Goal: Task Accomplishment & Management: Complete application form

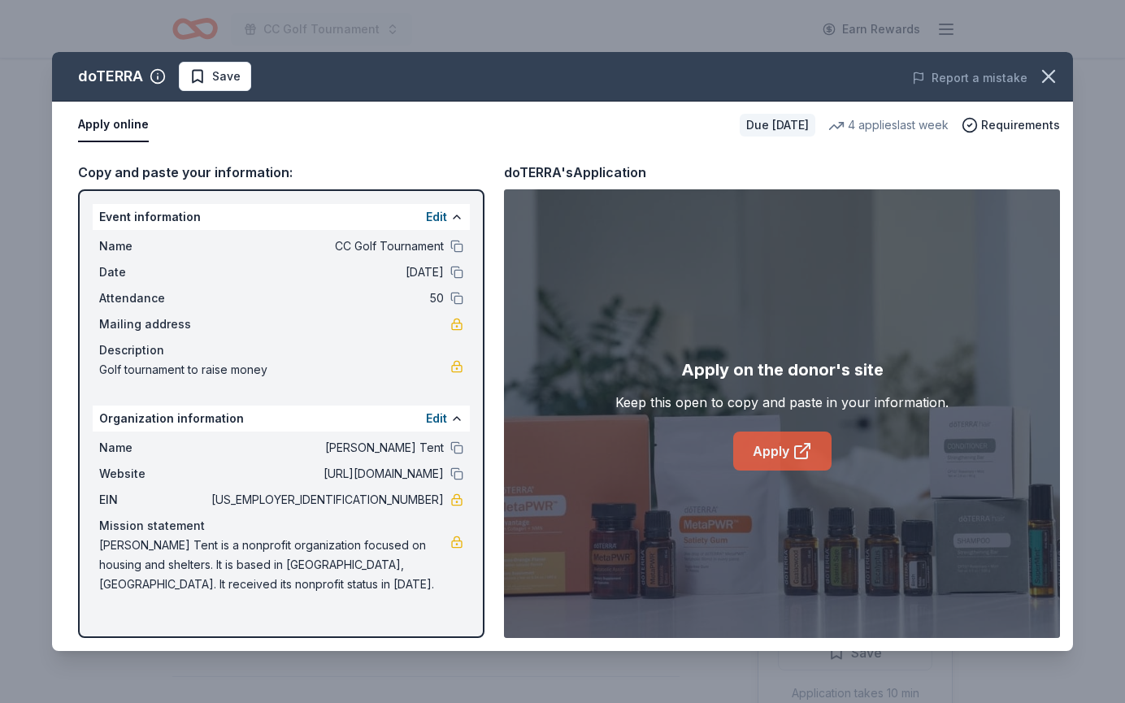
click at [788, 450] on link "Apply" at bounding box center [782, 451] width 98 height 39
click at [790, 464] on link "Apply" at bounding box center [782, 451] width 98 height 39
click at [986, 128] on span "Requirements" at bounding box center [1020, 125] width 79 height 20
click at [1049, 78] on icon "button" at bounding box center [1048, 76] width 11 height 11
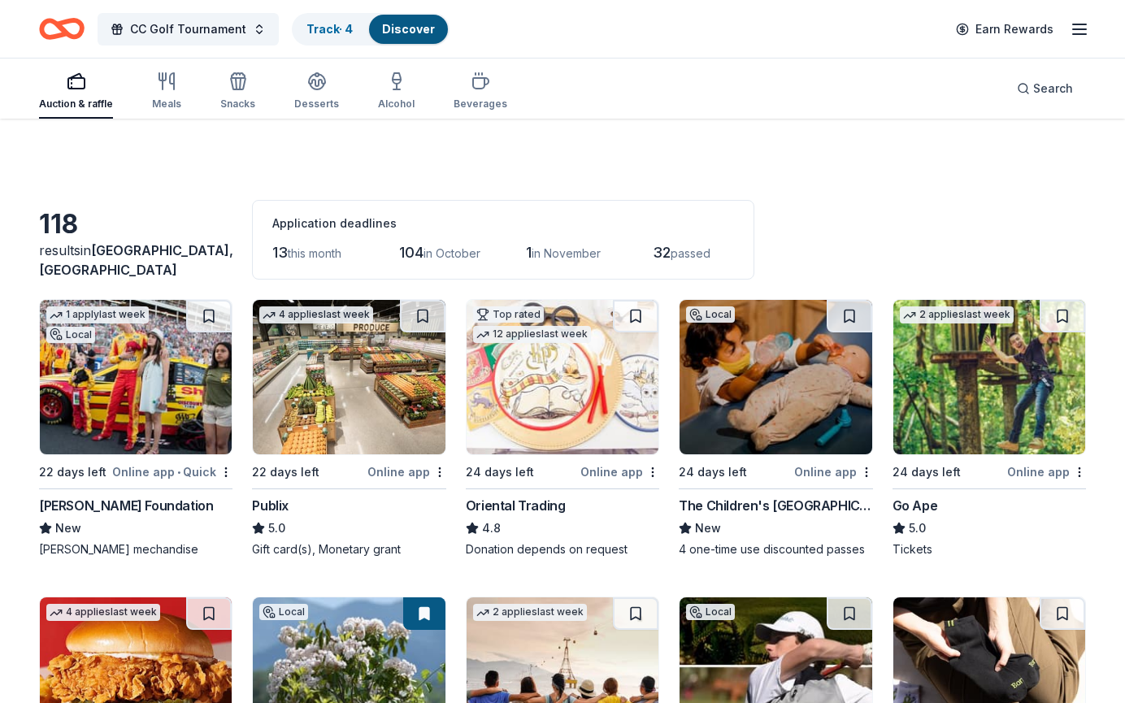
scroll to position [731, 0]
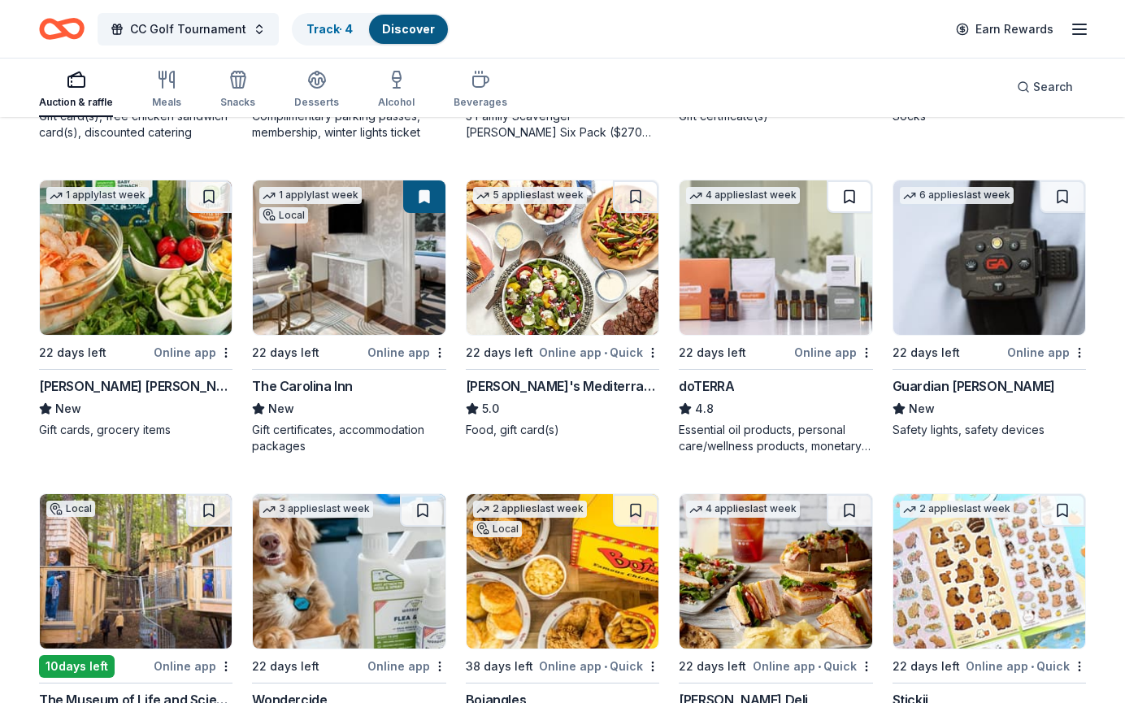
click at [849, 193] on button at bounding box center [850, 196] width 46 height 33
click at [329, 28] on link "Track · 5" at bounding box center [329, 29] width 46 height 14
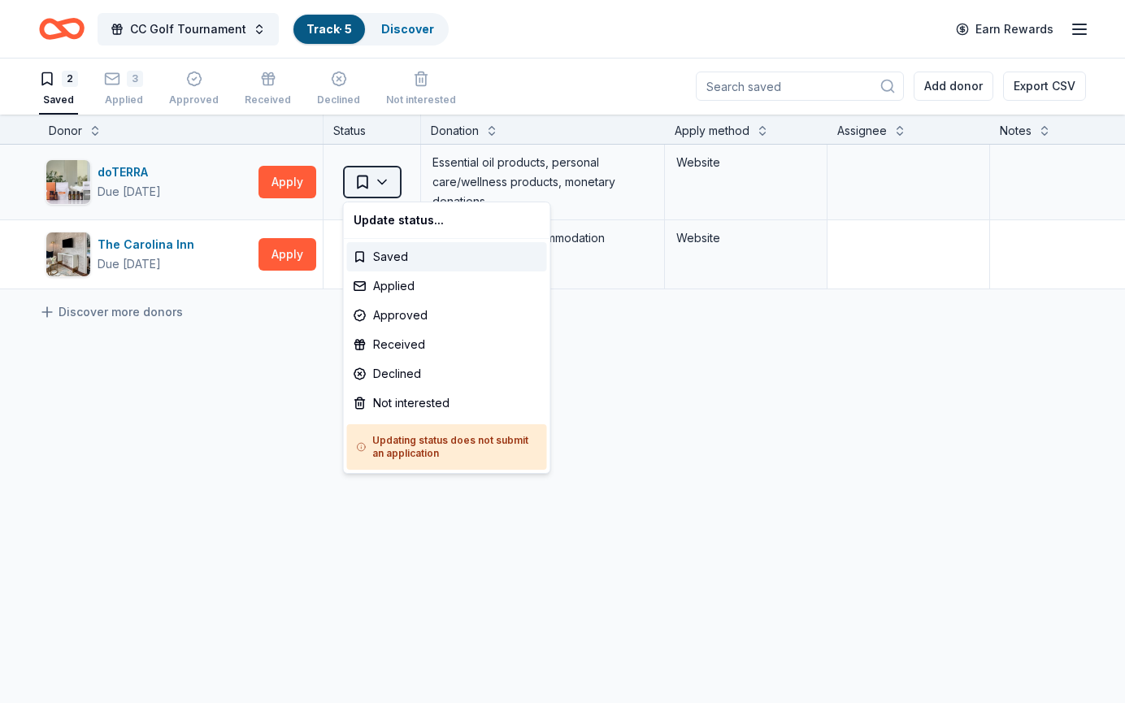
click at [385, 177] on html "CC Golf Tournament Track · 5 Discover Earn Rewards 2 Saved 3 Applied Approved R…" at bounding box center [562, 350] width 1125 height 703
click at [383, 284] on div "Applied" at bounding box center [447, 285] width 200 height 29
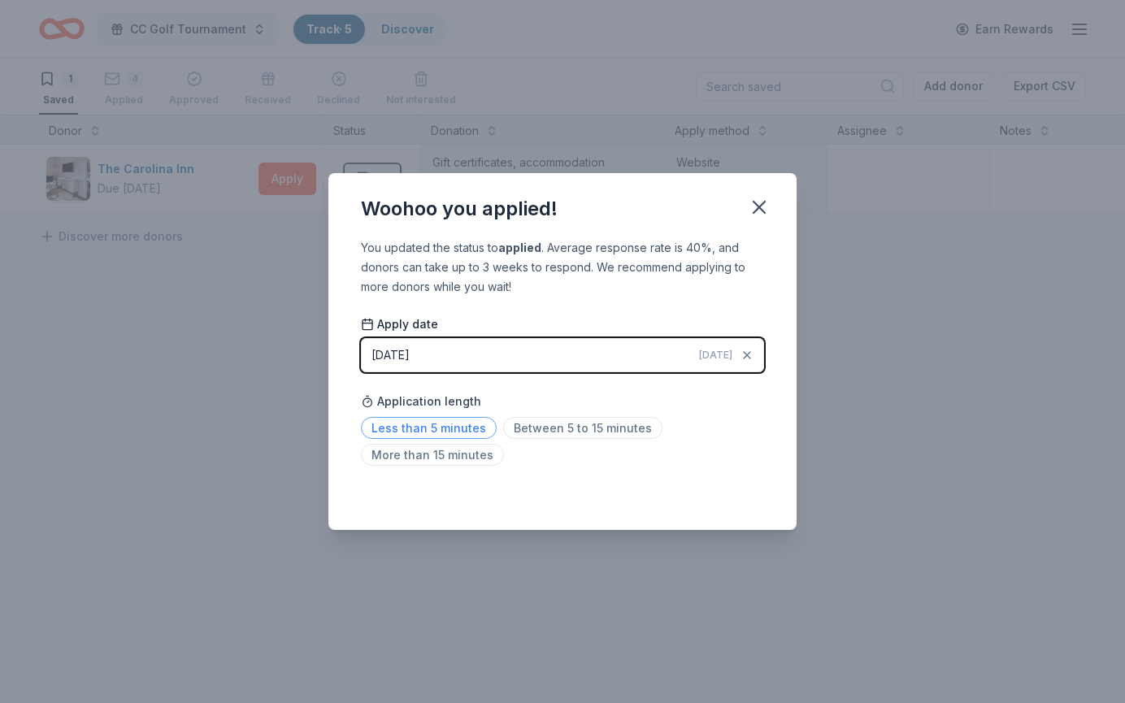
click at [448, 427] on span "Less than 5 minutes" at bounding box center [429, 428] width 136 height 22
click at [757, 204] on icon "button" at bounding box center [758, 207] width 11 height 11
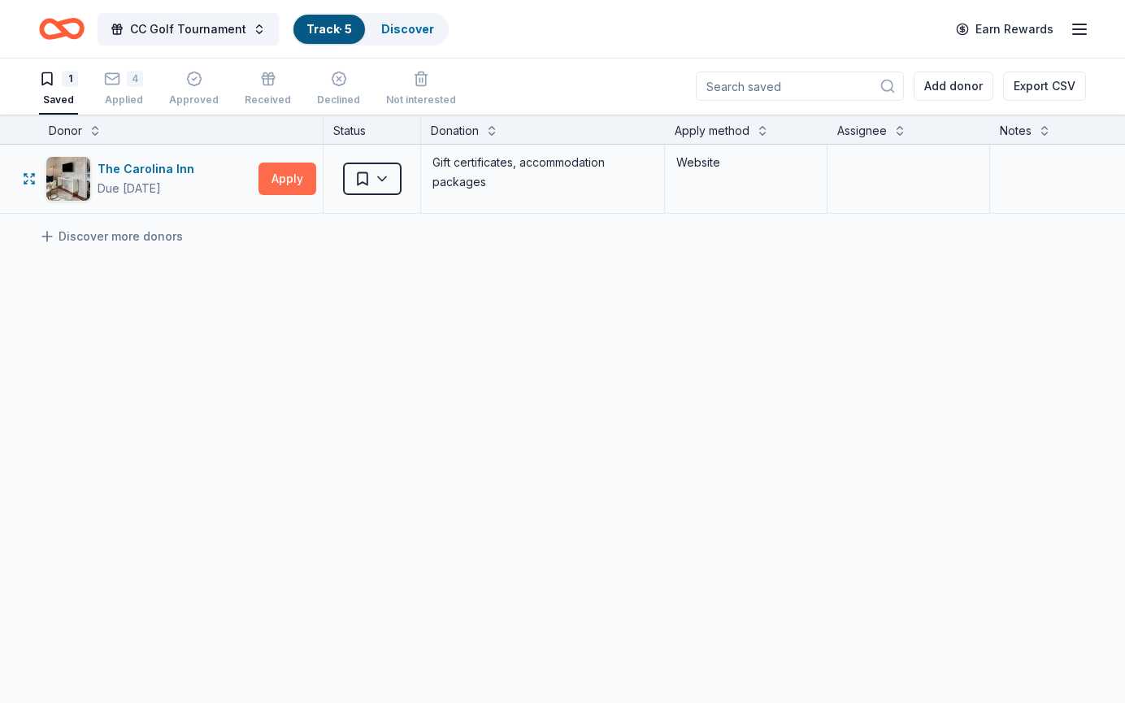
click at [280, 177] on button "Apply" at bounding box center [287, 179] width 58 height 33
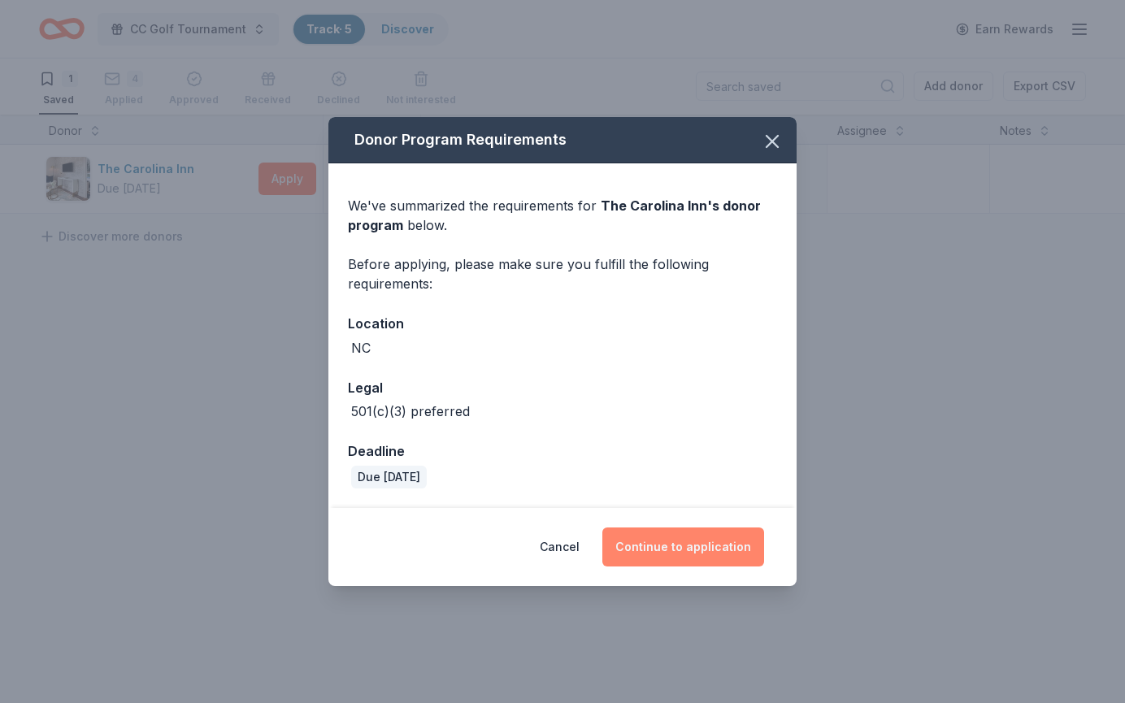
click at [684, 551] on button "Continue to application" at bounding box center [683, 546] width 162 height 39
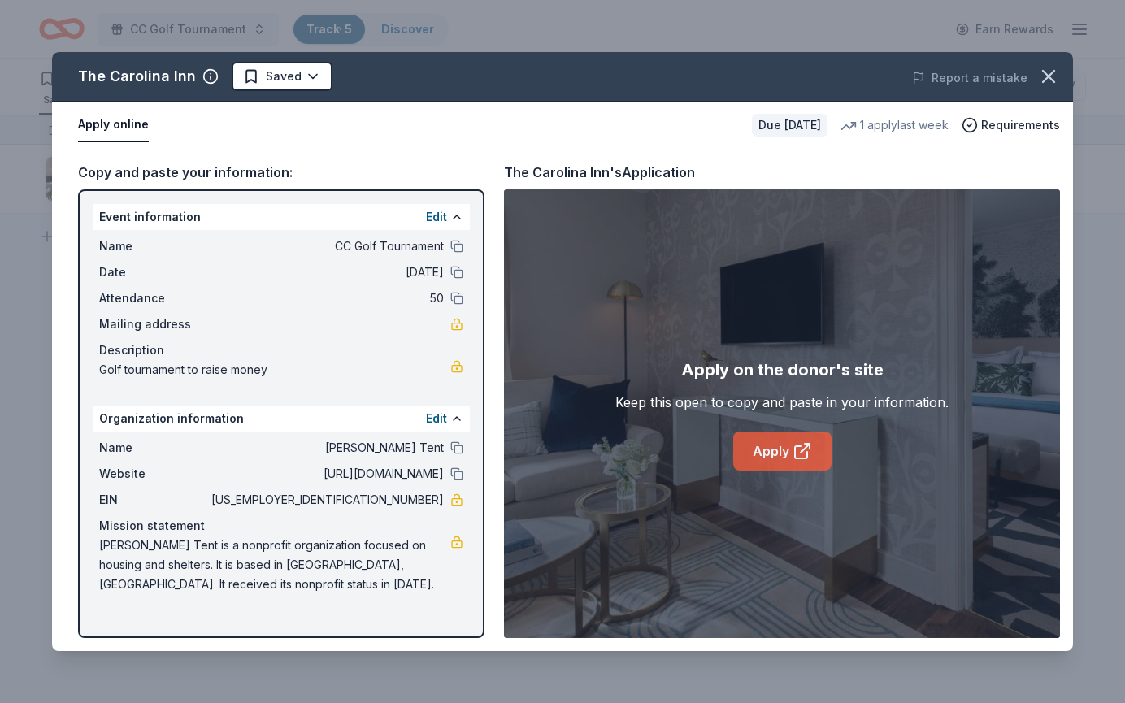
click at [788, 454] on link "Apply" at bounding box center [782, 451] width 98 height 39
click at [1007, 115] on span "Requirements" at bounding box center [1020, 125] width 79 height 20
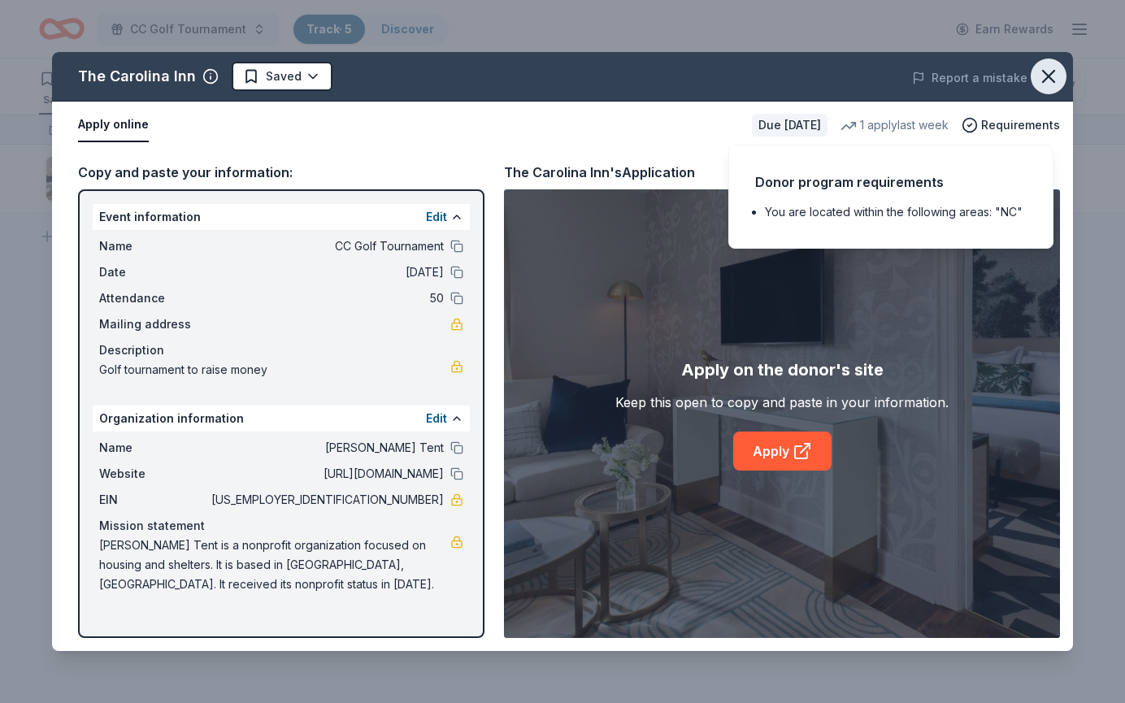
click at [1051, 80] on icon "button" at bounding box center [1048, 76] width 11 height 11
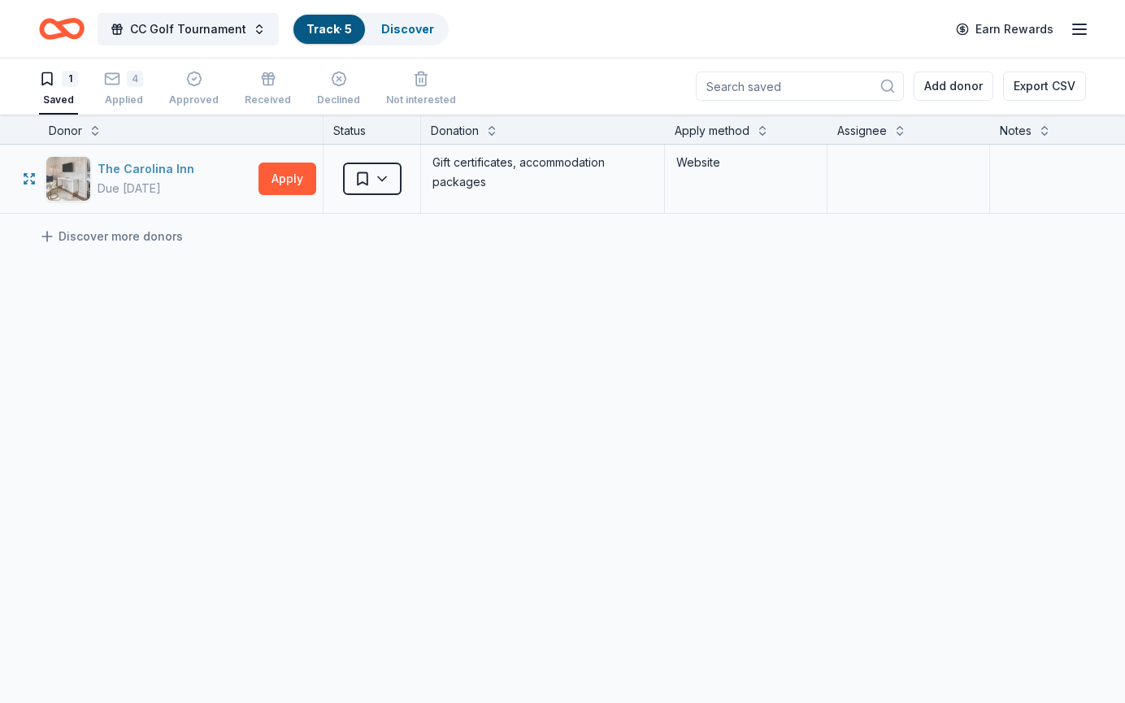
click at [160, 175] on div "The Carolina Inn" at bounding box center [149, 169] width 103 height 20
click at [379, 168] on html "CC Golf Tournament Track · 5 Discover Earn Rewards 1 Saved 4 Applied Approved R…" at bounding box center [562, 350] width 1125 height 703
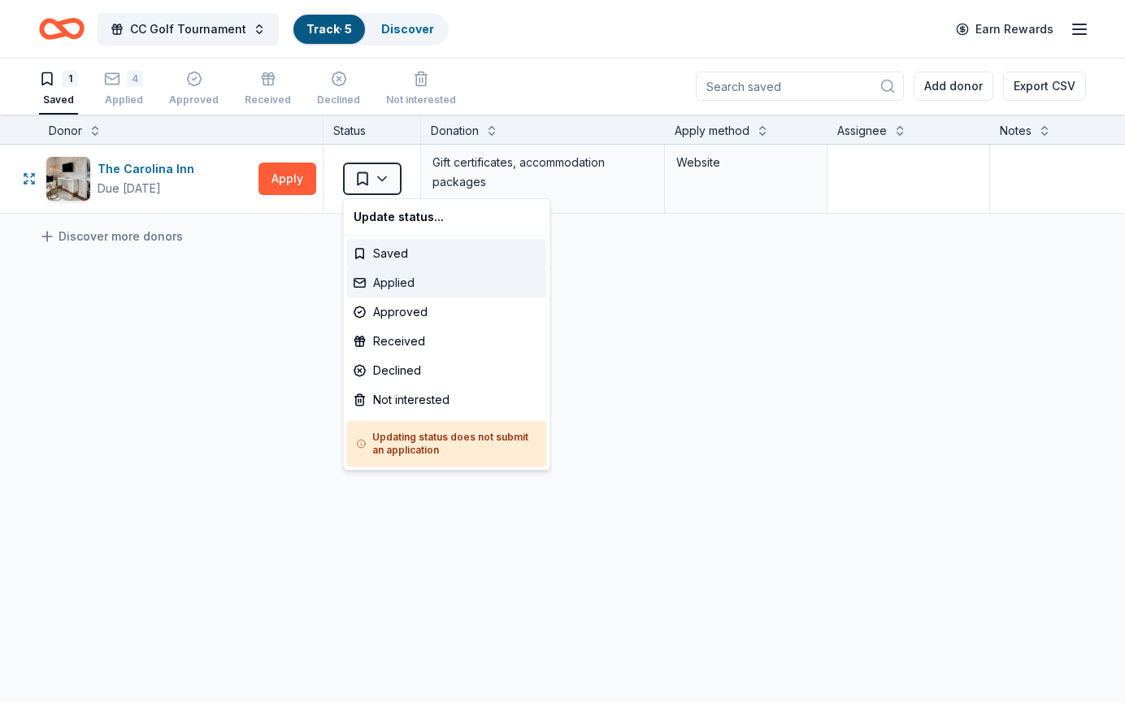
click at [391, 283] on div "Applied" at bounding box center [447, 282] width 200 height 29
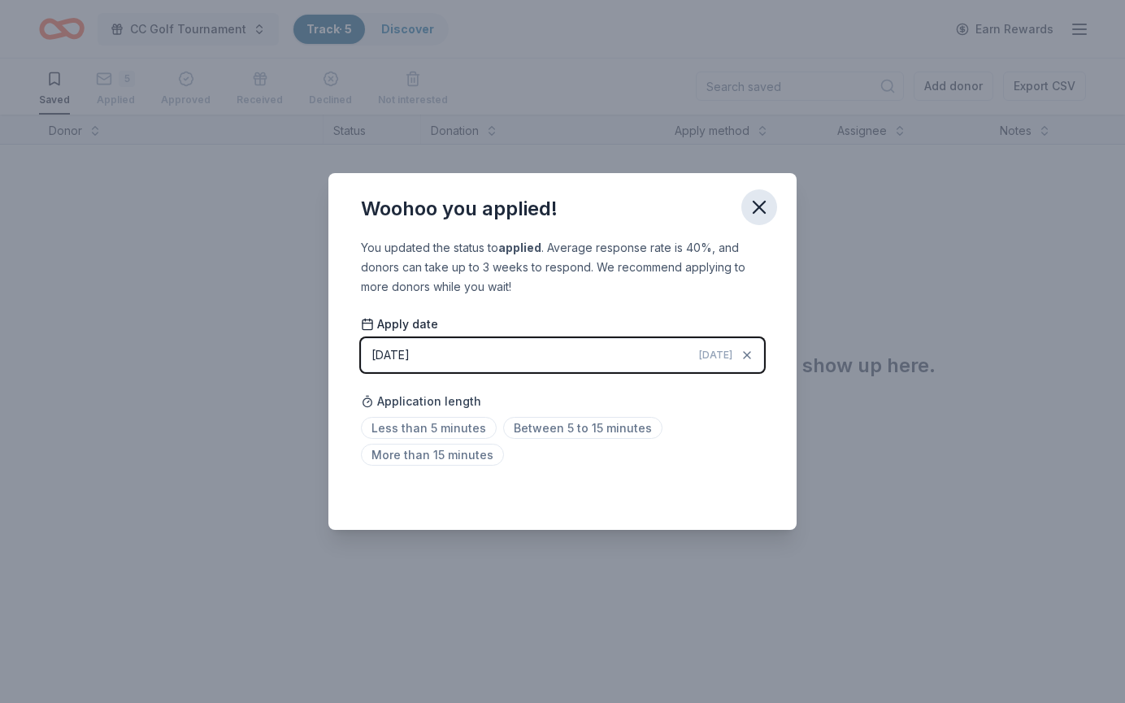
click at [755, 210] on icon "button" at bounding box center [758, 207] width 11 height 11
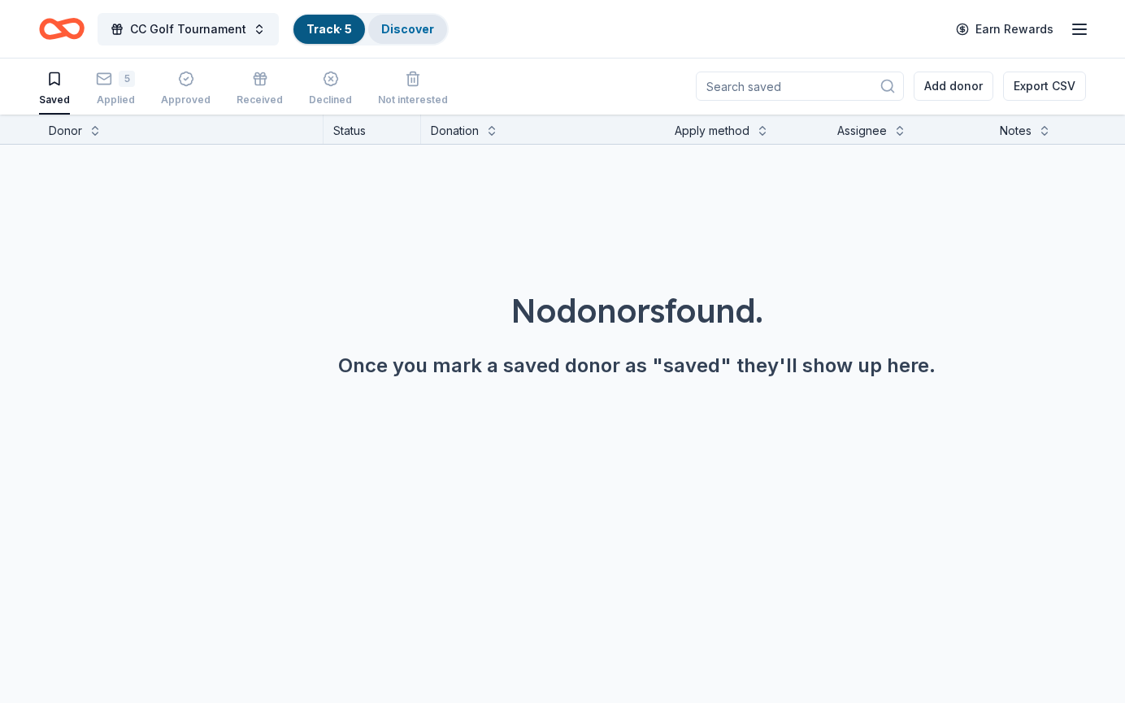
click at [389, 37] on div "Discover" at bounding box center [407, 29] width 79 height 29
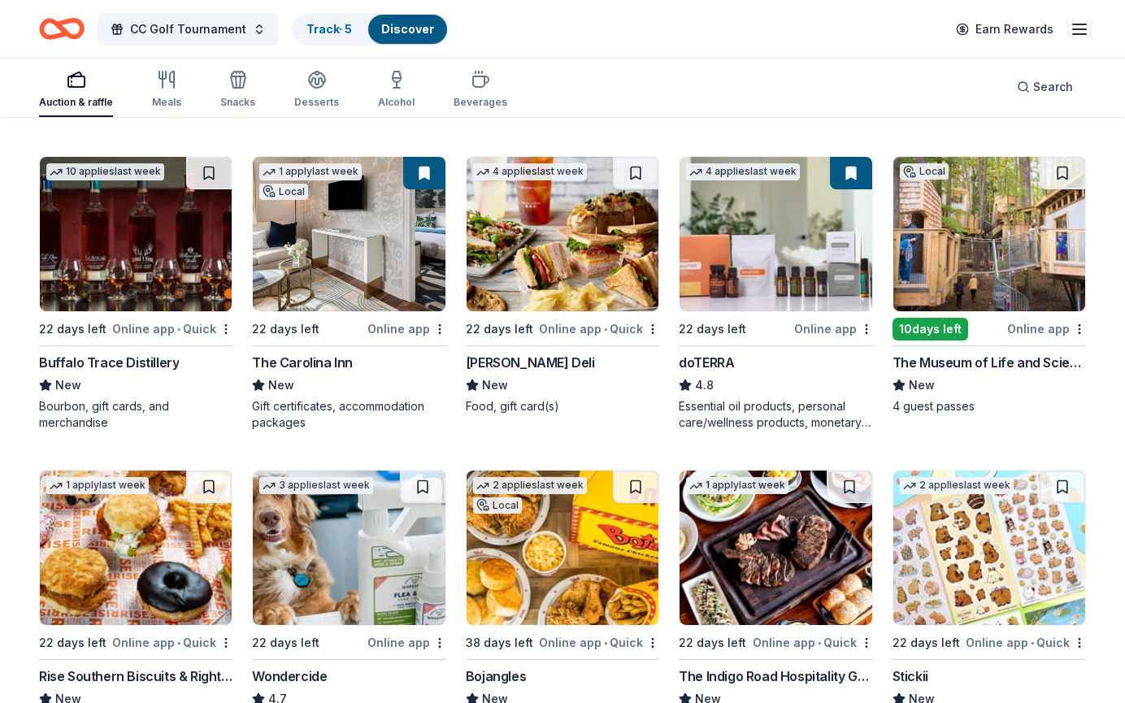
scroll to position [1015, 0]
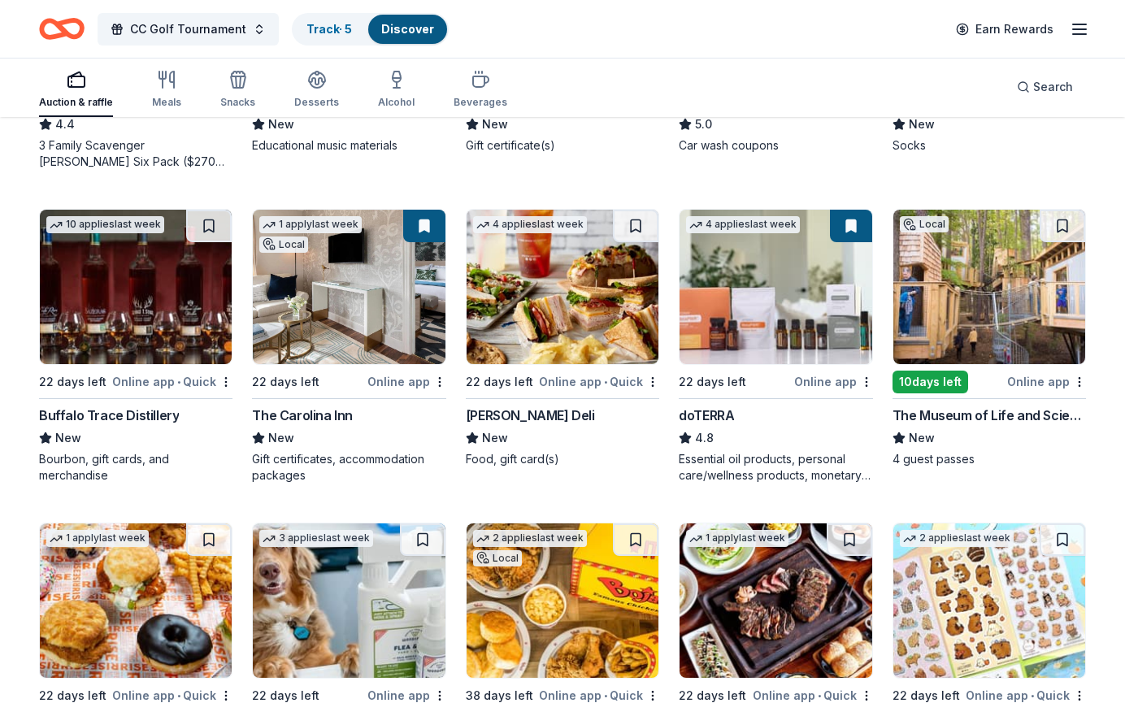
click at [113, 314] on img at bounding box center [136, 287] width 192 height 154
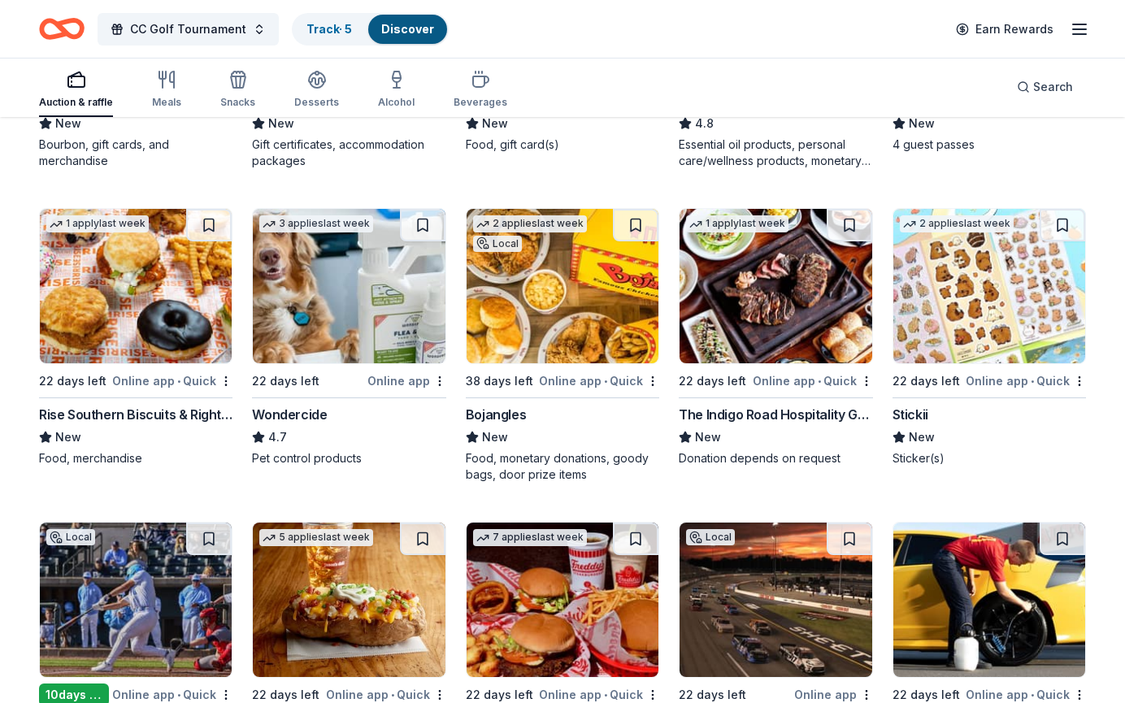
scroll to position [1305, 0]
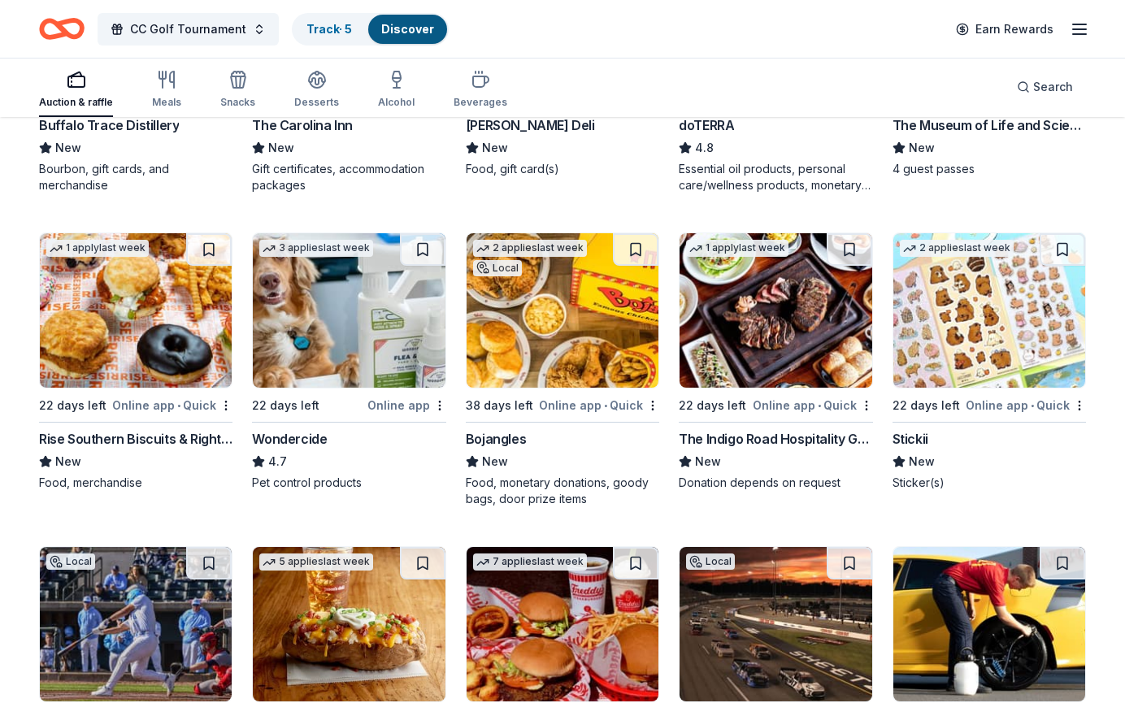
click at [558, 333] on img at bounding box center [563, 310] width 192 height 154
click at [300, 33] on div "Track · 6" at bounding box center [329, 29] width 72 height 29
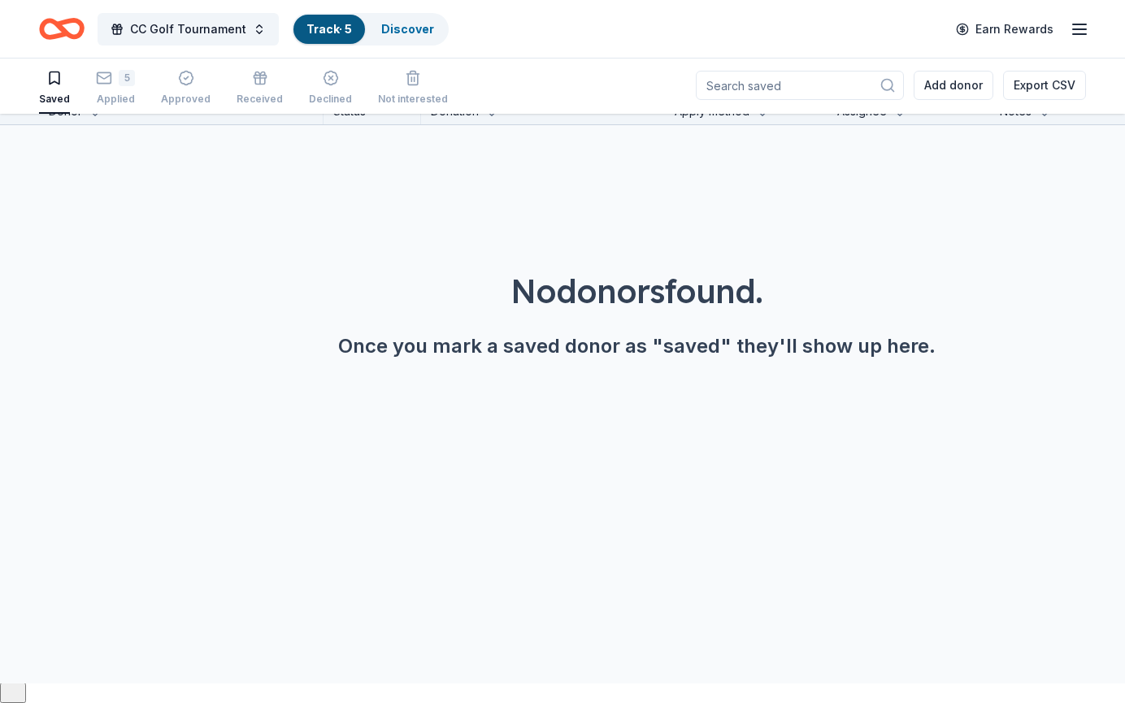
scroll to position [1, 0]
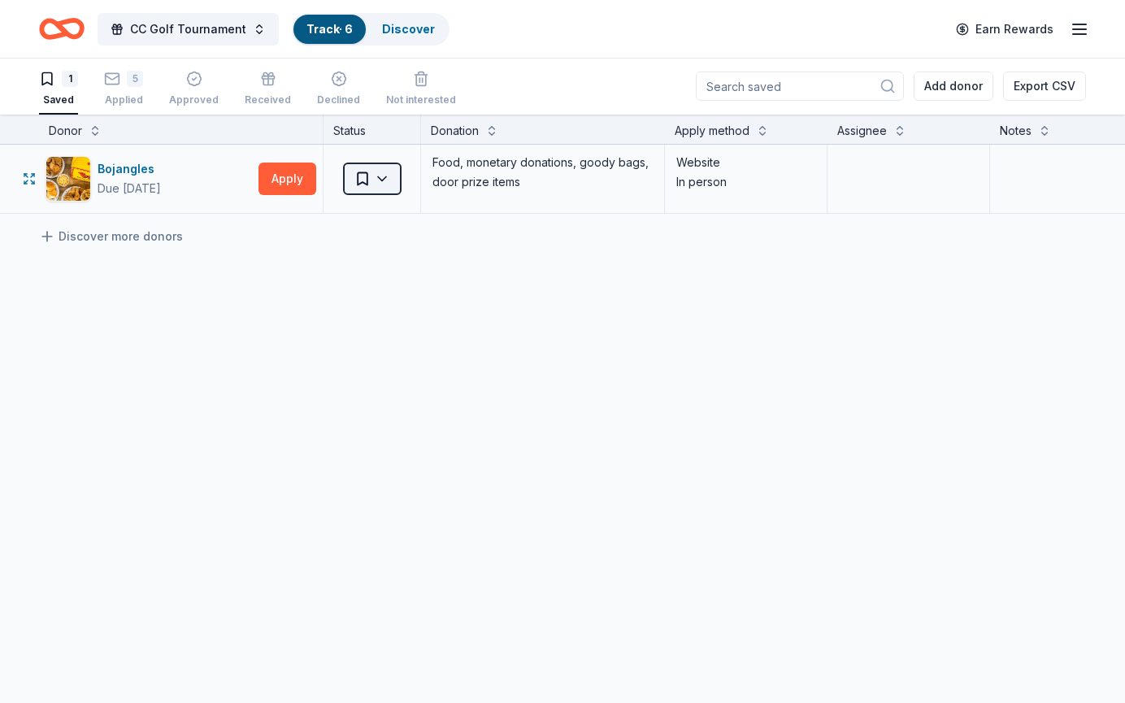
click at [367, 168] on html "CC Golf Tournament Track · 6 Discover Earn Rewards 1 Saved 5 Applied Approved R…" at bounding box center [562, 350] width 1125 height 703
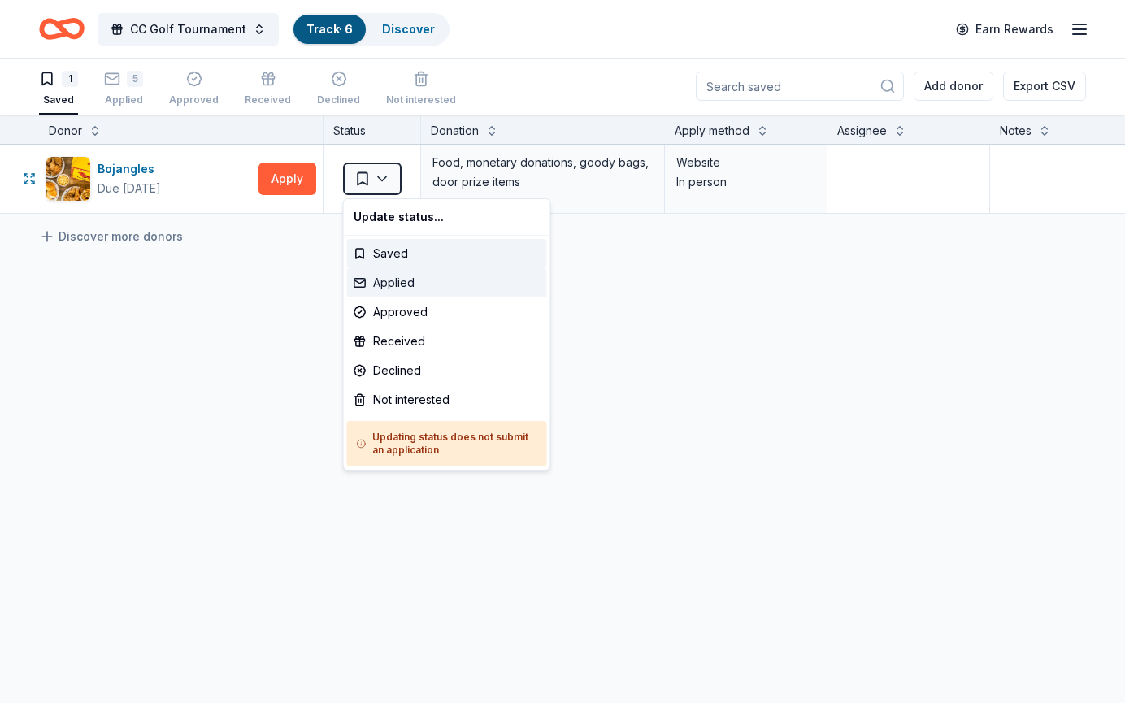
click at [382, 288] on div "Applied" at bounding box center [447, 282] width 200 height 29
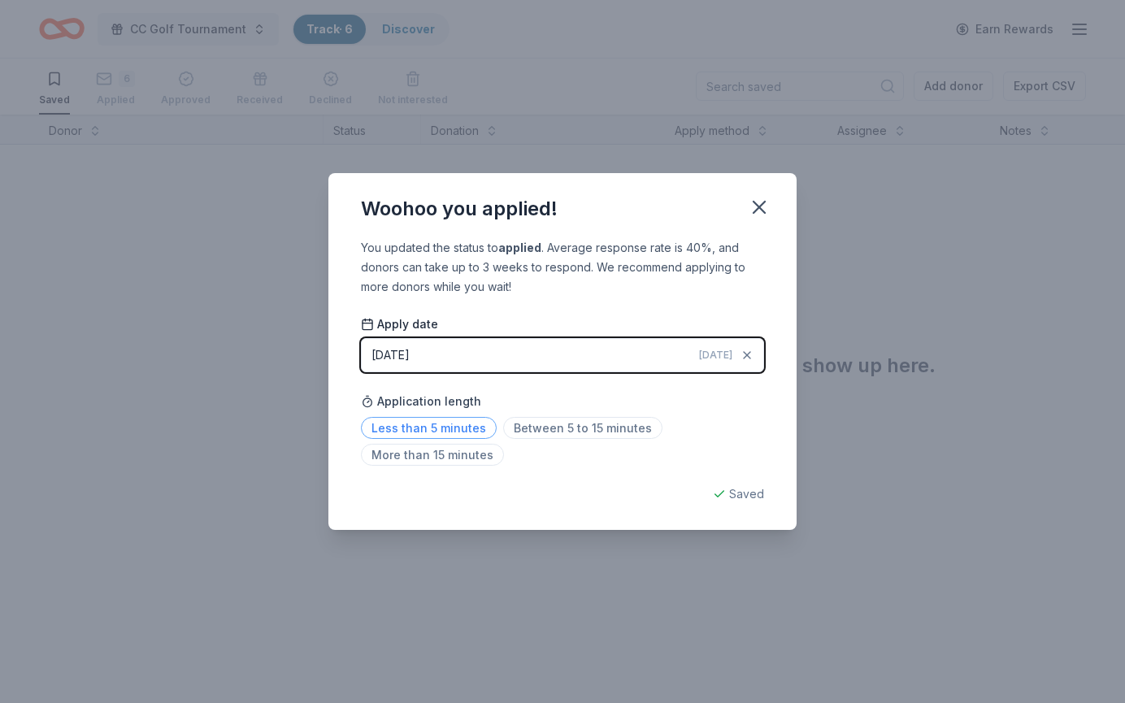
click at [444, 423] on span "Less than 5 minutes" at bounding box center [429, 428] width 136 height 22
click at [760, 204] on icon "button" at bounding box center [759, 207] width 23 height 23
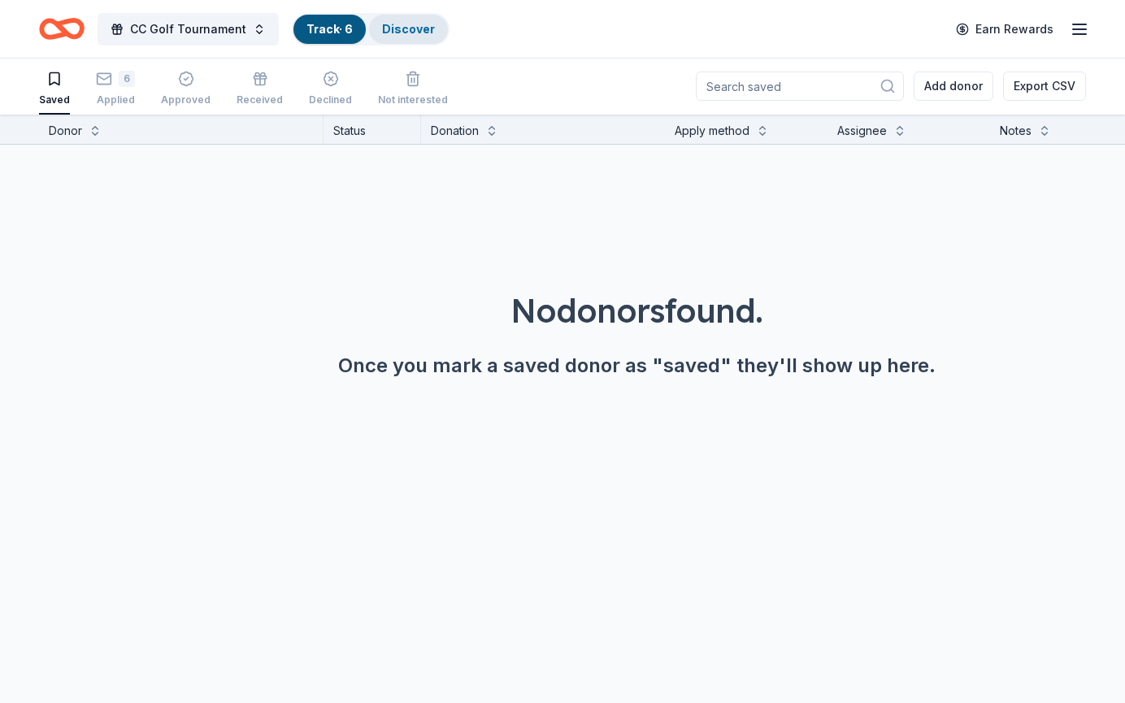
click at [413, 20] on div "Discover" at bounding box center [408, 29] width 79 height 29
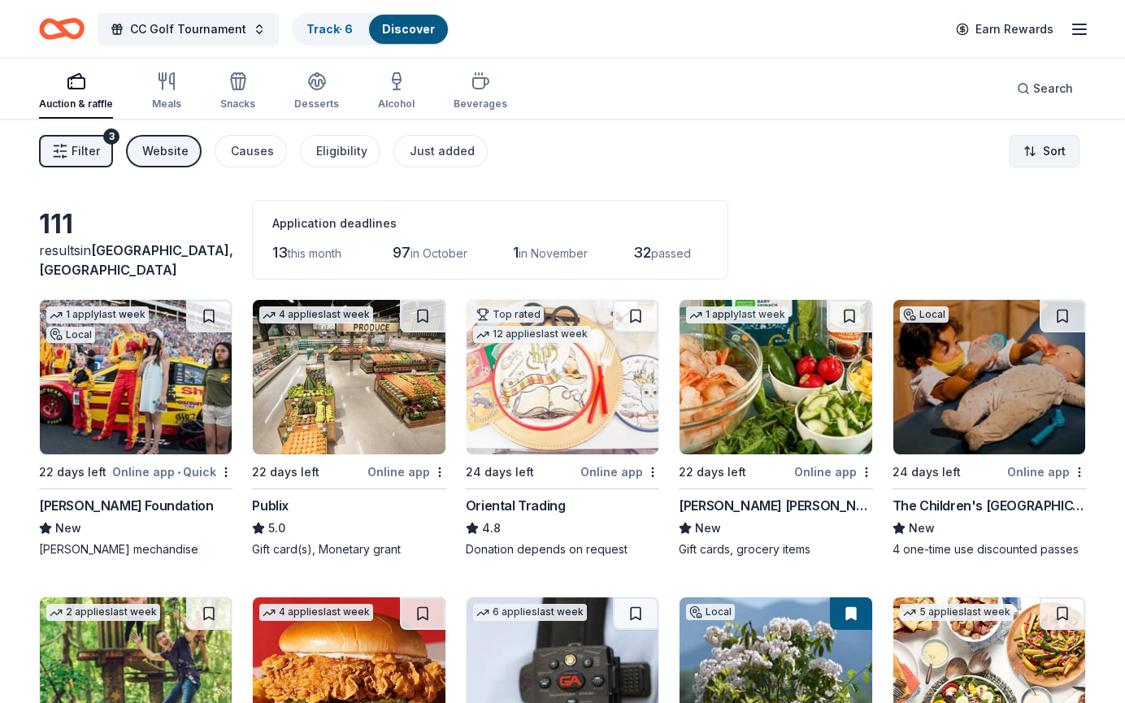
click at [1033, 144] on html "CC Golf Tournament Track · 6 Discover Earn Rewards Auction & raffle Meals Snack…" at bounding box center [562, 351] width 1125 height 703
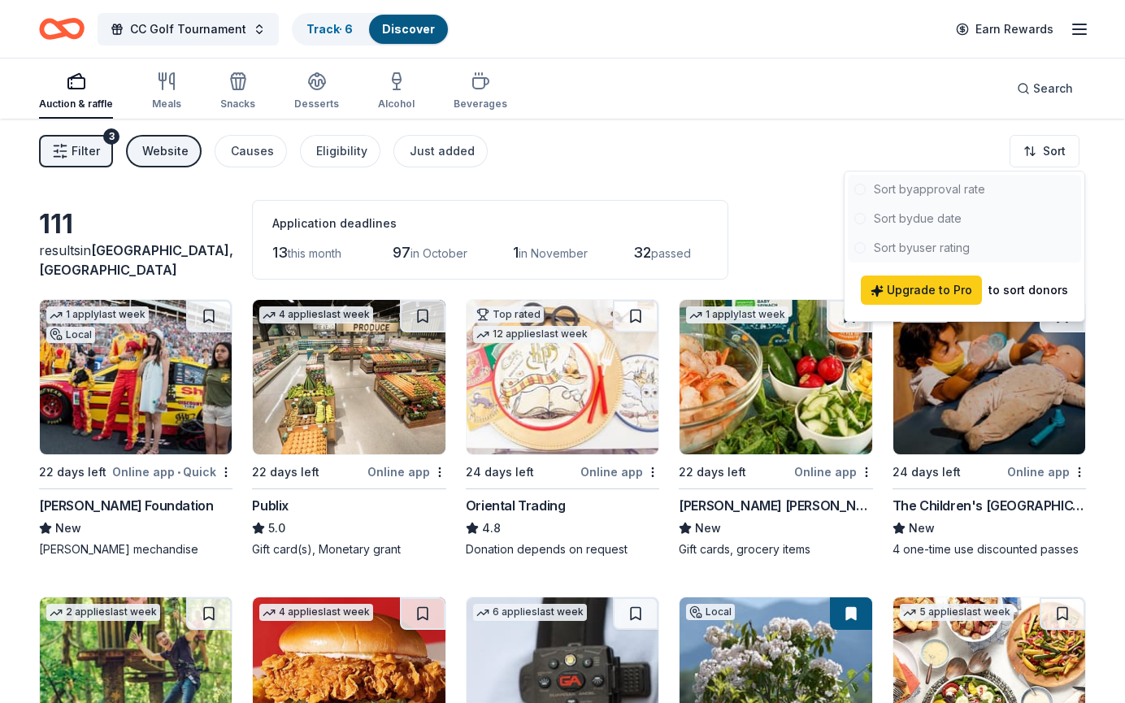
click at [666, 171] on html "CC Golf Tournament Track · 6 Discover Earn Rewards Auction & raffle Meals Snack…" at bounding box center [562, 351] width 1125 height 703
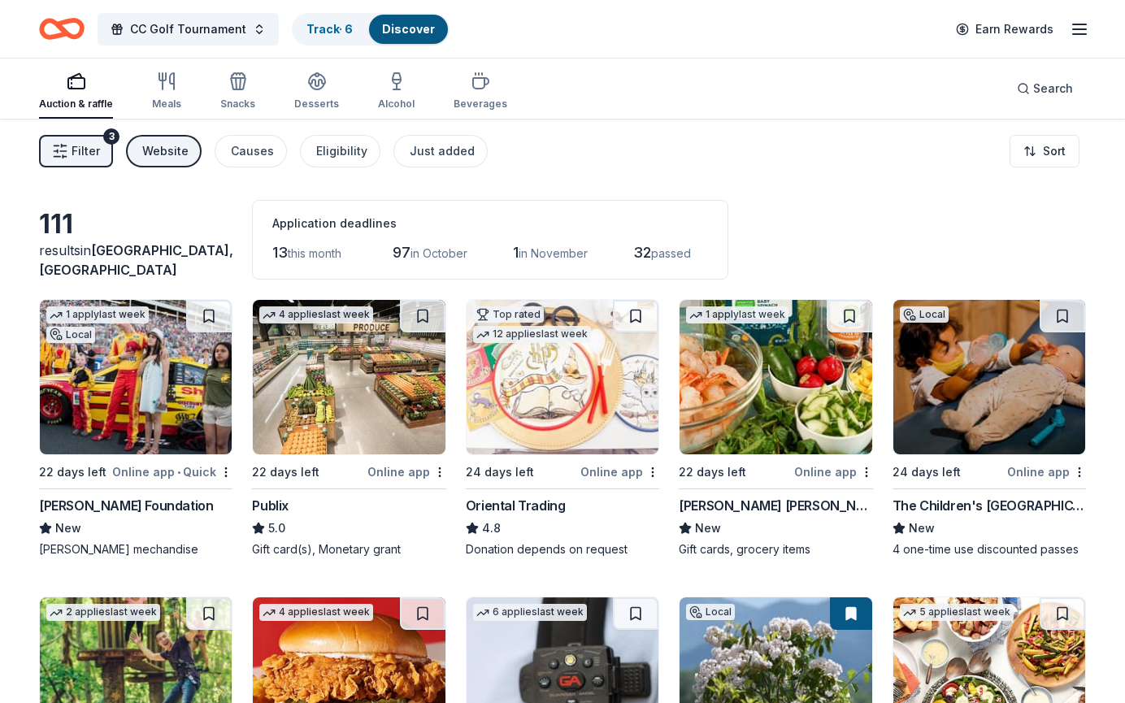
click at [1005, 144] on div "Filter 3 Website Causes Eligibility Just added Sort" at bounding box center [562, 151] width 1125 height 65
click at [1040, 150] on html "CC Golf Tournament Track · 6 Discover Earn Rewards Auction & raffle Meals Snack…" at bounding box center [562, 351] width 1125 height 703
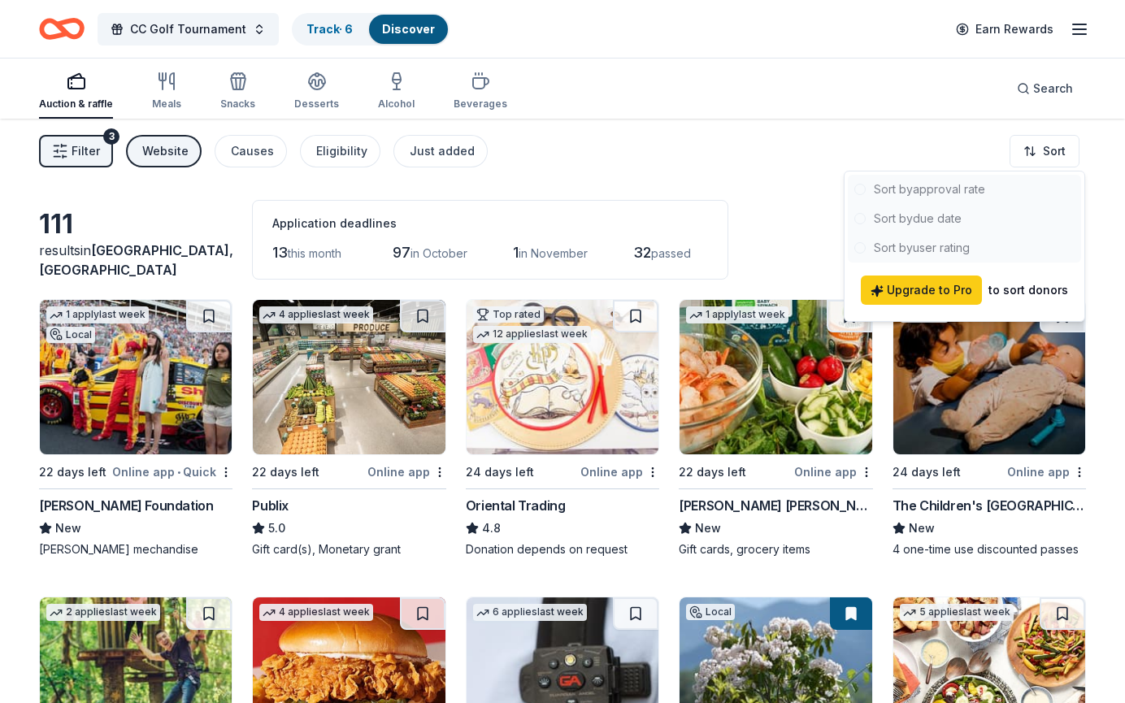
click at [697, 185] on html "CC Golf Tournament Track · 6 Discover Earn Rewards Auction & raffle Meals Snack…" at bounding box center [562, 351] width 1125 height 703
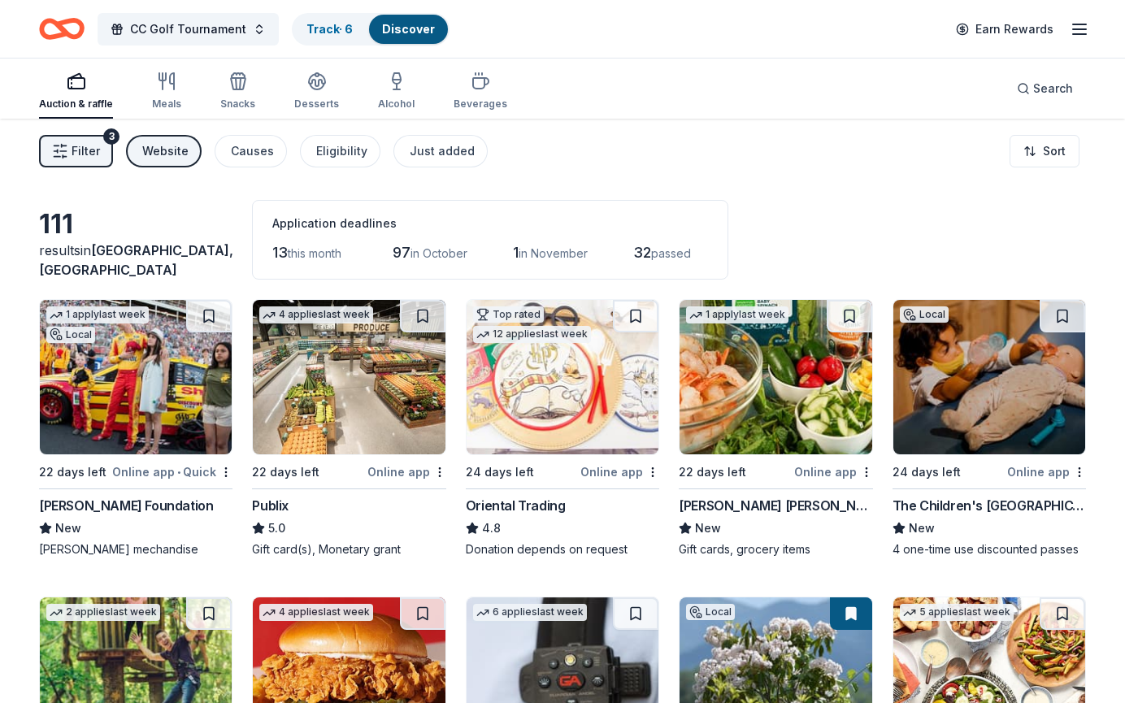
click at [89, 150] on span "Filter" at bounding box center [86, 151] width 28 height 20
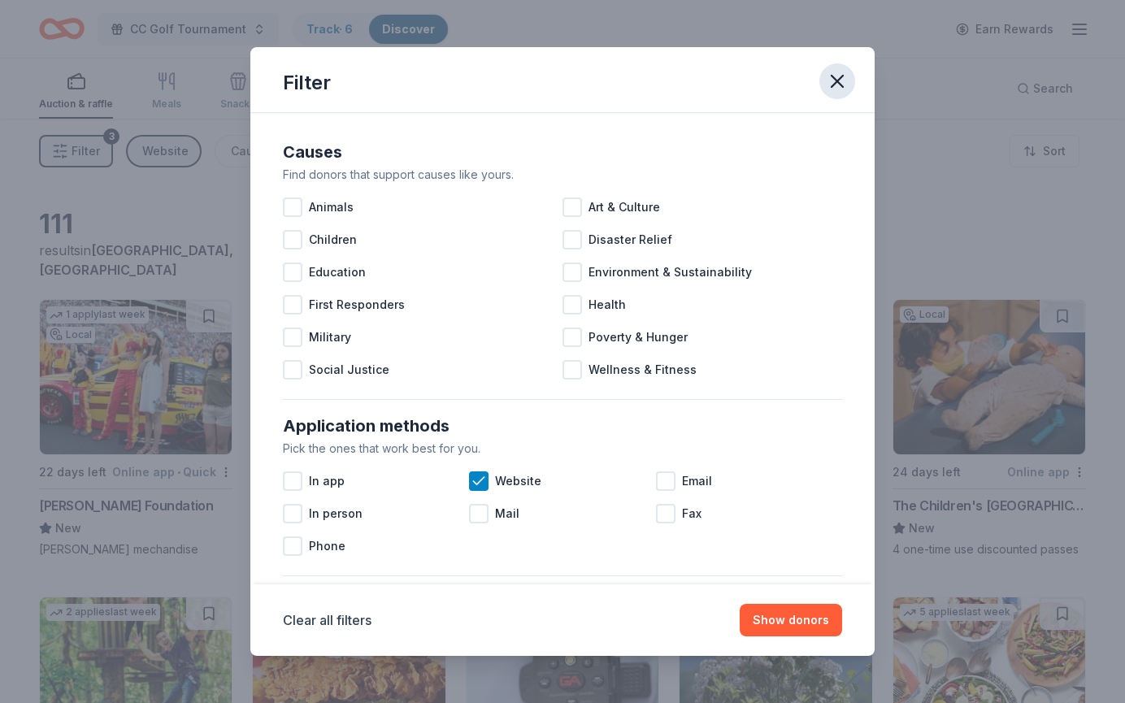
click at [848, 80] on icon "button" at bounding box center [837, 81] width 23 height 23
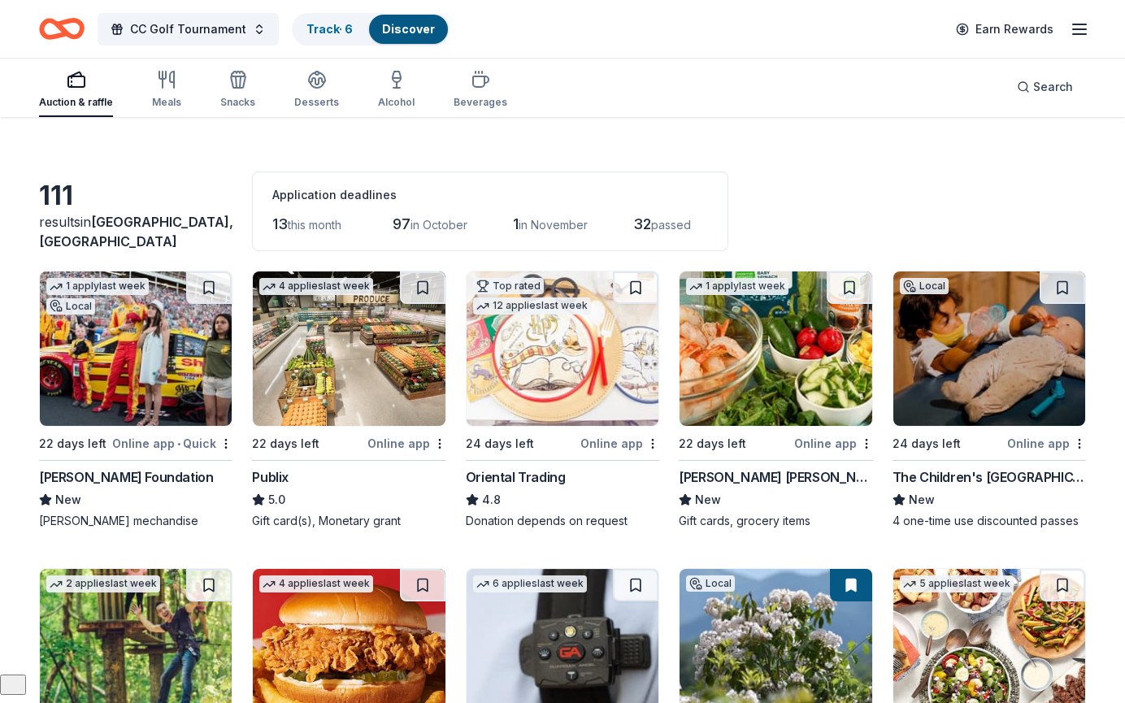
scroll to position [30, 0]
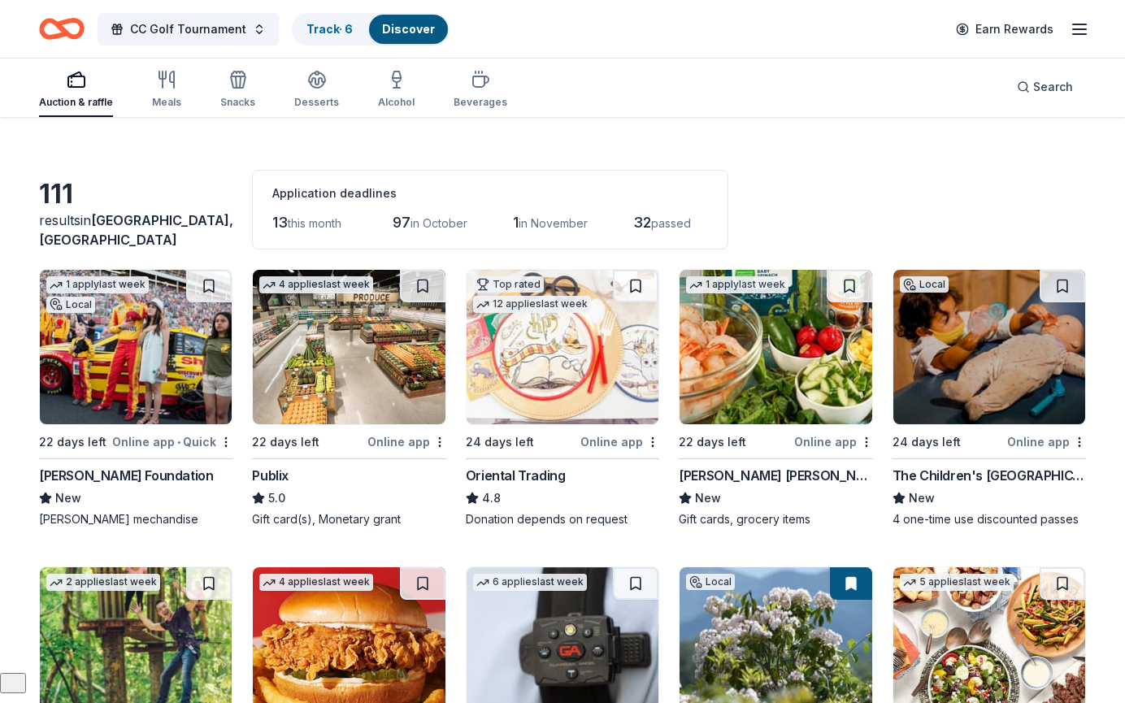
click at [97, 380] on img at bounding box center [136, 347] width 192 height 154
click at [222, 440] on html "CC Golf Tournament Track · 6 Discover Earn Rewards Auction & raffle Meals Snack…" at bounding box center [562, 321] width 1125 height 703
click at [189, 471] on div "Not interested" at bounding box center [174, 470] width 109 height 29
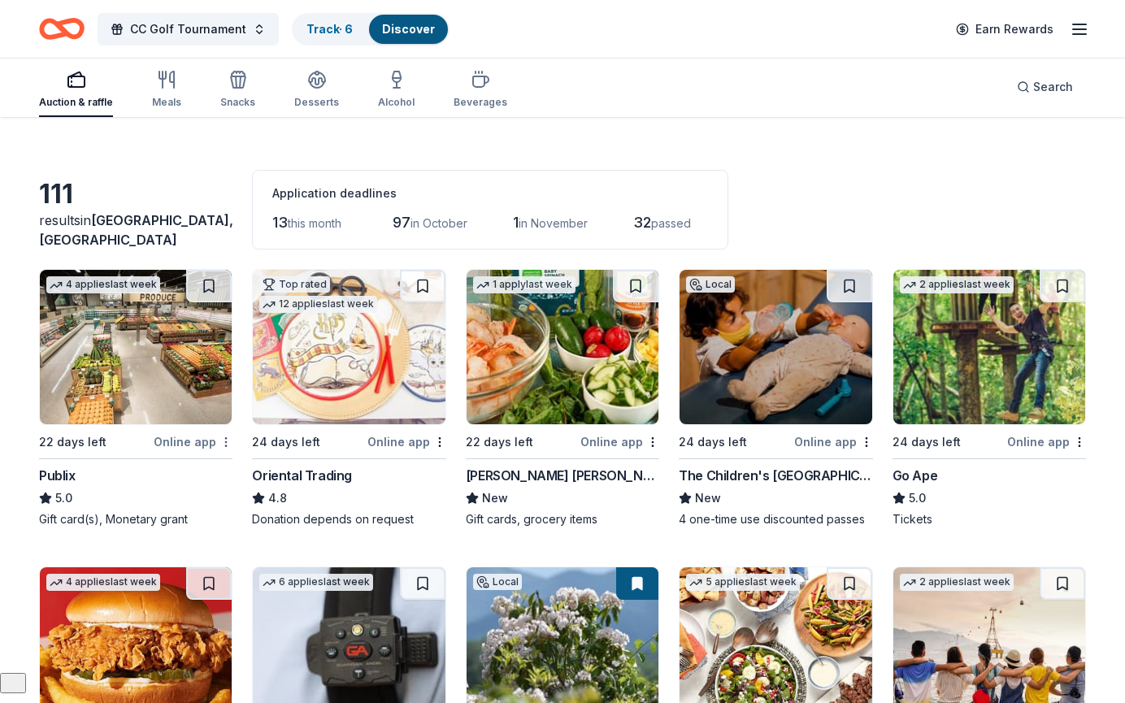
click at [228, 442] on html "CC Golf Tournament Track · 6 Discover Earn Rewards Auction & raffle Meals Snack…" at bounding box center [562, 321] width 1125 height 703
click at [202, 469] on div "Not interested" at bounding box center [174, 470] width 109 height 29
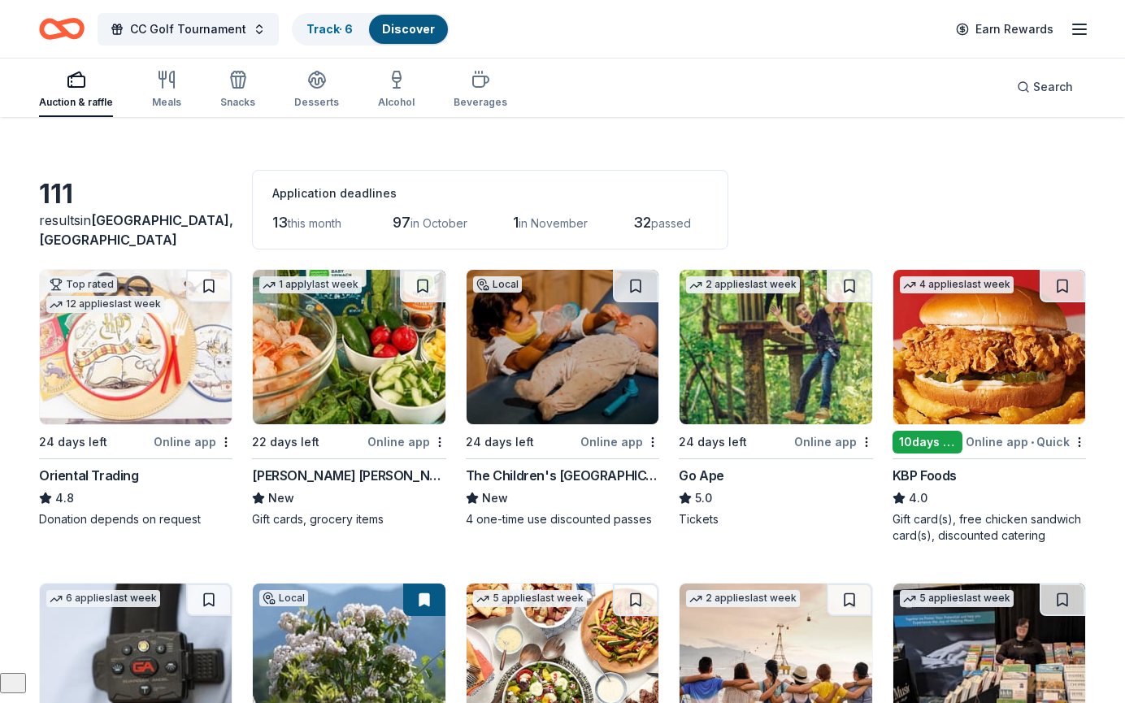
click at [358, 361] on img at bounding box center [349, 347] width 192 height 154
click at [224, 441] on html "CC Golf Tournament Track · 6 Discover Earn Rewards Auction & raffle Meals Snack…" at bounding box center [562, 321] width 1125 height 703
click at [193, 471] on div "Not interested" at bounding box center [174, 470] width 109 height 29
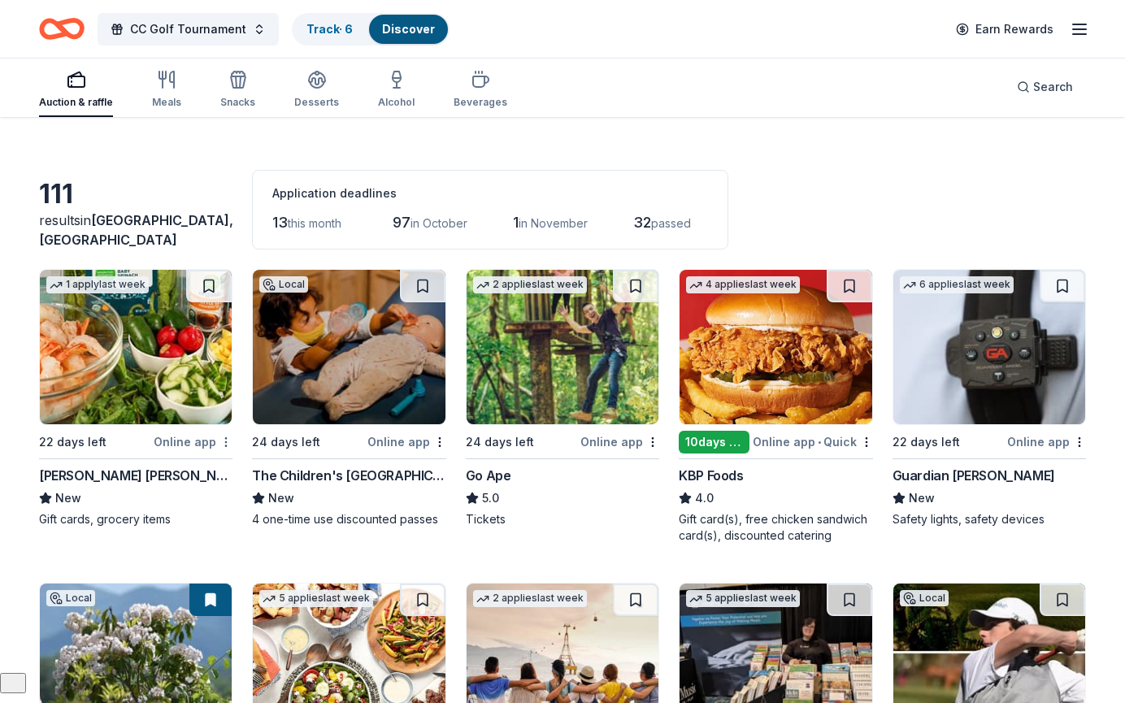
click at [231, 438] on html "CC Golf Tournament Track · 6 Discover Earn Rewards Auction & raffle Meals Snack…" at bounding box center [562, 321] width 1125 height 703
click at [202, 462] on div "Not interested" at bounding box center [174, 470] width 109 height 29
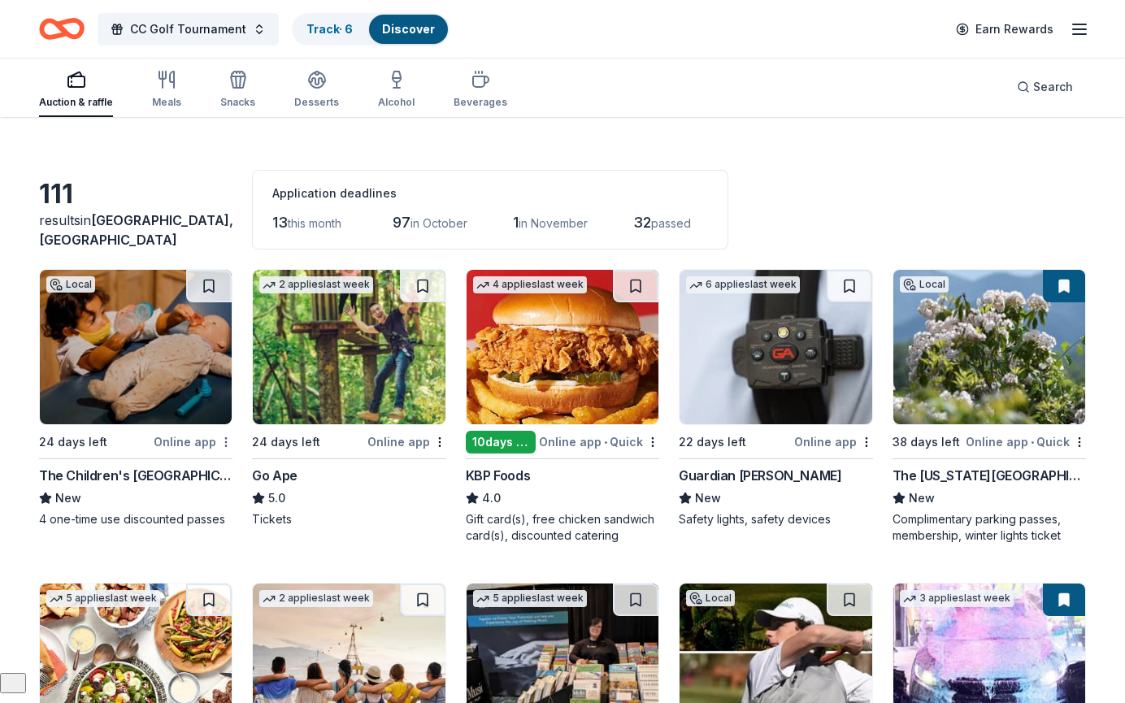
click at [224, 440] on html "CC Golf Tournament Track · 6 Discover Earn Rewards Auction & raffle Meals Snack…" at bounding box center [562, 321] width 1125 height 703
click at [197, 467] on div "Not interested" at bounding box center [174, 470] width 109 height 29
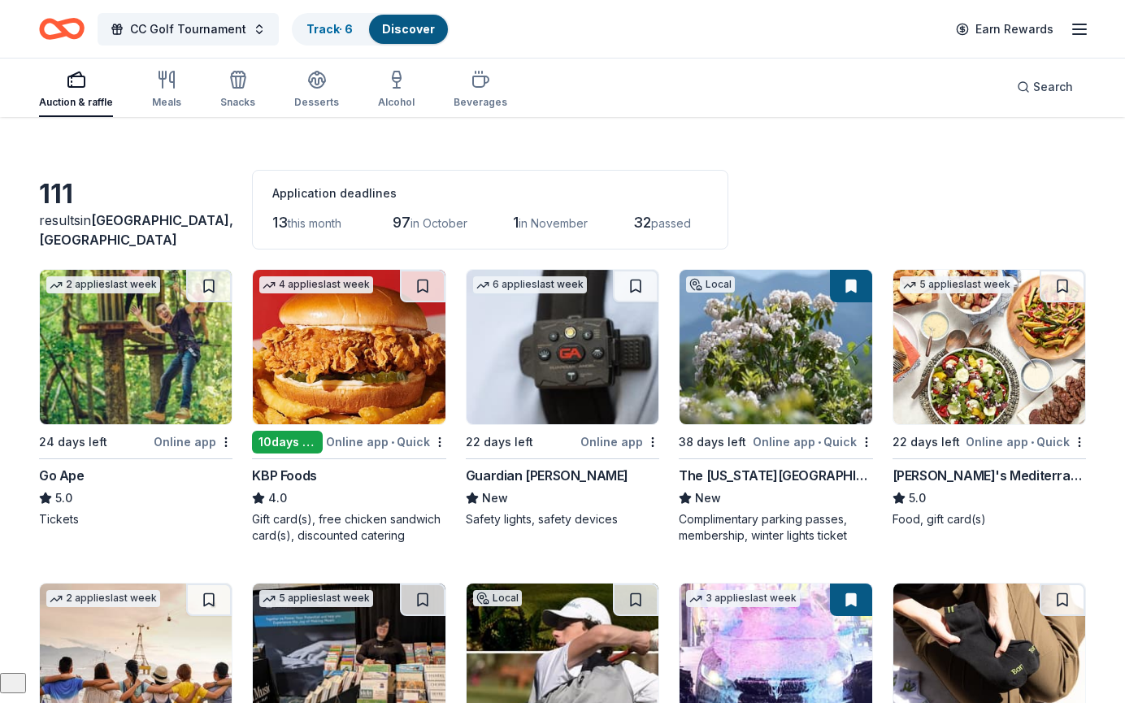
click at [141, 363] on img at bounding box center [136, 347] width 192 height 154
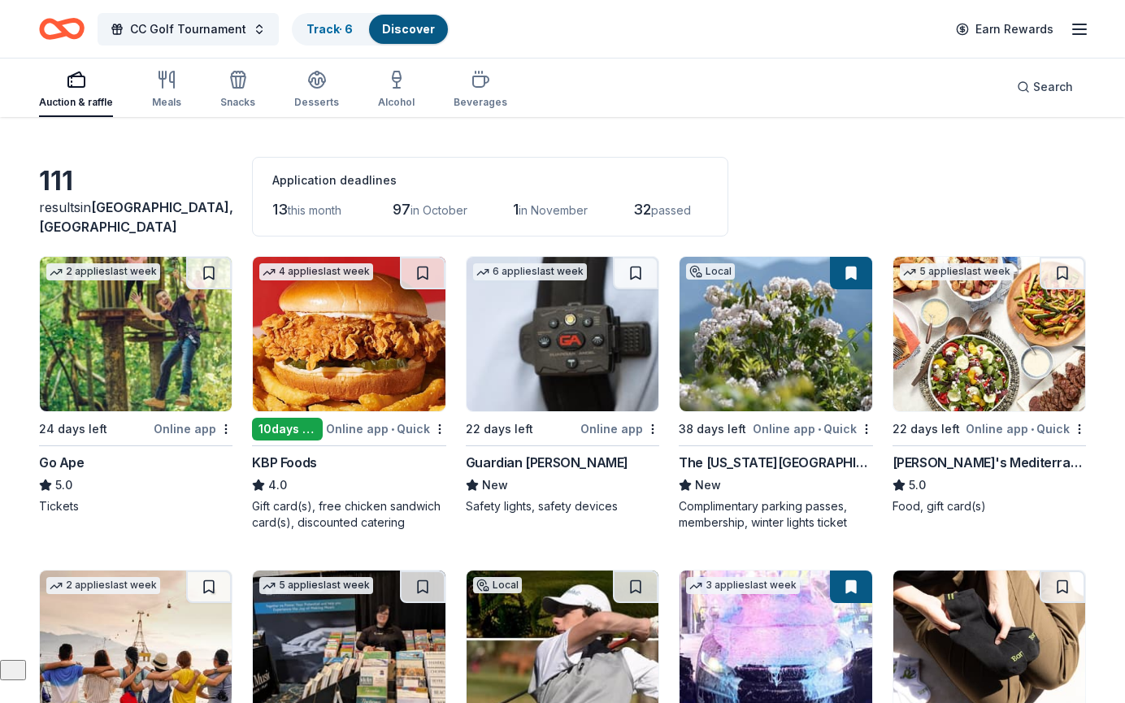
scroll to position [49, 0]
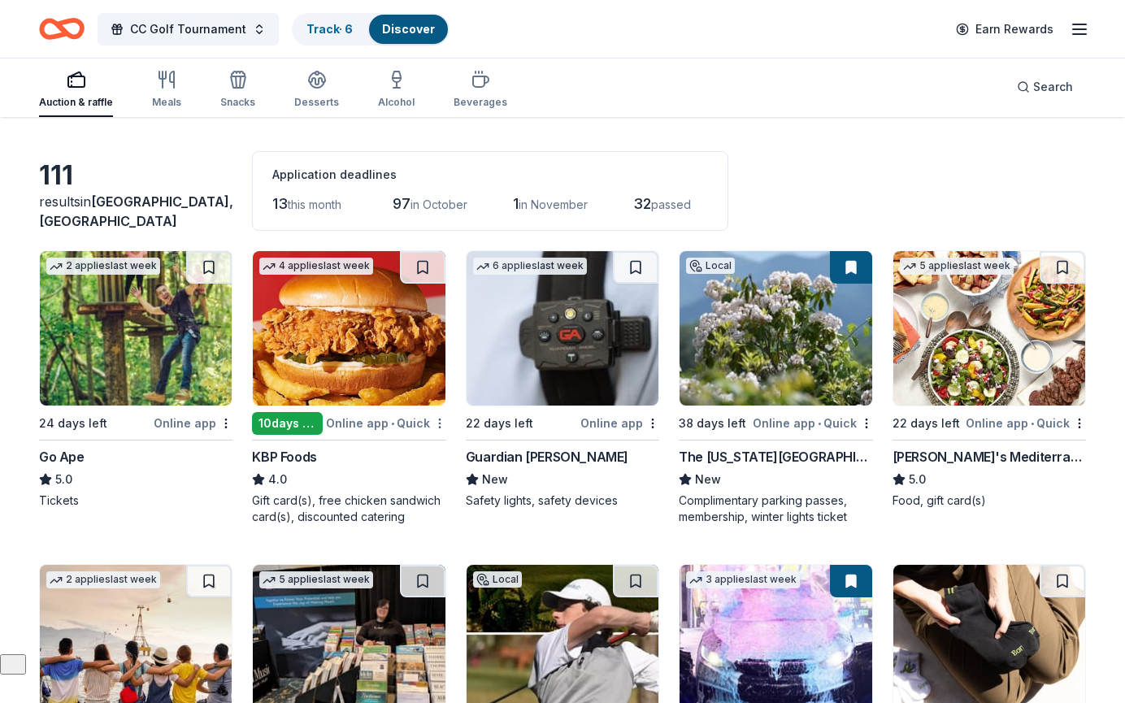
click at [436, 428] on body "CC Golf Tournament Track · 6 Discover Earn Rewards Auction & raffle Meals Snack…" at bounding box center [562, 302] width 1125 height 703
click at [399, 445] on div "Not interested" at bounding box center [388, 451] width 109 height 29
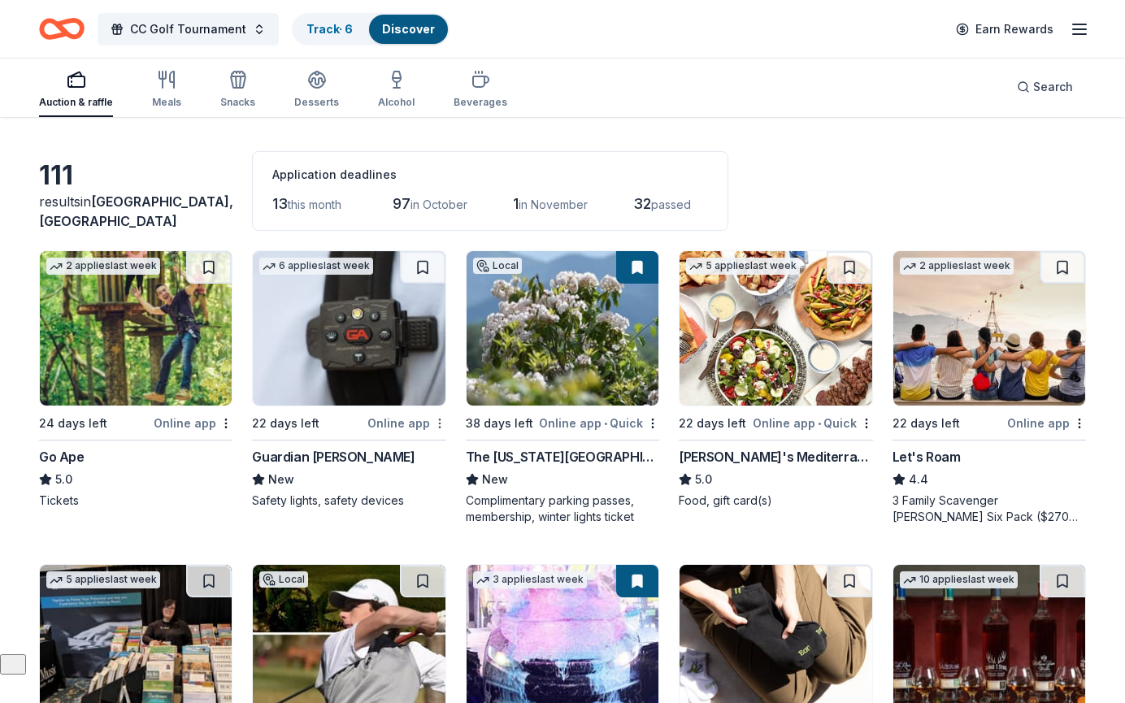
click at [441, 422] on html "CC Golf Tournament Track · 6 Discover Earn Rewards Auction & raffle Meals Snack…" at bounding box center [562, 302] width 1125 height 703
click at [373, 456] on div "Not interested" at bounding box center [388, 451] width 109 height 29
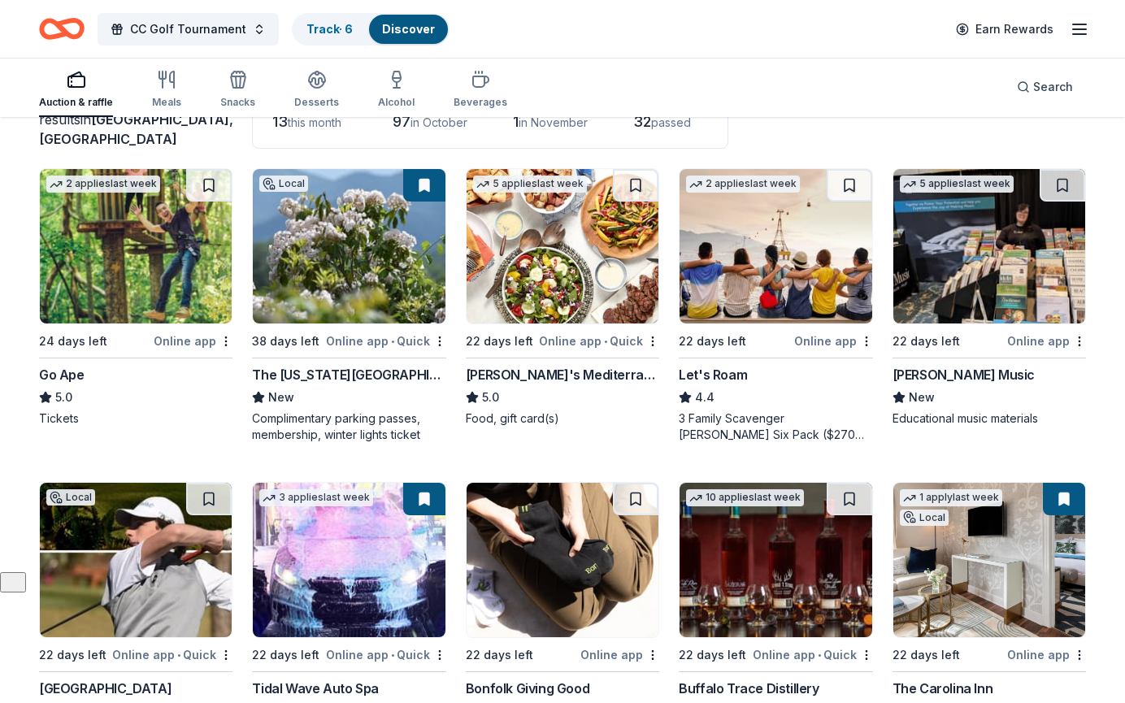
scroll to position [133, 0]
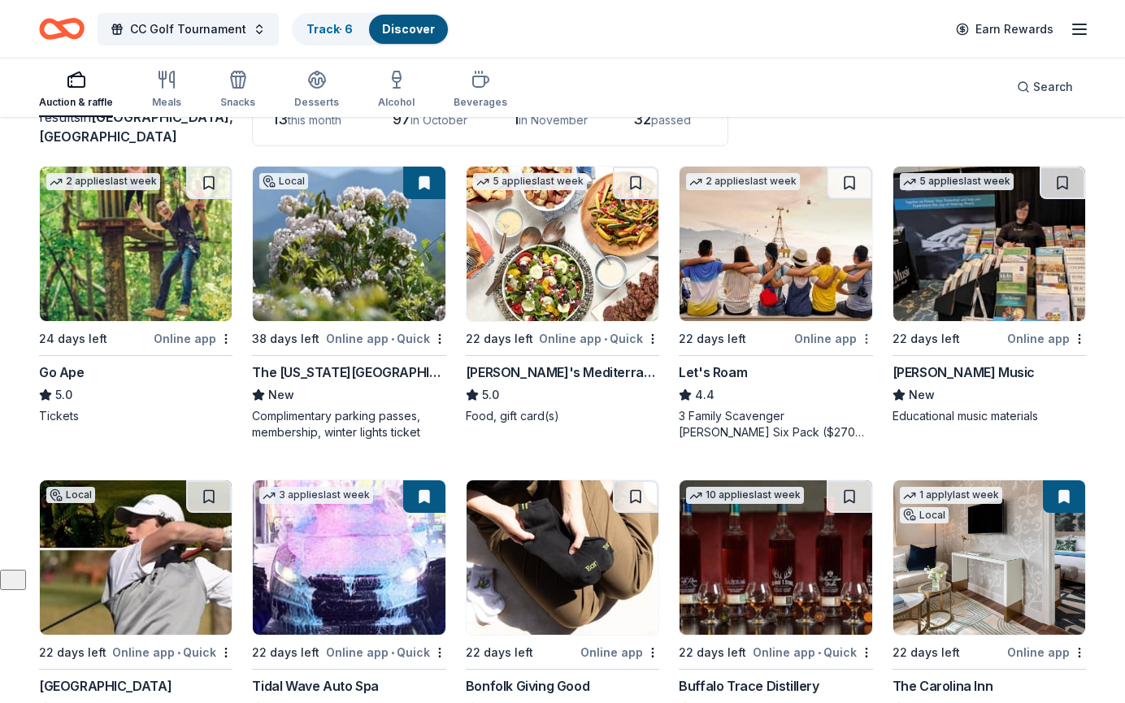
click at [866, 341] on body "CC Golf Tournament Track · 6 Discover Earn Rewards Auction & raffle Meals Snack…" at bounding box center [562, 218] width 1125 height 703
click at [840, 368] on div "Not interested" at bounding box center [814, 367] width 109 height 29
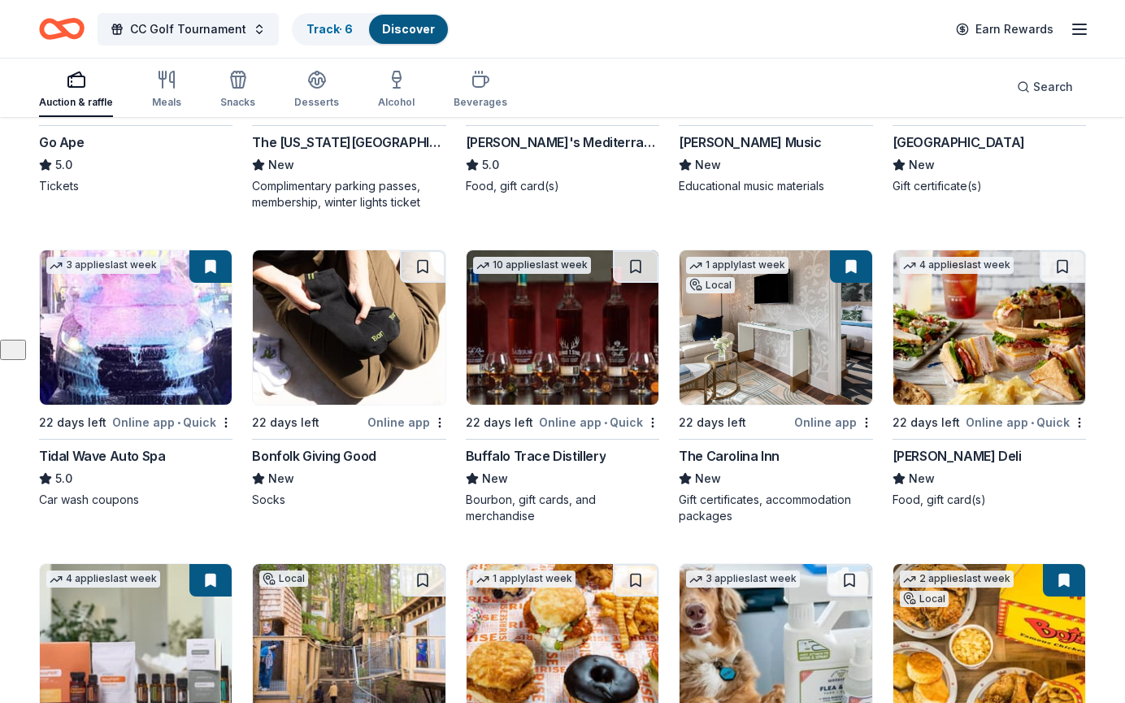
scroll to position [364, 0]
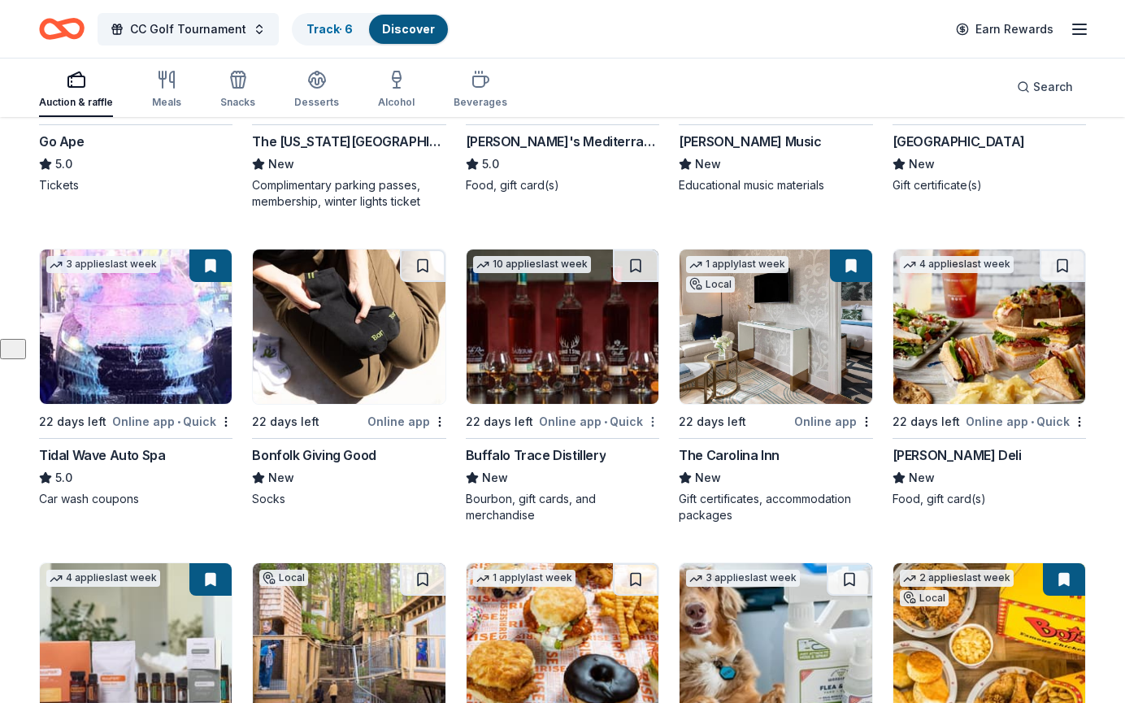
click at [612, 448] on div "Not interested" at bounding box center [601, 450] width 109 height 29
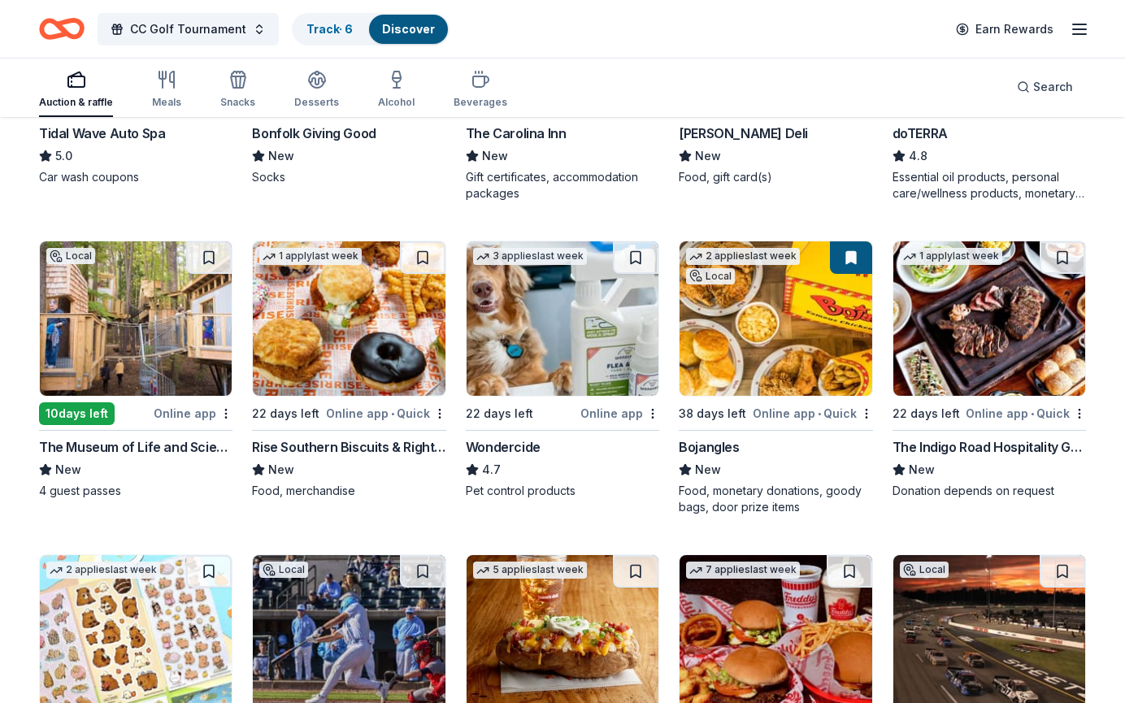
scroll to position [691, 0]
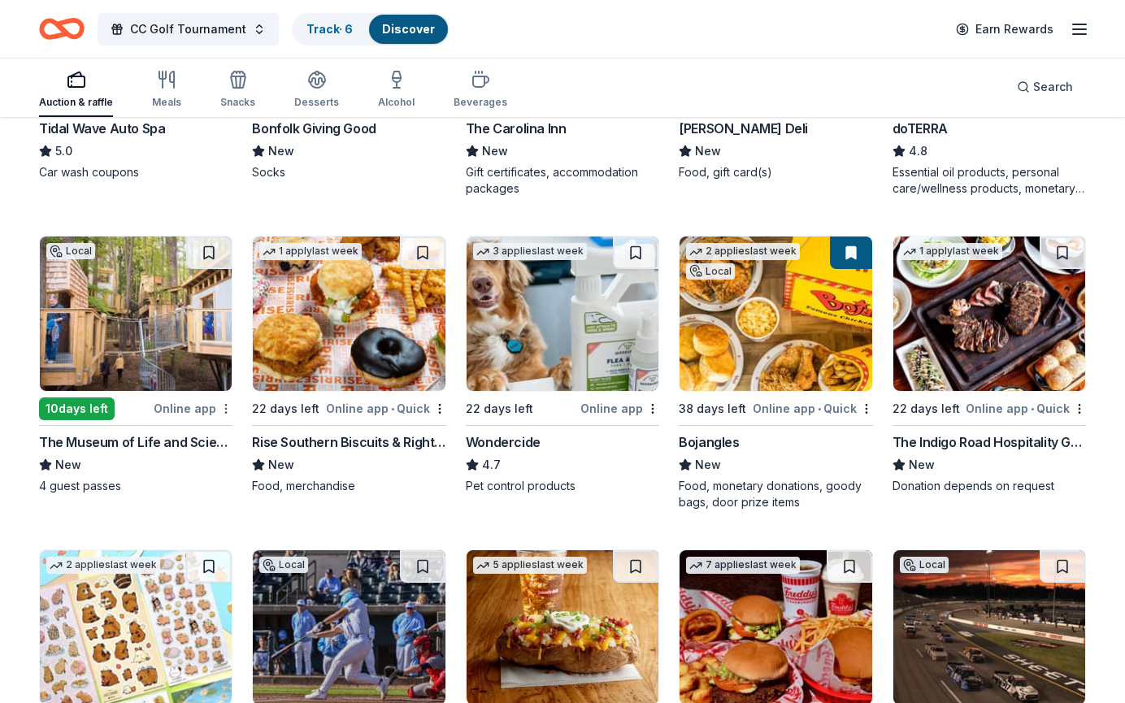
click at [202, 432] on div "Not interested" at bounding box center [174, 437] width 109 height 29
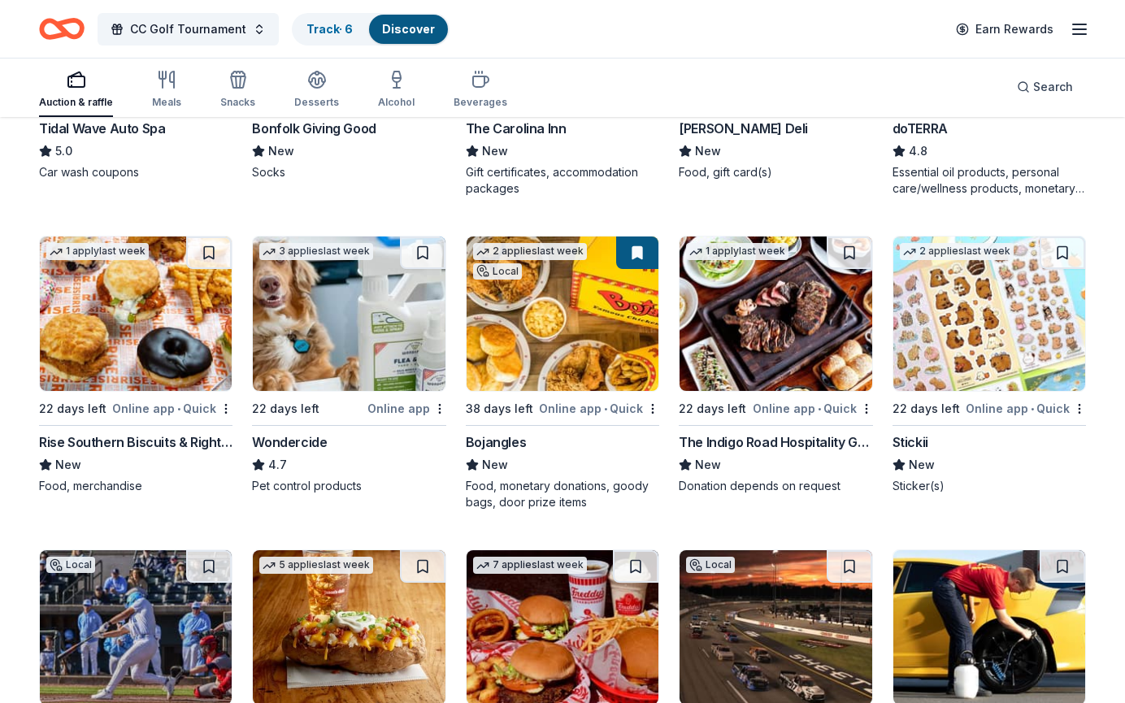
click at [127, 346] on img at bounding box center [136, 314] width 192 height 154
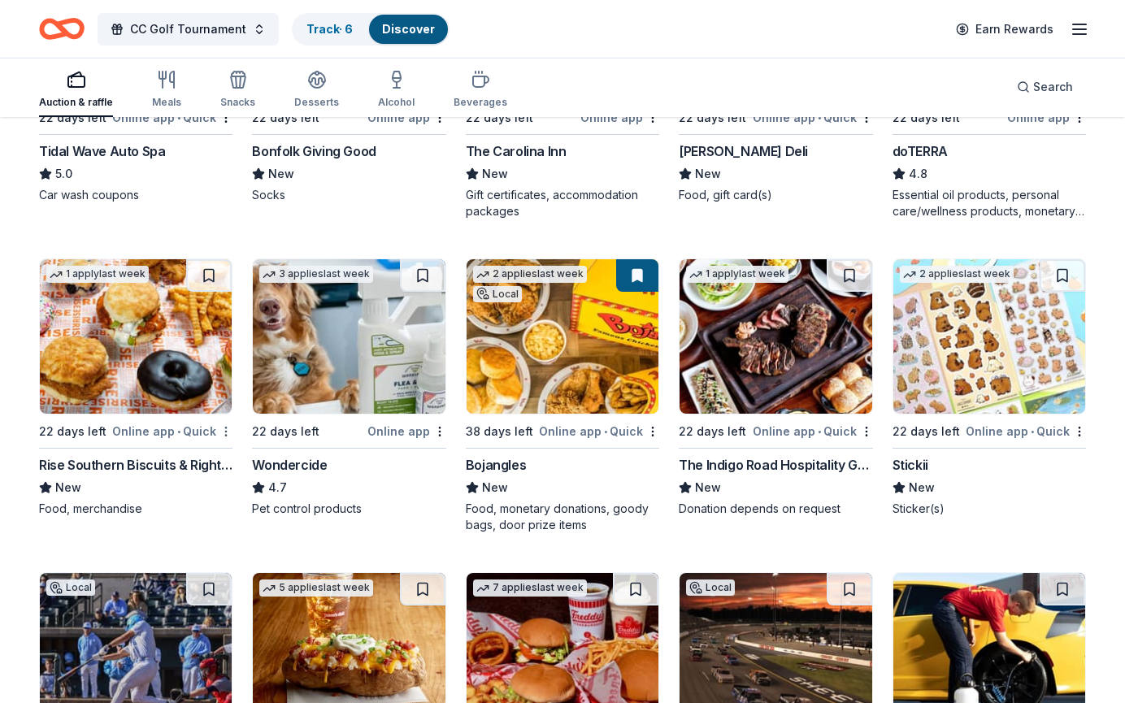
click at [195, 459] on div "Not interested" at bounding box center [174, 459] width 109 height 29
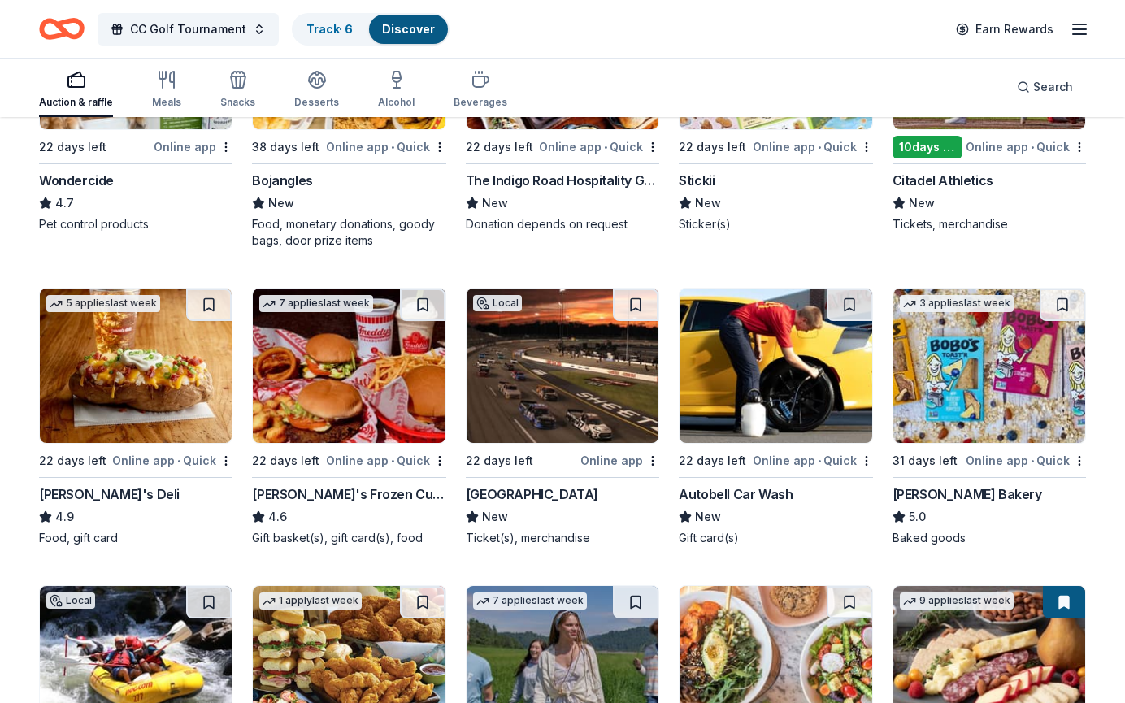
scroll to position [955, 0]
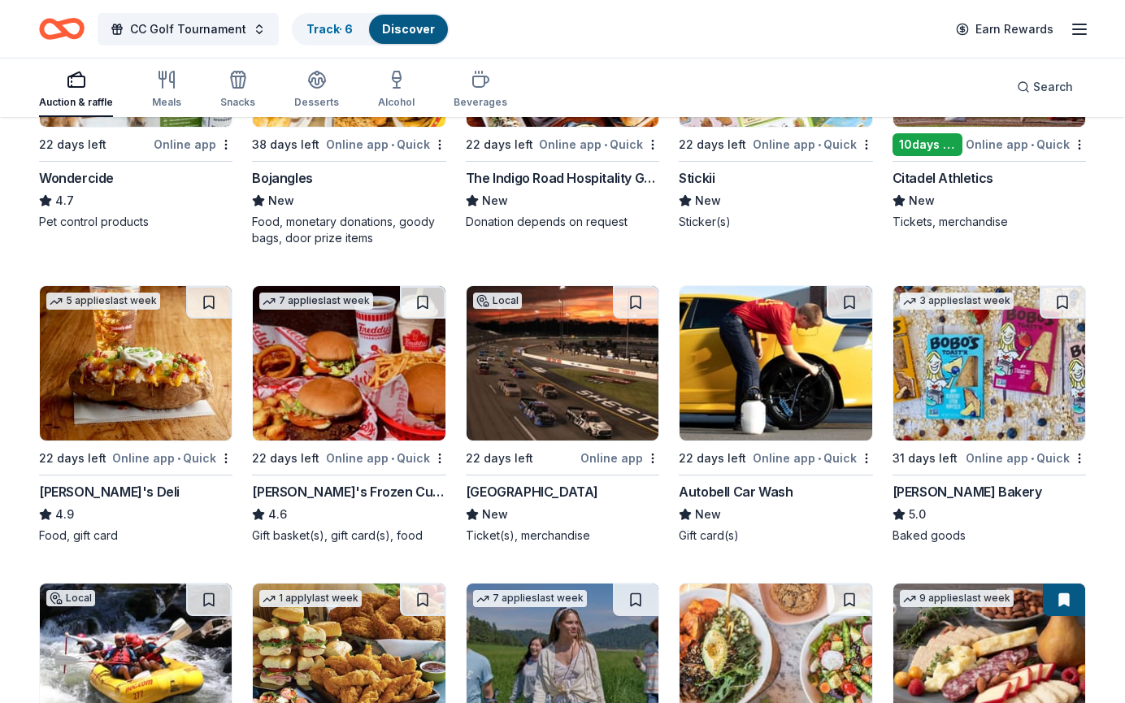
click at [767, 385] on img at bounding box center [775, 363] width 192 height 154
click at [849, 293] on button at bounding box center [850, 302] width 46 height 33
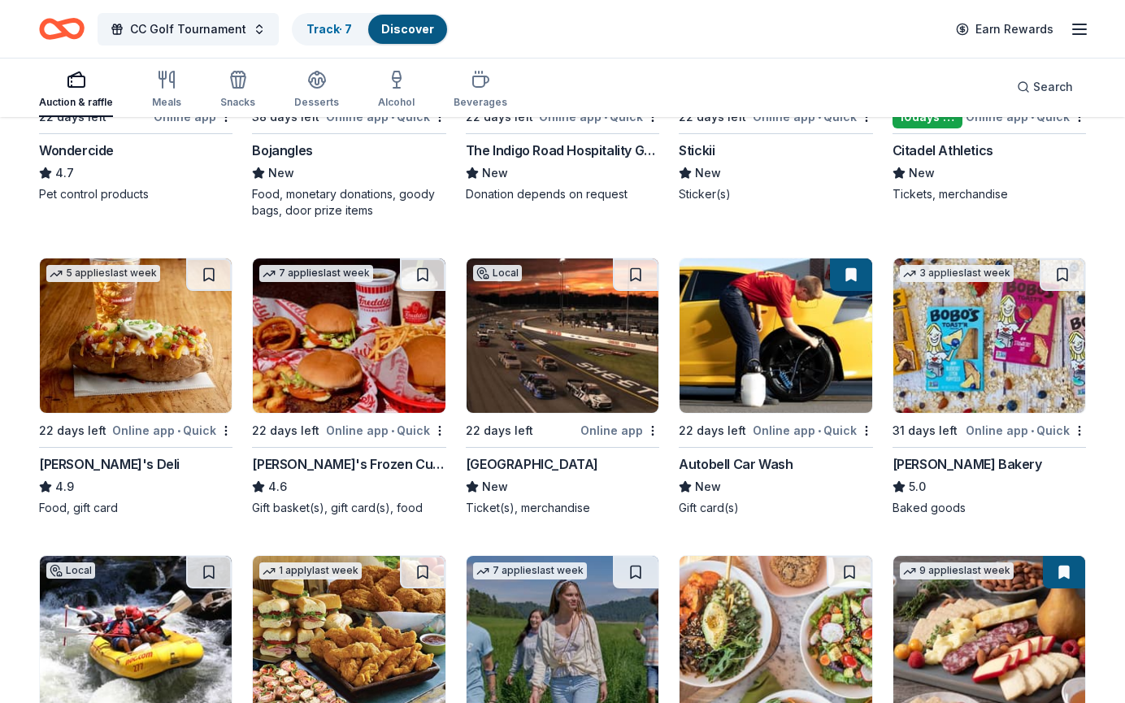
scroll to position [985, 0]
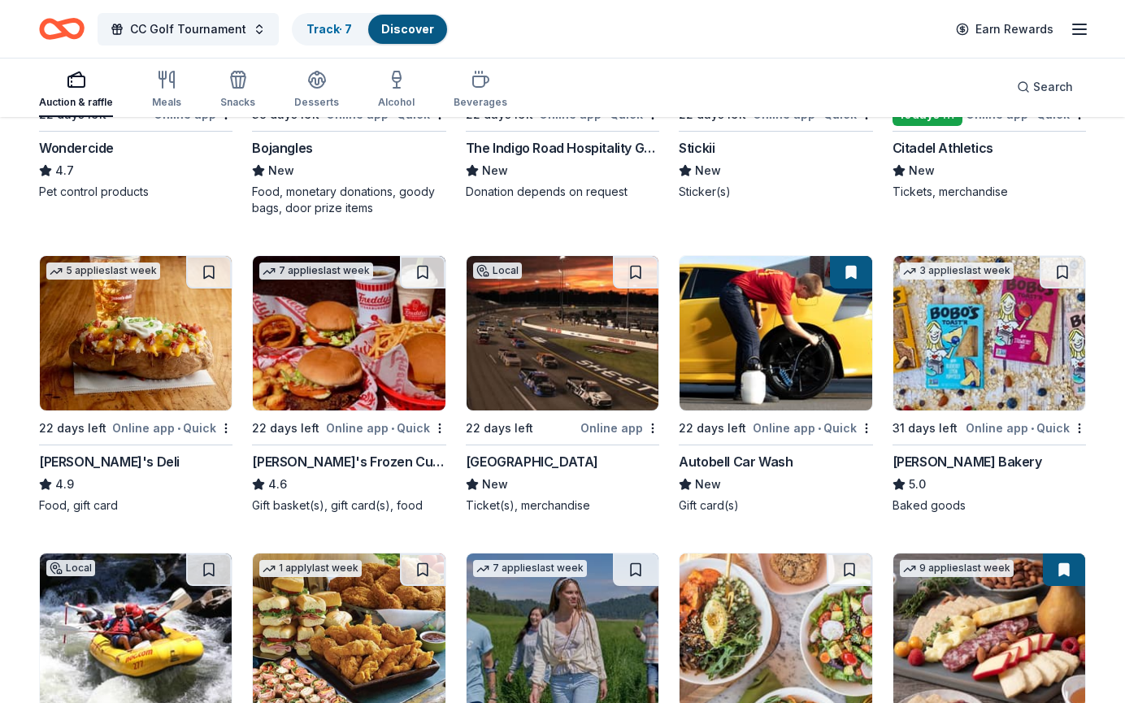
click at [987, 323] on img at bounding box center [989, 333] width 192 height 154
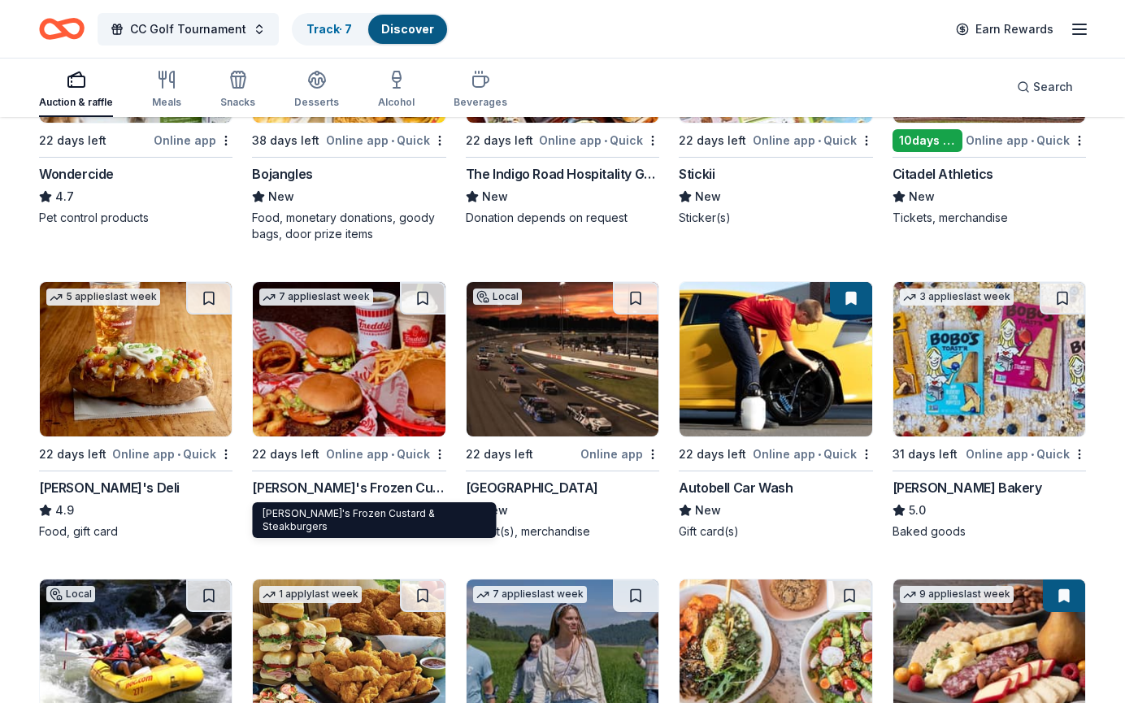
scroll to position [957, 0]
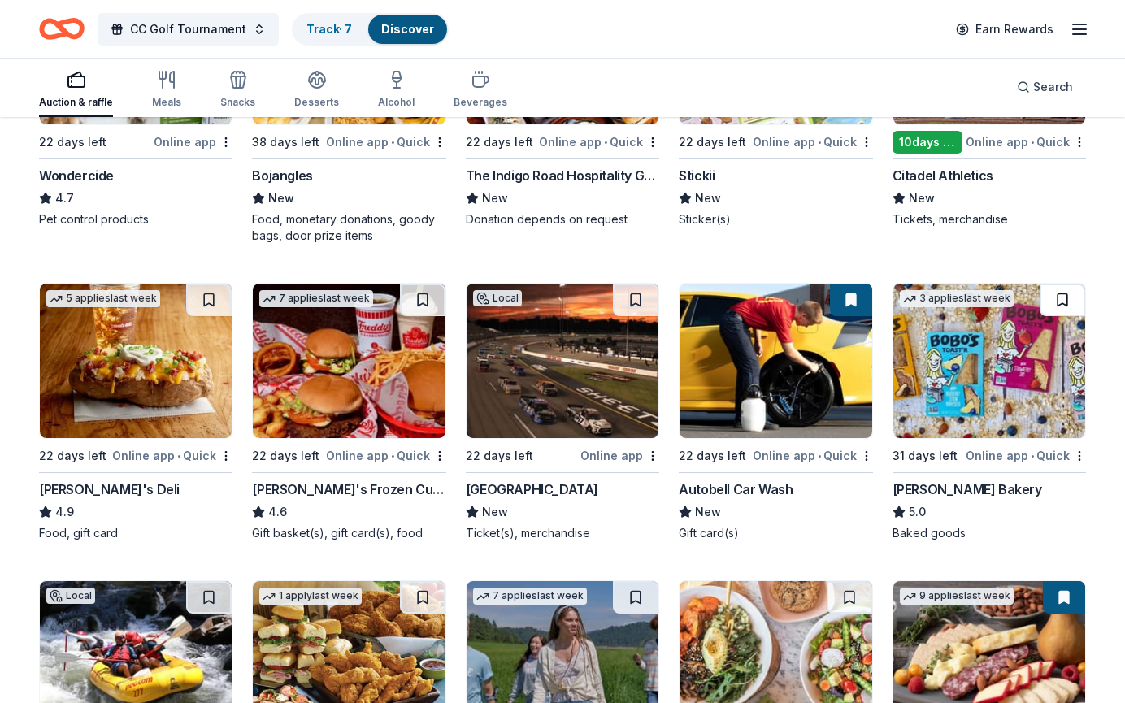
click at [1070, 298] on button at bounding box center [1063, 300] width 46 height 33
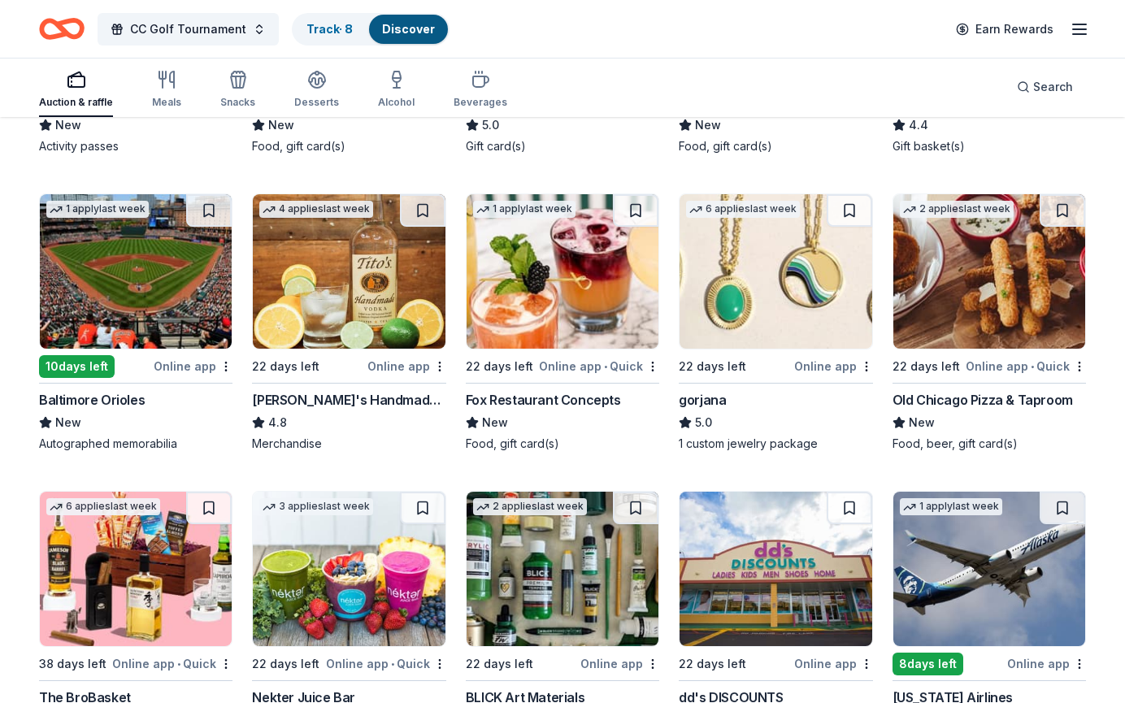
scroll to position [1643, 0]
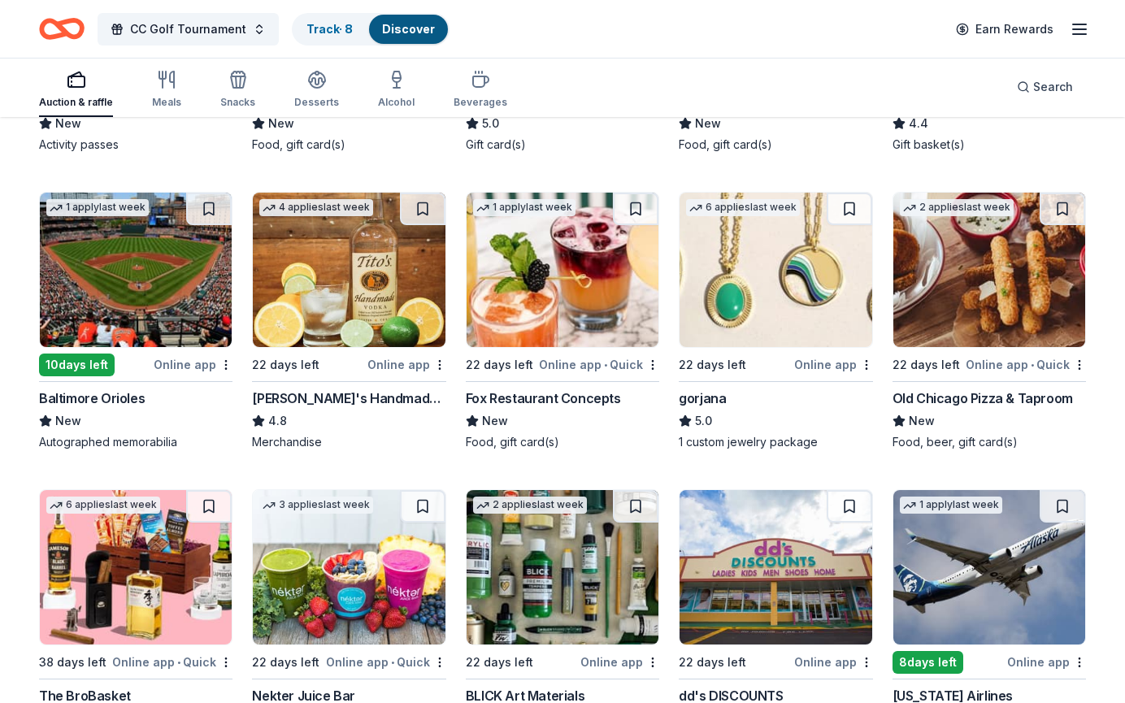
click at [963, 300] on img at bounding box center [989, 270] width 192 height 154
click at [1069, 206] on button at bounding box center [1063, 209] width 46 height 33
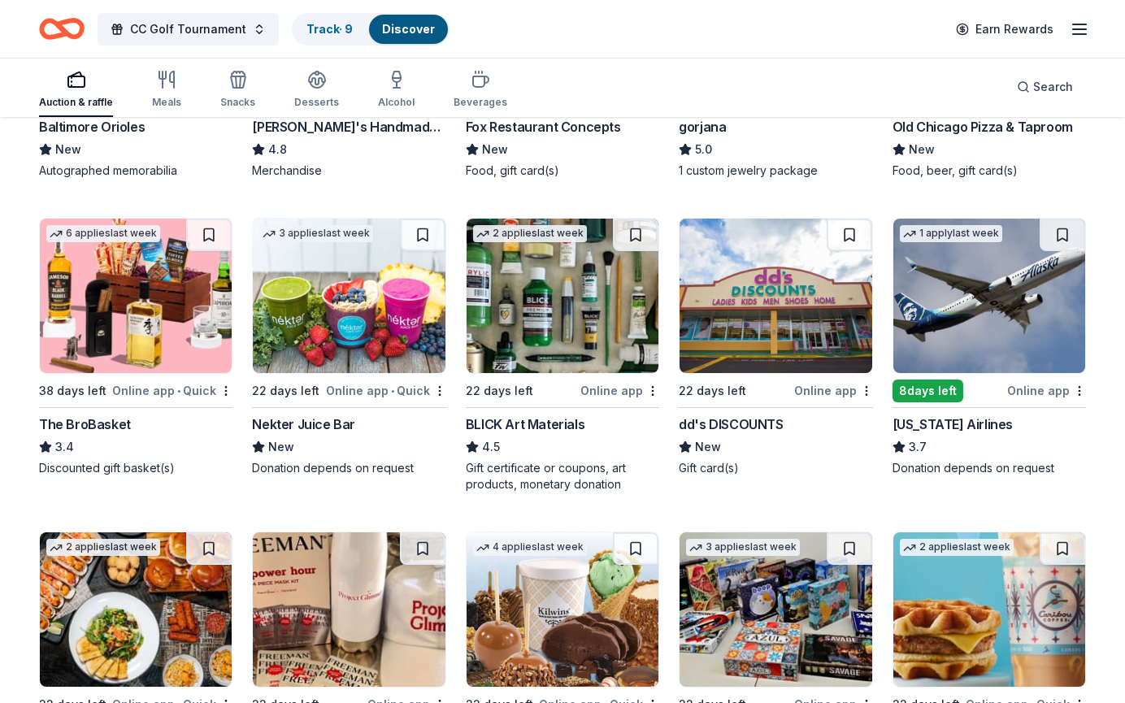
scroll to position [1916, 0]
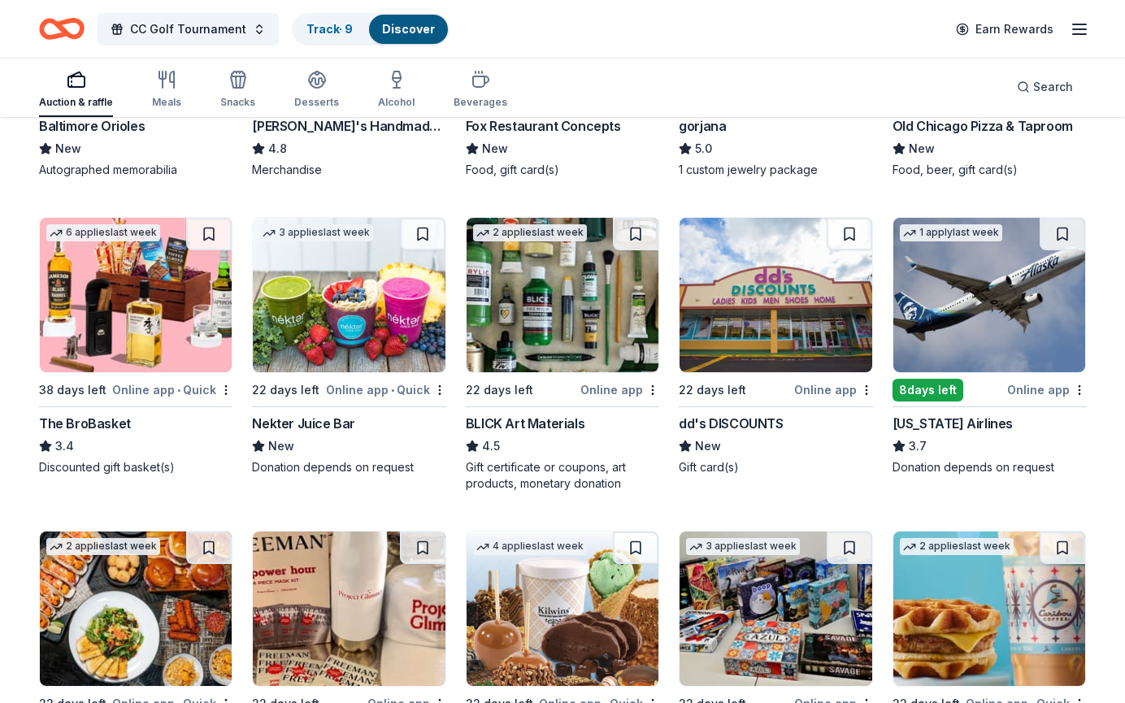
click at [323, 315] on img at bounding box center [349, 295] width 192 height 154
click at [415, 422] on div "Not interested" at bounding box center [388, 418] width 109 height 29
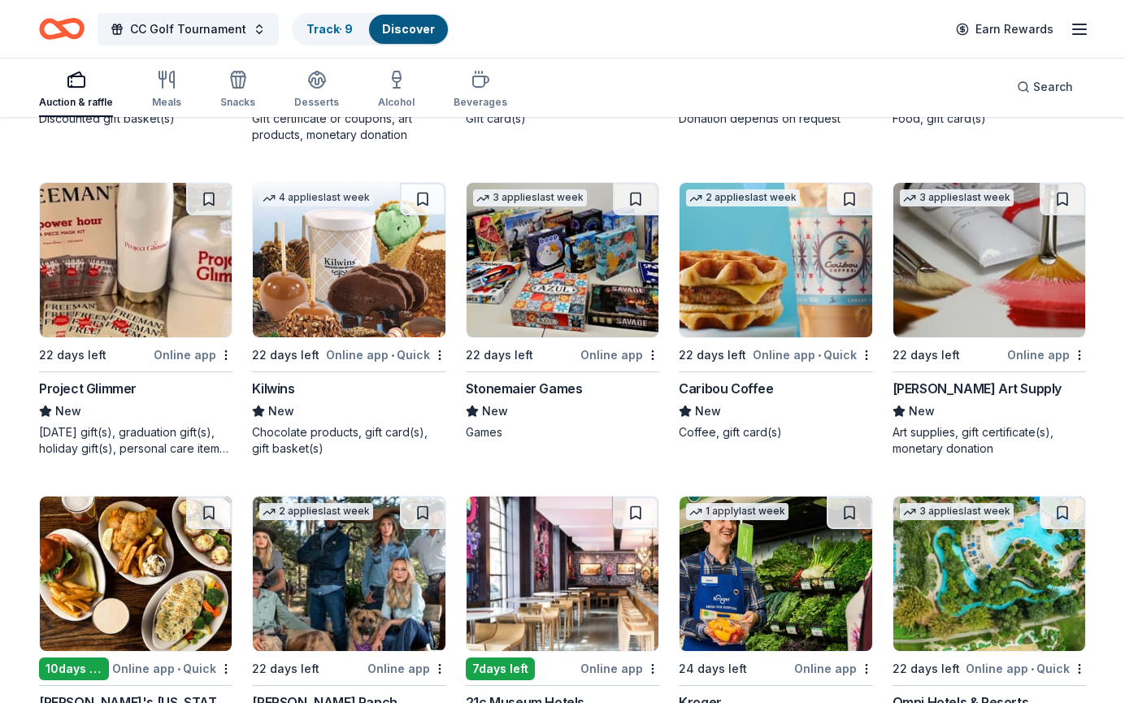
scroll to position [2265, 0]
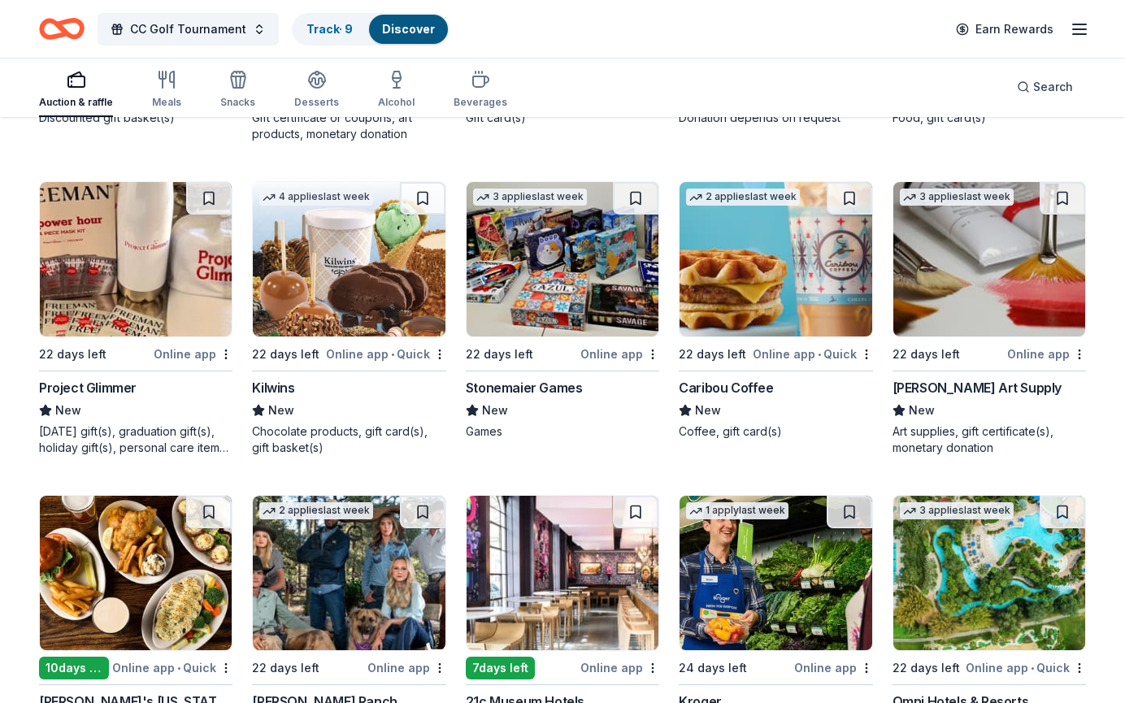
click at [342, 290] on img at bounding box center [349, 259] width 192 height 154
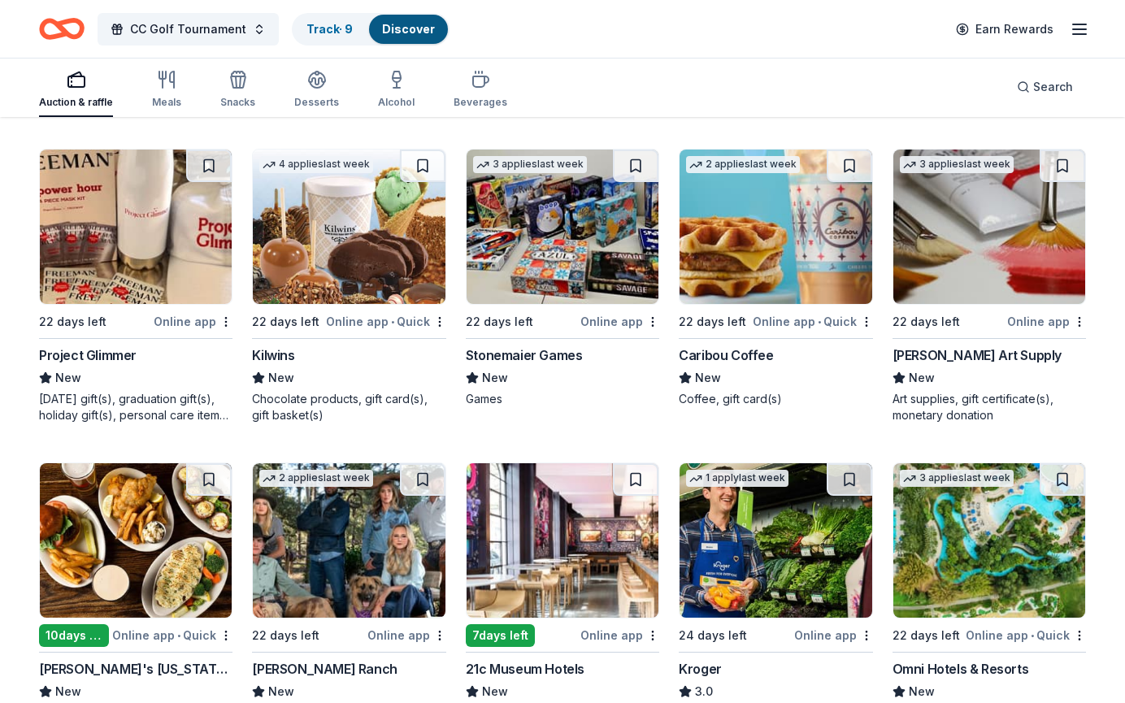
scroll to position [2302, 0]
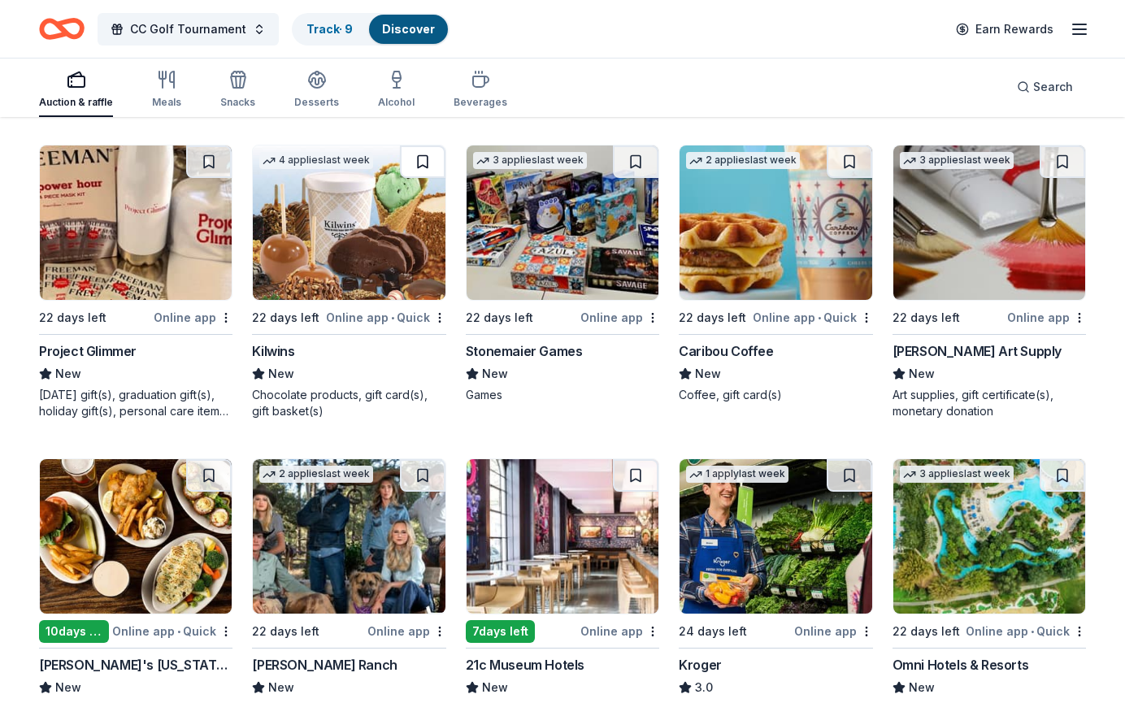
click at [425, 150] on button at bounding box center [423, 161] width 46 height 33
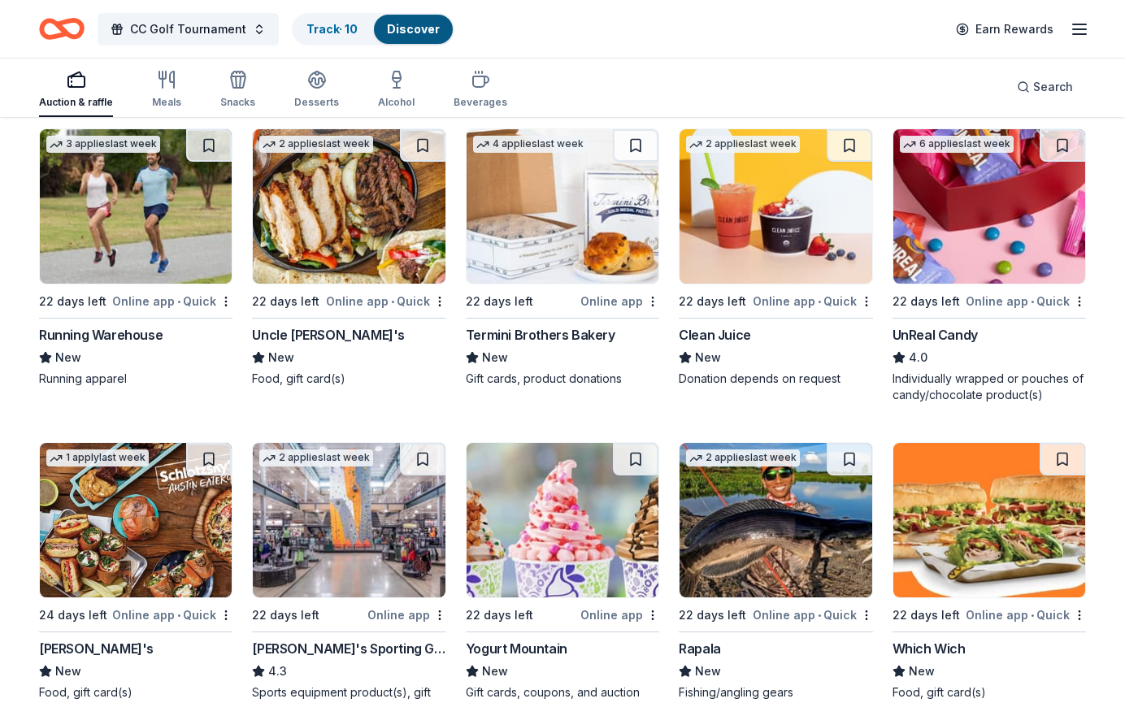
scroll to position [2893, 0]
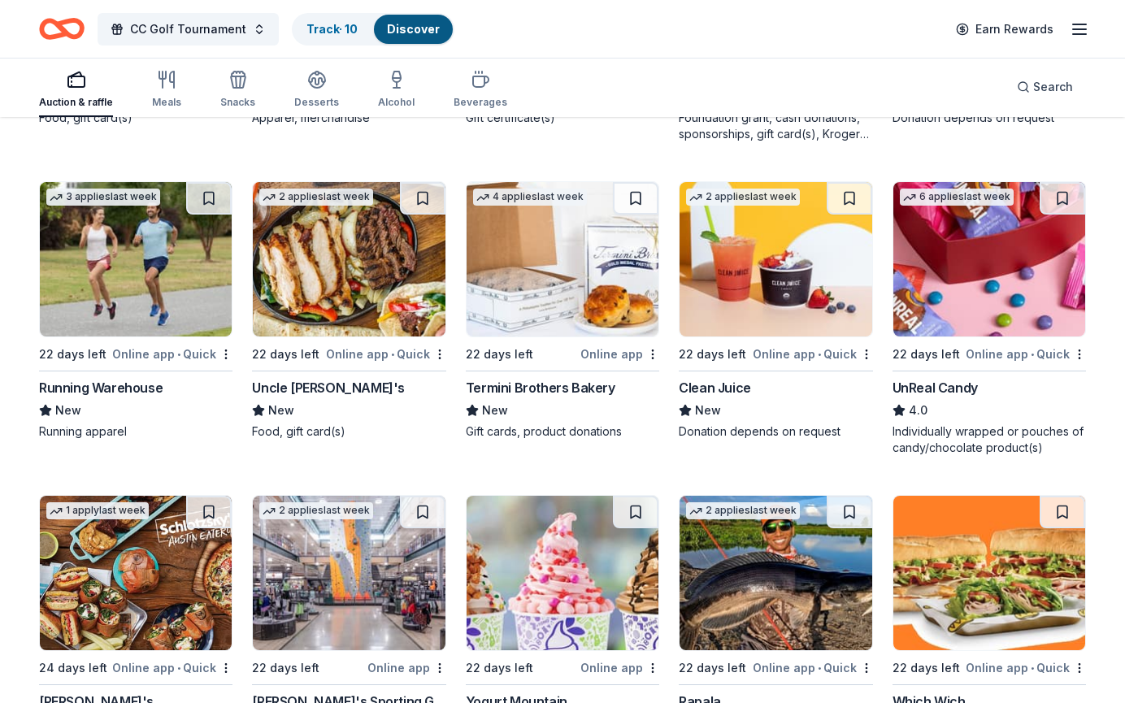
click at [550, 261] on img at bounding box center [563, 259] width 192 height 154
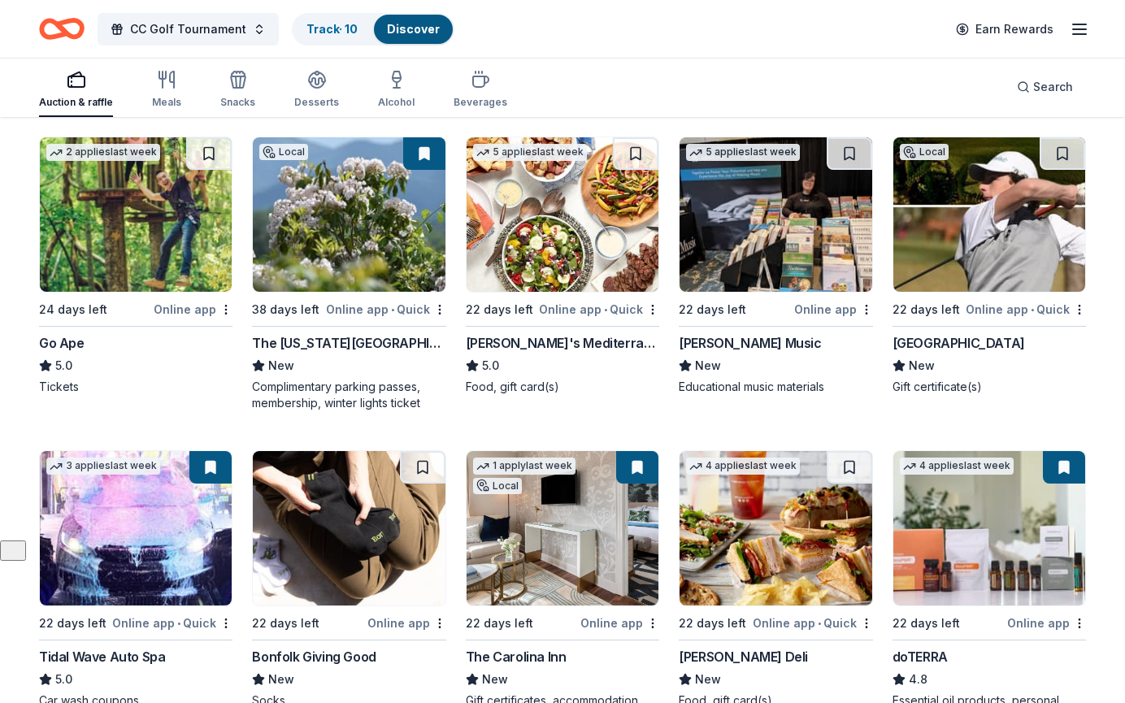
scroll to position [0, 0]
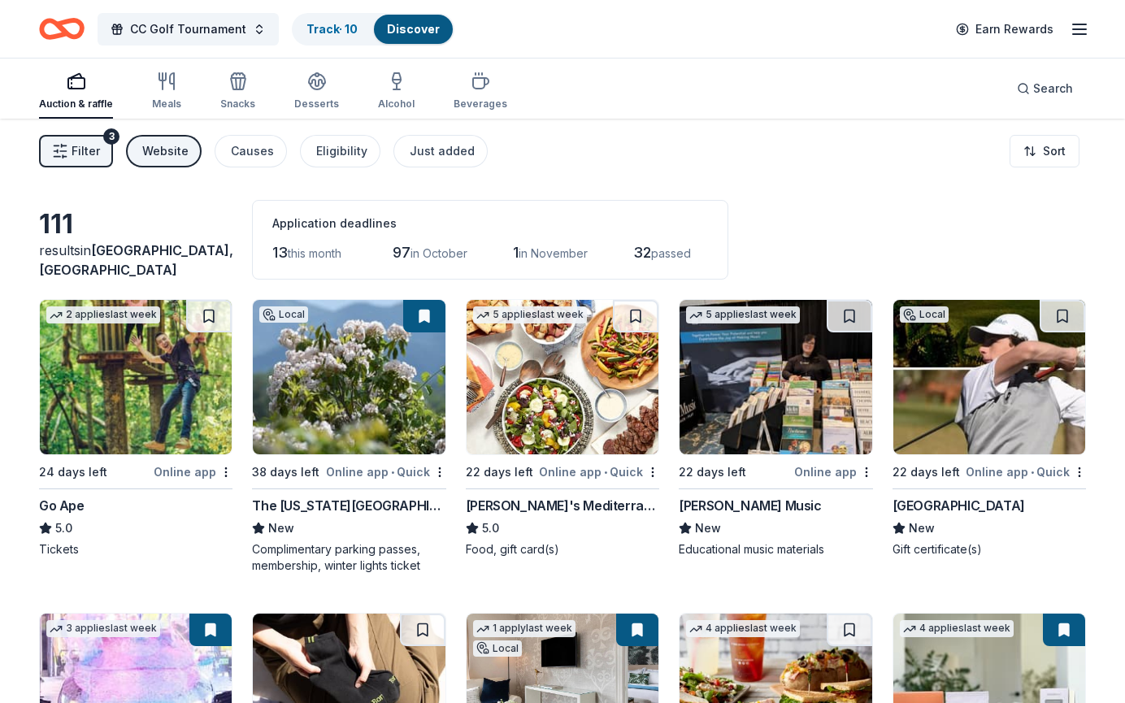
click at [172, 155] on div "Website" at bounding box center [165, 151] width 46 height 20
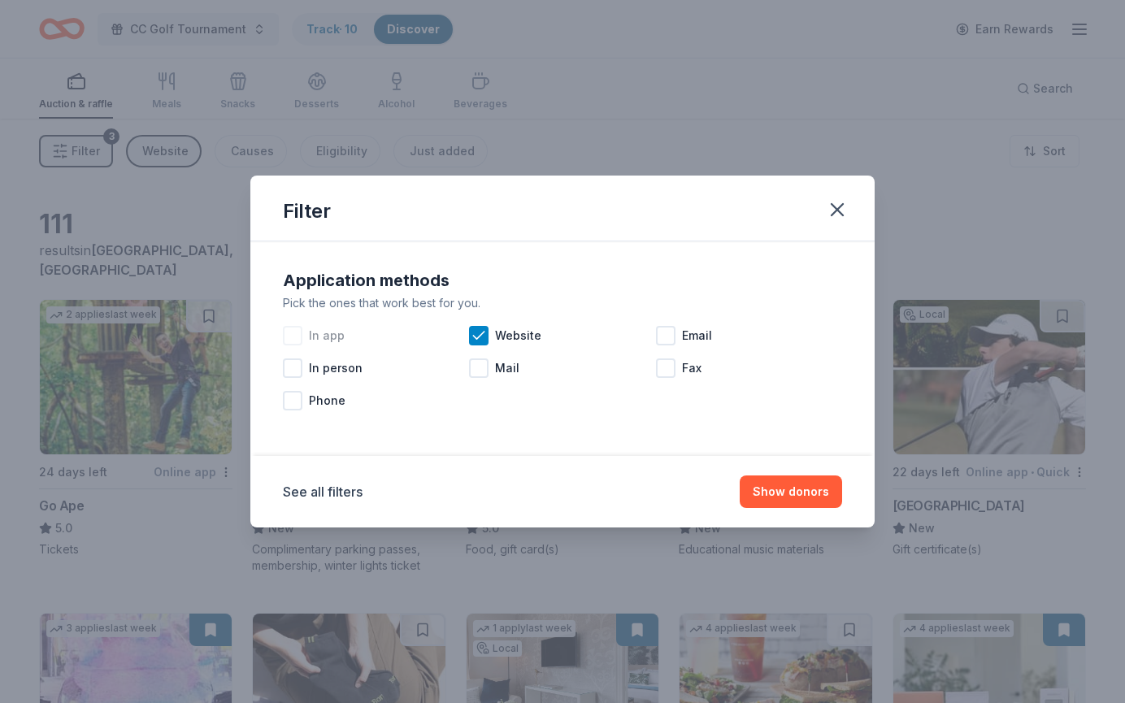
click at [465, 334] on div "In app" at bounding box center [376, 335] width 186 height 33
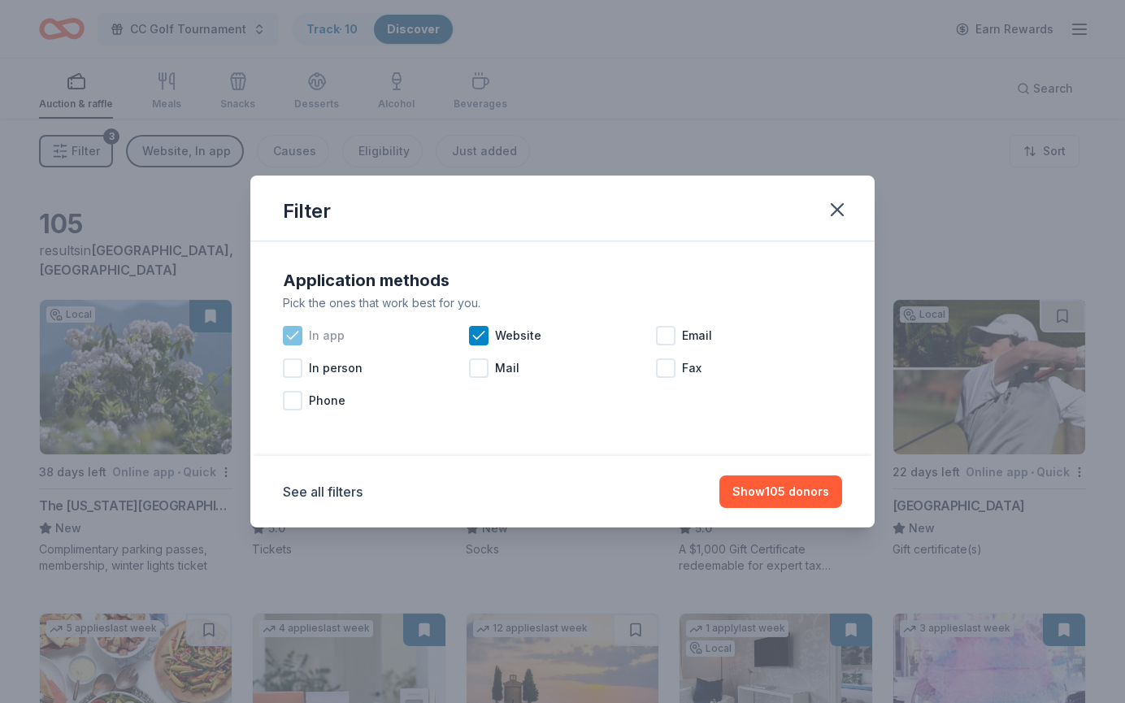
click at [291, 341] on icon at bounding box center [292, 336] width 16 height 16
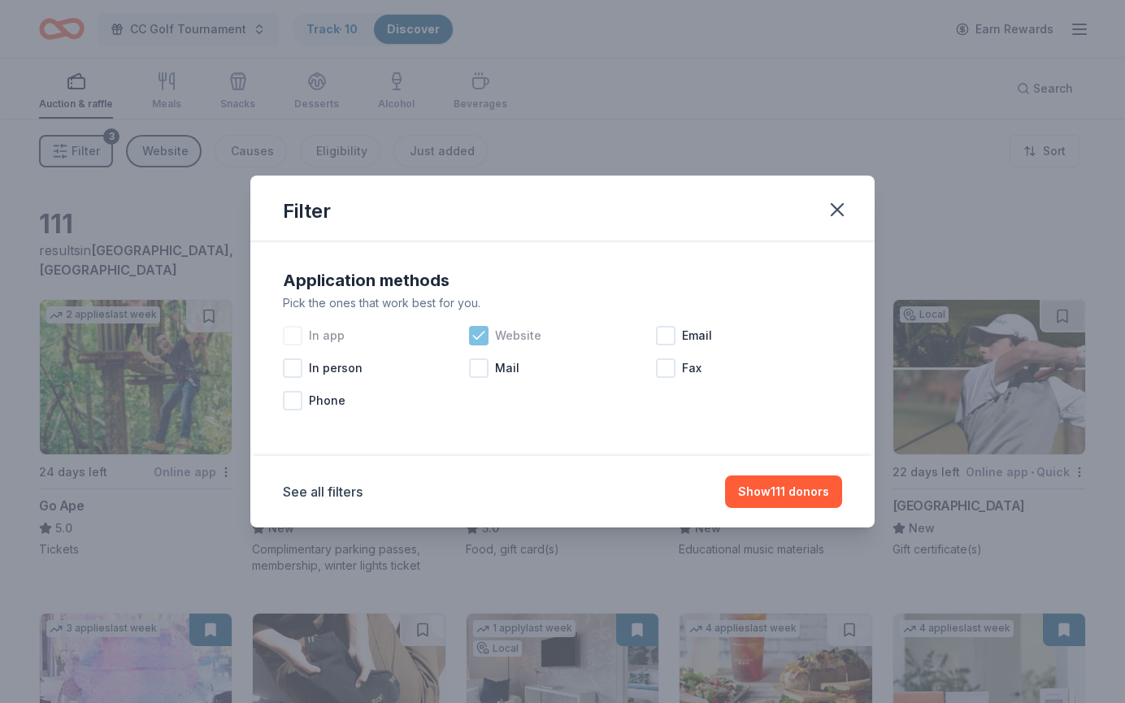
click at [474, 333] on icon at bounding box center [479, 336] width 16 height 16
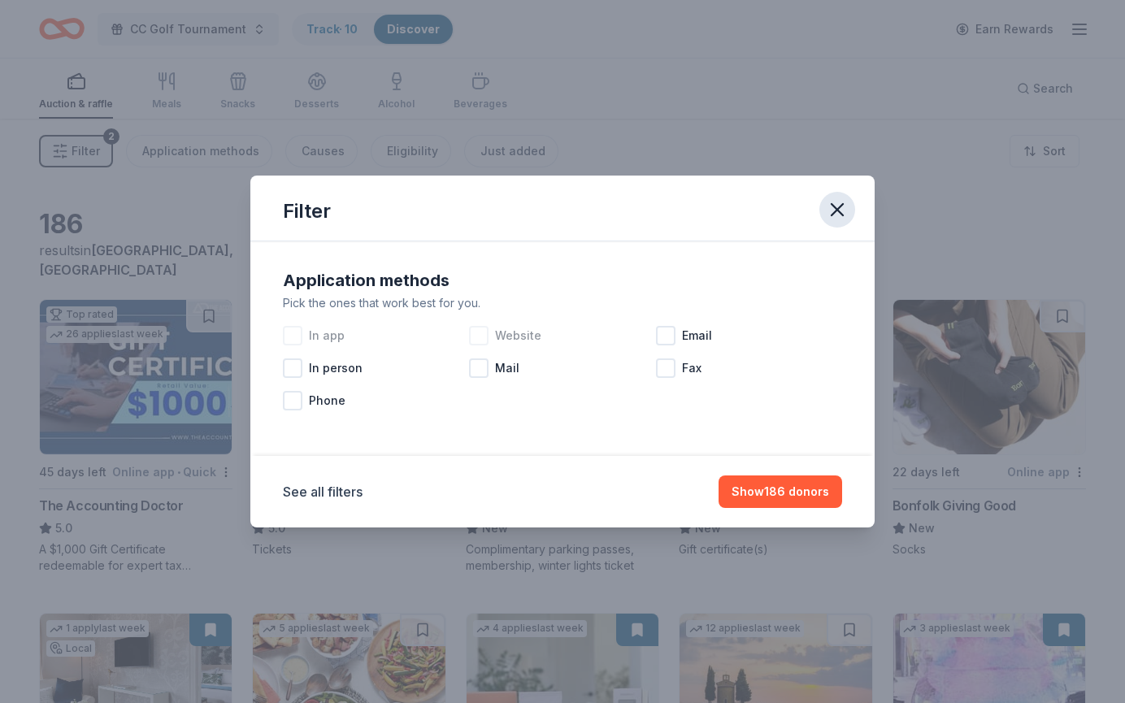
click at [845, 207] on icon "button" at bounding box center [837, 209] width 23 height 23
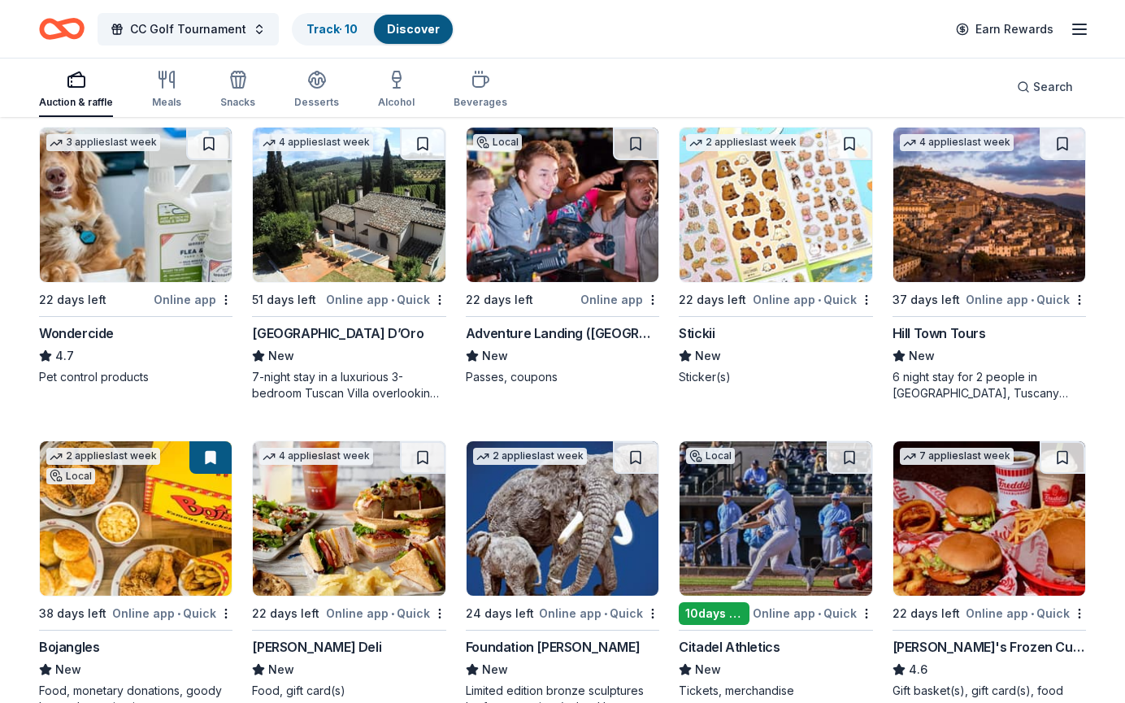
scroll to position [803, 0]
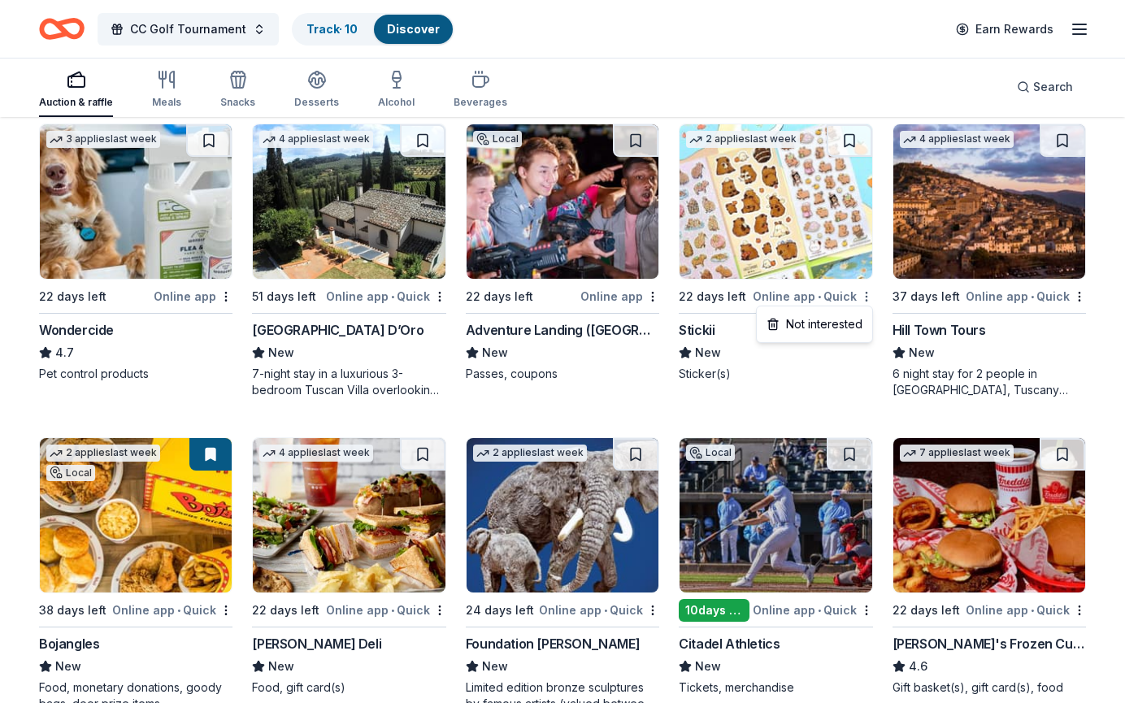
click at [823, 320] on div "Not interested" at bounding box center [814, 324] width 109 height 29
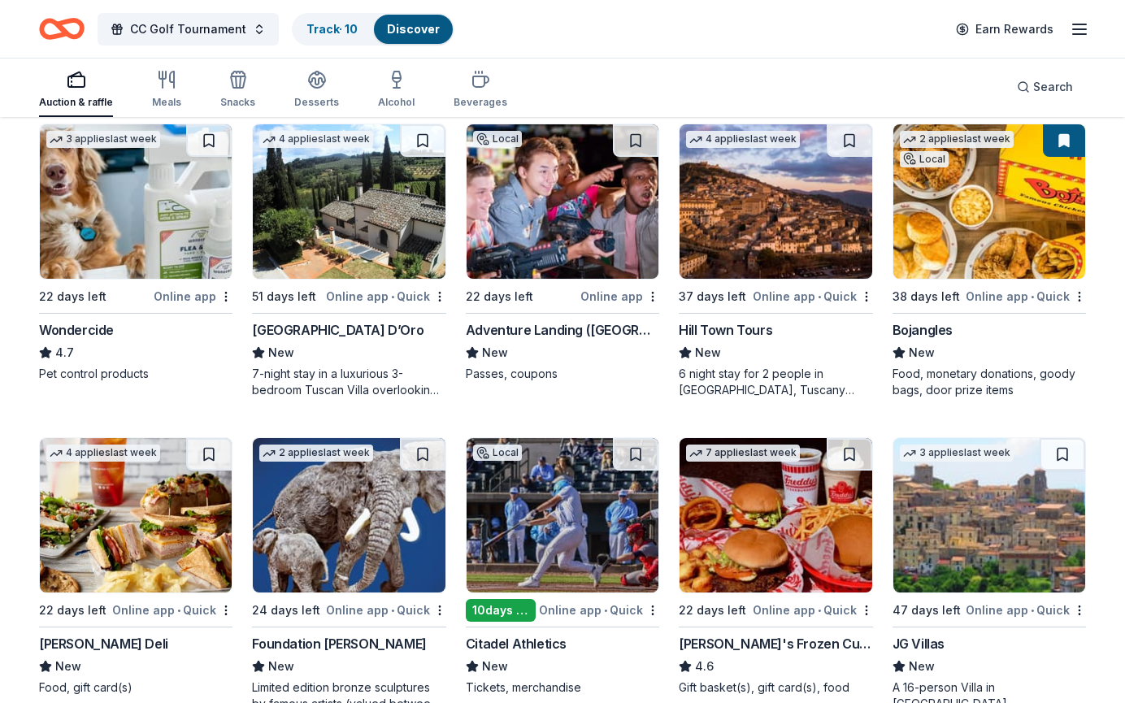
click at [556, 208] on img at bounding box center [563, 201] width 192 height 154
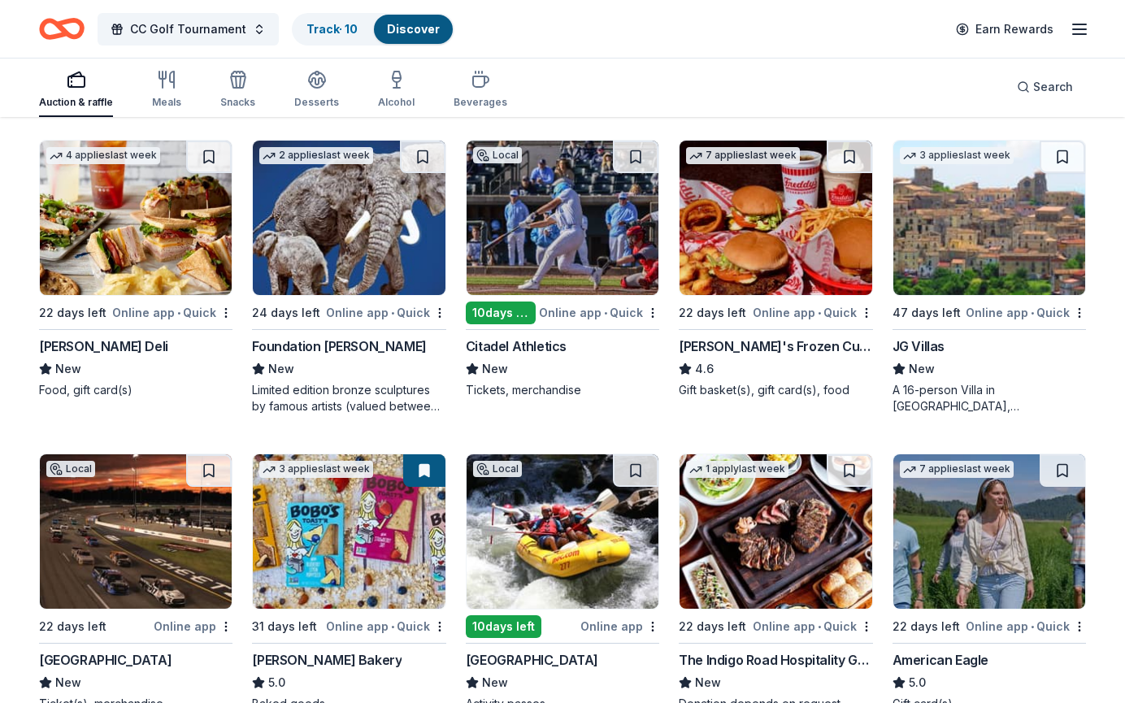
scroll to position [1102, 0]
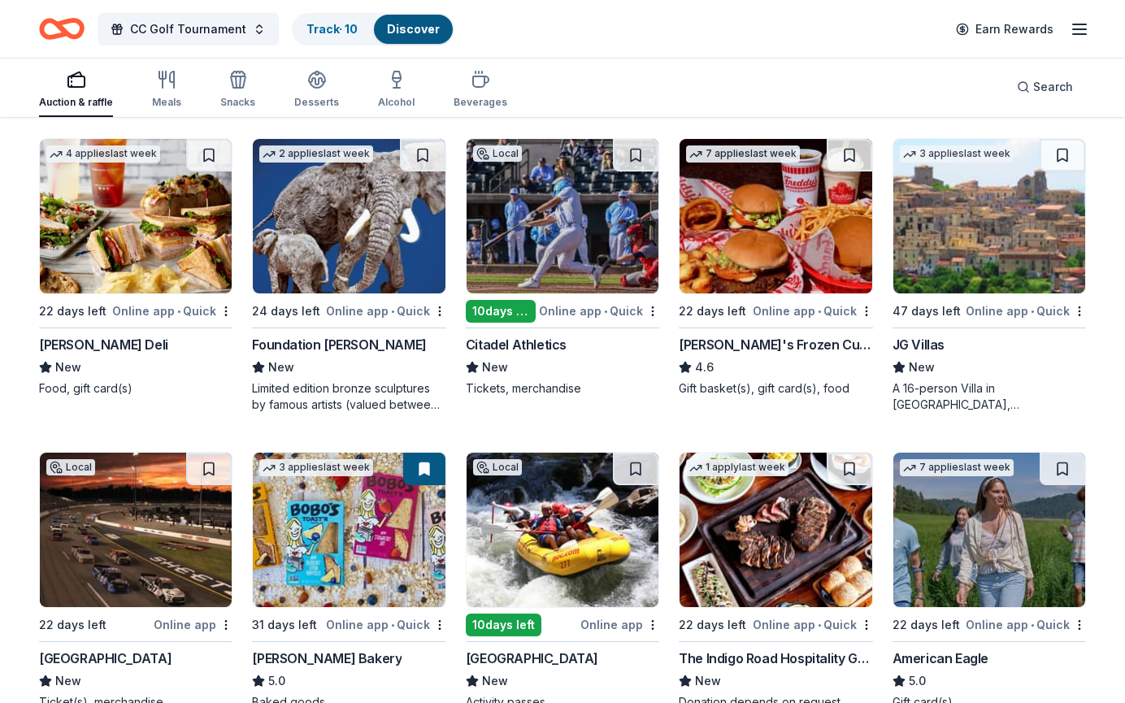
click at [746, 240] on img at bounding box center [775, 216] width 192 height 154
click at [857, 145] on button at bounding box center [850, 155] width 46 height 33
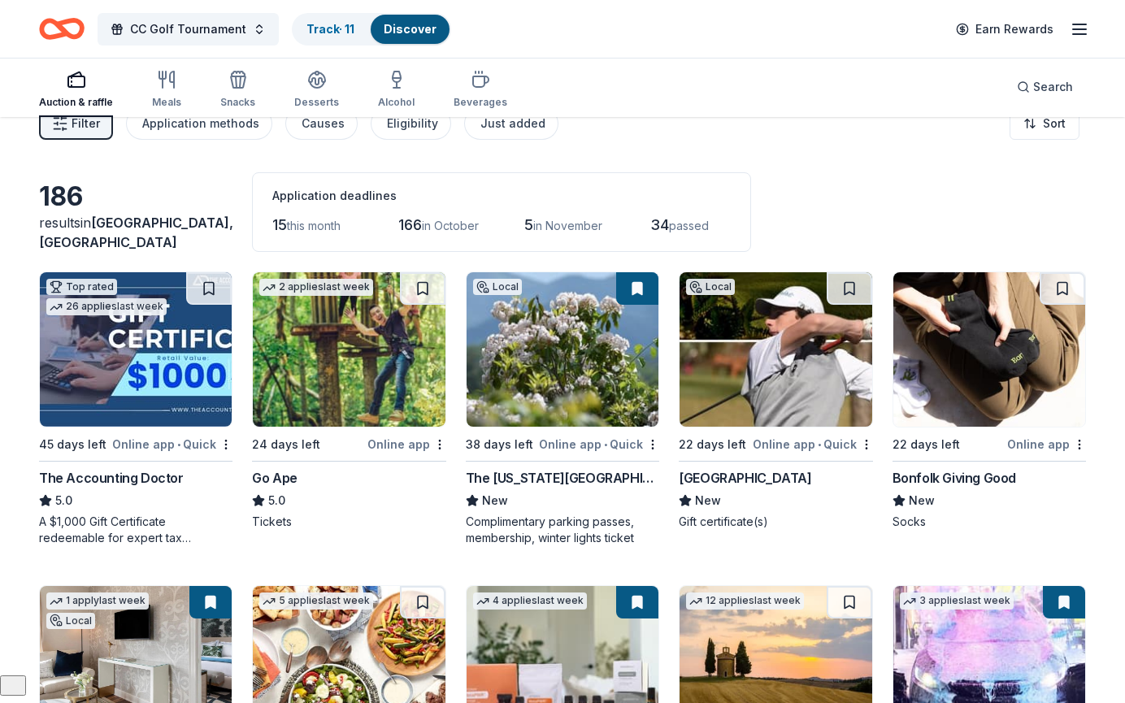
scroll to position [34, 0]
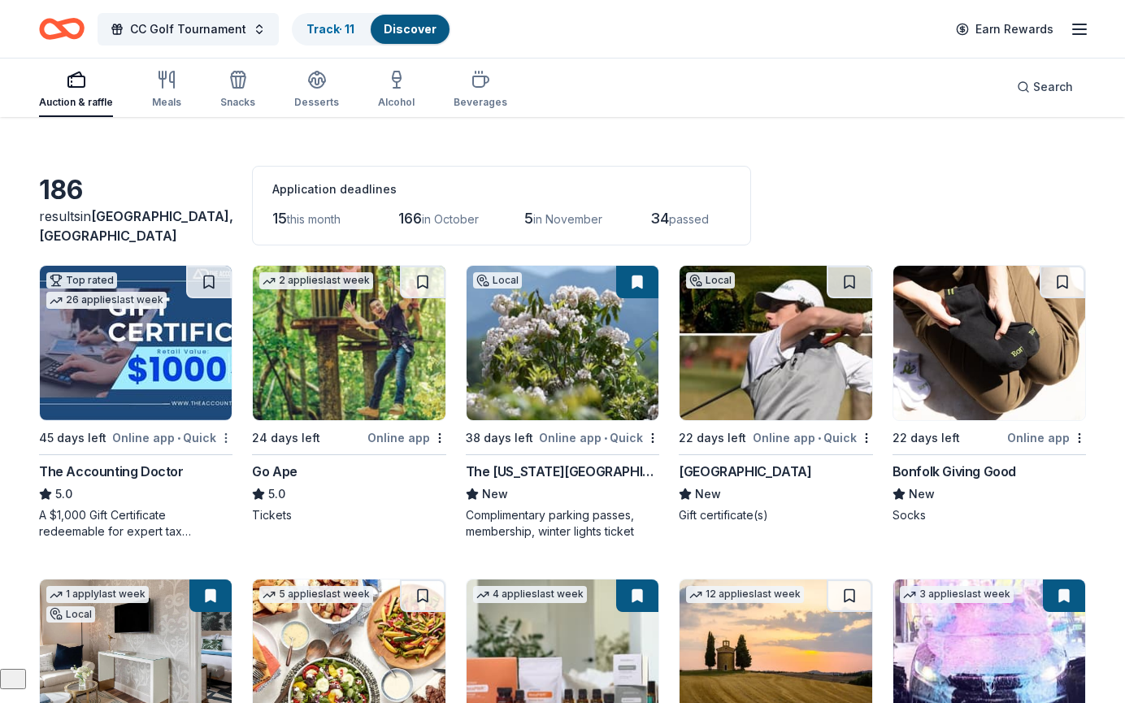
click at [225, 433] on html "CC Golf Tournament Track · 11 Discover Earn Rewards Auction & raffle Meals Snac…" at bounding box center [562, 317] width 1125 height 703
click at [199, 455] on div "Not interested" at bounding box center [174, 465] width 109 height 29
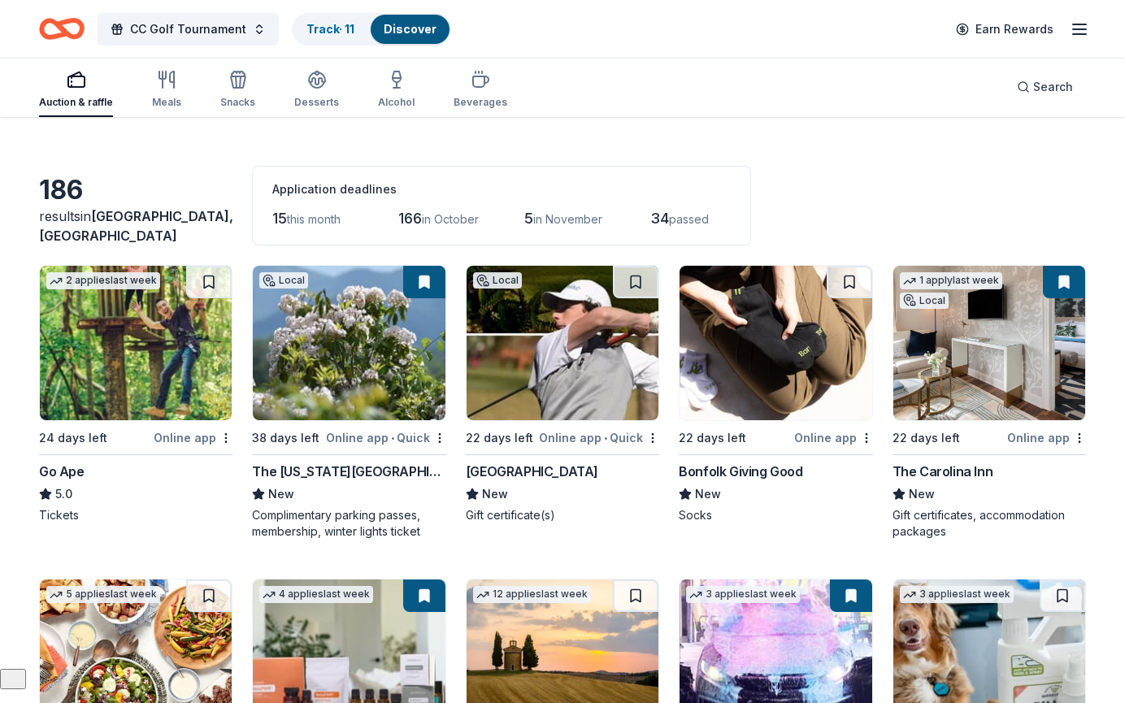
click at [125, 324] on img at bounding box center [136, 343] width 192 height 154
click at [225, 436] on html "CC Golf Tournament Track · 11 Discover Earn Rewards Auction & raffle Meals Snac…" at bounding box center [562, 317] width 1125 height 703
click at [186, 465] on div "Not interested" at bounding box center [174, 465] width 109 height 29
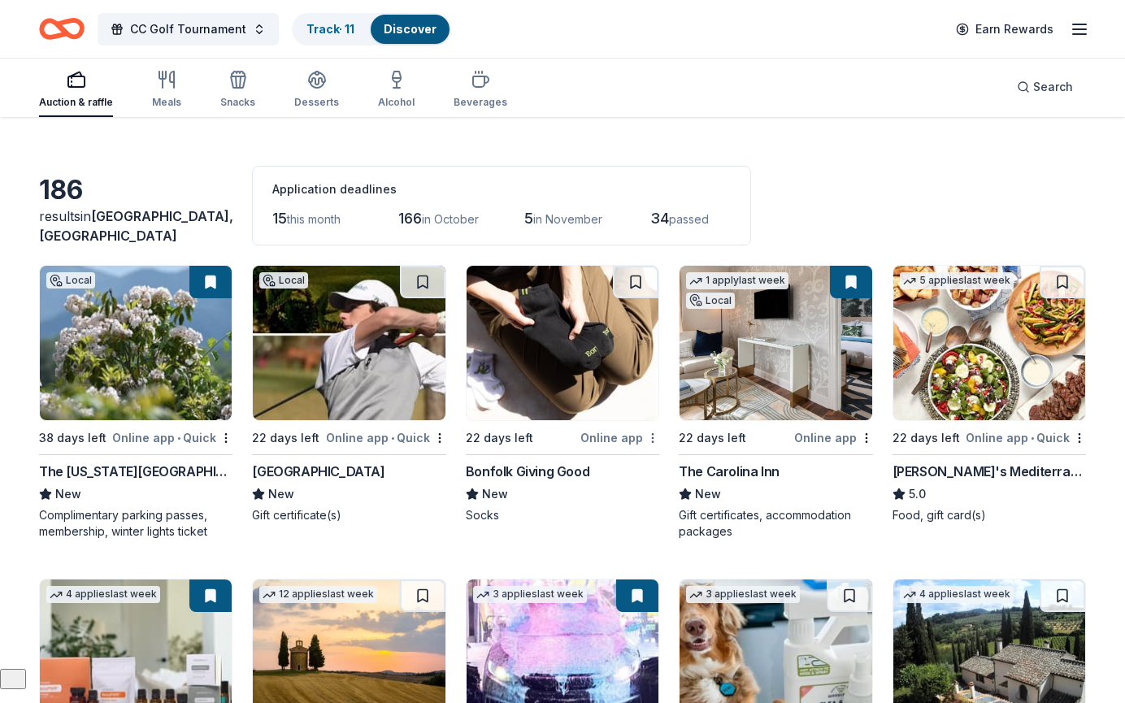
click at [656, 441] on html "CC Golf Tournament Track · 11 Discover Earn Rewards Auction & raffle Meals Snac…" at bounding box center [562, 317] width 1125 height 703
click at [609, 458] on div "Not interested" at bounding box center [601, 465] width 109 height 29
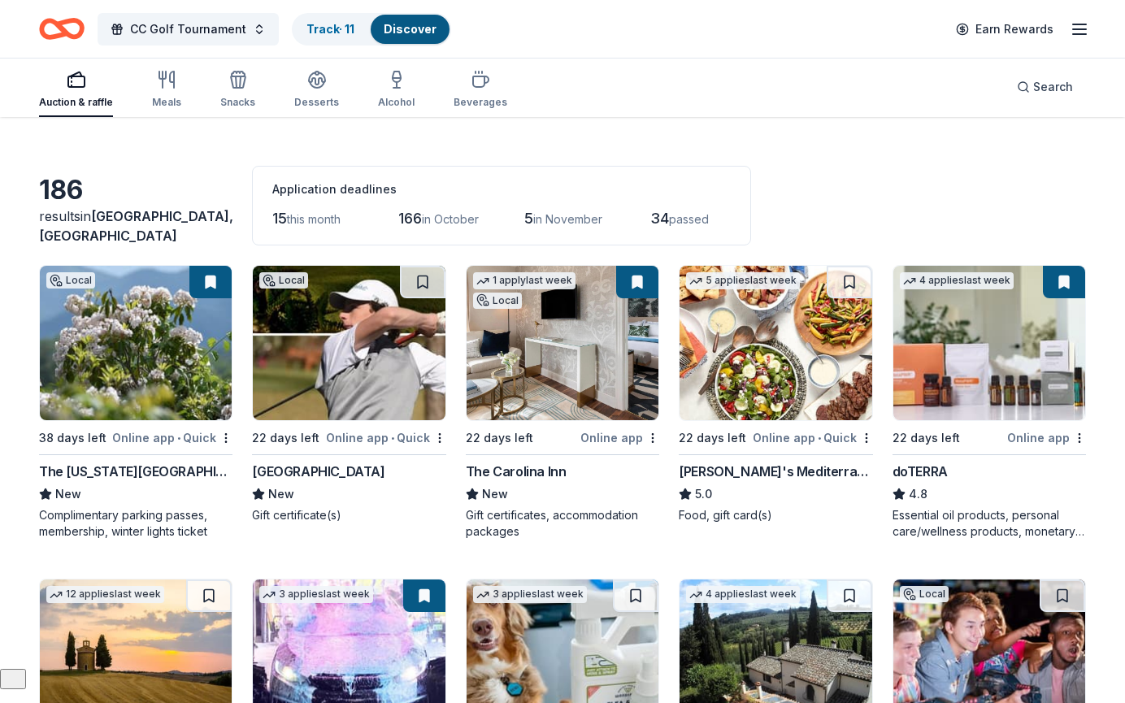
click at [763, 345] on img at bounding box center [775, 343] width 192 height 154
click at [867, 435] on html "CC Golf Tournament Track · 11 Discover Earn Rewards Auction & raffle Meals Snac…" at bounding box center [562, 317] width 1125 height 703
click at [827, 465] on div "Not interested" at bounding box center [814, 465] width 109 height 29
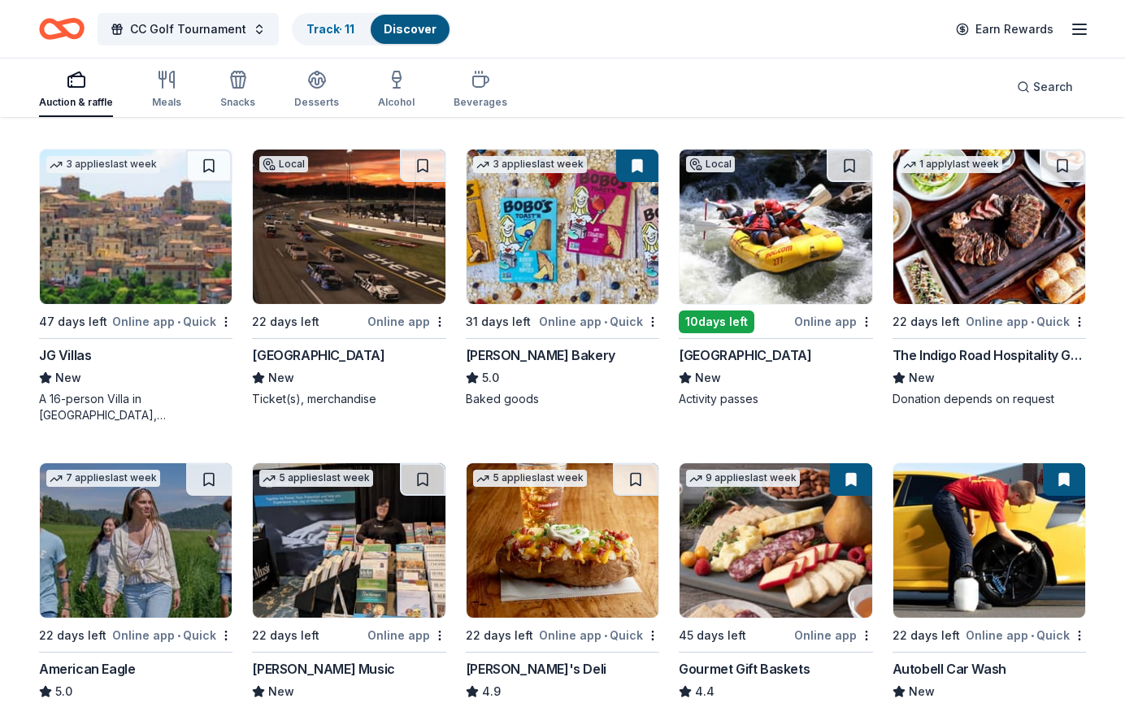
scroll to position [1093, 0]
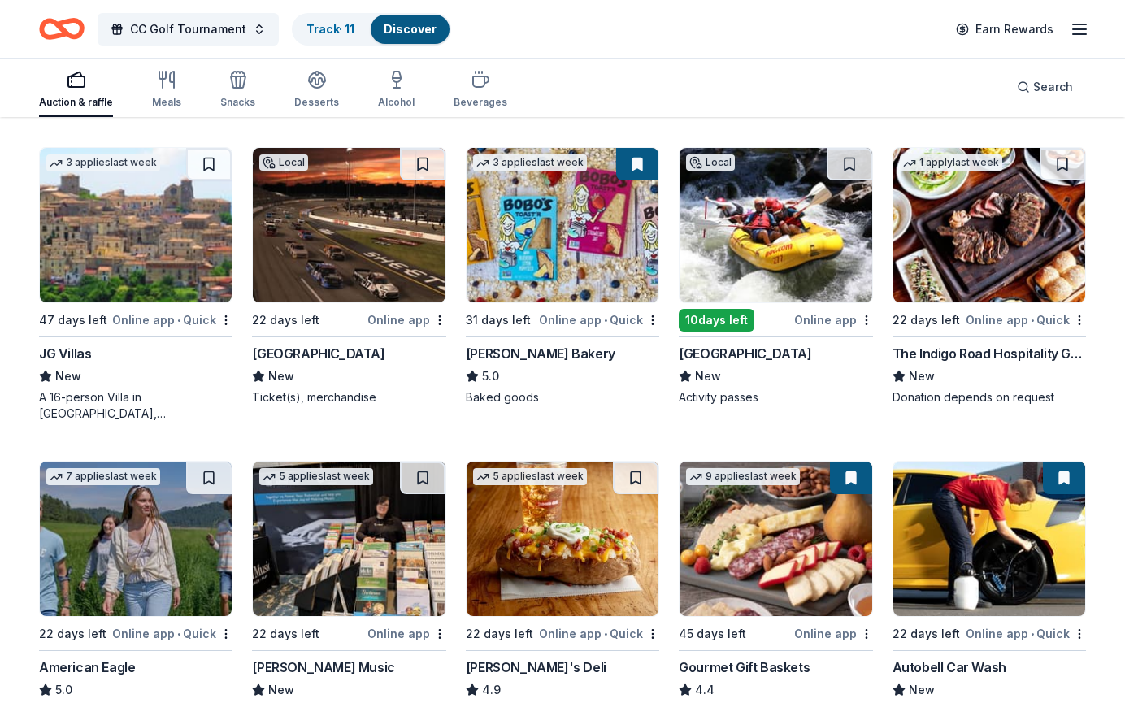
click at [370, 251] on img at bounding box center [349, 225] width 192 height 154
click at [408, 344] on div "Not interested" at bounding box center [388, 347] width 109 height 29
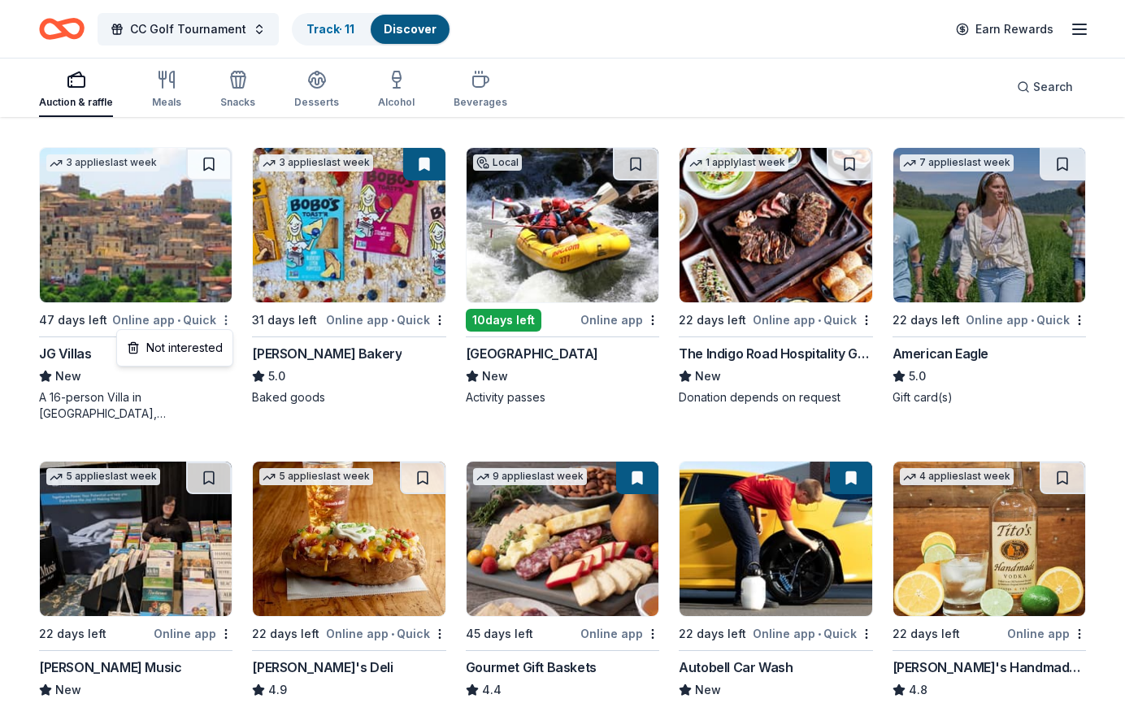
click at [190, 347] on div "Not interested" at bounding box center [174, 347] width 109 height 29
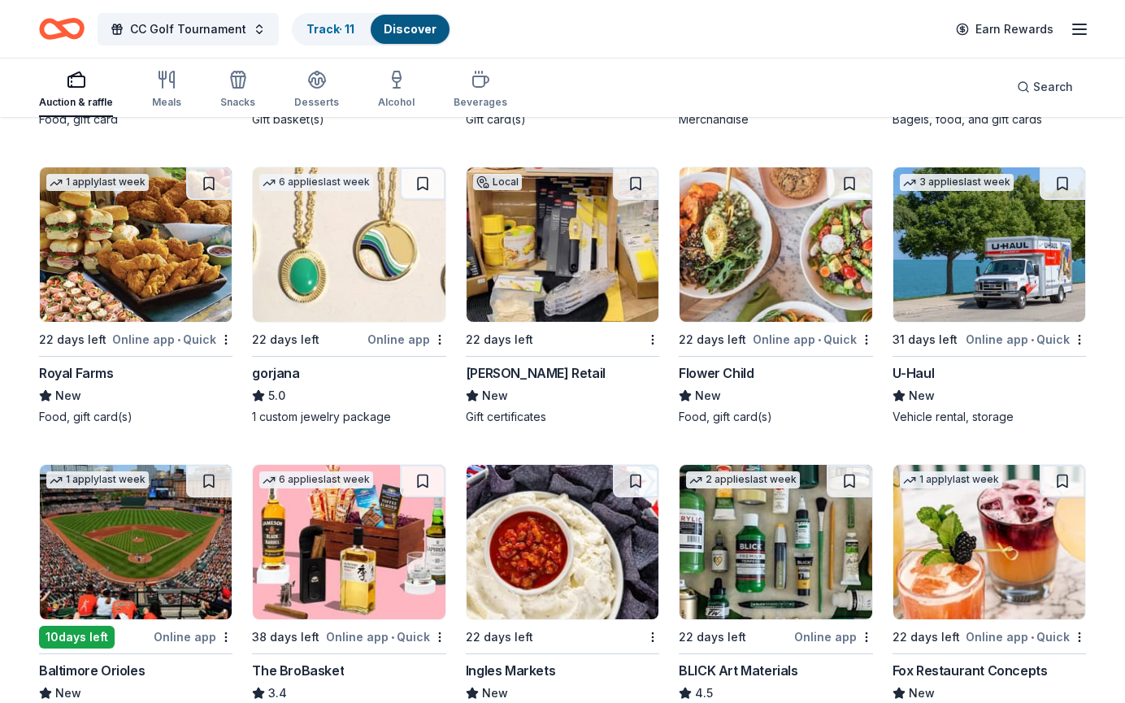
scroll to position [1671, 0]
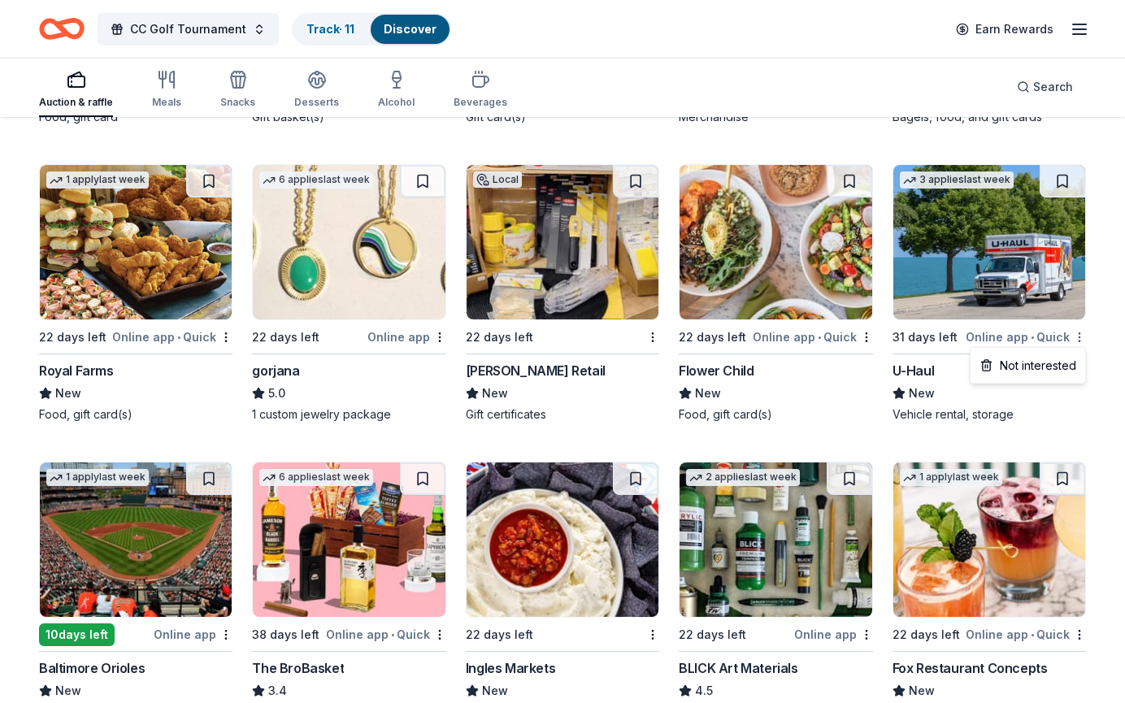
click at [1049, 356] on div "Not interested" at bounding box center [1028, 365] width 109 height 29
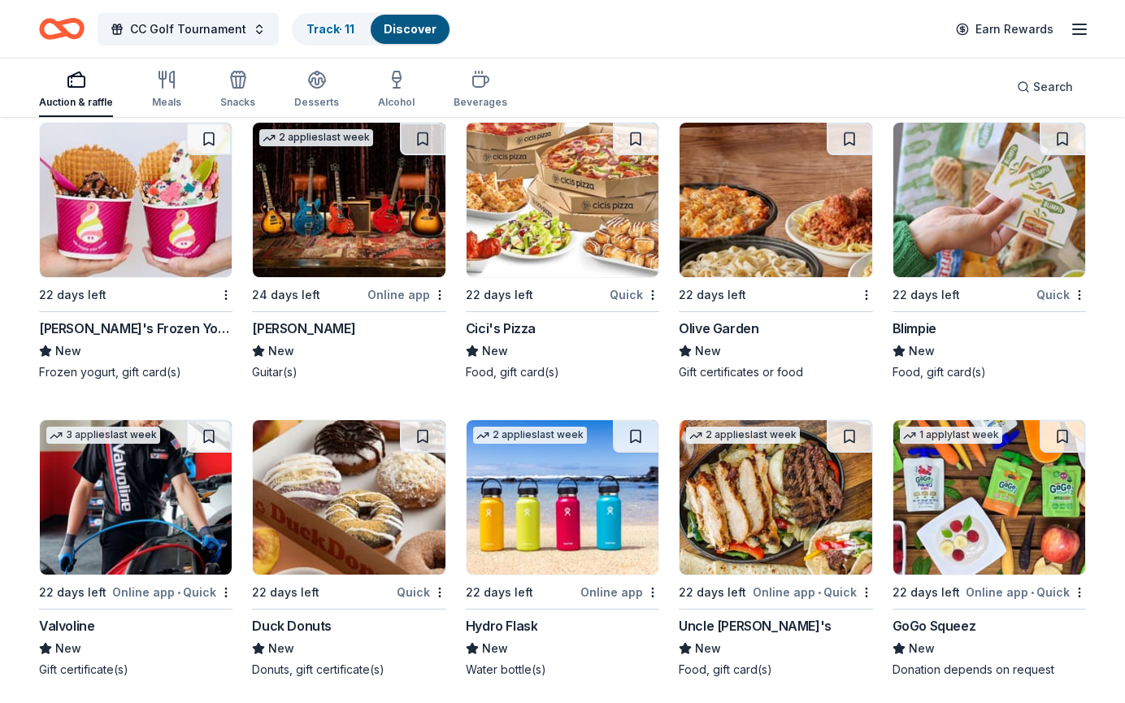
scroll to position [2921, 0]
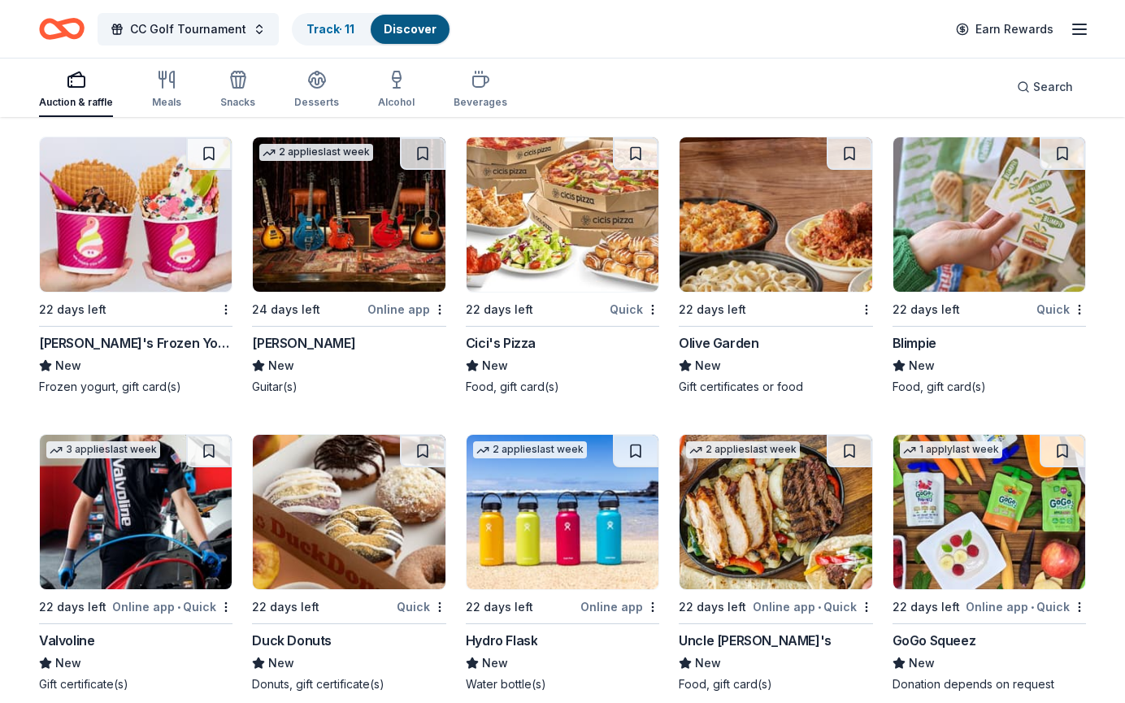
click at [562, 206] on img at bounding box center [563, 214] width 192 height 154
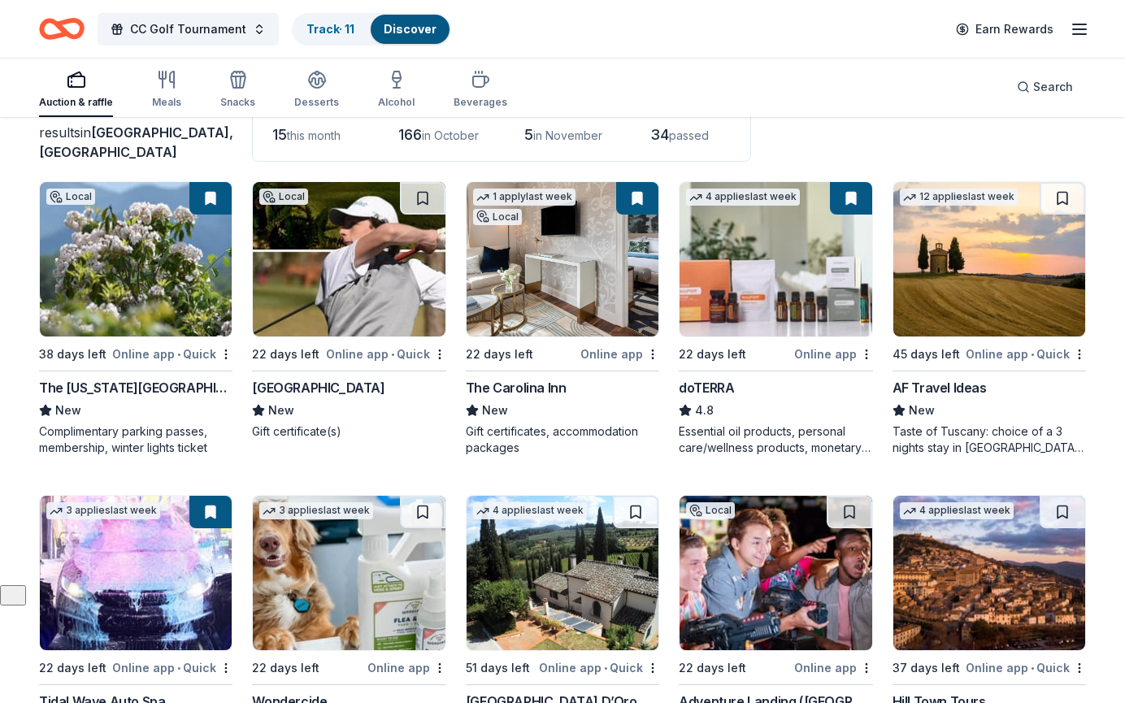
scroll to position [0, 0]
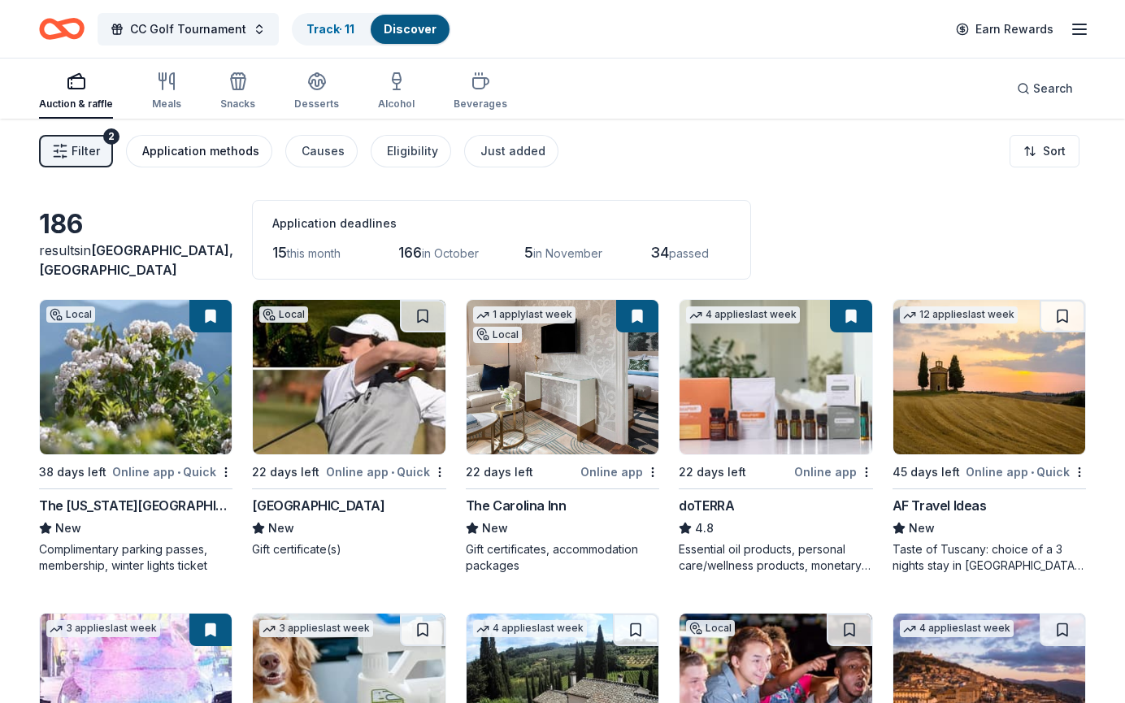
click at [203, 151] on div "Application methods" at bounding box center [200, 151] width 117 height 20
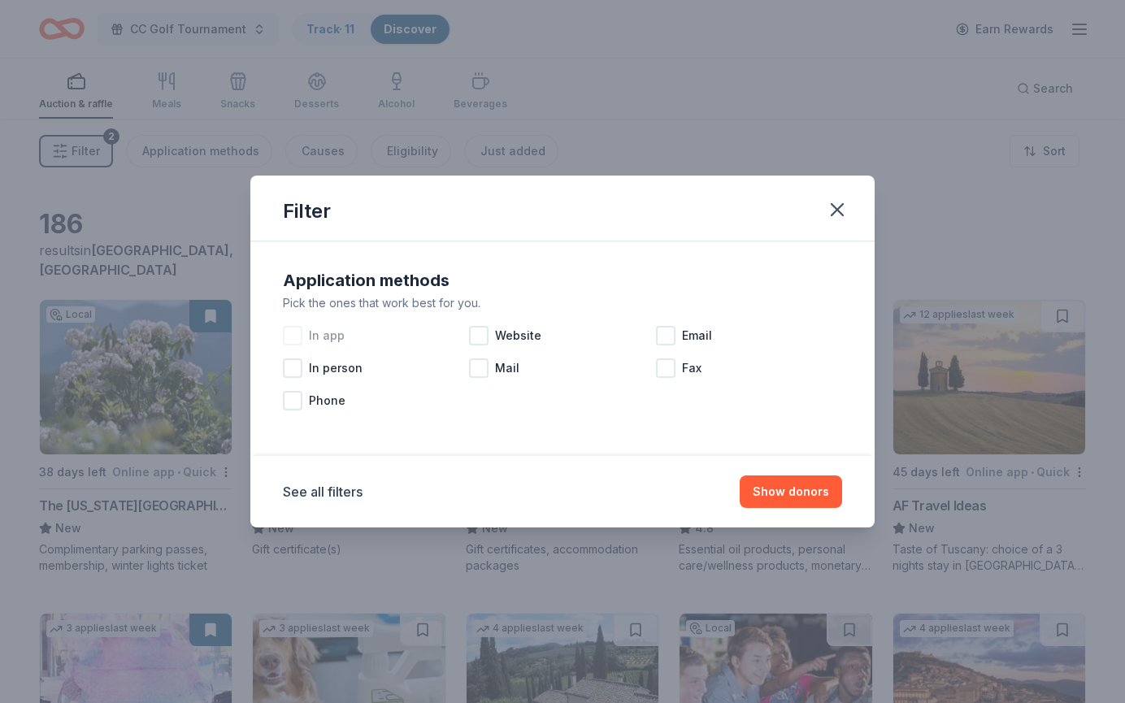
click at [296, 331] on div at bounding box center [293, 336] width 20 height 20
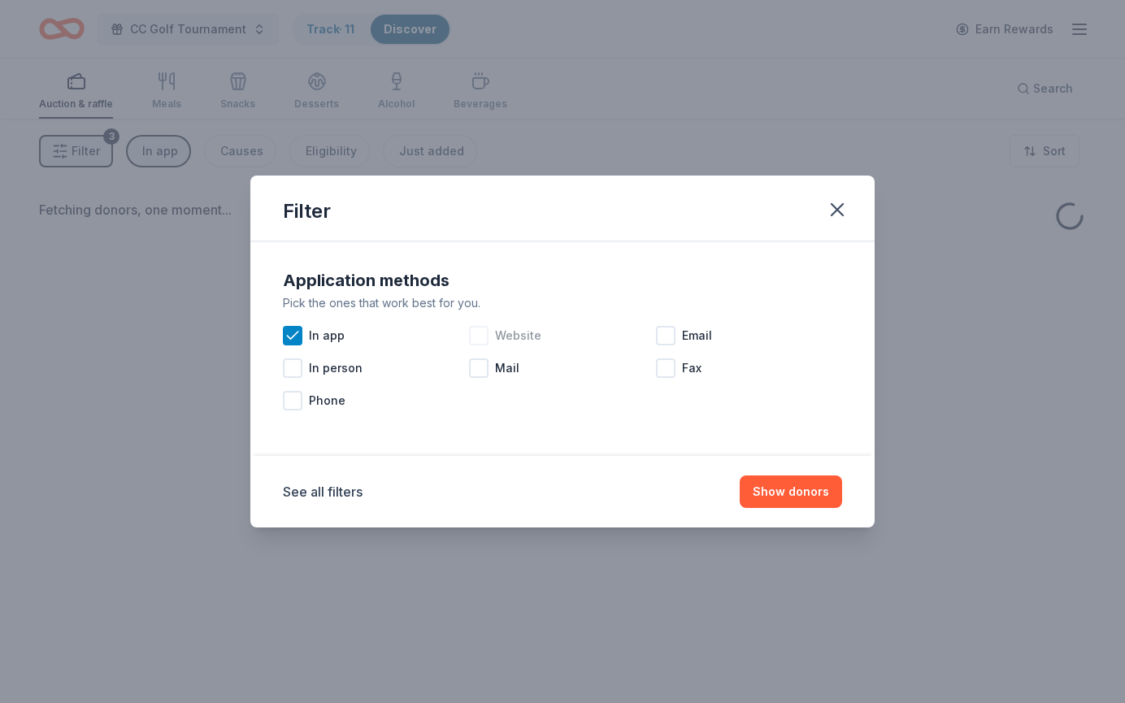
click at [482, 336] on div at bounding box center [479, 336] width 20 height 20
click at [785, 489] on button "Show donors" at bounding box center [791, 491] width 102 height 33
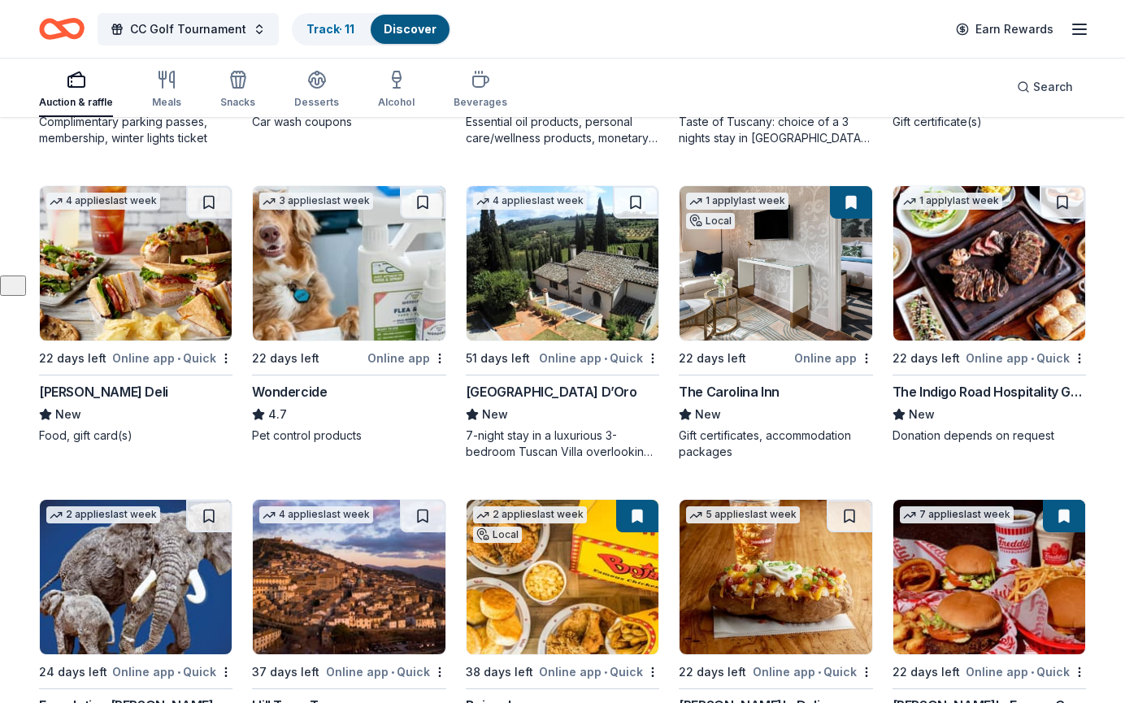
scroll to position [430, 0]
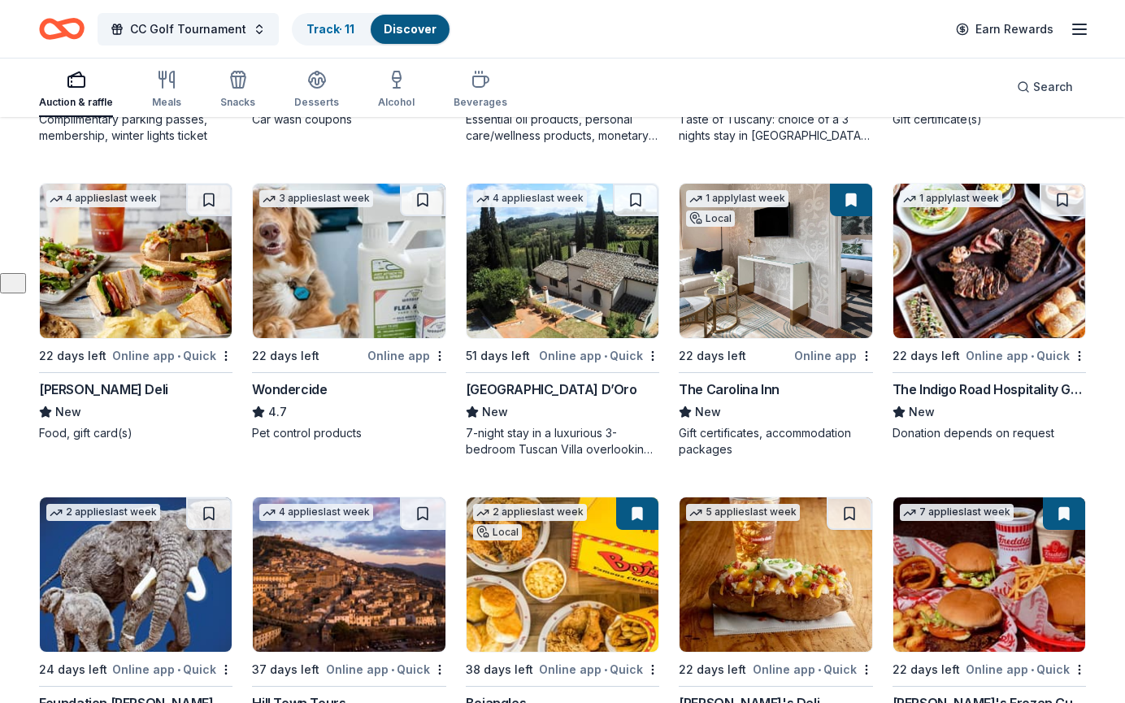
click at [960, 262] on img at bounding box center [989, 261] width 192 height 154
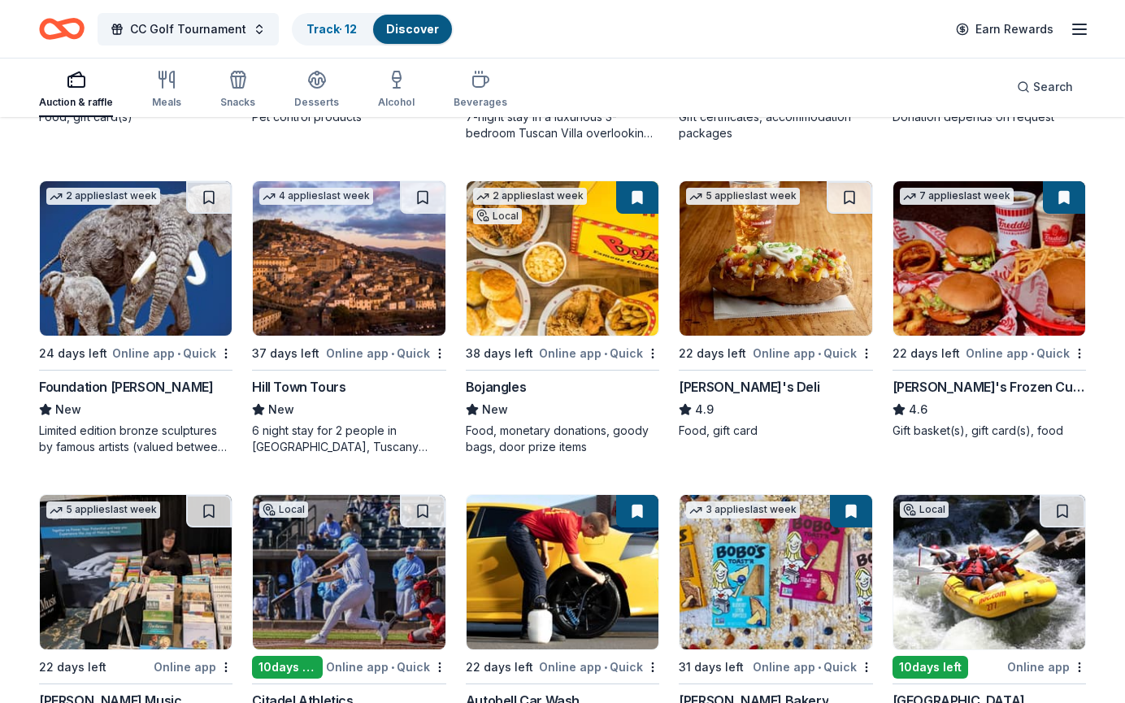
scroll to position [755, 0]
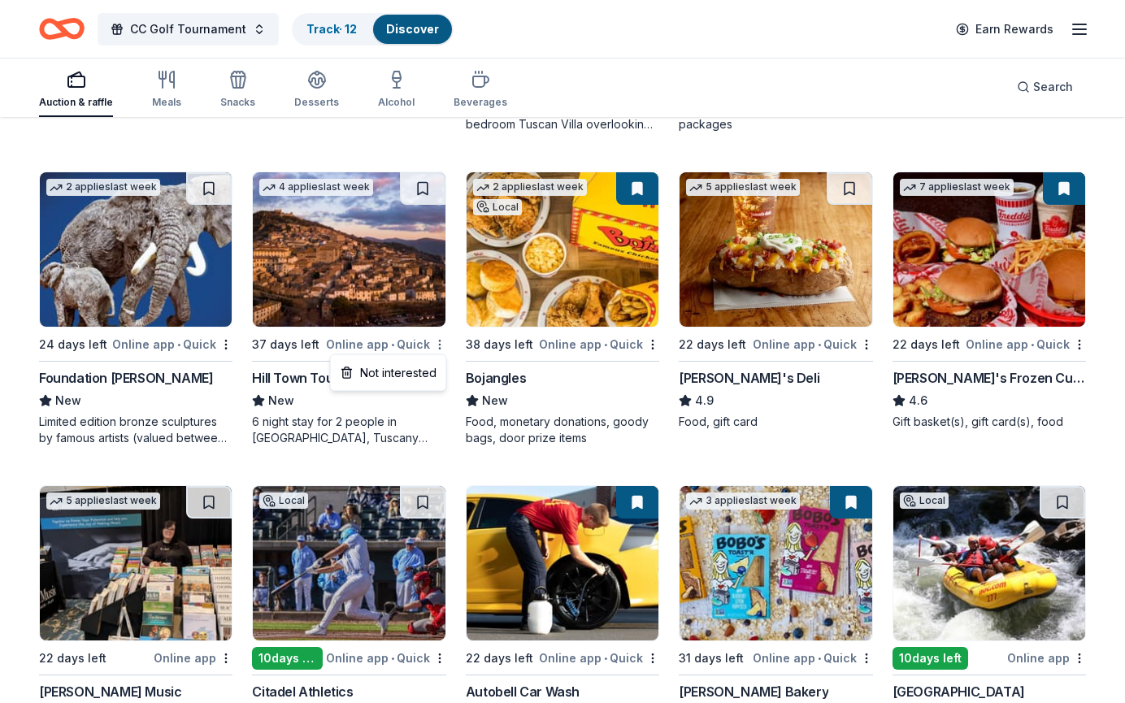
click at [391, 375] on div "Not interested" at bounding box center [388, 372] width 109 height 29
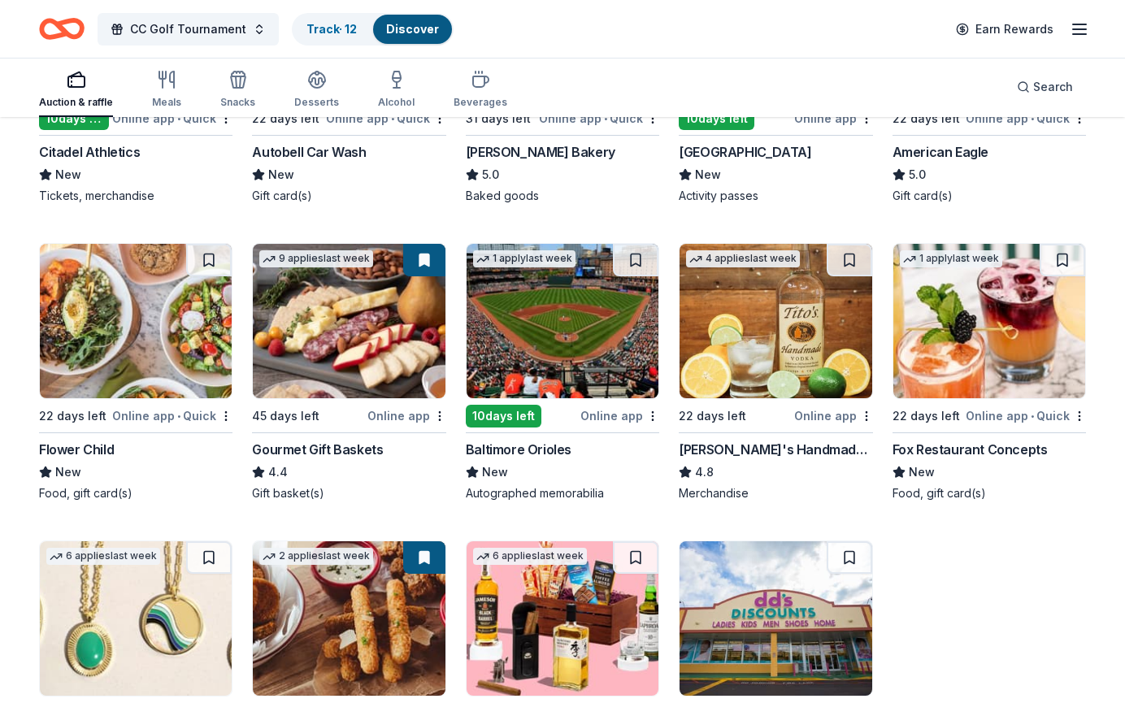
scroll to position [1298, 0]
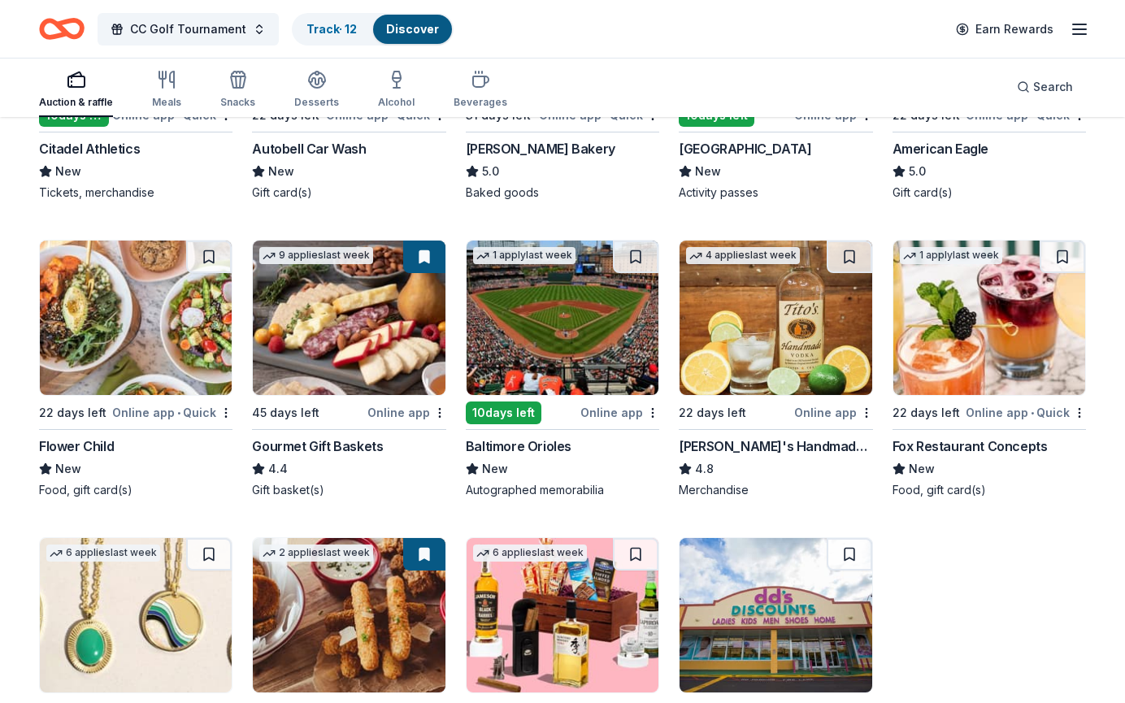
click at [994, 341] on img at bounding box center [989, 318] width 192 height 154
click at [1080, 24] on icon "button" at bounding box center [1080, 30] width 20 height 20
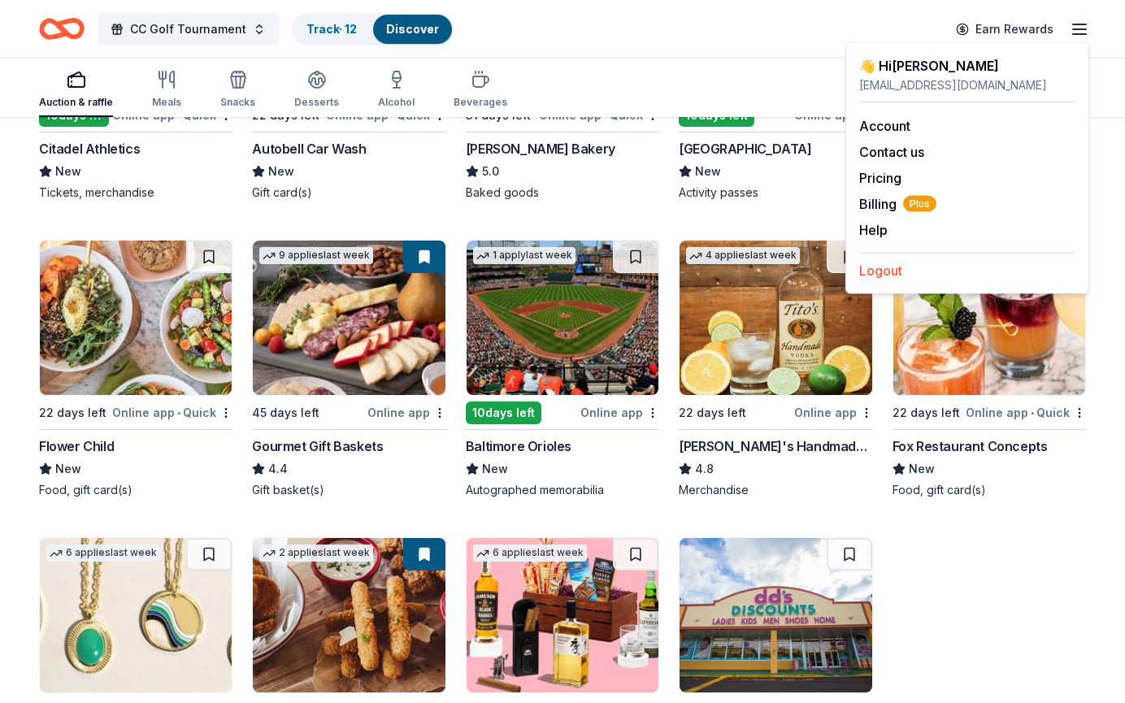
click at [887, 269] on button "Logout" at bounding box center [880, 271] width 43 height 20
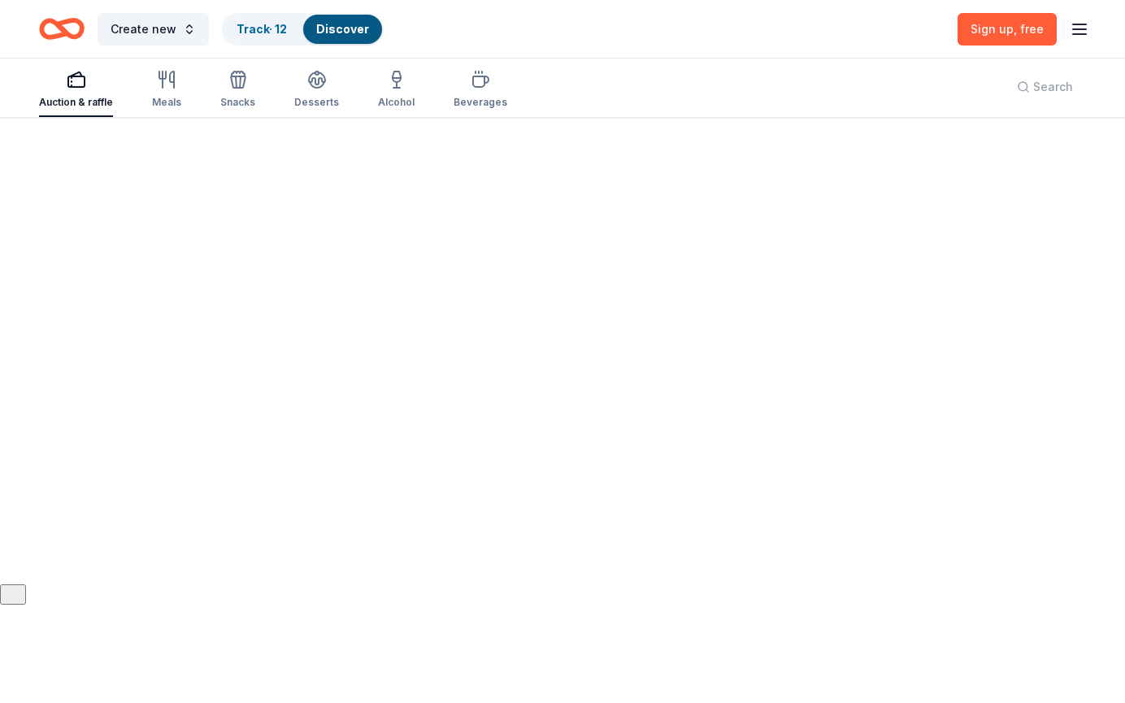
scroll to position [280, 0]
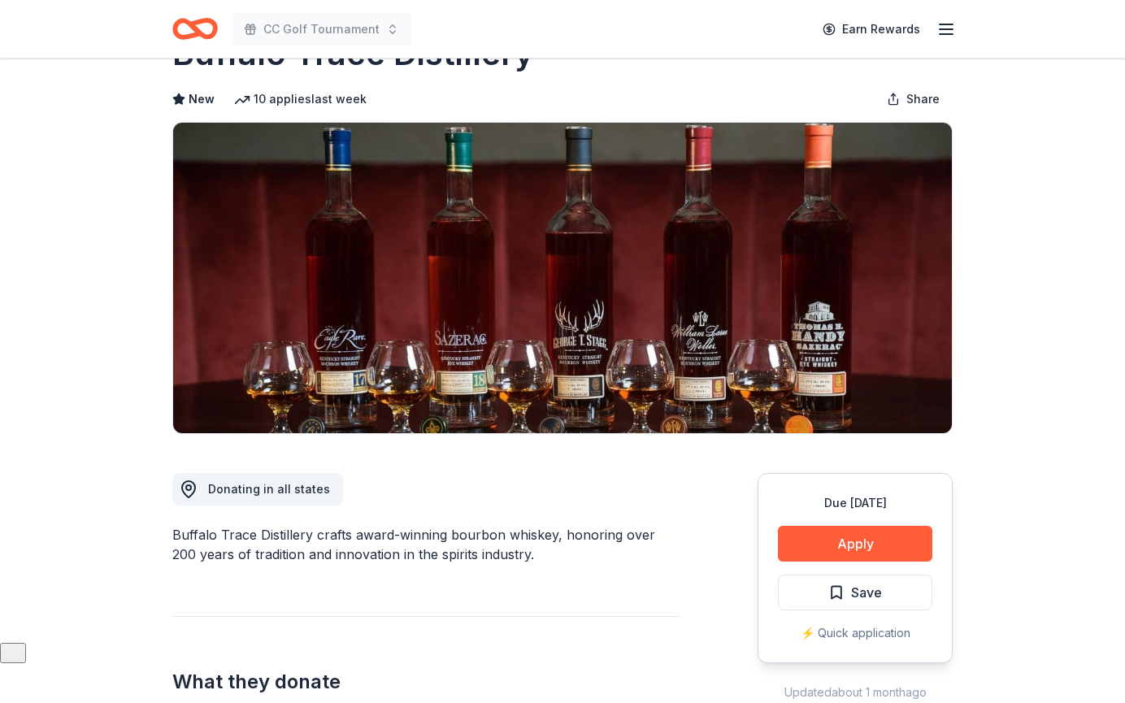
scroll to position [61, 0]
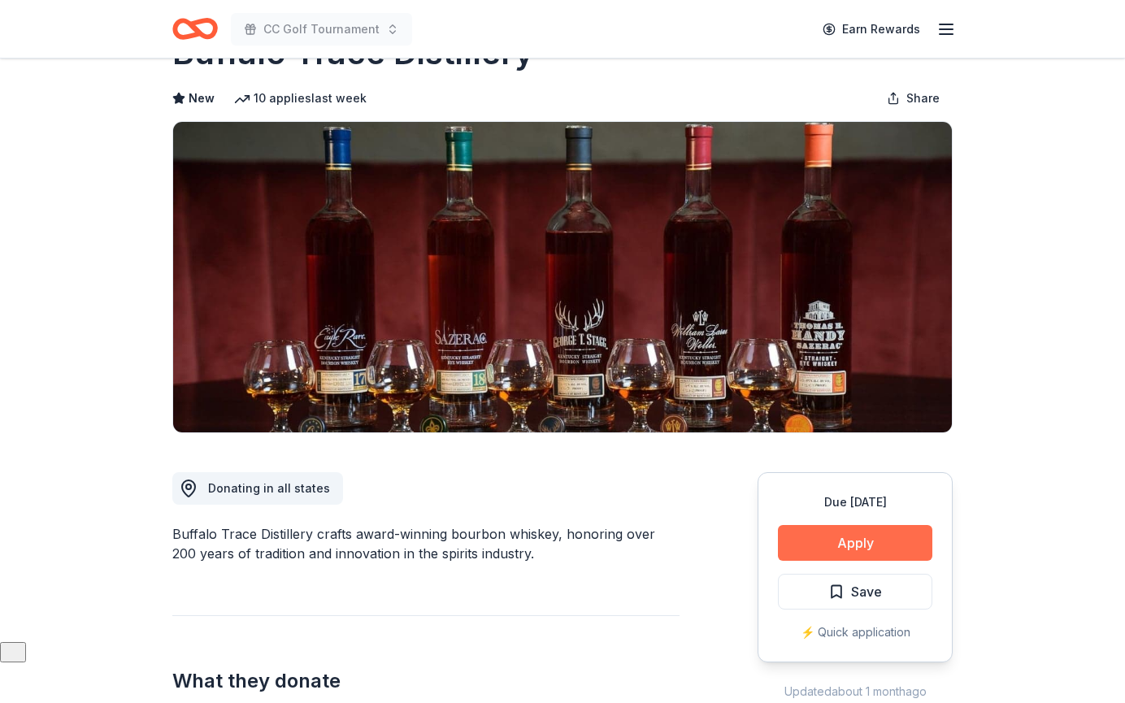
click at [835, 538] on button "Apply" at bounding box center [855, 543] width 154 height 36
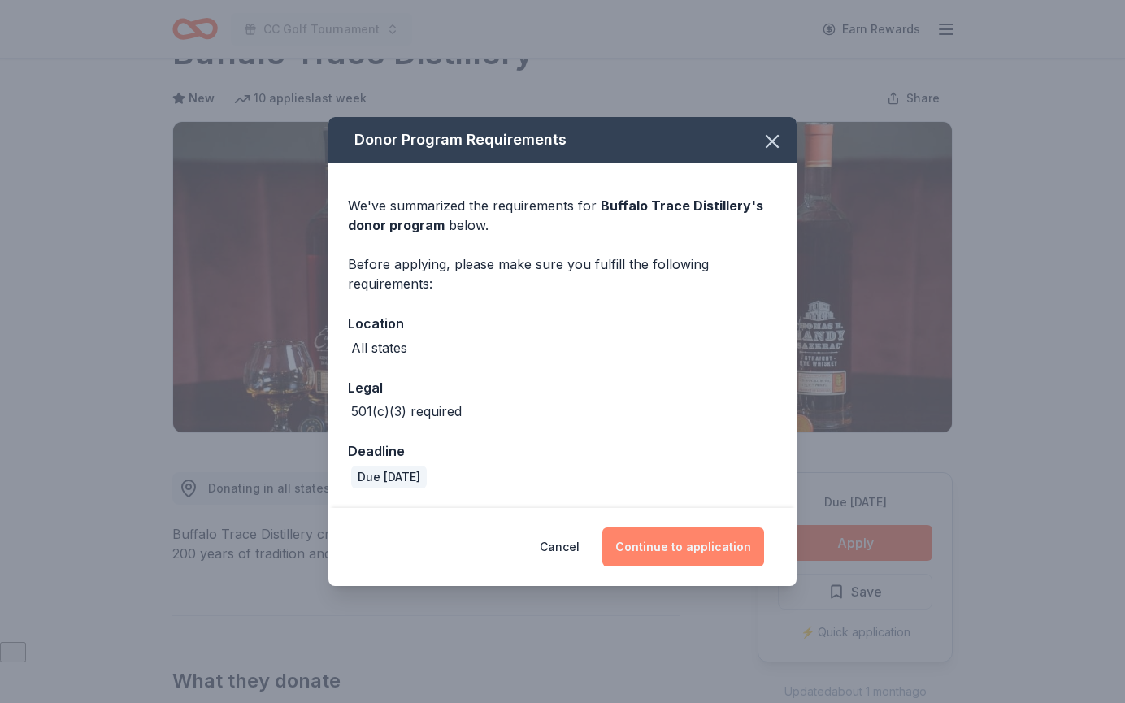
click at [701, 546] on button "Continue to application" at bounding box center [683, 546] width 162 height 39
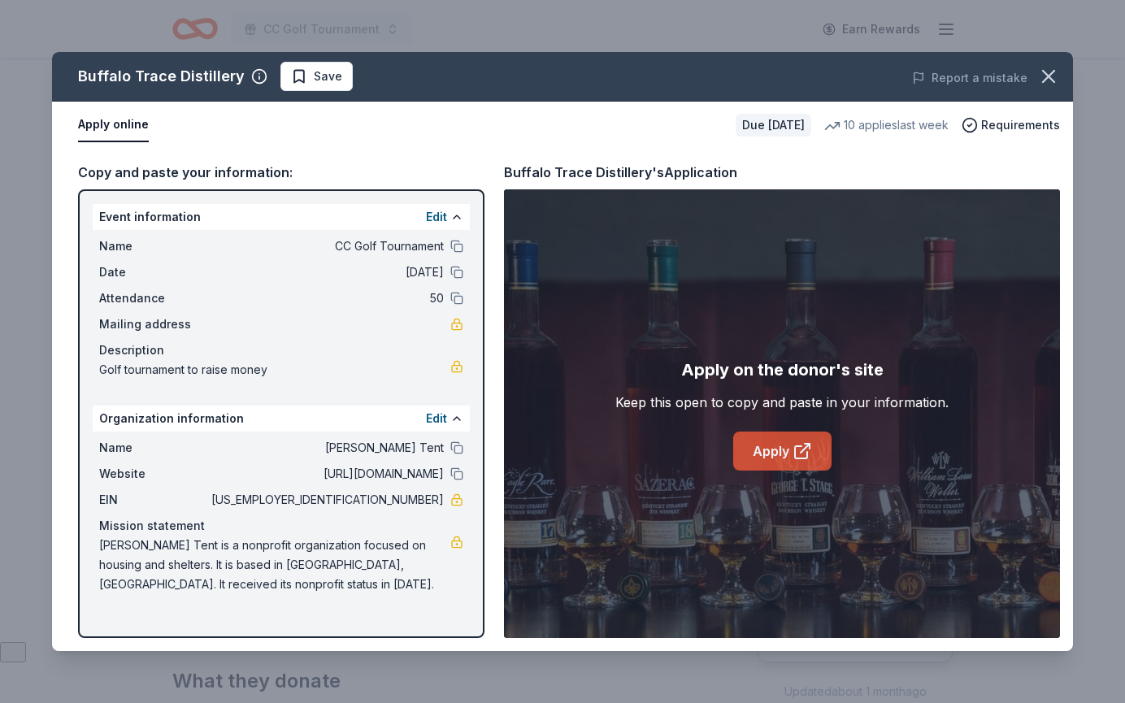
click at [775, 445] on link "Apply" at bounding box center [782, 451] width 98 height 39
click at [1057, 72] on icon "button" at bounding box center [1048, 76] width 23 height 23
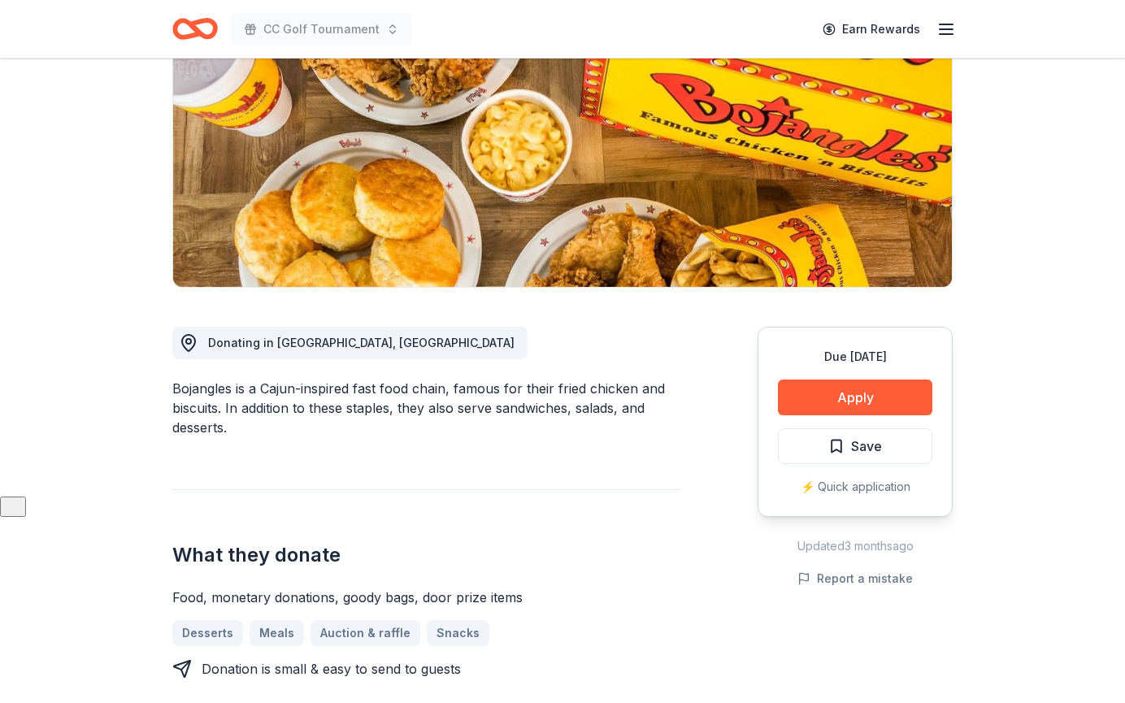
scroll to position [208, 0]
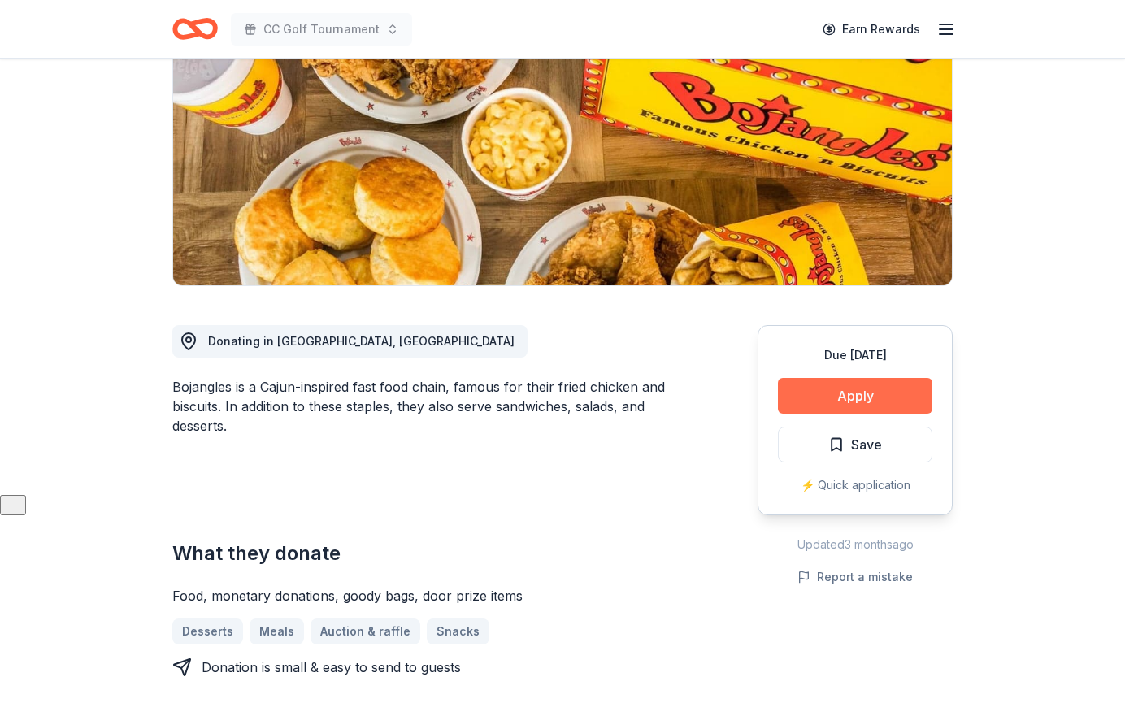
click at [864, 402] on button "Apply" at bounding box center [855, 396] width 154 height 36
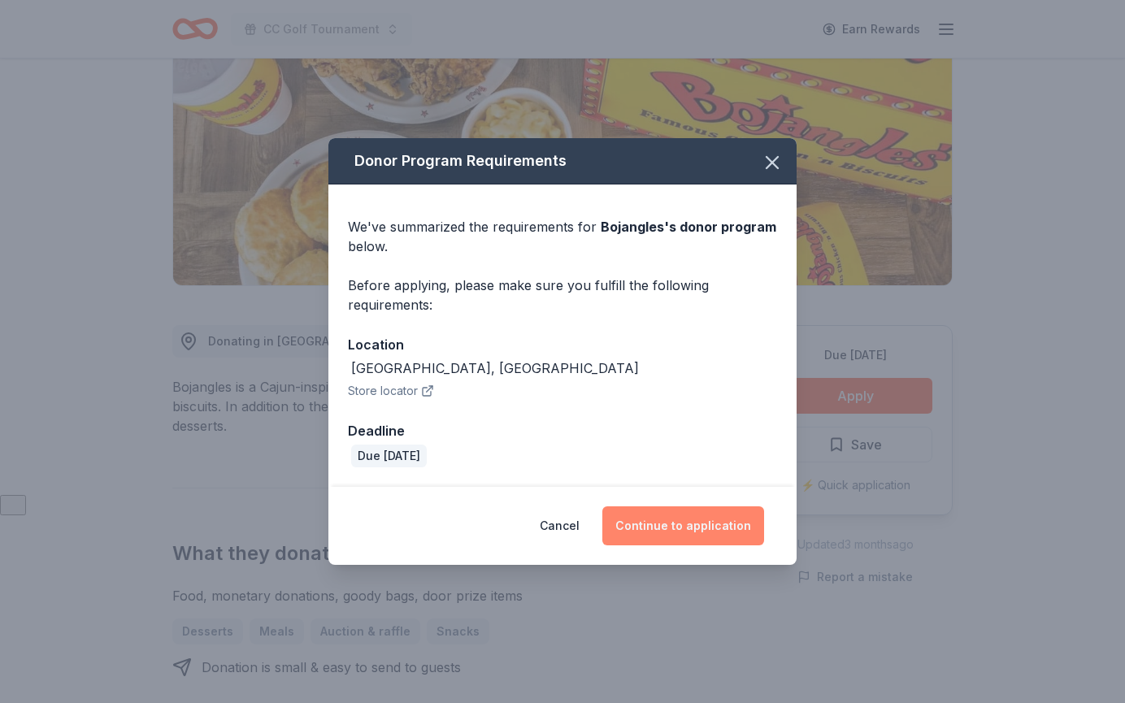
click at [684, 529] on button "Continue to application" at bounding box center [683, 525] width 162 height 39
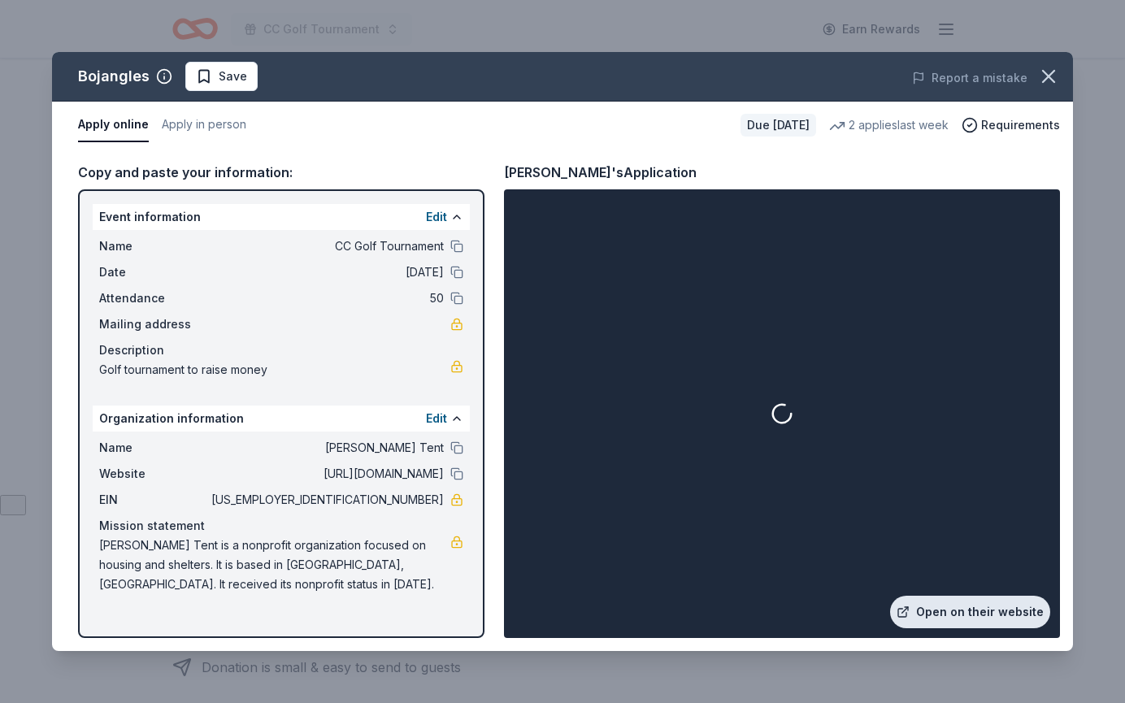
click at [929, 616] on link "Open on their website" at bounding box center [970, 612] width 160 height 33
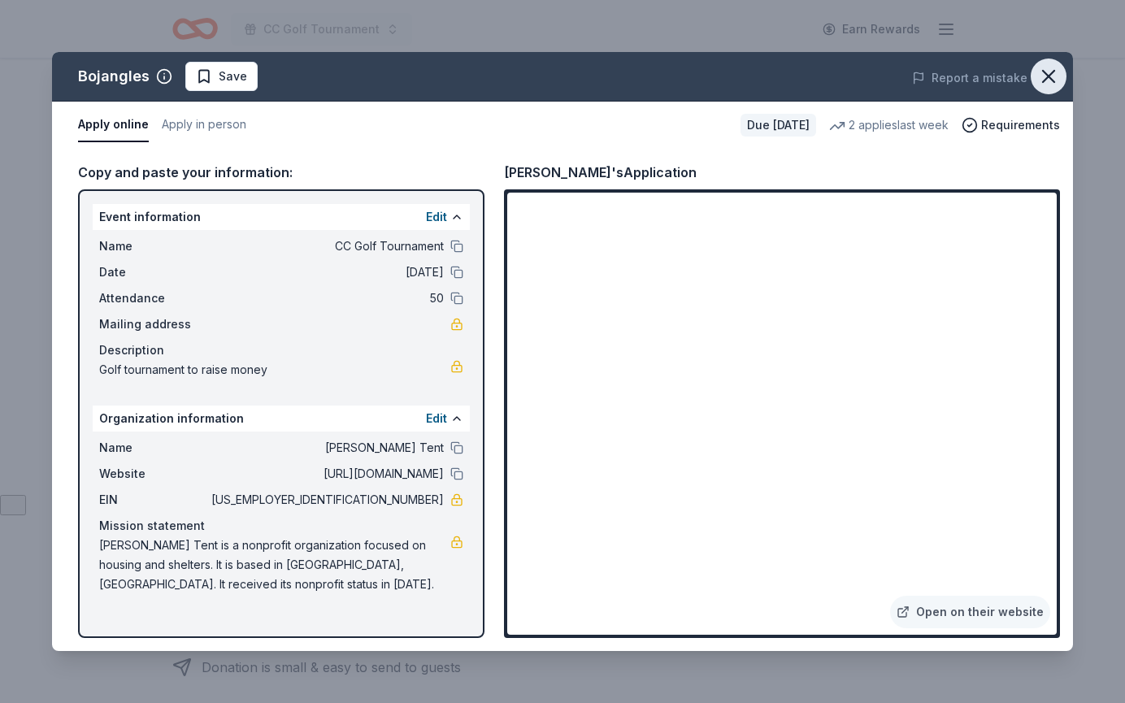
click at [1051, 80] on icon "button" at bounding box center [1048, 76] width 23 height 23
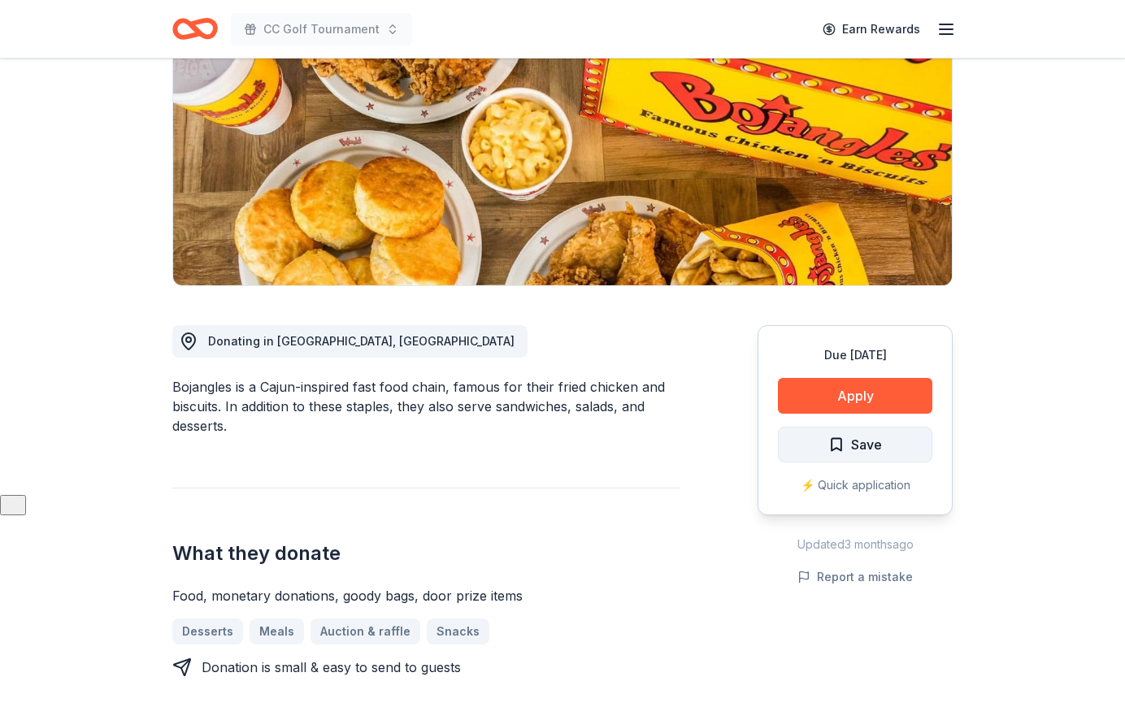
click at [847, 446] on span "Save" at bounding box center [855, 444] width 54 height 21
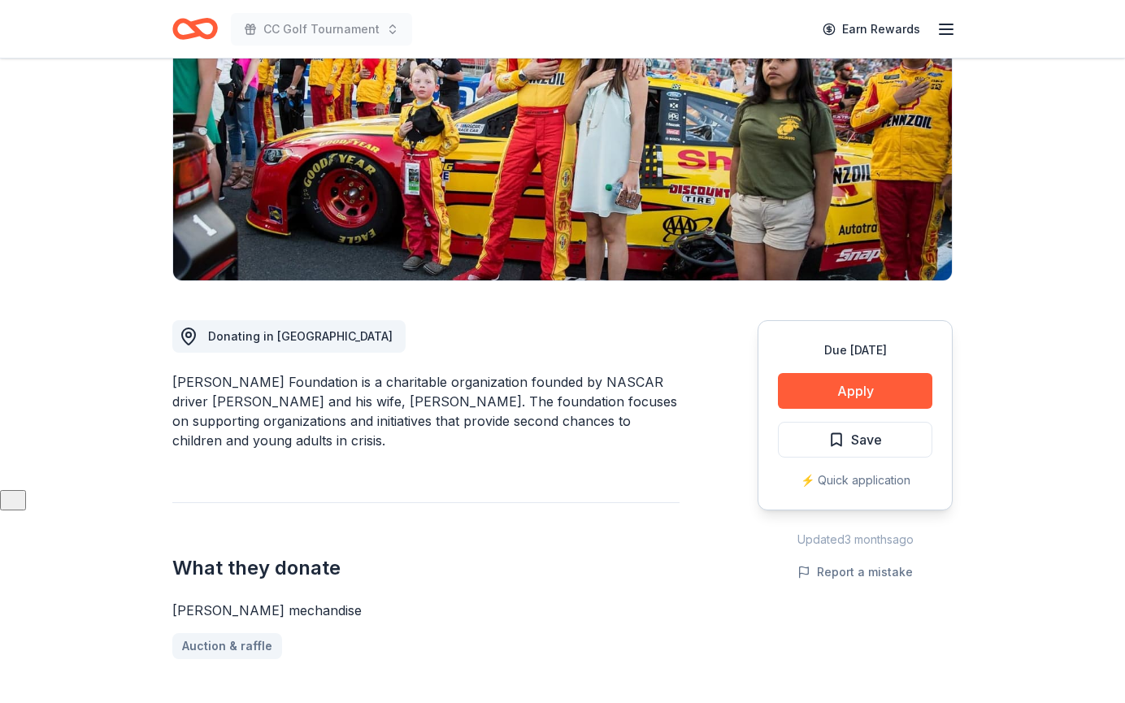
scroll to position [217, 0]
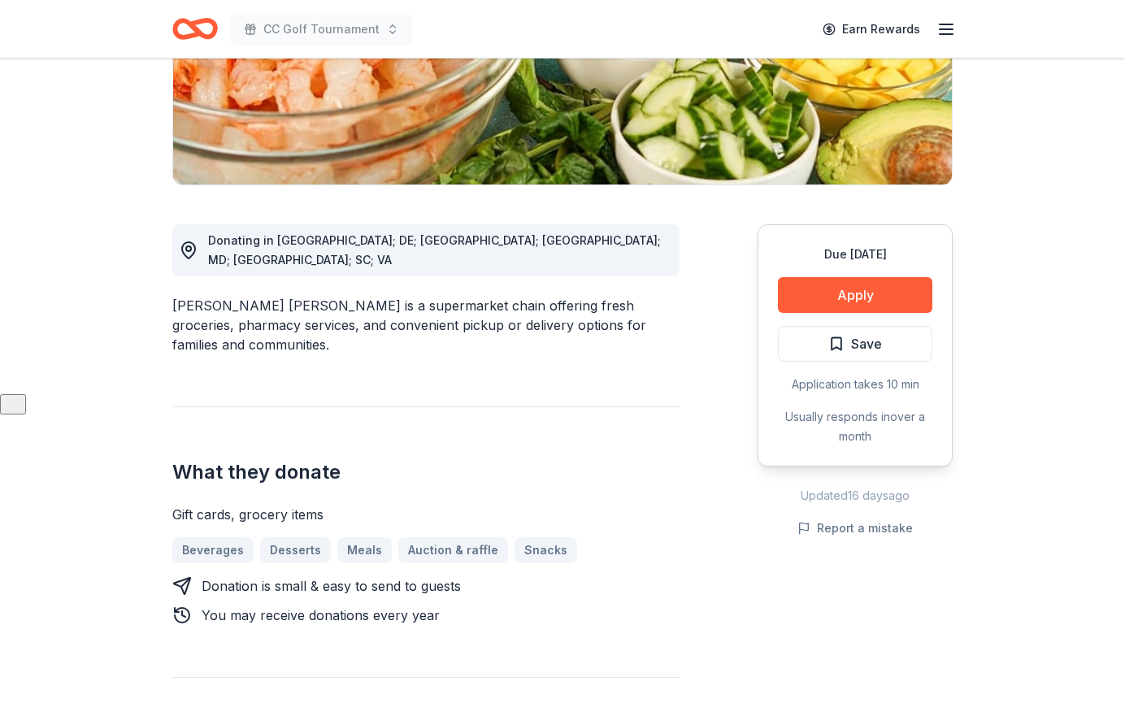
scroll to position [312, 0]
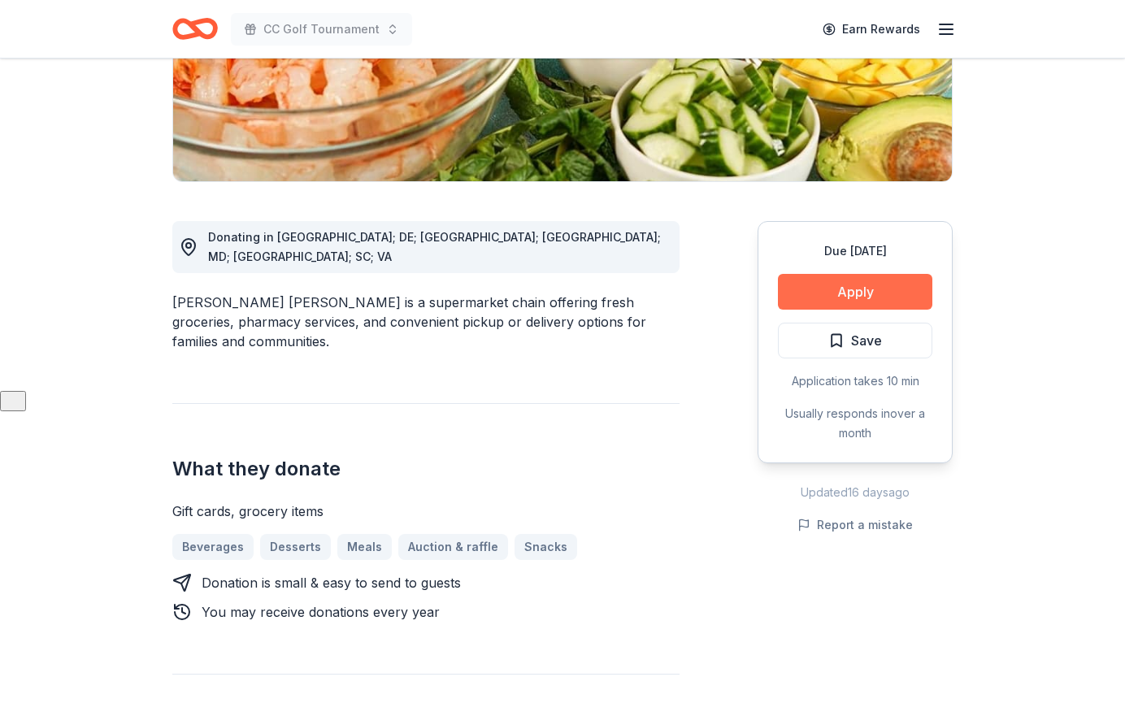
click at [842, 296] on button "Apply" at bounding box center [855, 292] width 154 height 36
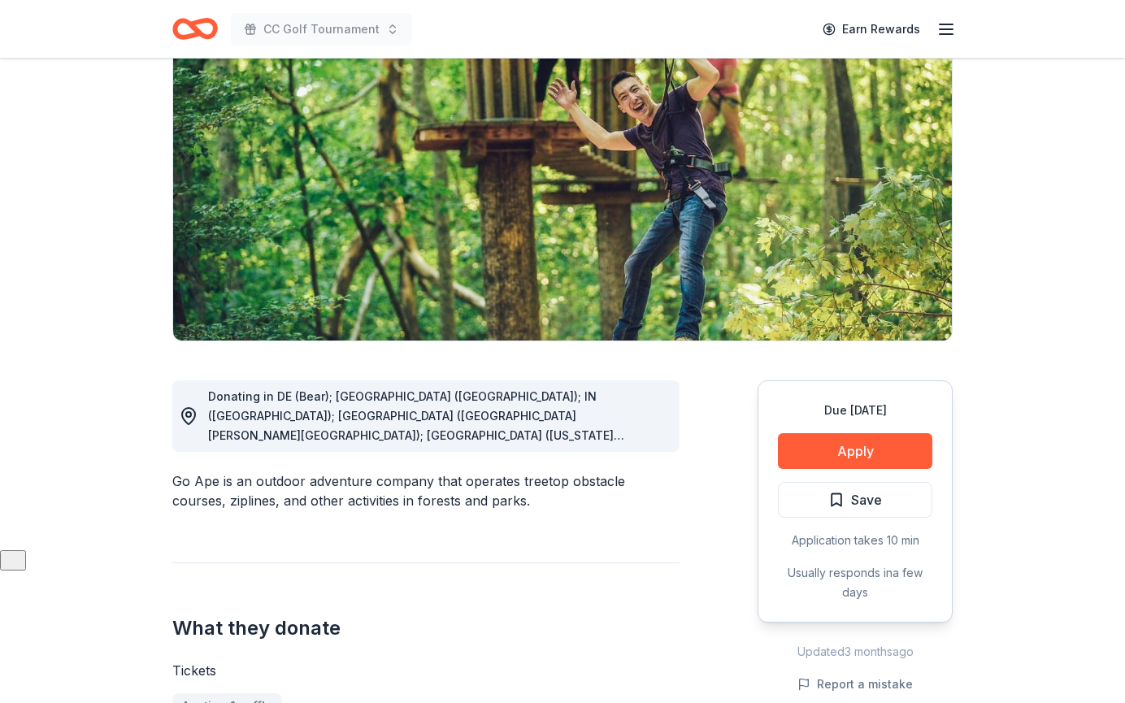
scroll to position [108, 0]
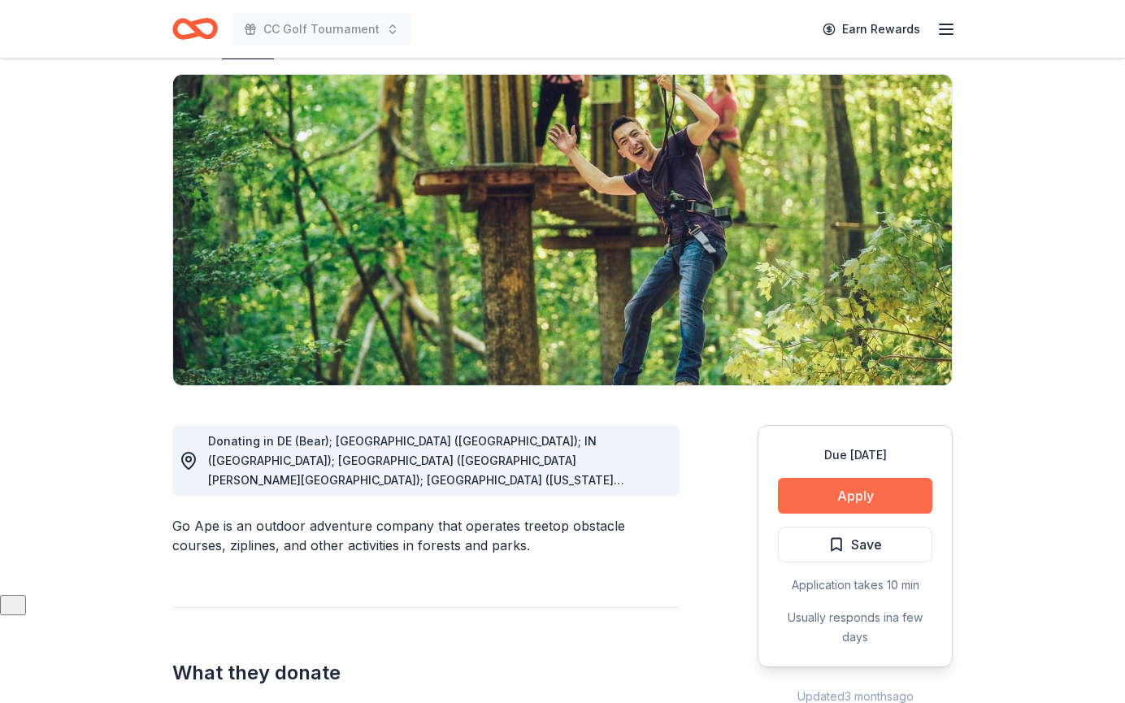
click at [886, 493] on button "Apply" at bounding box center [855, 496] width 154 height 36
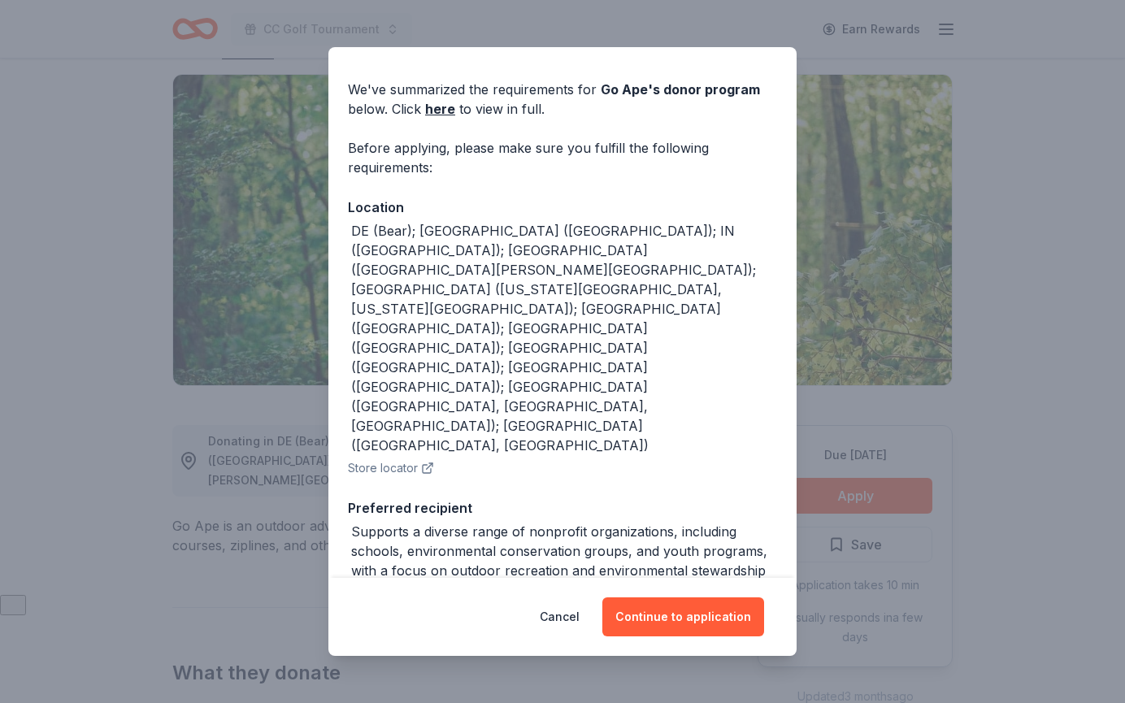
scroll to position [0, 0]
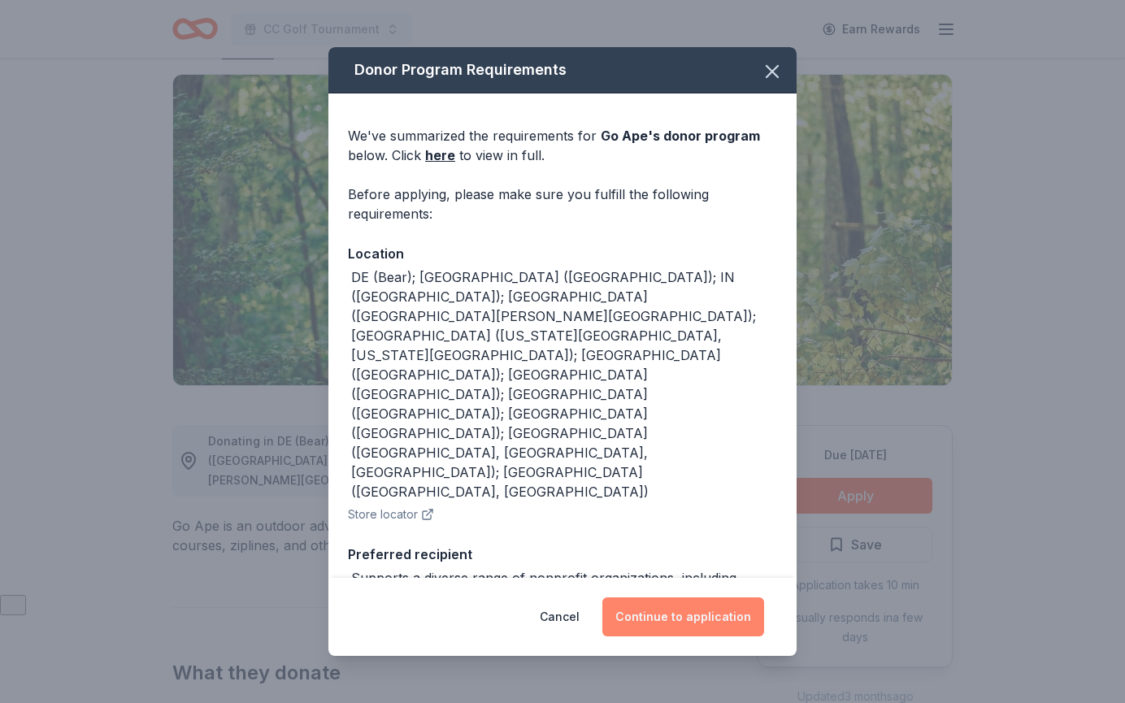
click at [662, 625] on button "Continue to application" at bounding box center [683, 616] width 162 height 39
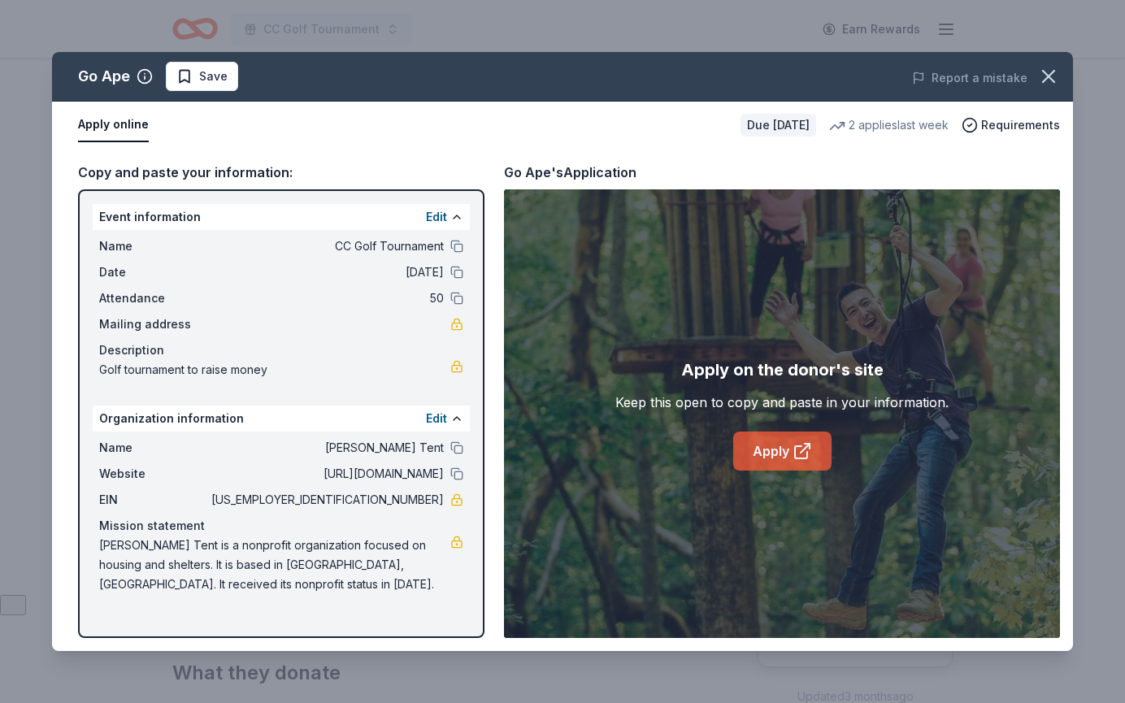
click at [781, 454] on link "Apply" at bounding box center [782, 451] width 98 height 39
click at [1028, 129] on span "Requirements" at bounding box center [1020, 125] width 79 height 20
click at [554, 497] on div "Apply on the donor's site Keep this open to copy and paste in your information.…" at bounding box center [782, 413] width 556 height 449
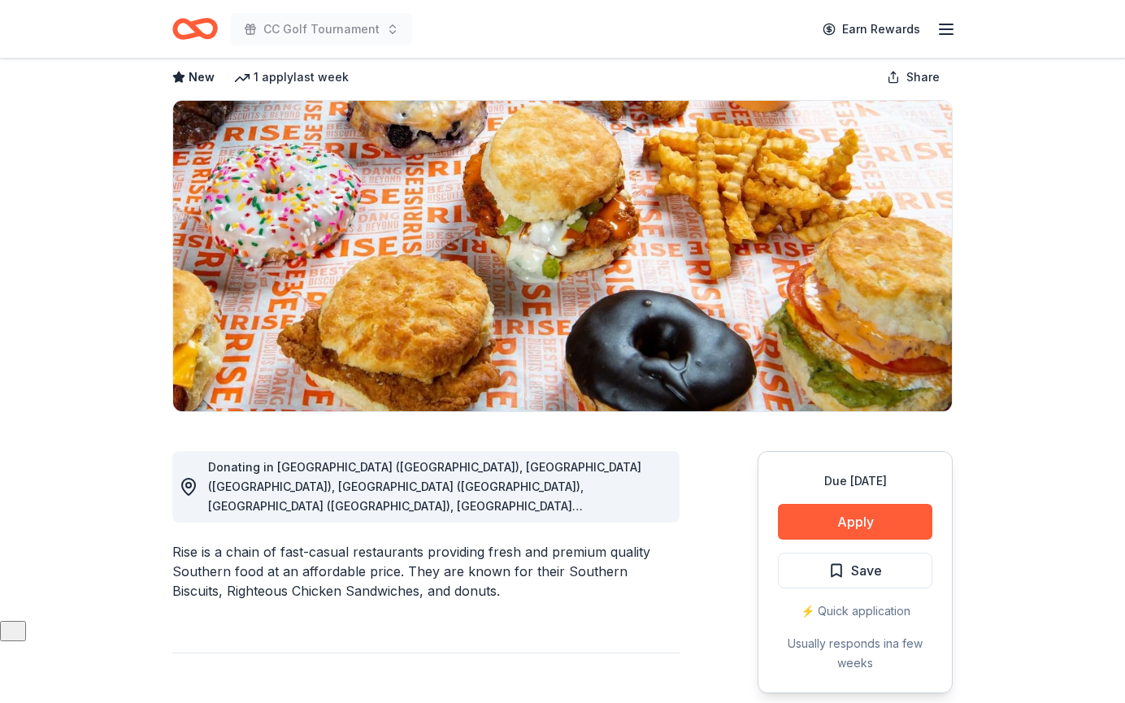
scroll to position [83, 0]
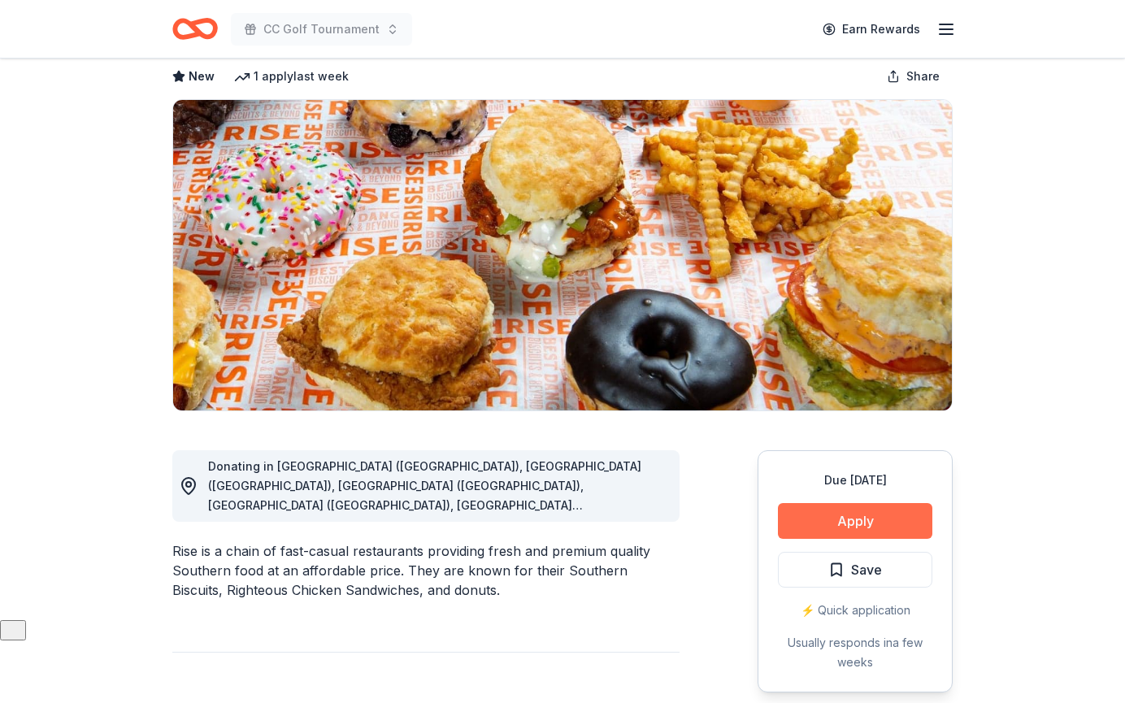
click at [895, 516] on button "Apply" at bounding box center [855, 521] width 154 height 36
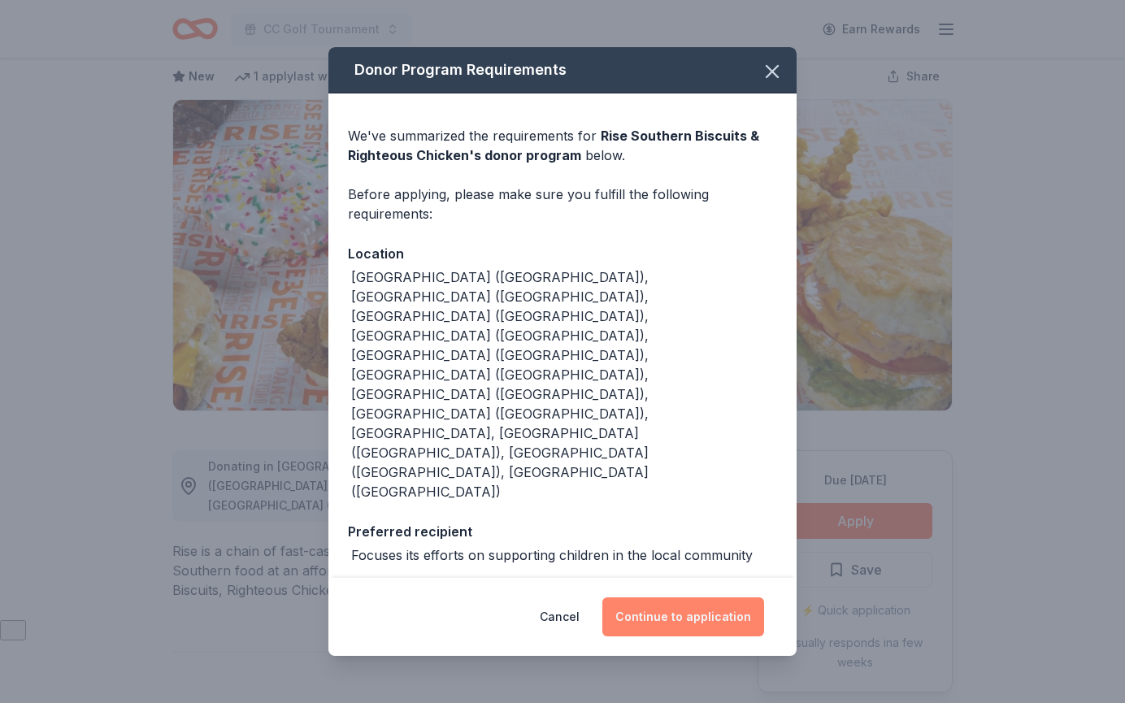
click at [688, 597] on button "Continue to application" at bounding box center [683, 616] width 162 height 39
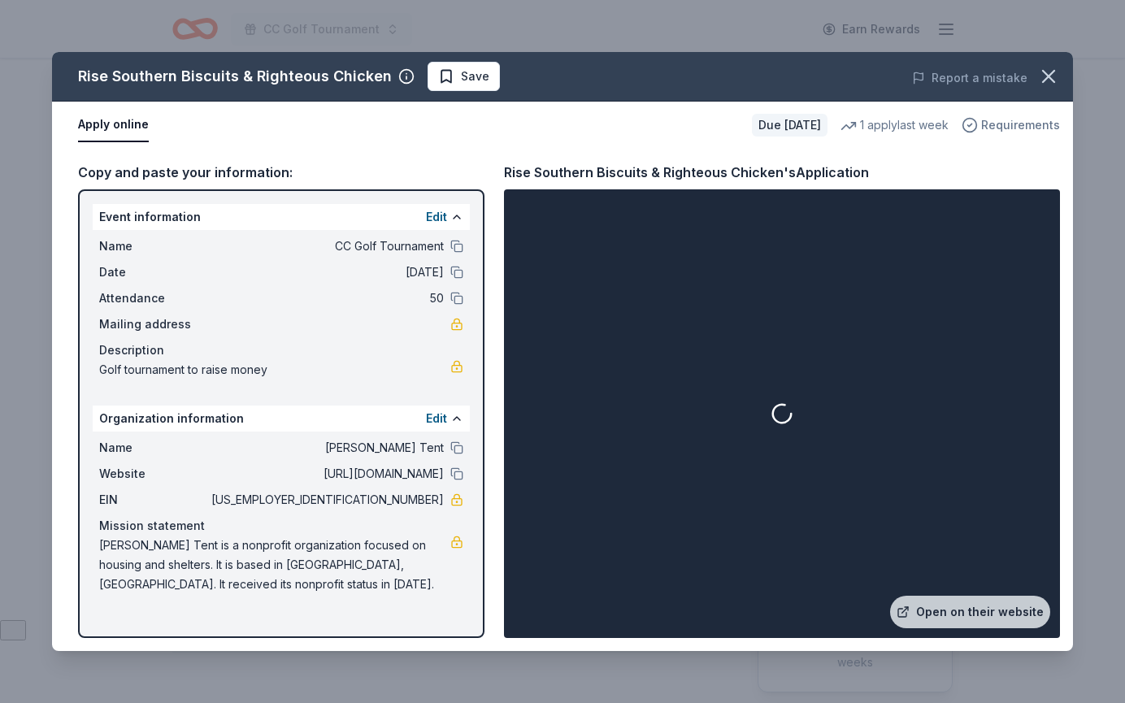
click at [1001, 120] on span "Requirements" at bounding box center [1020, 125] width 79 height 20
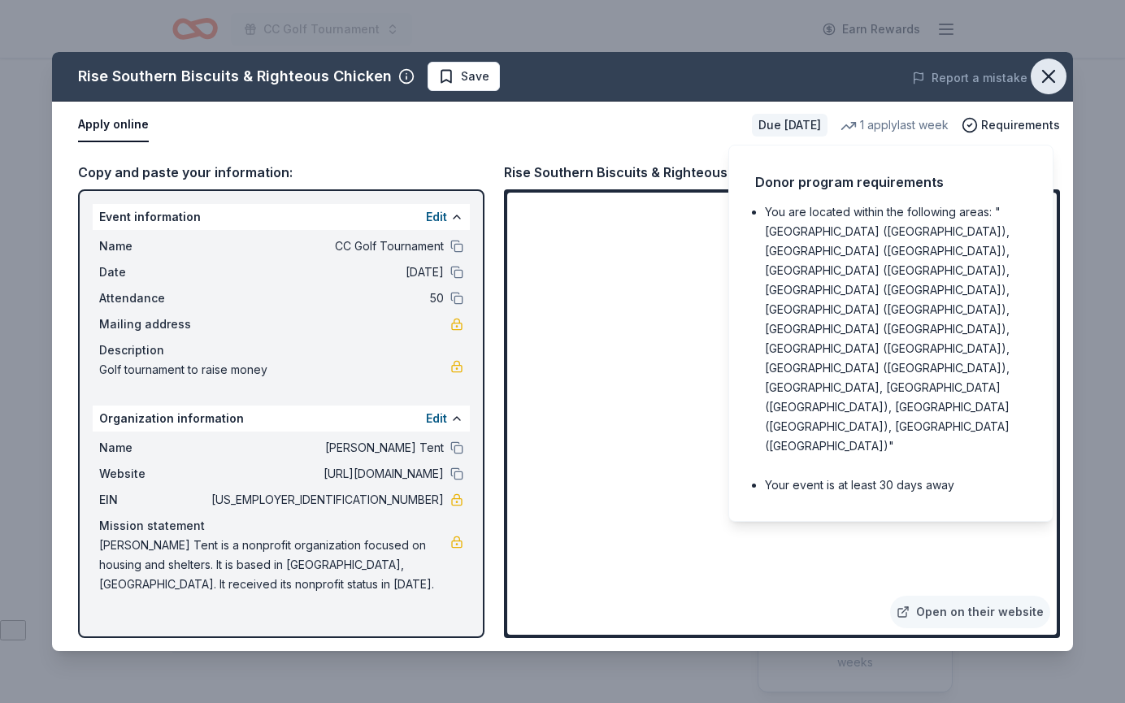
click at [1045, 77] on icon "button" at bounding box center [1048, 76] width 23 height 23
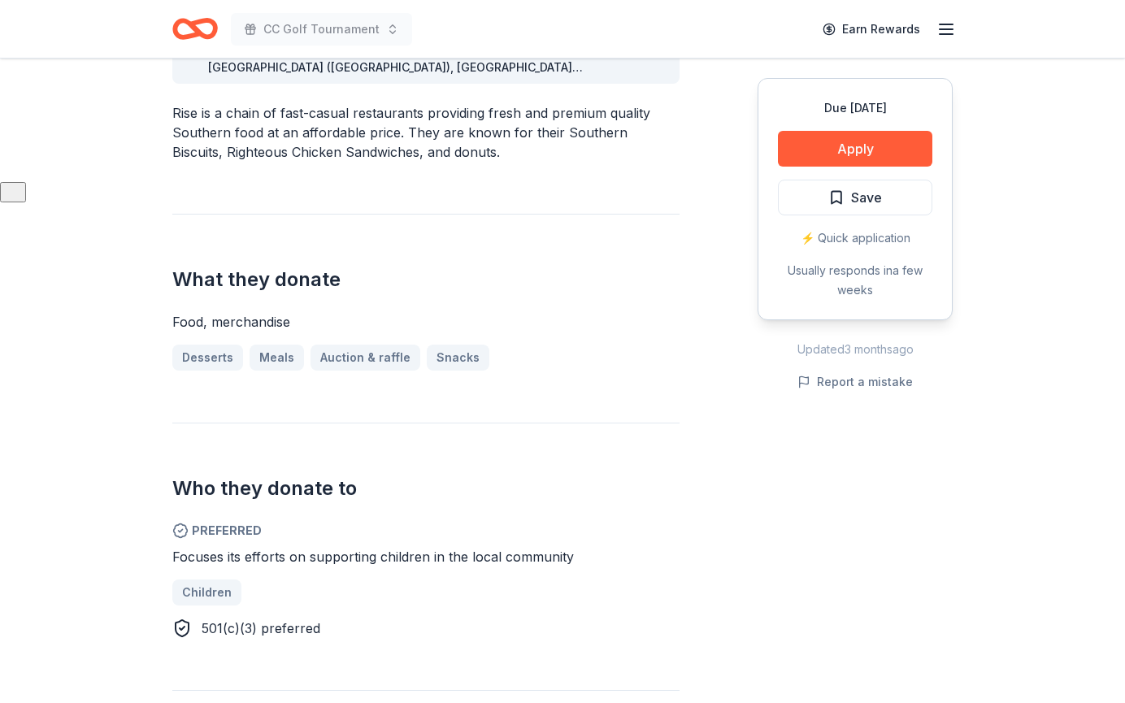
scroll to position [523, 0]
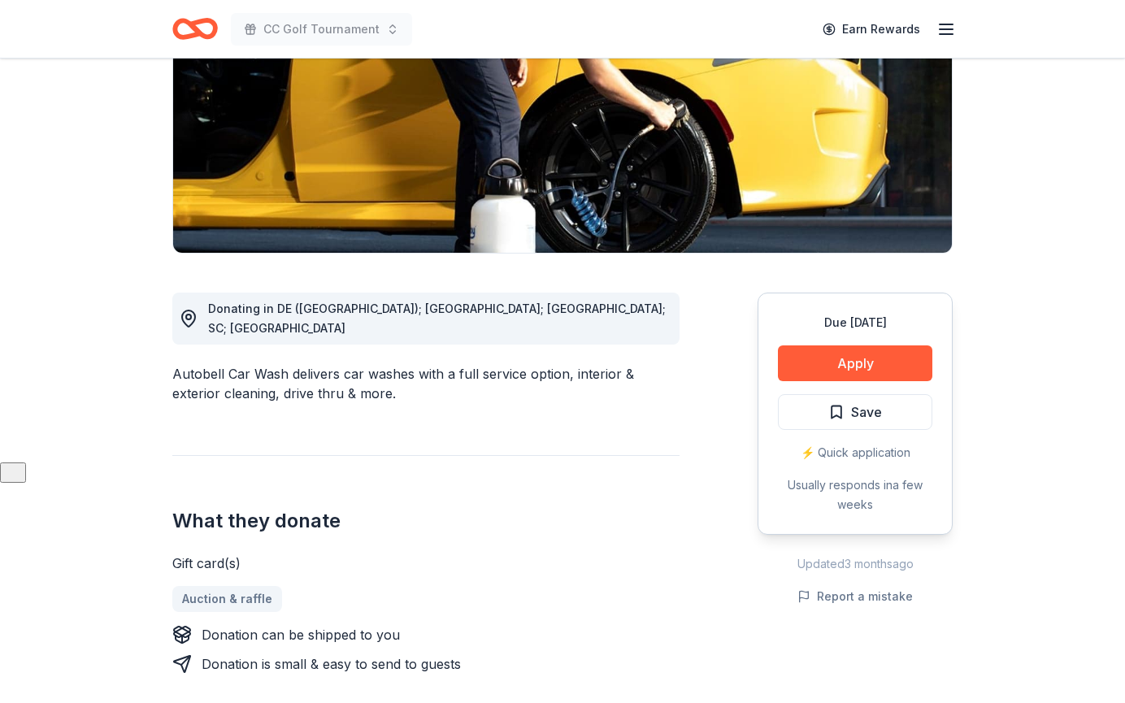
scroll to position [375, 0]
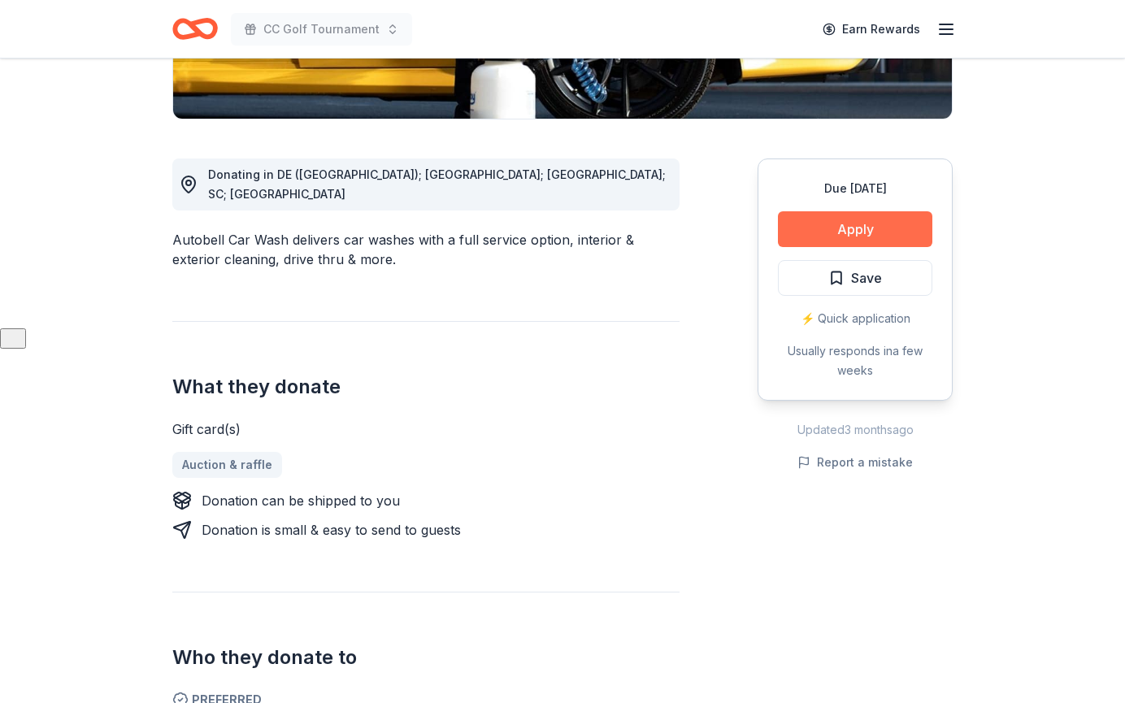
click at [875, 223] on button "Apply" at bounding box center [855, 229] width 154 height 36
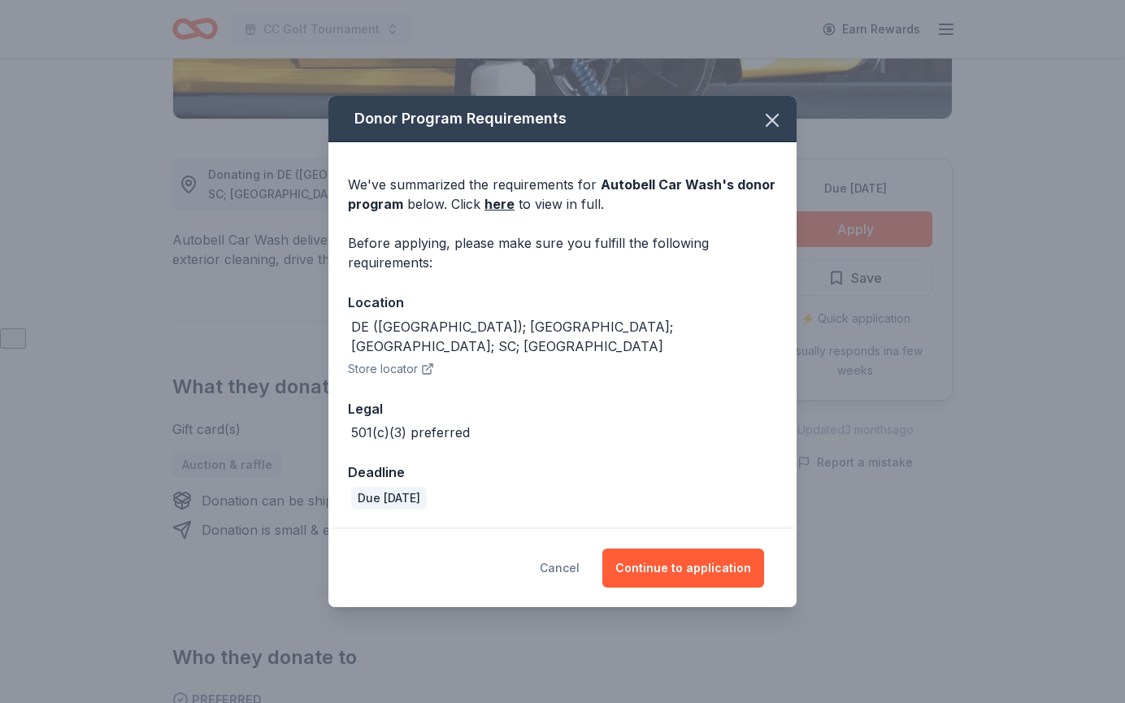
click at [566, 553] on button "Cancel" at bounding box center [560, 568] width 40 height 39
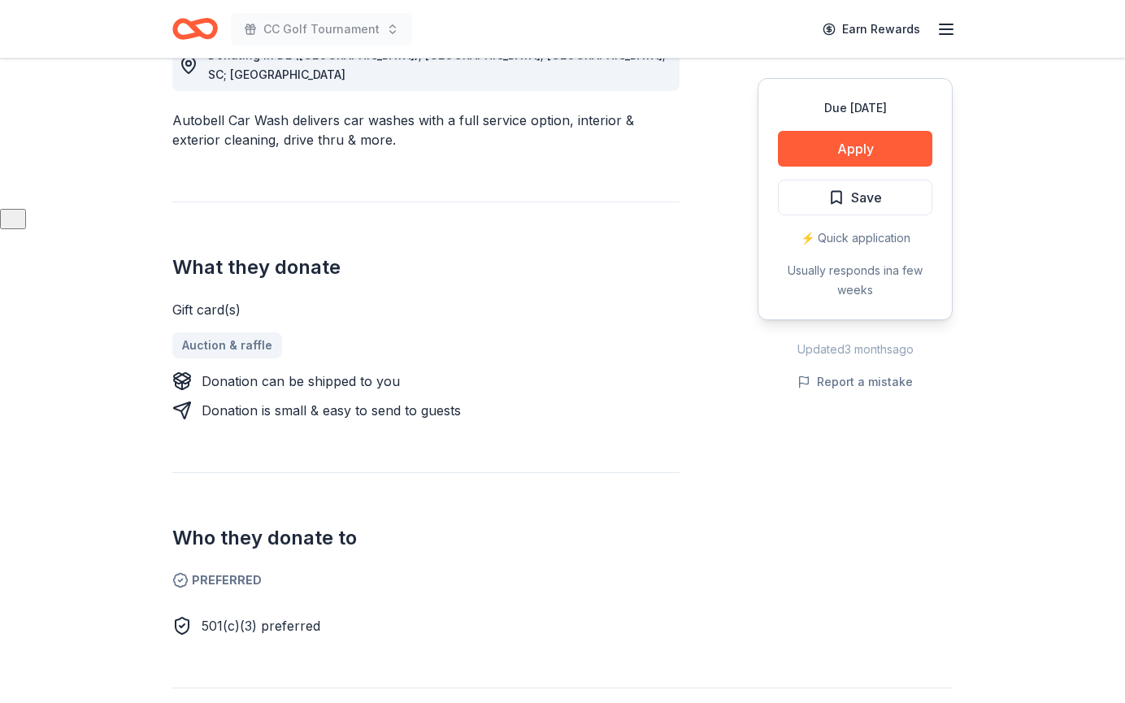
scroll to position [599, 0]
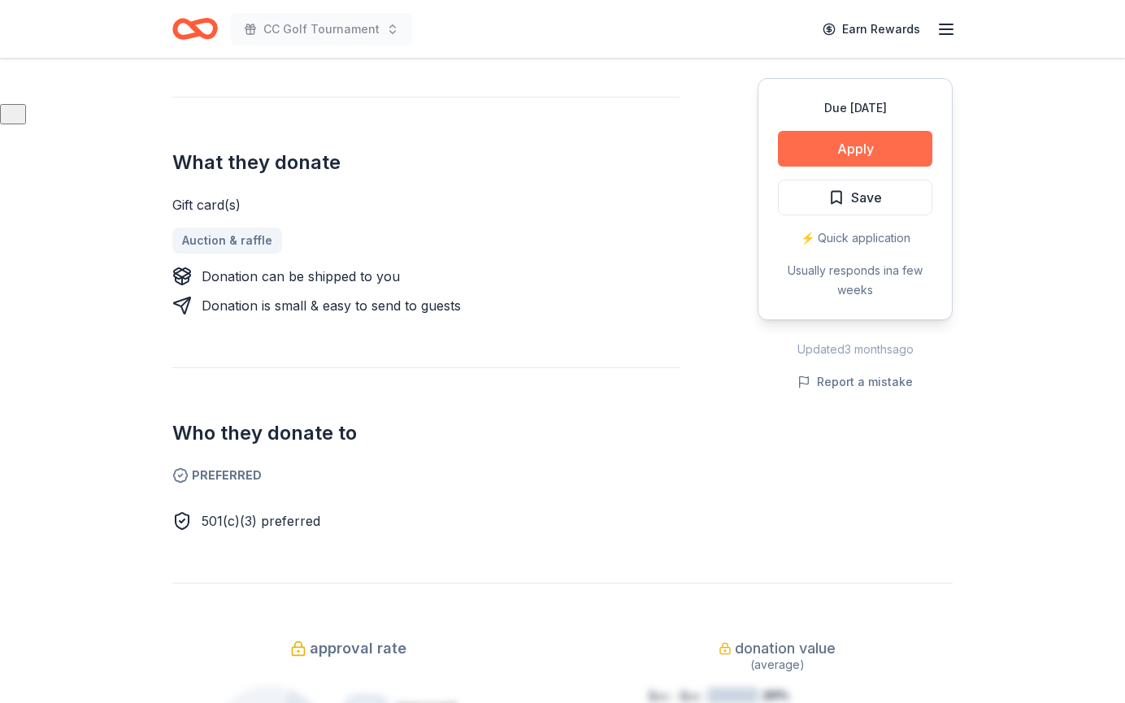
click at [869, 138] on button "Apply" at bounding box center [855, 149] width 154 height 36
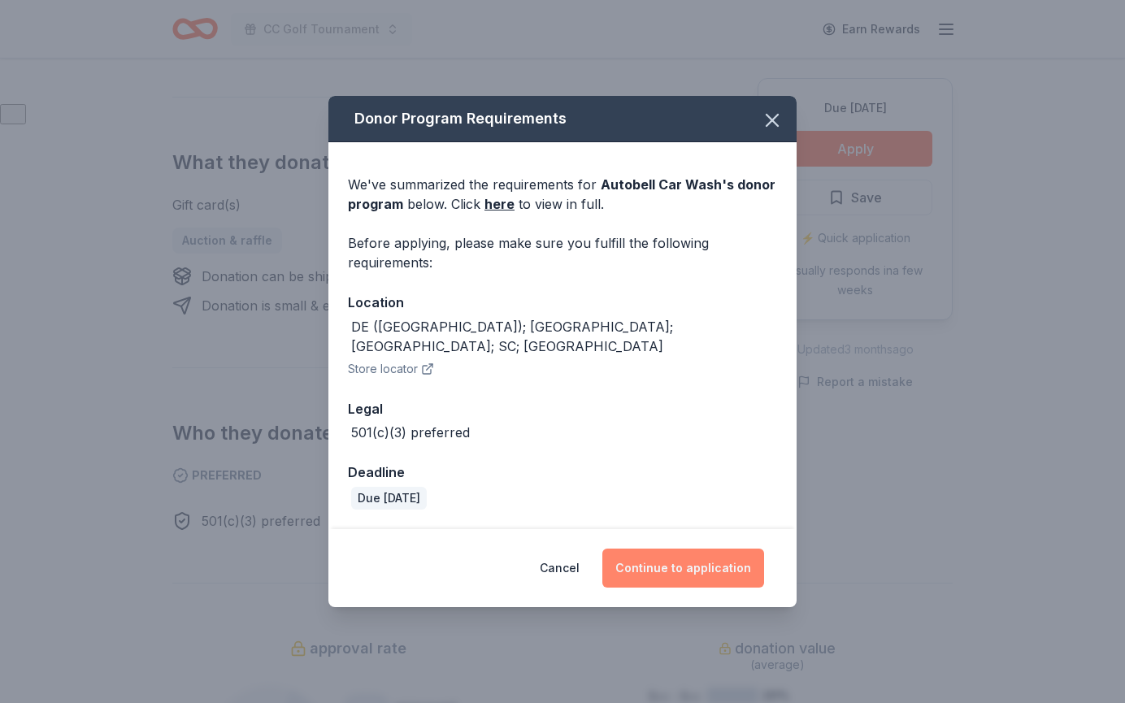
click at [667, 550] on button "Continue to application" at bounding box center [683, 568] width 162 height 39
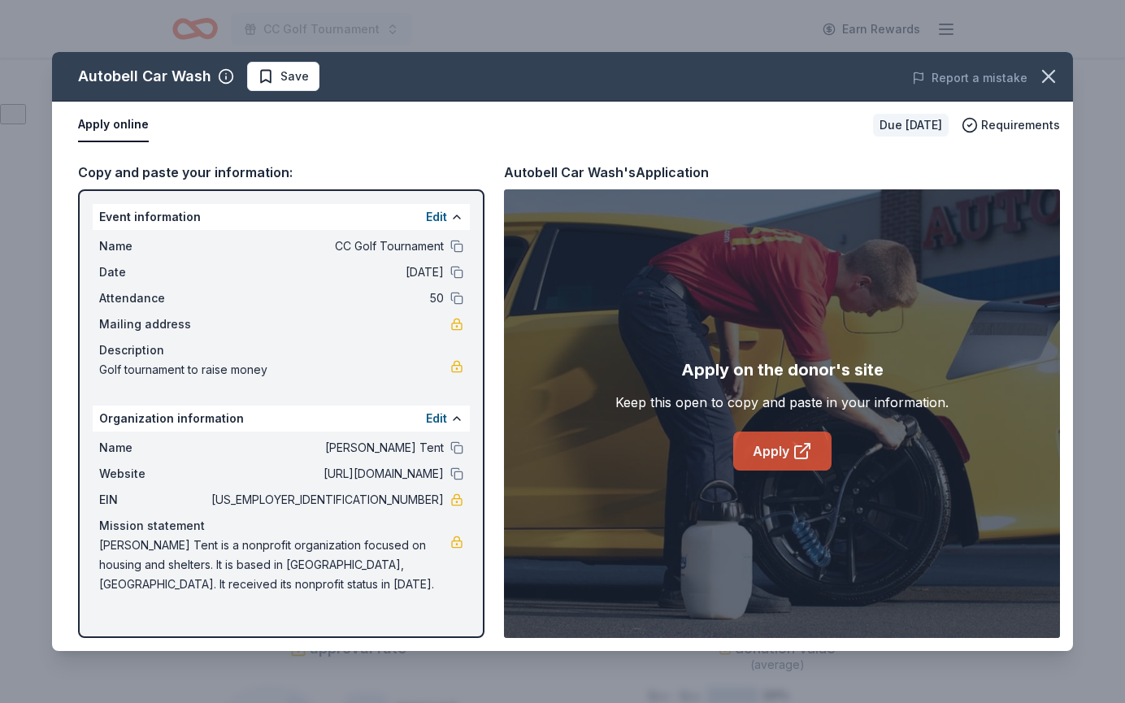
click at [802, 441] on link "Apply" at bounding box center [782, 451] width 98 height 39
click at [1052, 77] on icon "button" at bounding box center [1048, 76] width 23 height 23
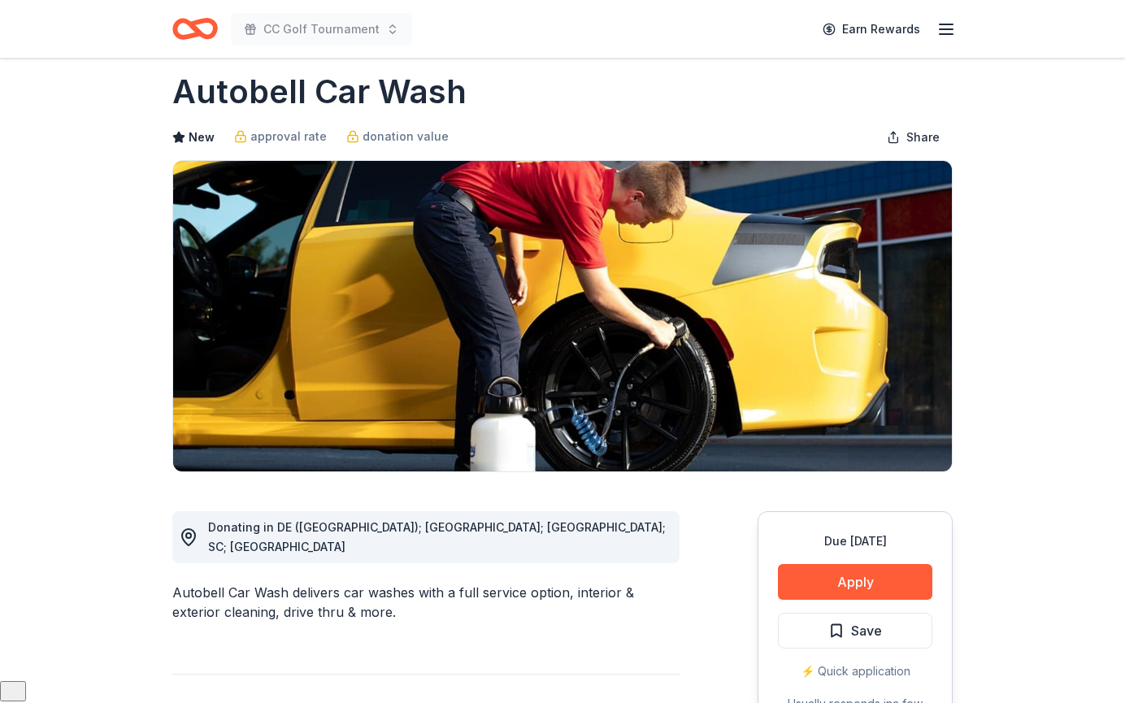
scroll to position [0, 0]
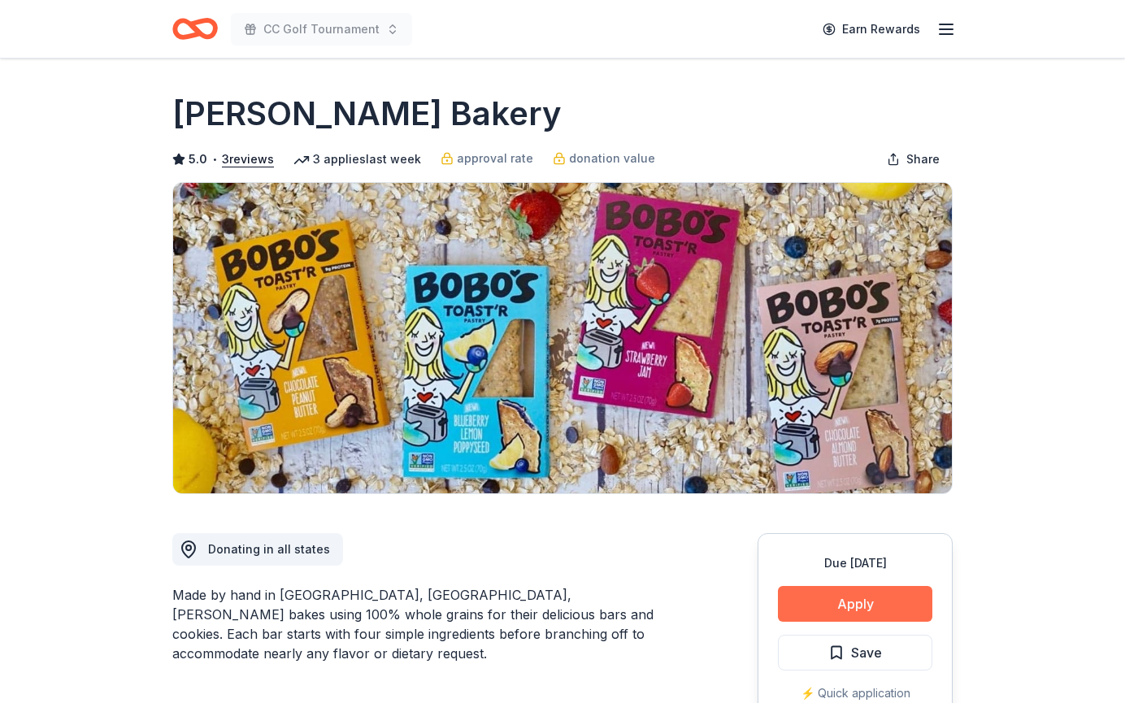
click at [848, 591] on button "Apply" at bounding box center [855, 604] width 154 height 36
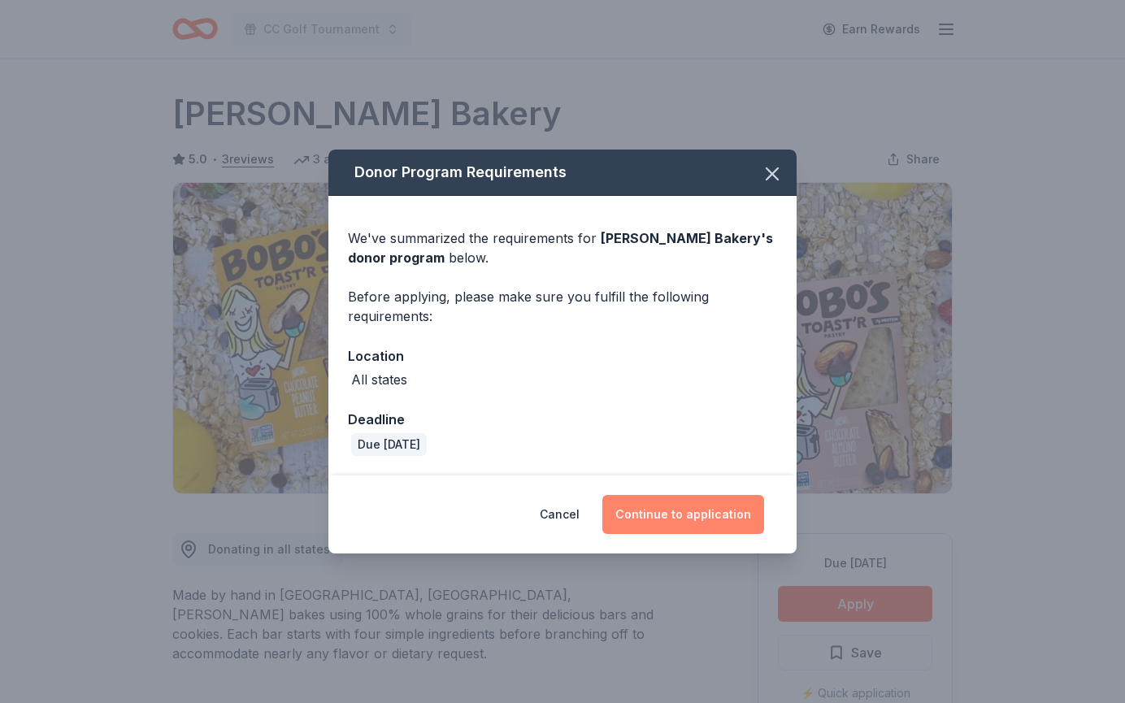
click at [690, 513] on button "Continue to application" at bounding box center [683, 514] width 162 height 39
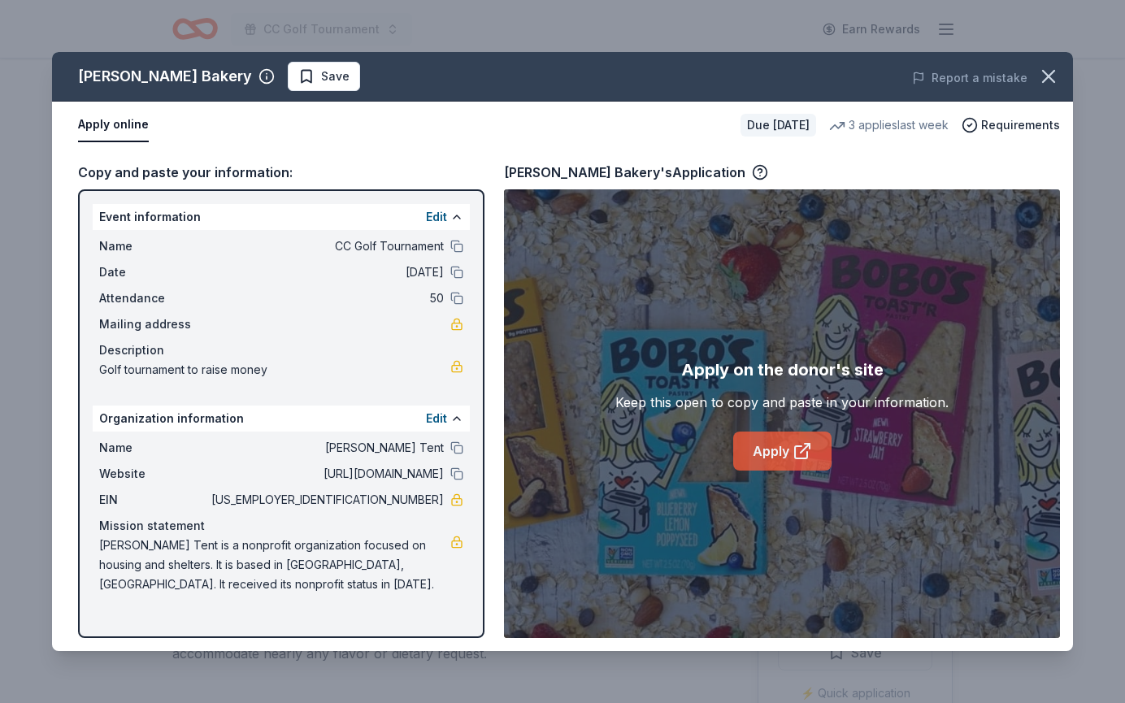
click at [795, 447] on icon at bounding box center [801, 452] width 12 height 12
click at [683, 178] on div "[PERSON_NAME] Bakery's Application" at bounding box center [636, 172] width 264 height 21
click at [752, 168] on icon "button" at bounding box center [760, 172] width 16 height 16
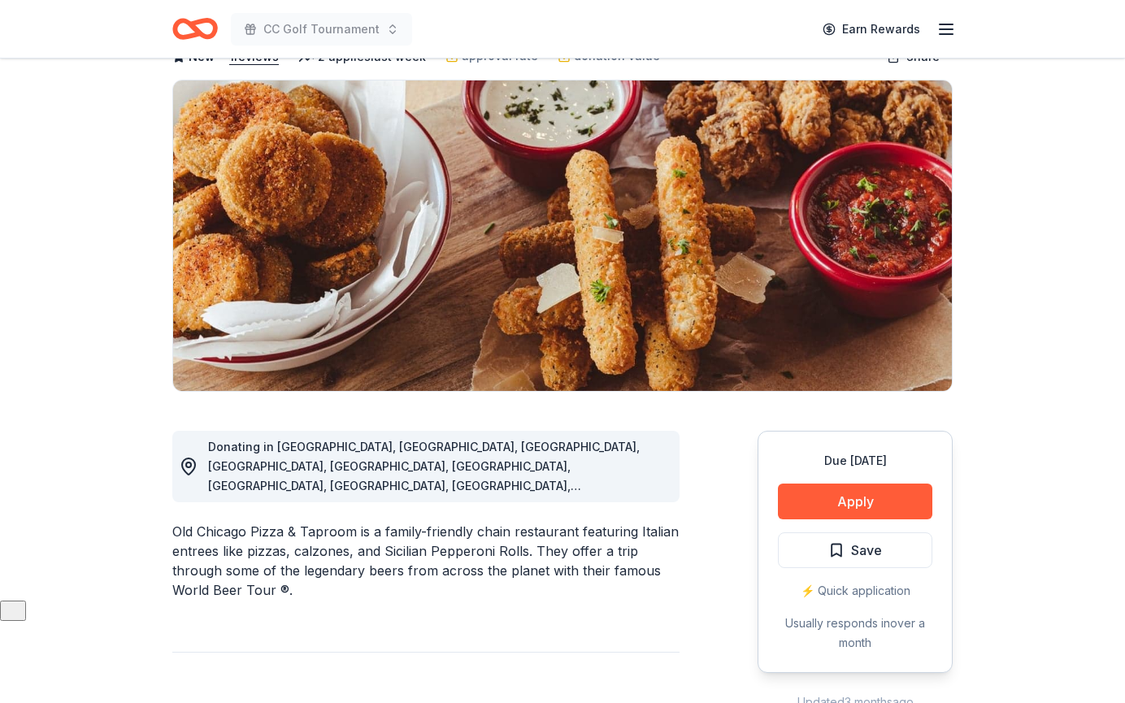
scroll to position [103, 0]
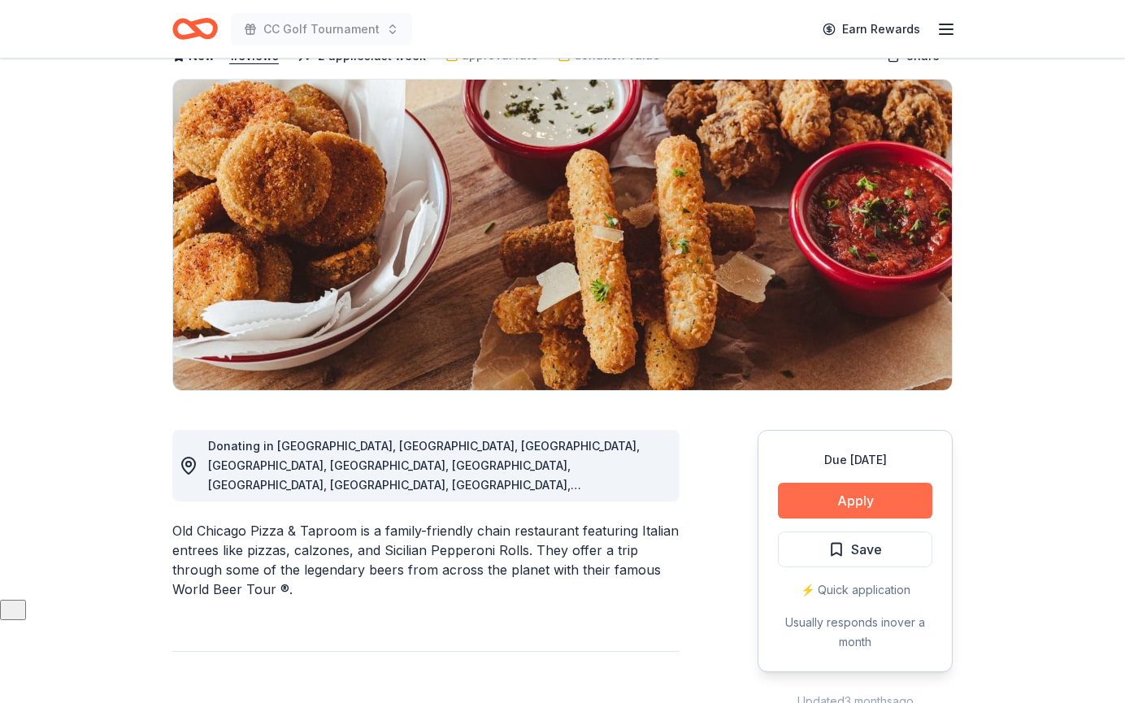
click at [866, 490] on button "Apply" at bounding box center [855, 501] width 154 height 36
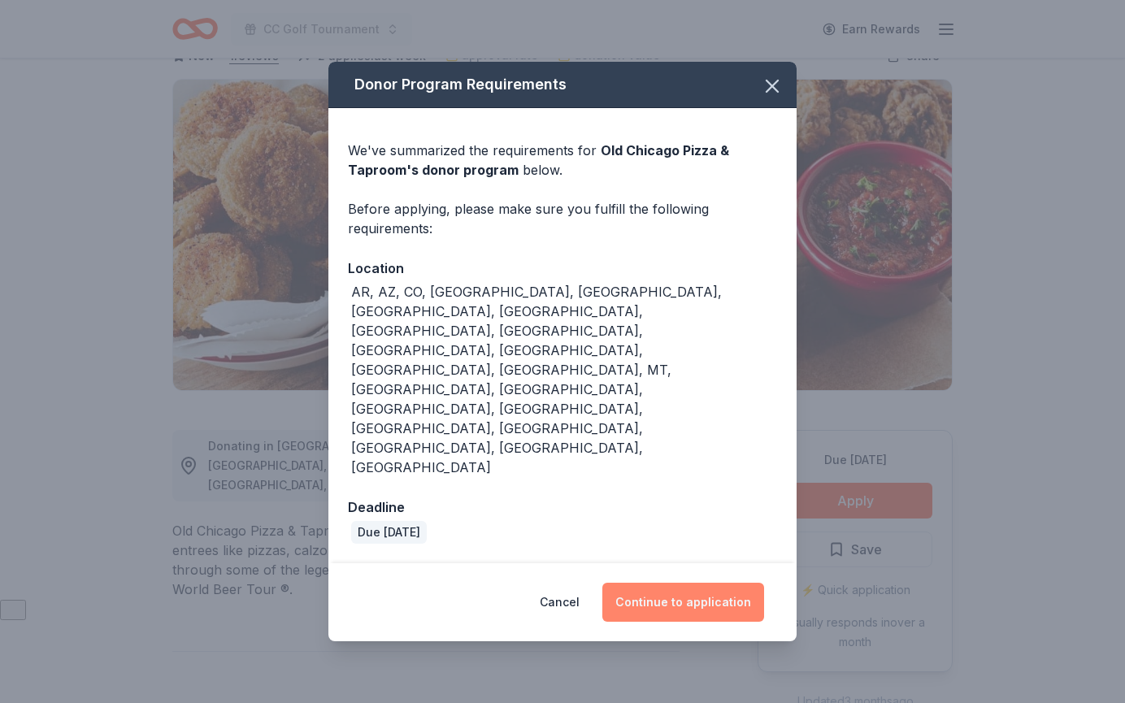
click at [676, 583] on button "Continue to application" at bounding box center [683, 602] width 162 height 39
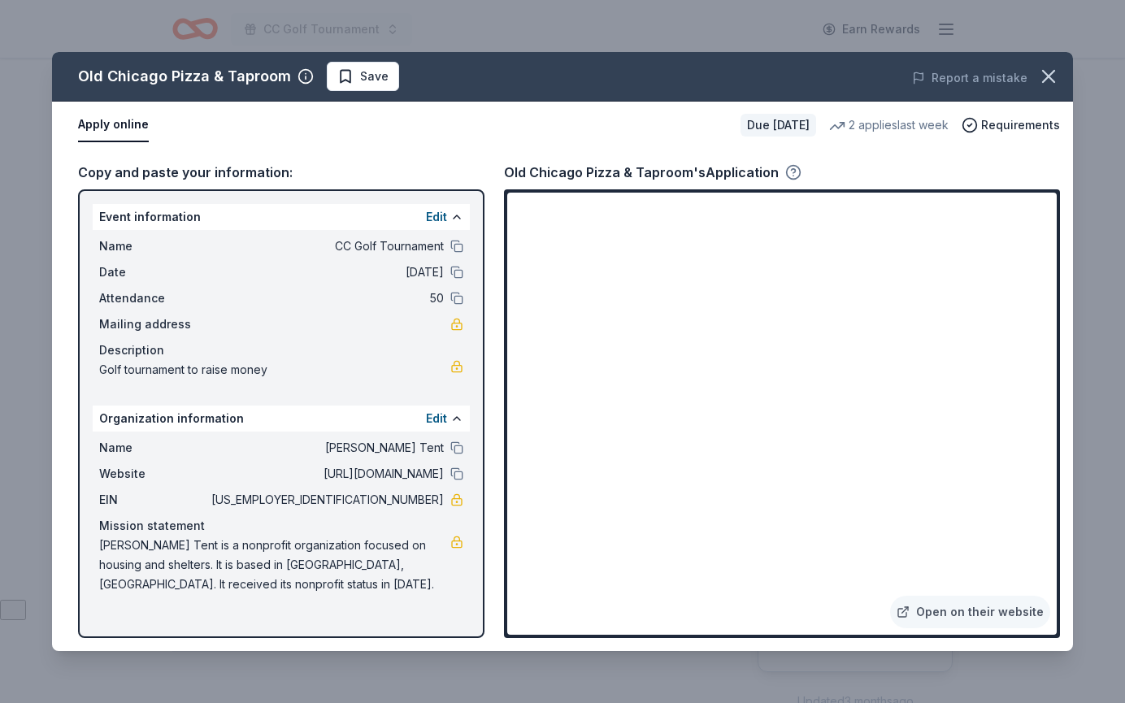
click at [792, 169] on icon "button" at bounding box center [794, 171] width 4 height 4
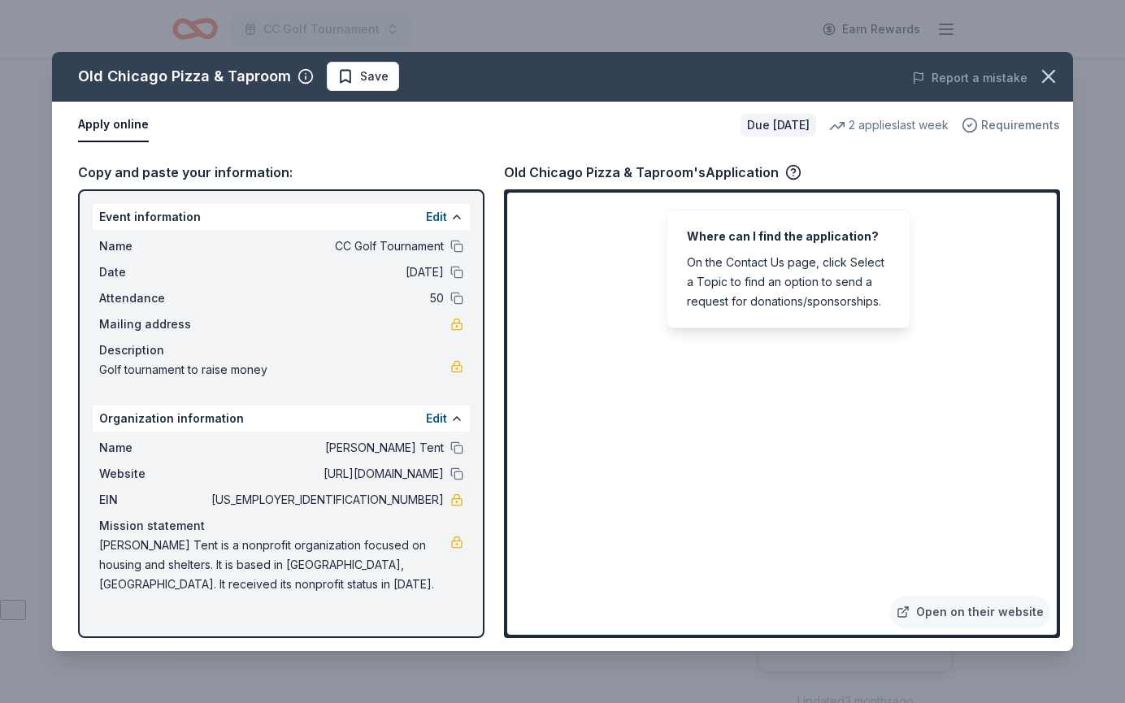
click at [1025, 121] on span "Requirements" at bounding box center [1020, 125] width 79 height 20
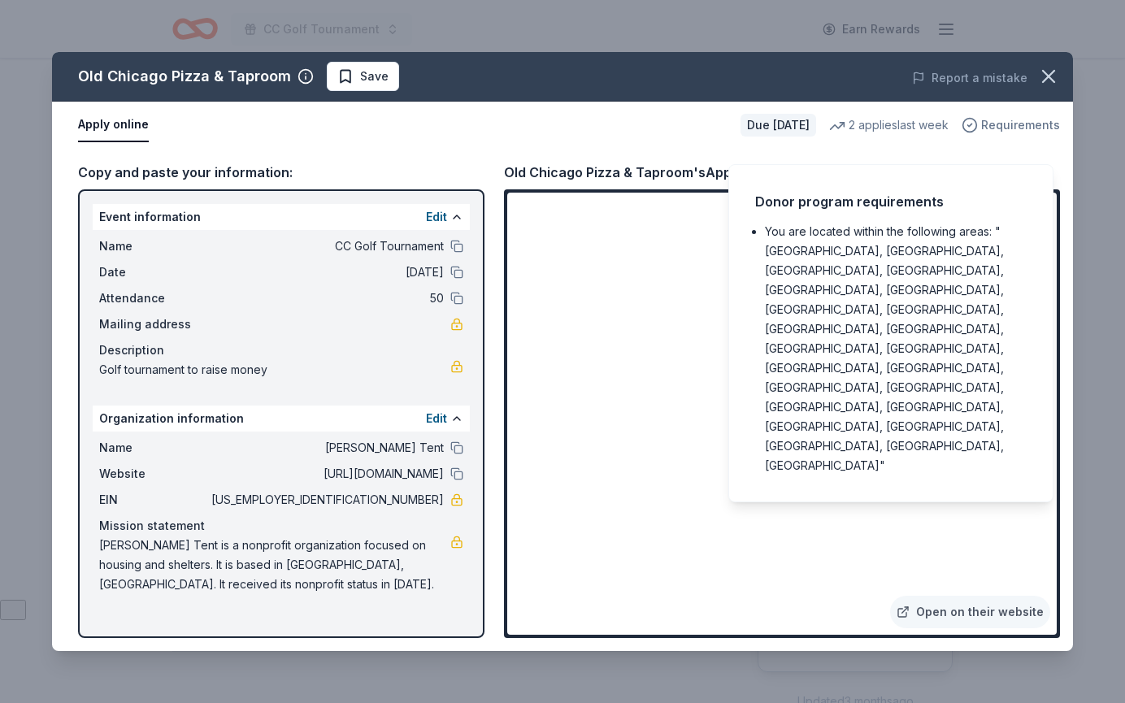
click at [1025, 121] on span "Requirements" at bounding box center [1020, 125] width 79 height 20
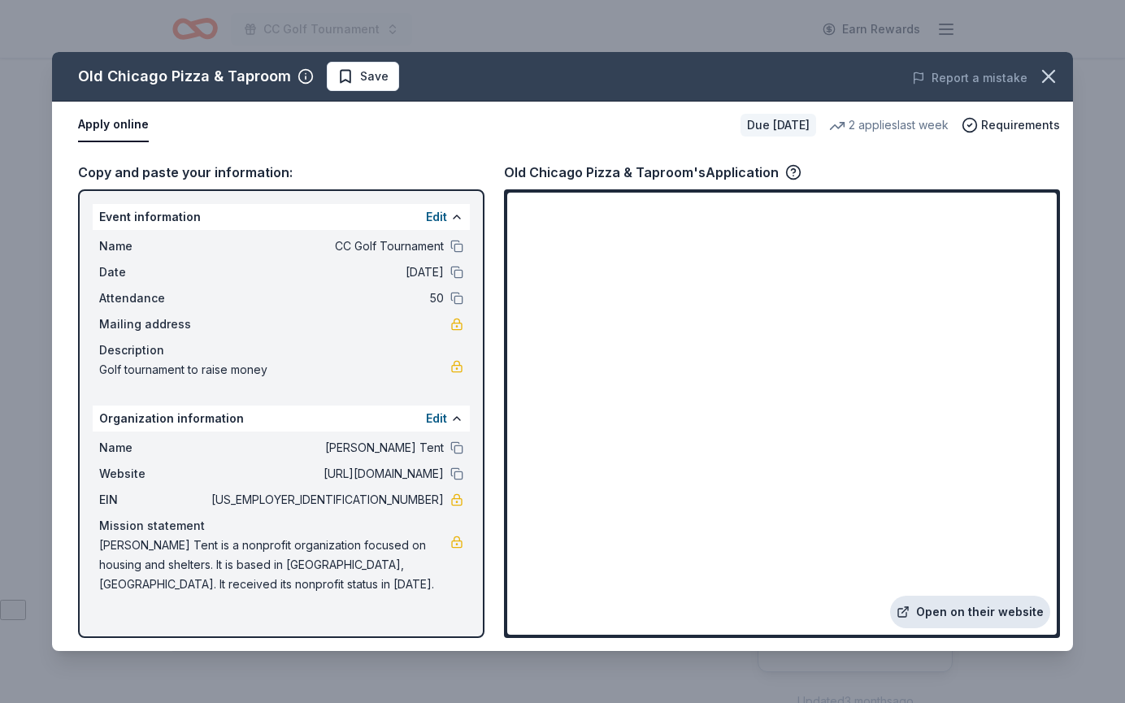
click at [963, 622] on link "Open on their website" at bounding box center [970, 612] width 160 height 33
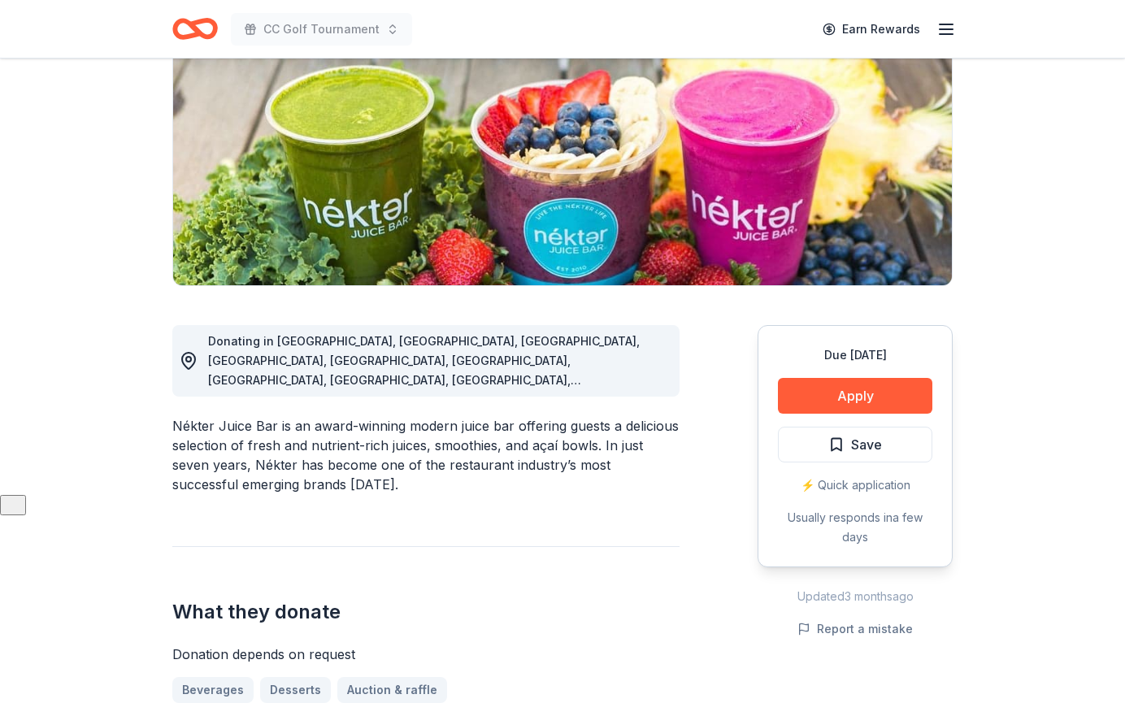
scroll to position [220, 0]
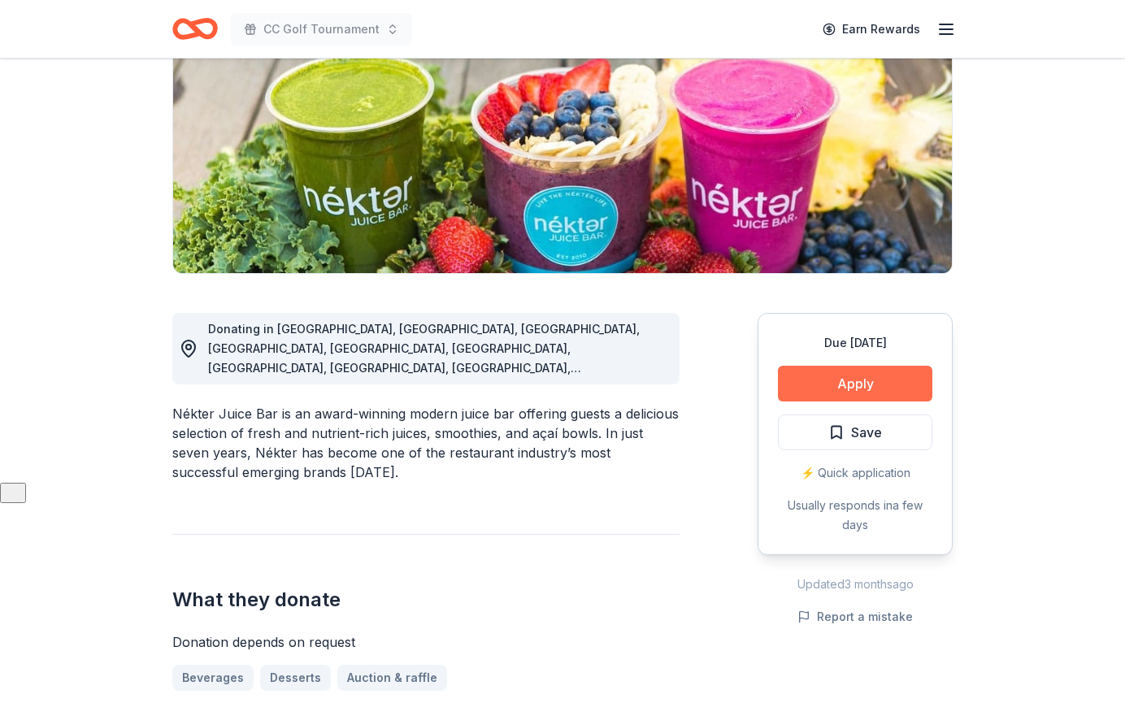
click at [873, 381] on button "Apply" at bounding box center [855, 384] width 154 height 36
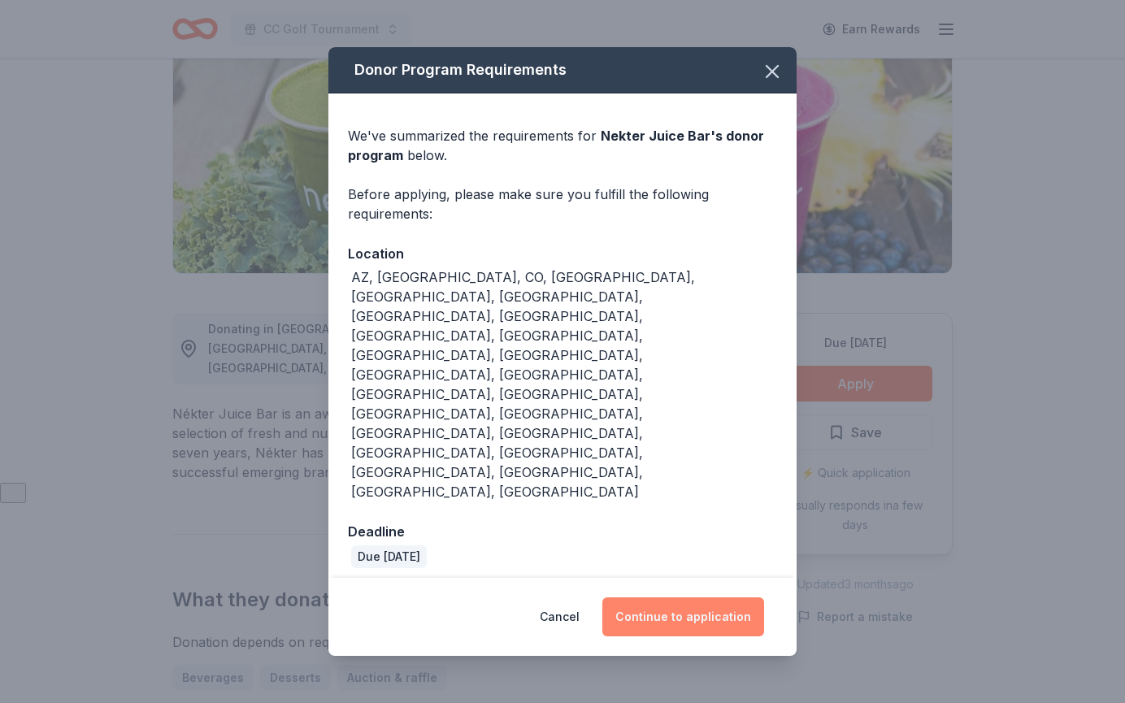
click at [695, 597] on button "Continue to application" at bounding box center [683, 616] width 162 height 39
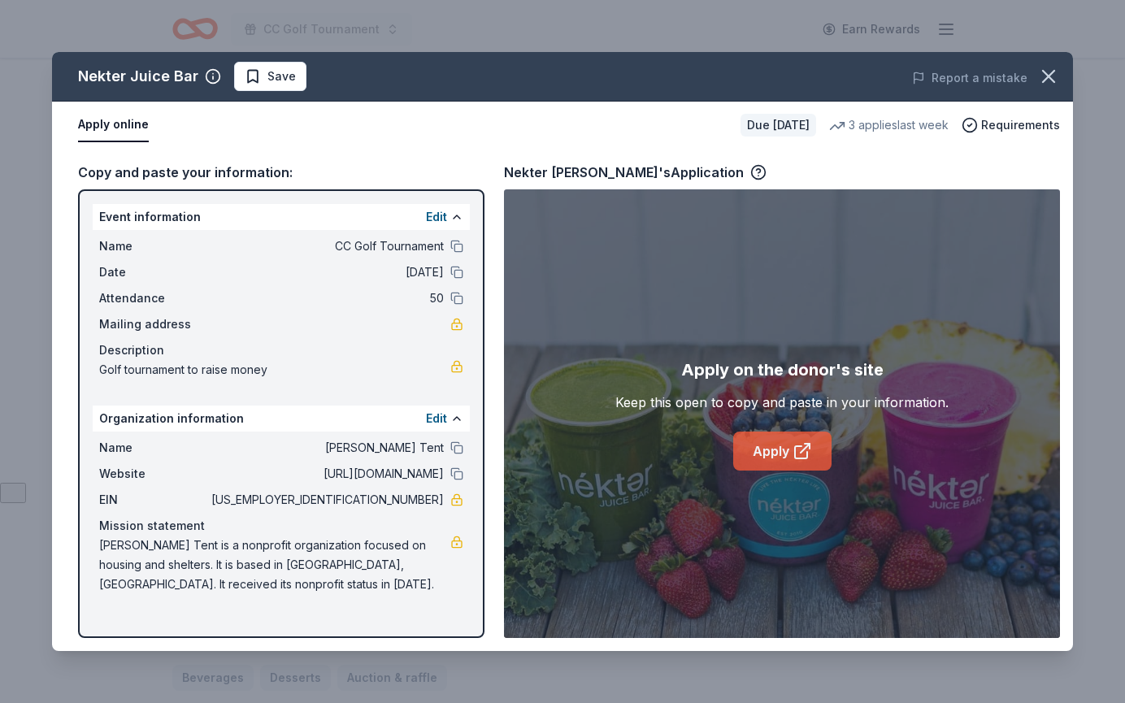
click at [788, 453] on link "Apply" at bounding box center [782, 451] width 98 height 39
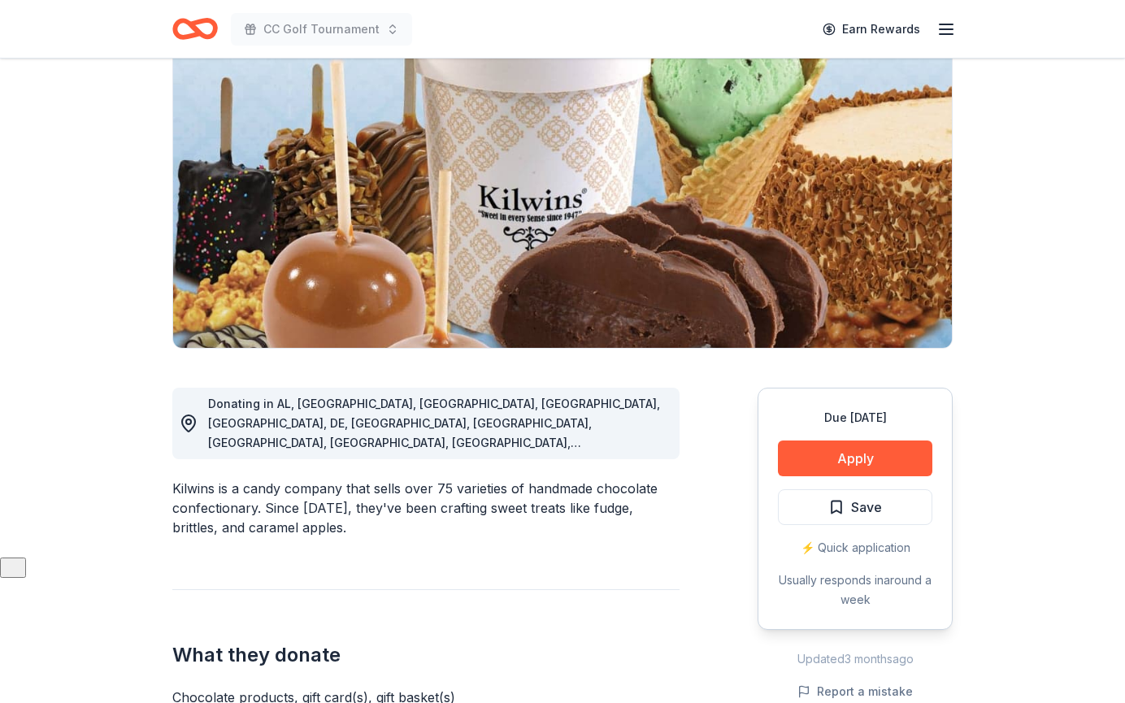
scroll to position [154, 0]
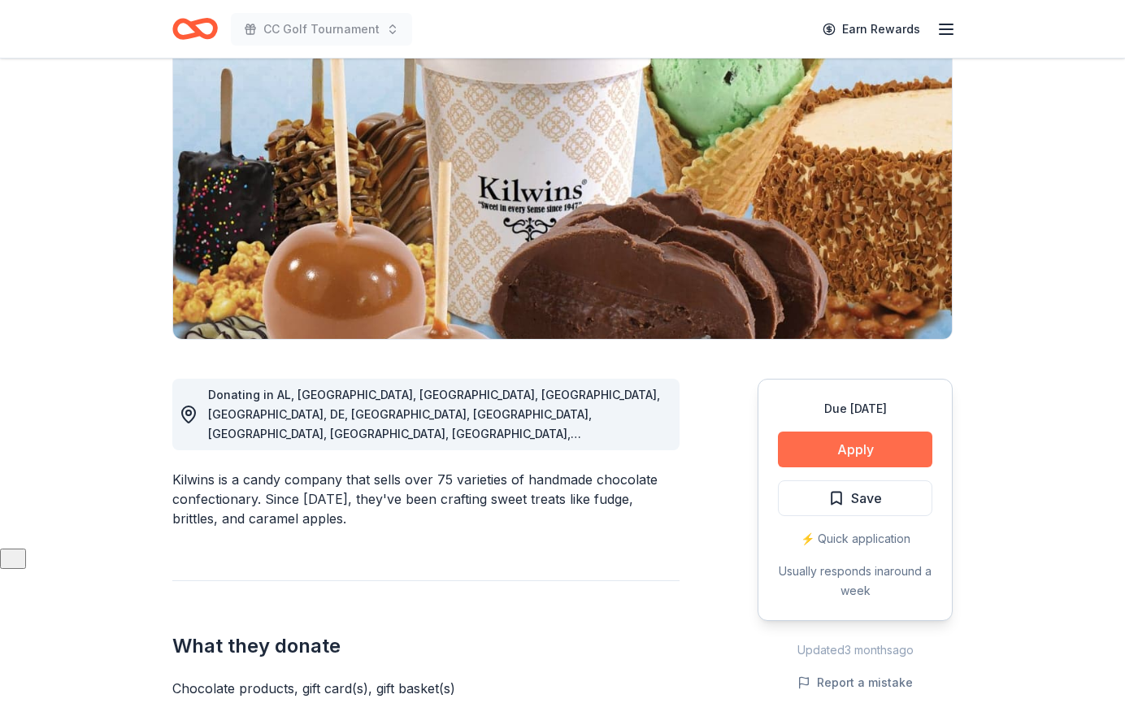
click at [913, 445] on button "Apply" at bounding box center [855, 450] width 154 height 36
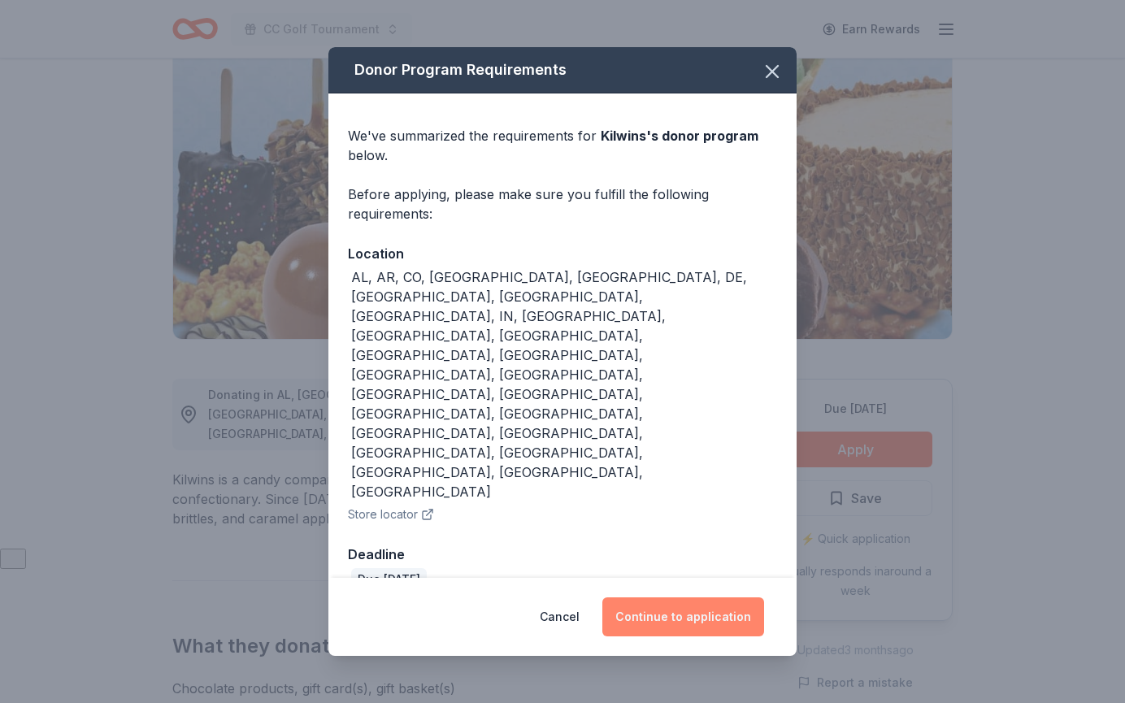
click at [714, 597] on button "Continue to application" at bounding box center [683, 616] width 162 height 39
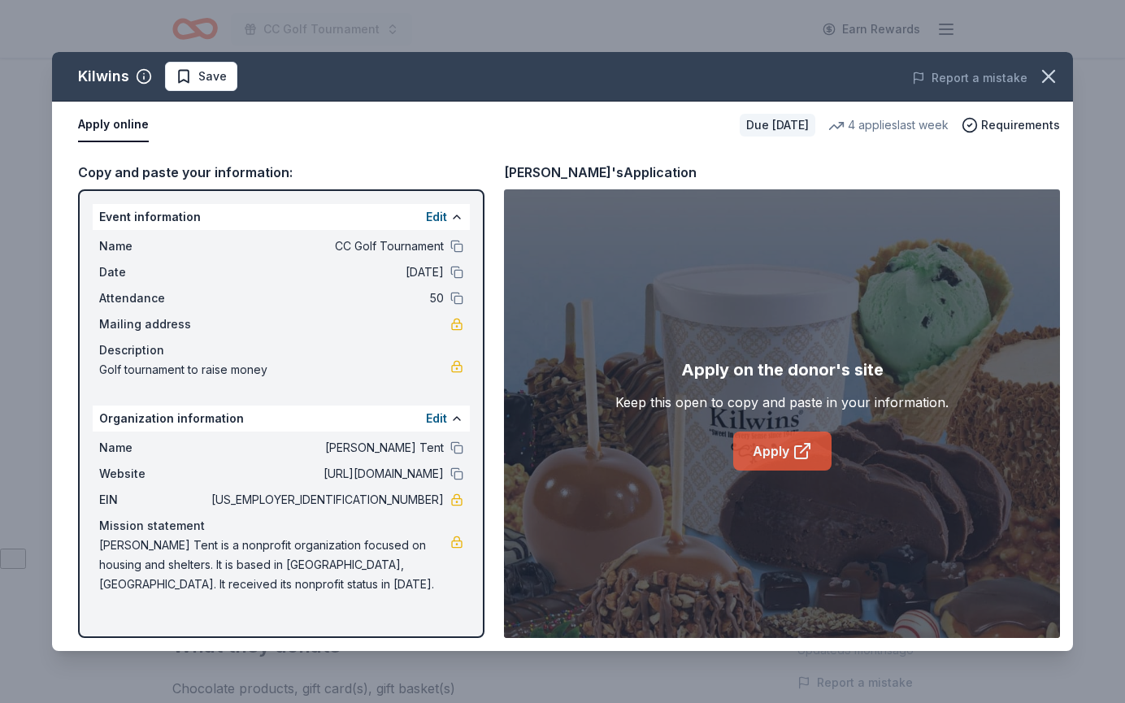
click at [799, 452] on icon at bounding box center [802, 451] width 20 height 20
click at [1027, 125] on span "Requirements" at bounding box center [1020, 125] width 79 height 20
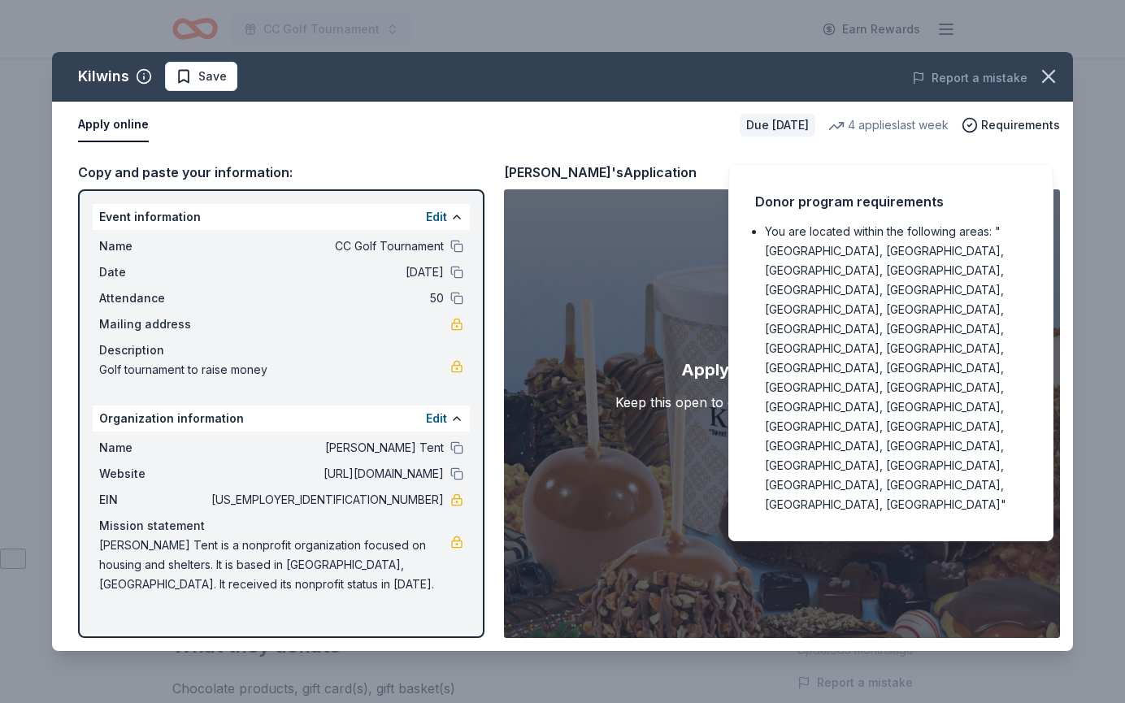
click at [790, 448] on link "Apply" at bounding box center [782, 451] width 98 height 39
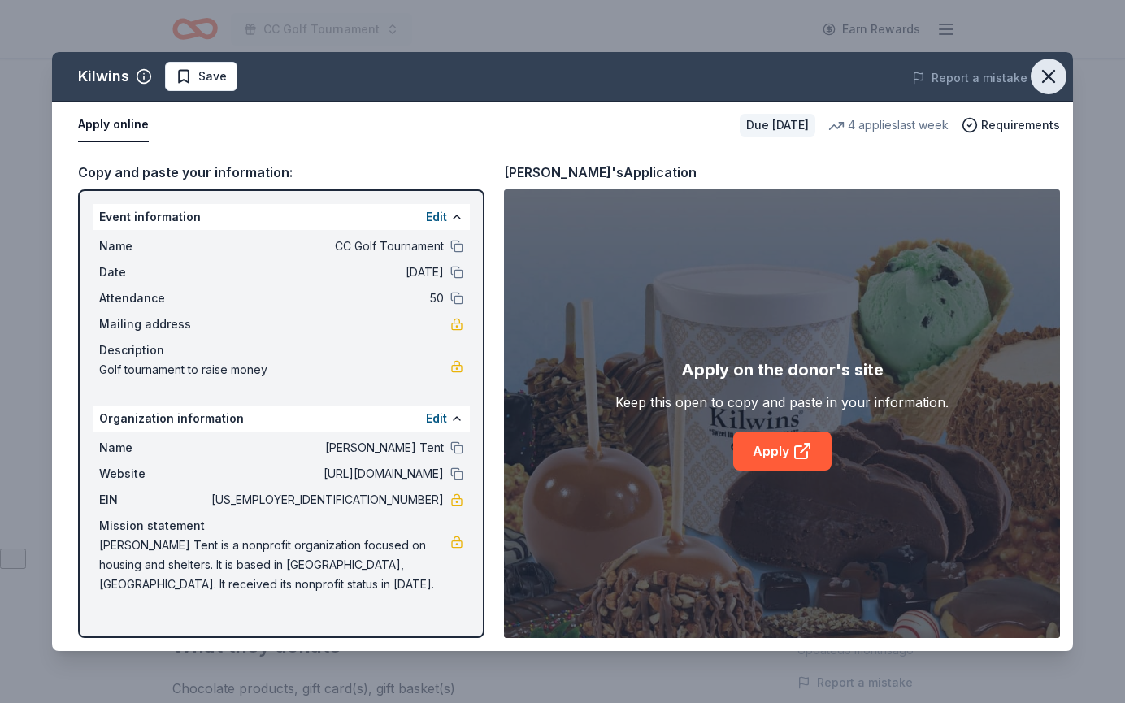
click at [1045, 72] on icon "button" at bounding box center [1048, 76] width 23 height 23
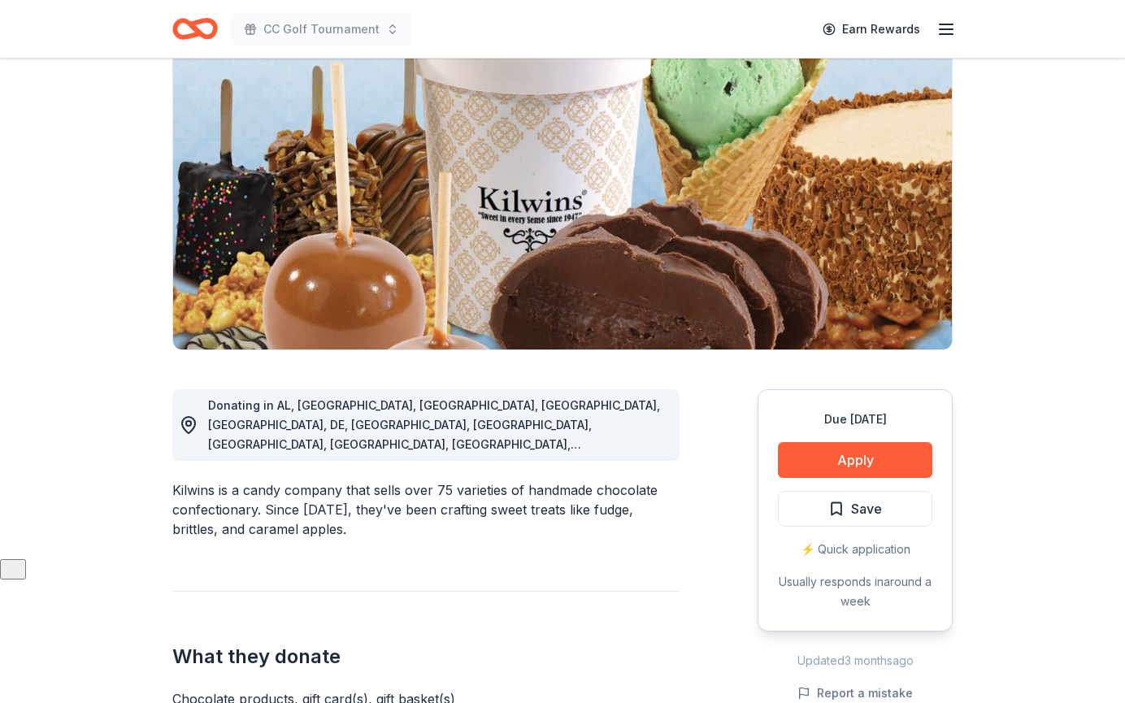
scroll to position [132, 0]
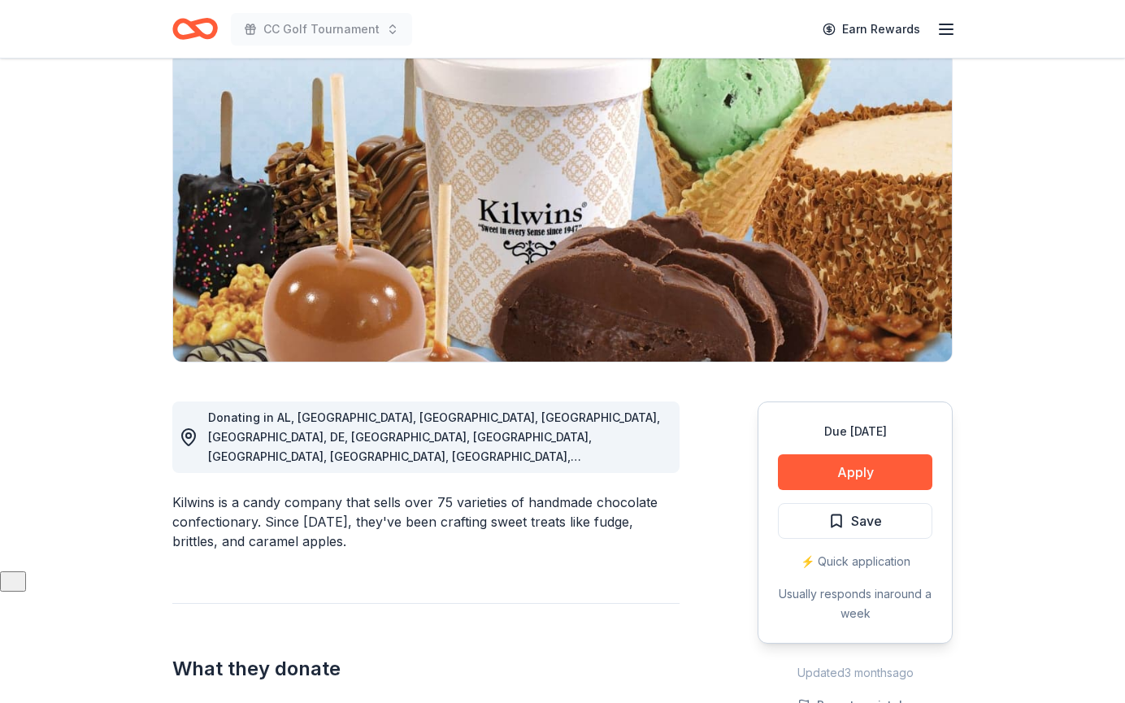
drag, startPoint x: 170, startPoint y: 480, endPoint x: 211, endPoint y: 480, distance: 40.6
drag, startPoint x: 215, startPoint y: 480, endPoint x: 152, endPoint y: 480, distance: 63.4
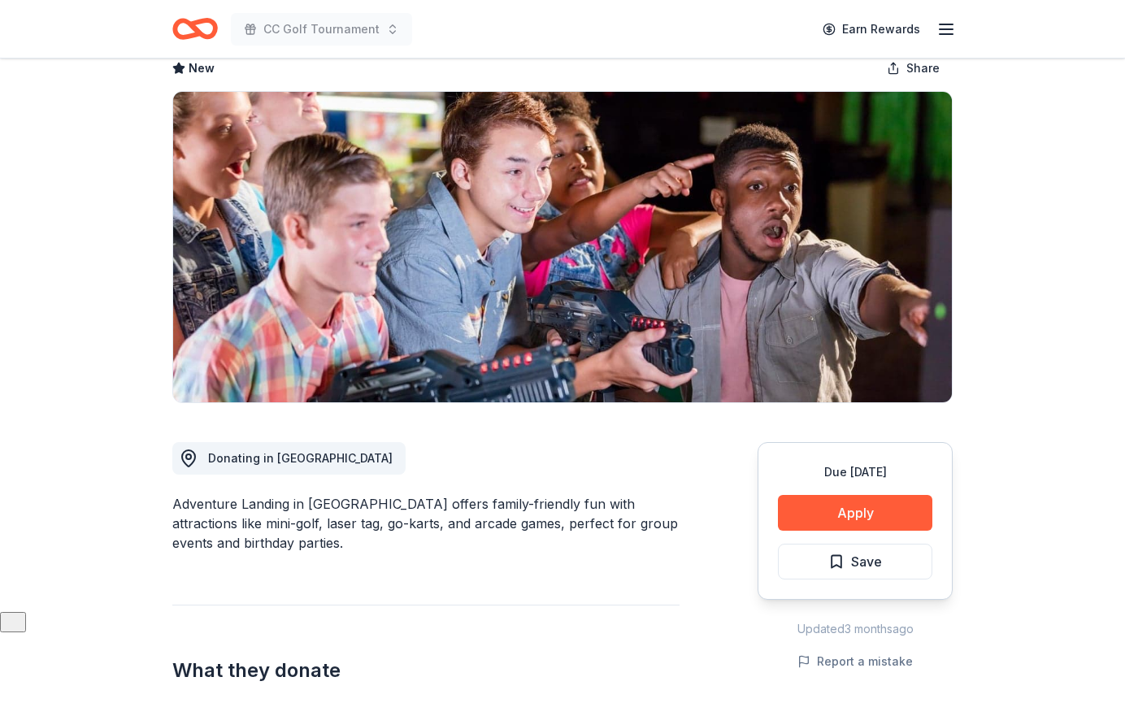
scroll to position [100, 0]
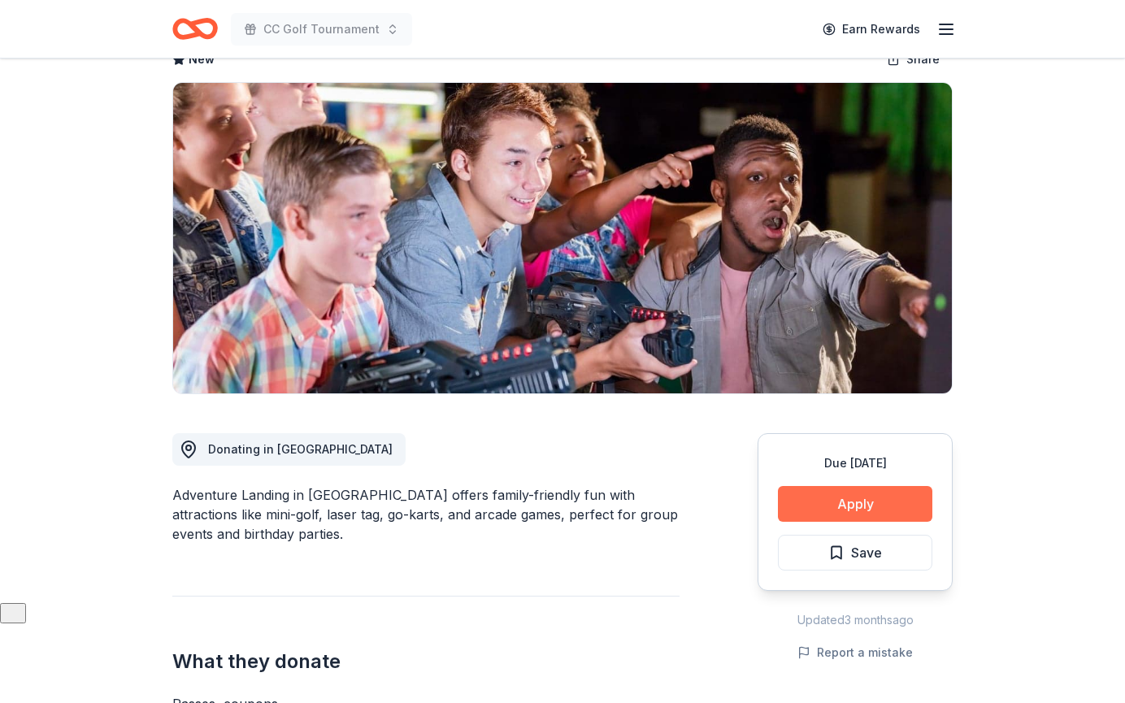
click at [889, 495] on button "Apply" at bounding box center [855, 504] width 154 height 36
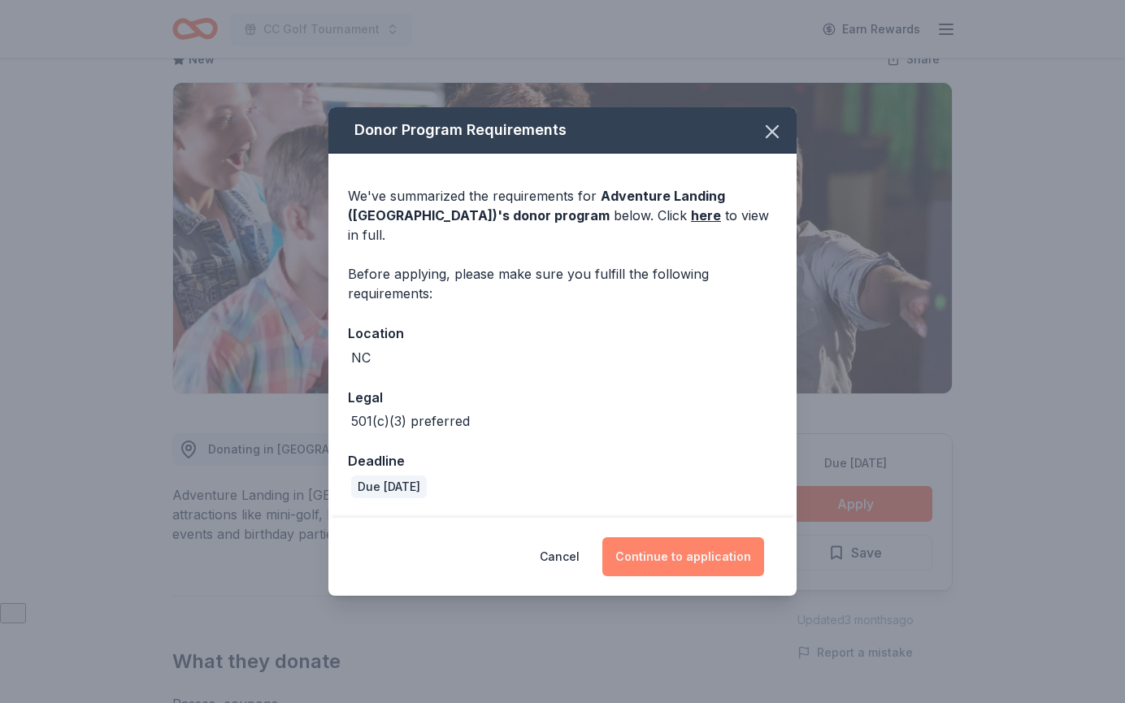
click at [670, 545] on button "Continue to application" at bounding box center [683, 556] width 162 height 39
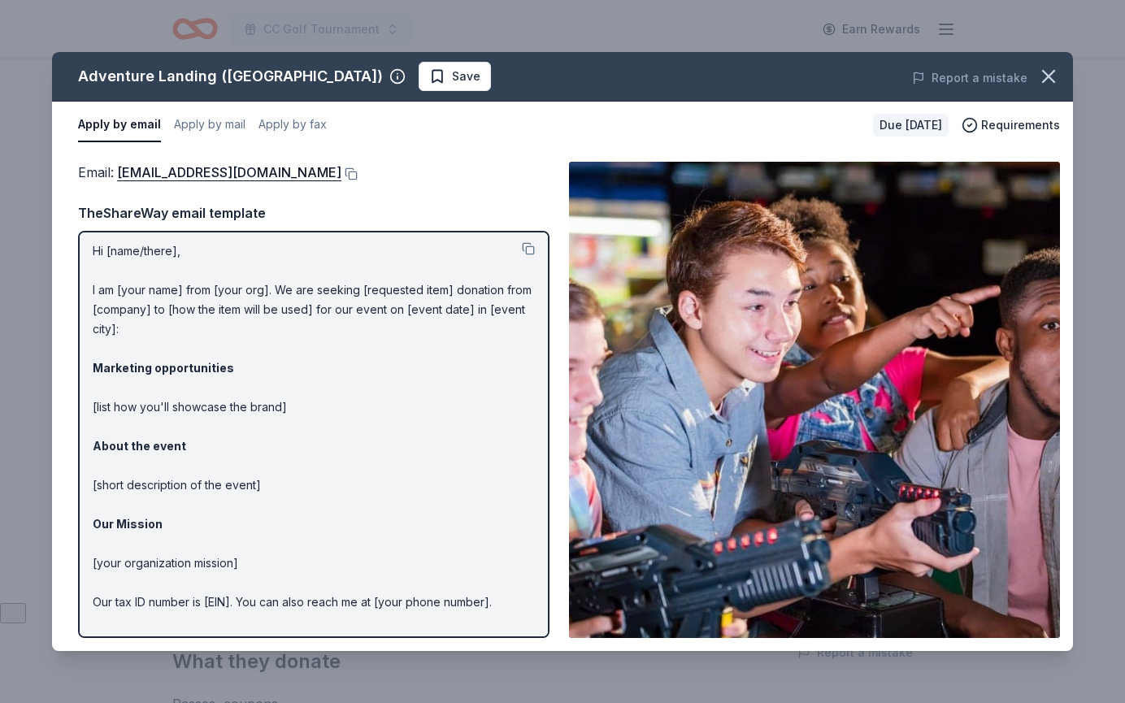
scroll to position [10, 0]
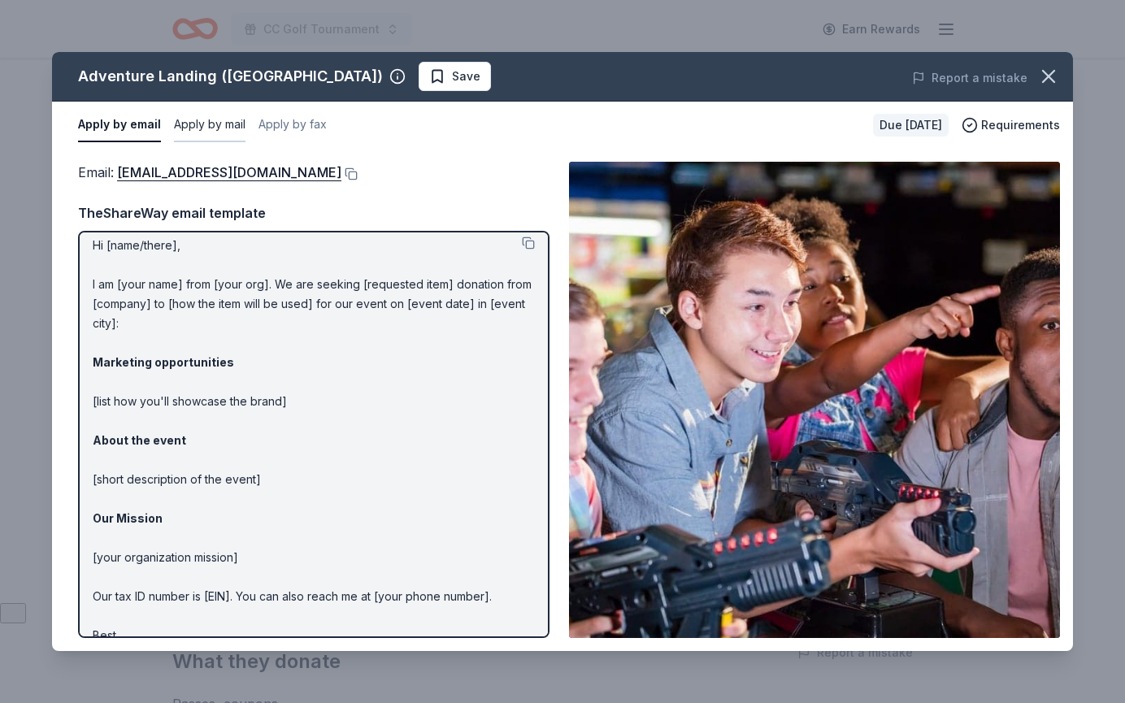
click at [209, 118] on button "Apply by mail" at bounding box center [210, 125] width 72 height 34
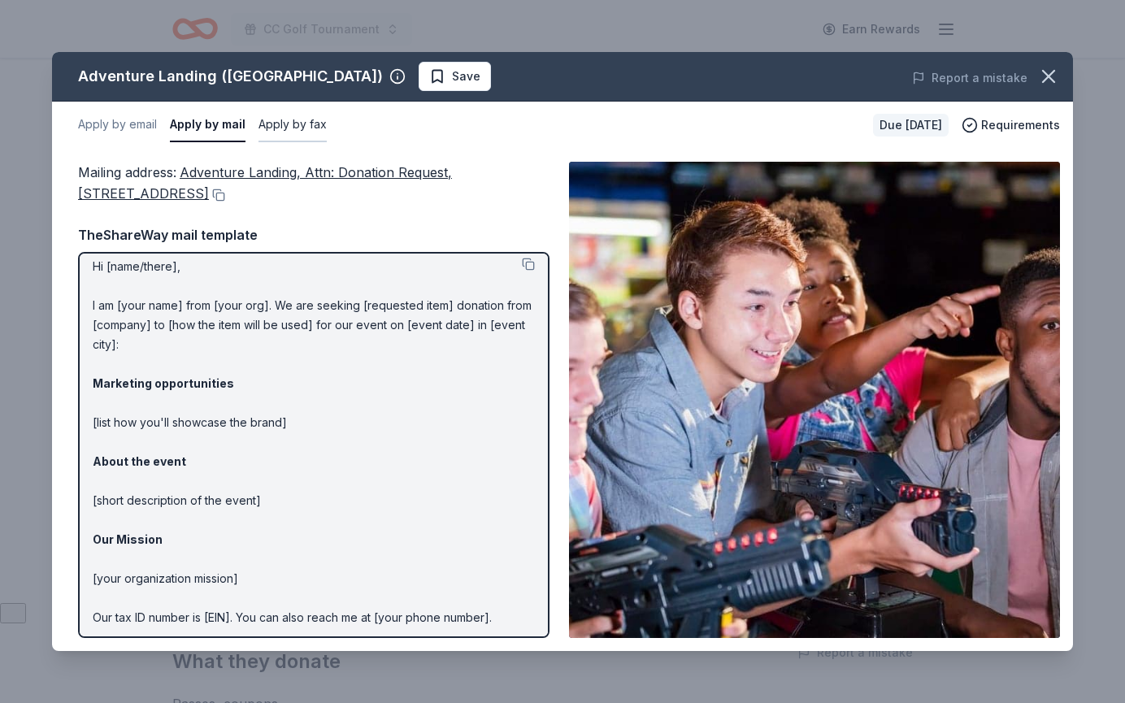
click at [271, 118] on button "Apply by fax" at bounding box center [292, 125] width 68 height 34
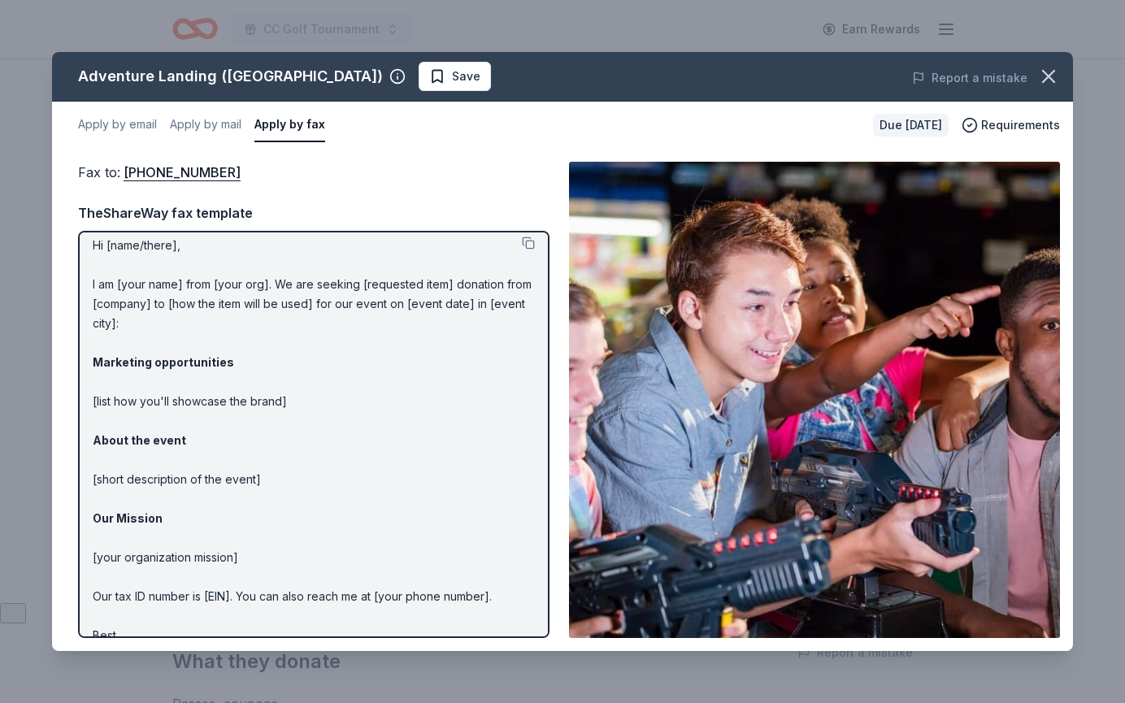
scroll to position [51, 0]
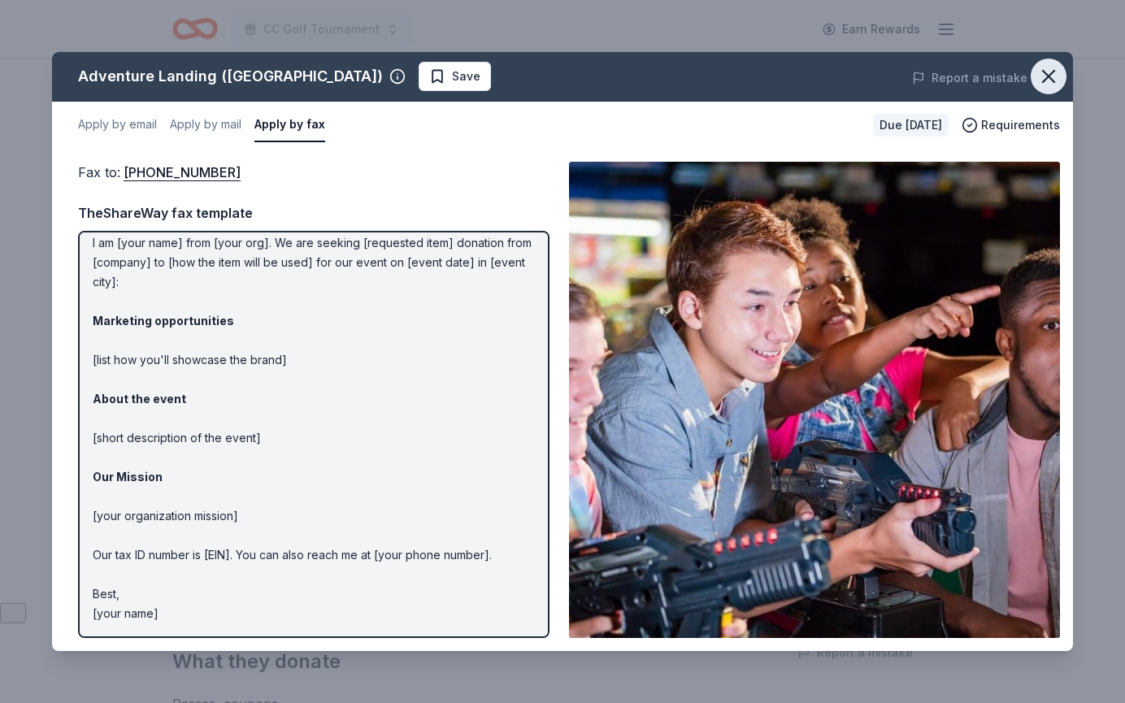
click at [1053, 76] on icon "button" at bounding box center [1048, 76] width 23 height 23
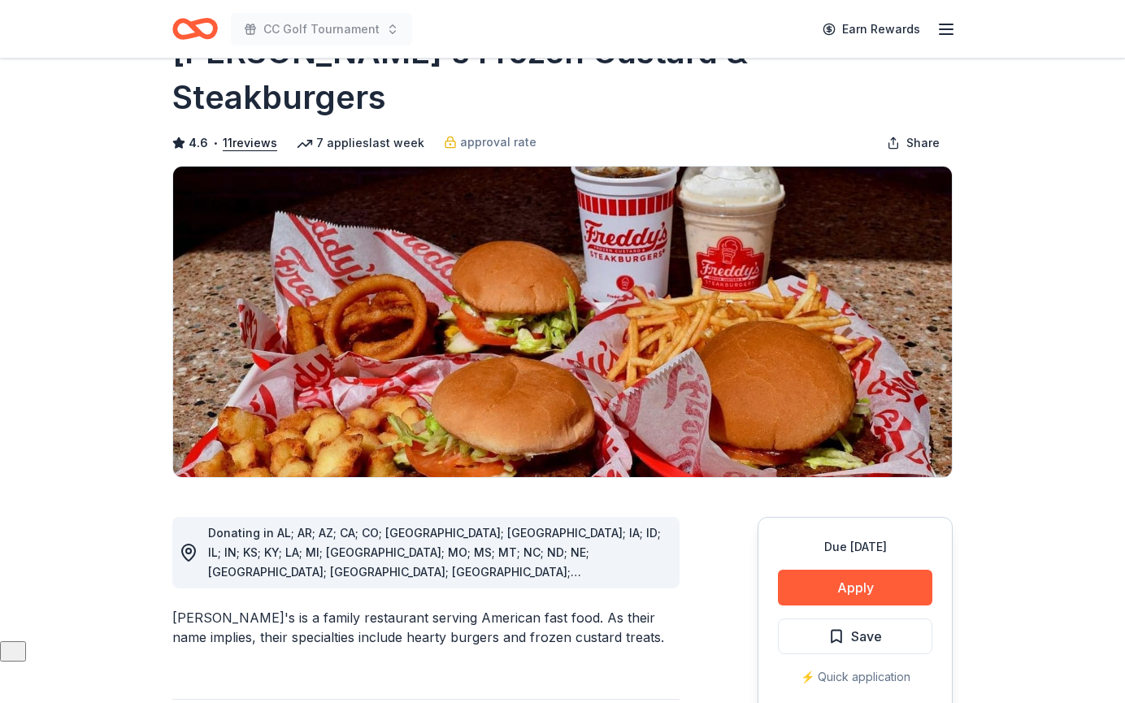
scroll to position [138, 0]
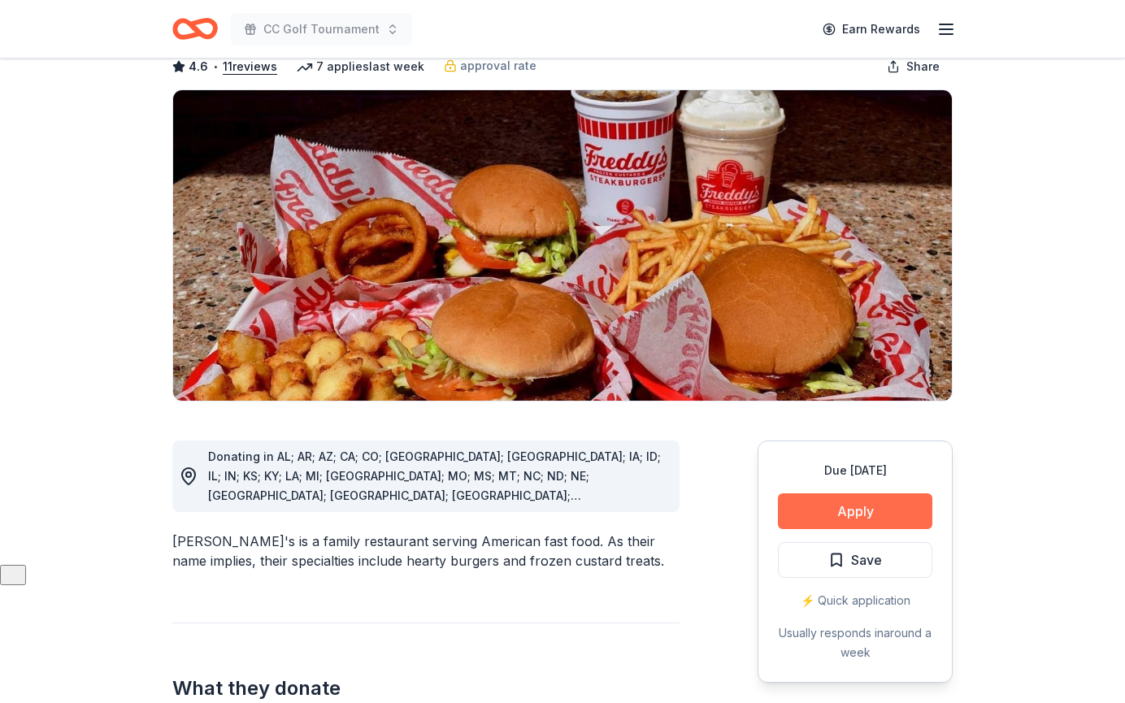
click at [818, 493] on button "Apply" at bounding box center [855, 511] width 154 height 36
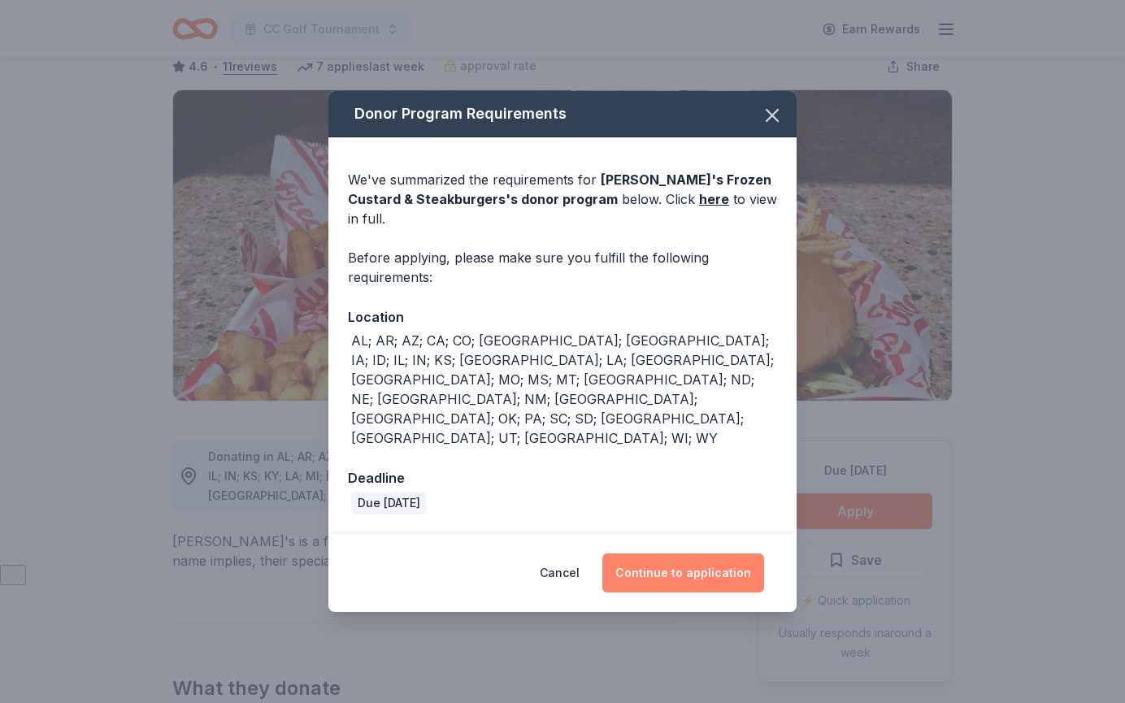
click at [701, 553] on button "Continue to application" at bounding box center [683, 572] width 162 height 39
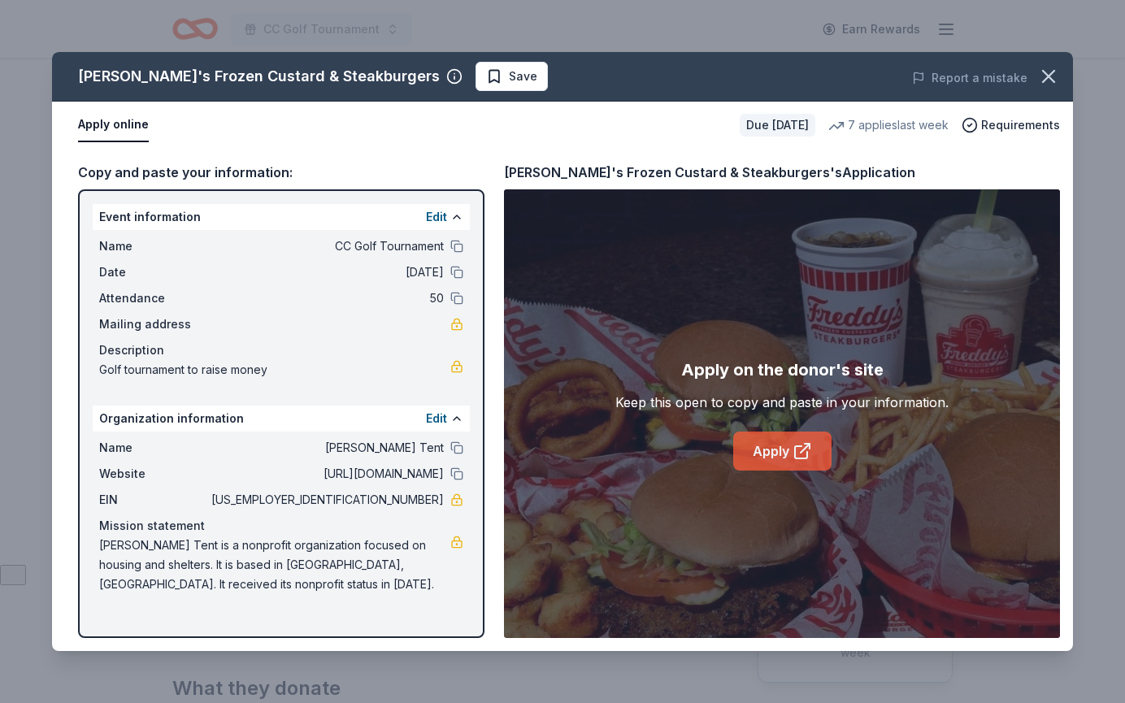
click at [777, 445] on link "Apply" at bounding box center [782, 451] width 98 height 39
click at [770, 434] on link "Apply" at bounding box center [782, 451] width 98 height 39
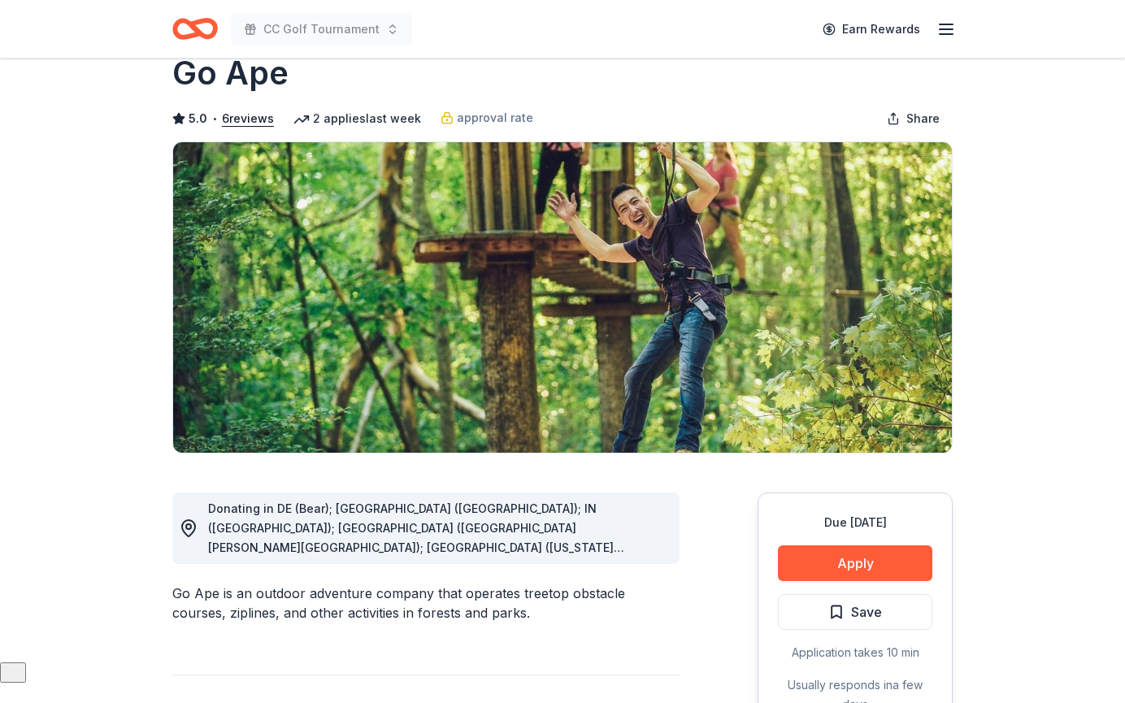
scroll to position [43, 0]
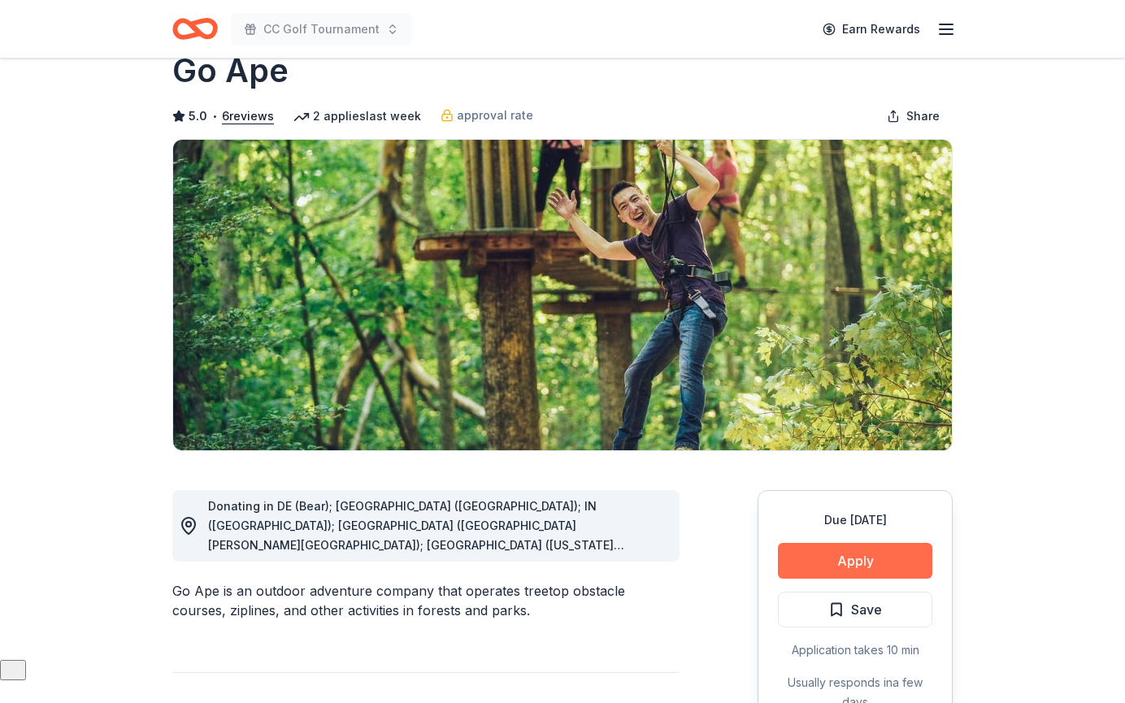
click at [836, 549] on button "Apply" at bounding box center [855, 561] width 154 height 36
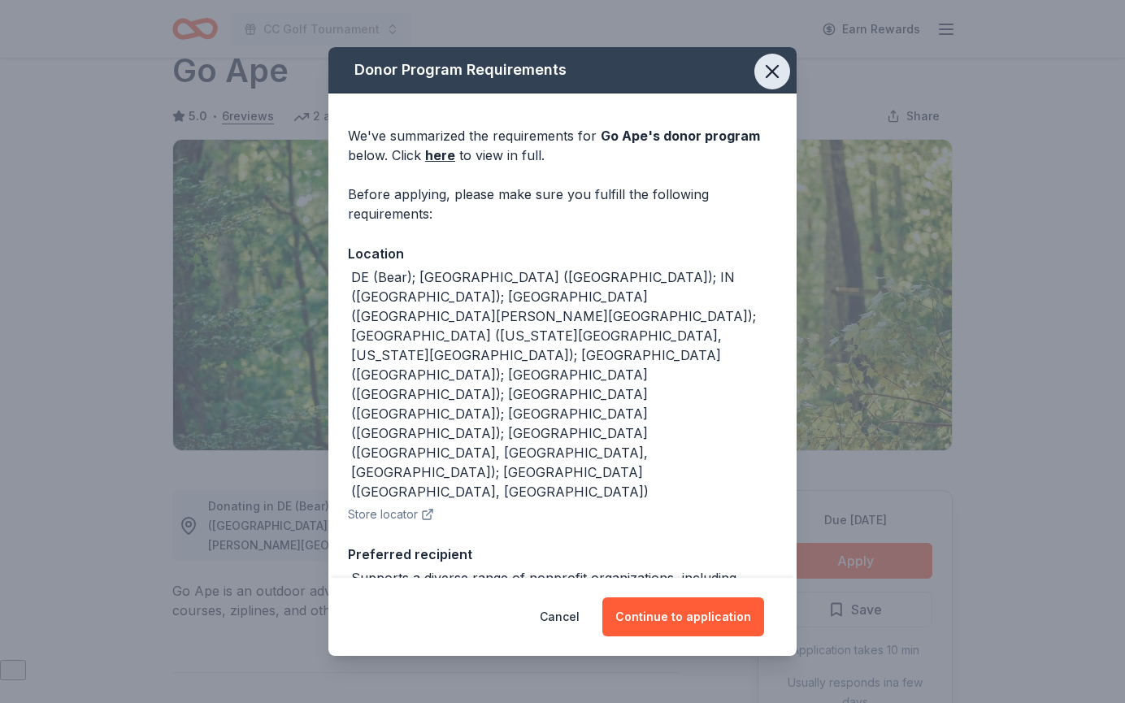
click at [776, 78] on icon "button" at bounding box center [772, 71] width 23 height 23
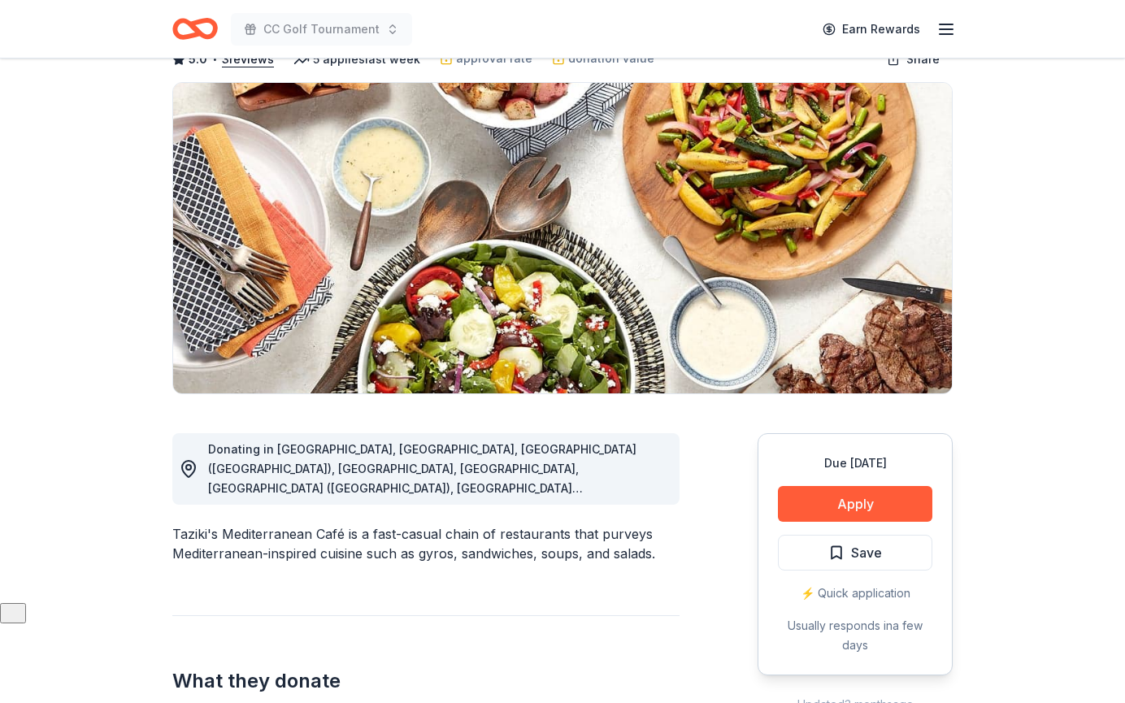
scroll to position [101, 0]
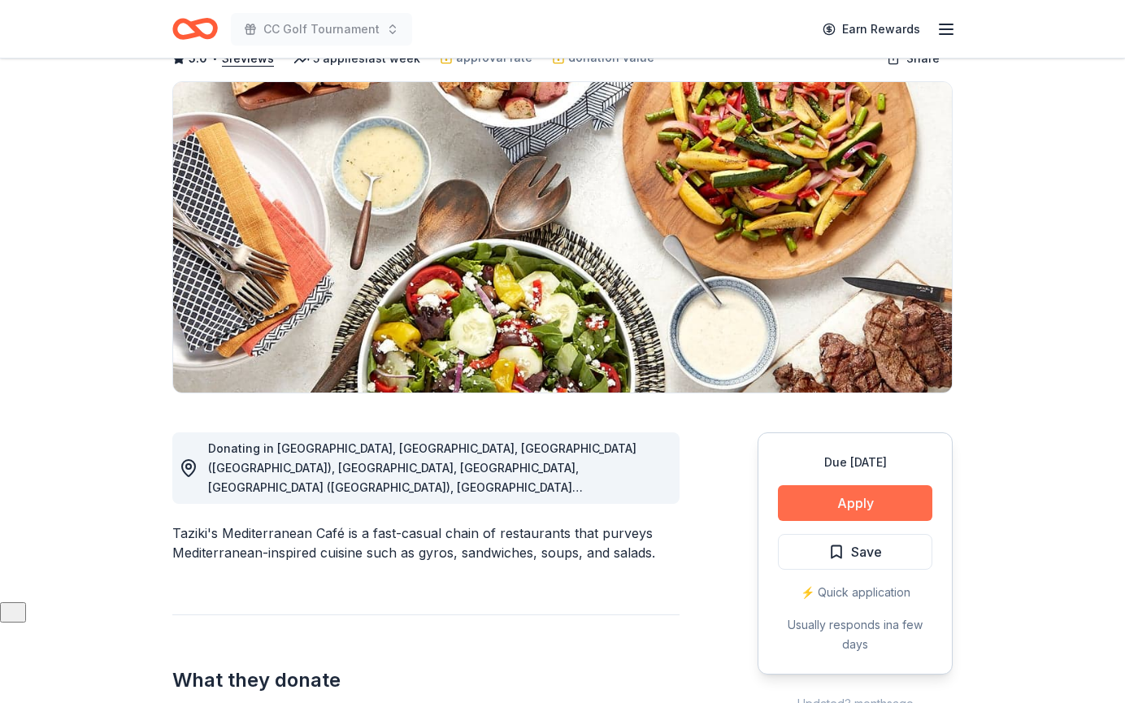
click at [837, 499] on button "Apply" at bounding box center [855, 503] width 154 height 36
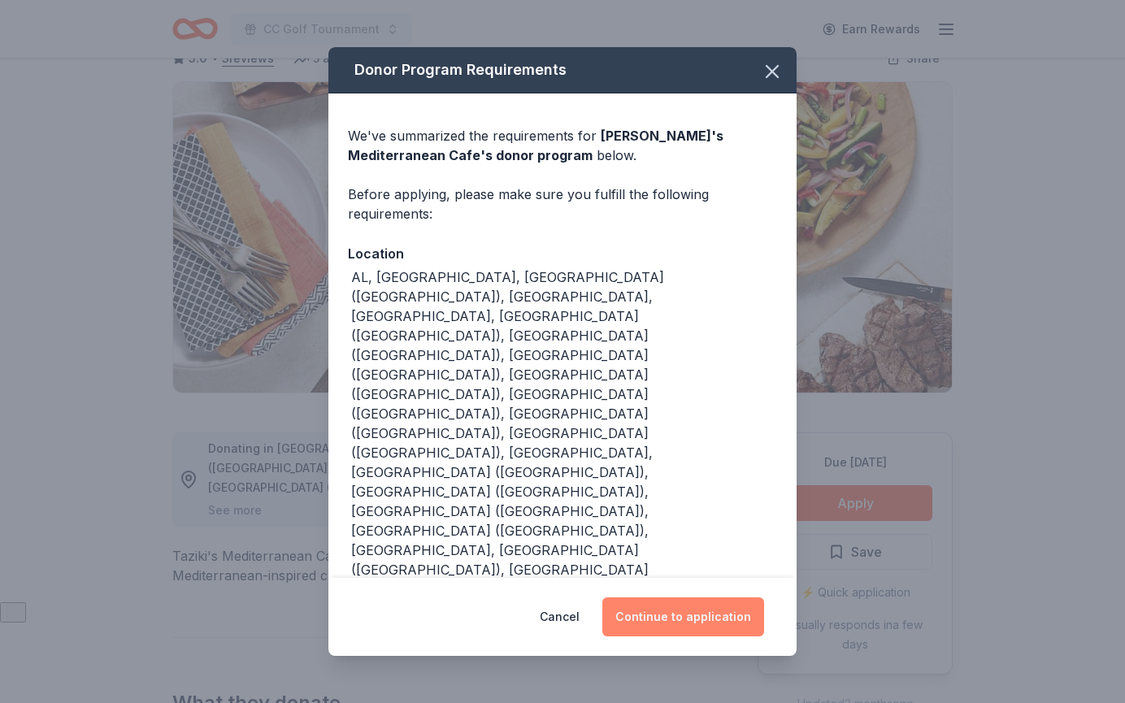
click at [698, 597] on button "Continue to application" at bounding box center [683, 616] width 162 height 39
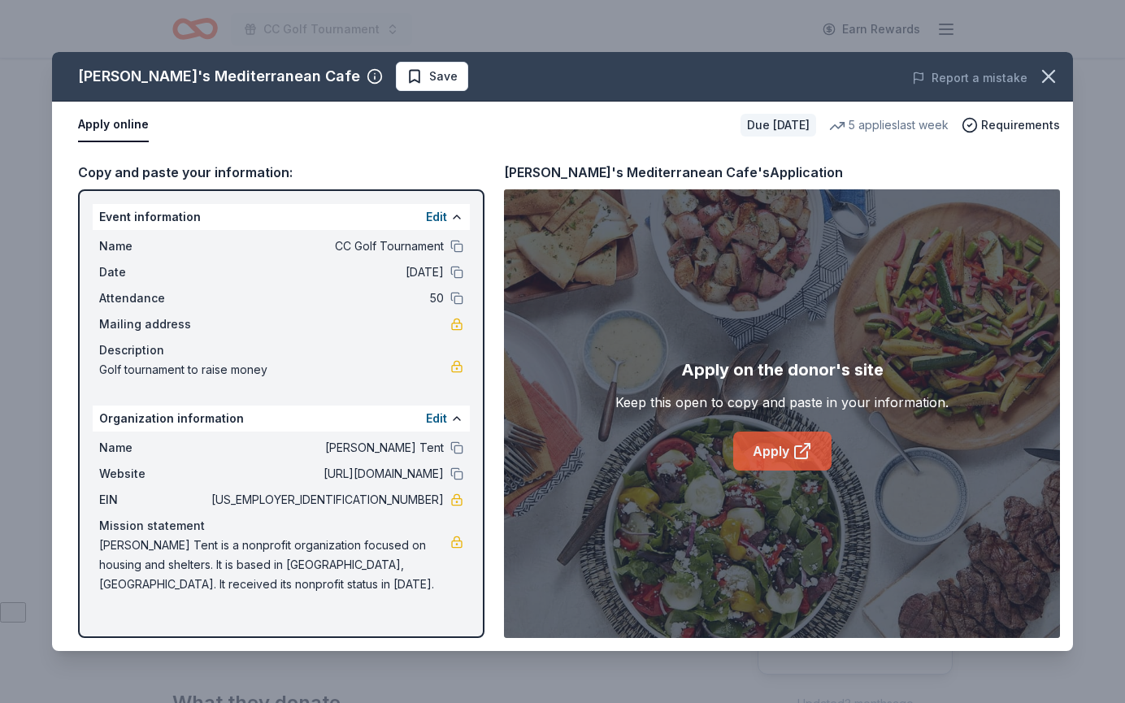
click at [797, 445] on icon at bounding box center [802, 451] width 20 height 20
click at [753, 460] on link "Apply" at bounding box center [782, 451] width 98 height 39
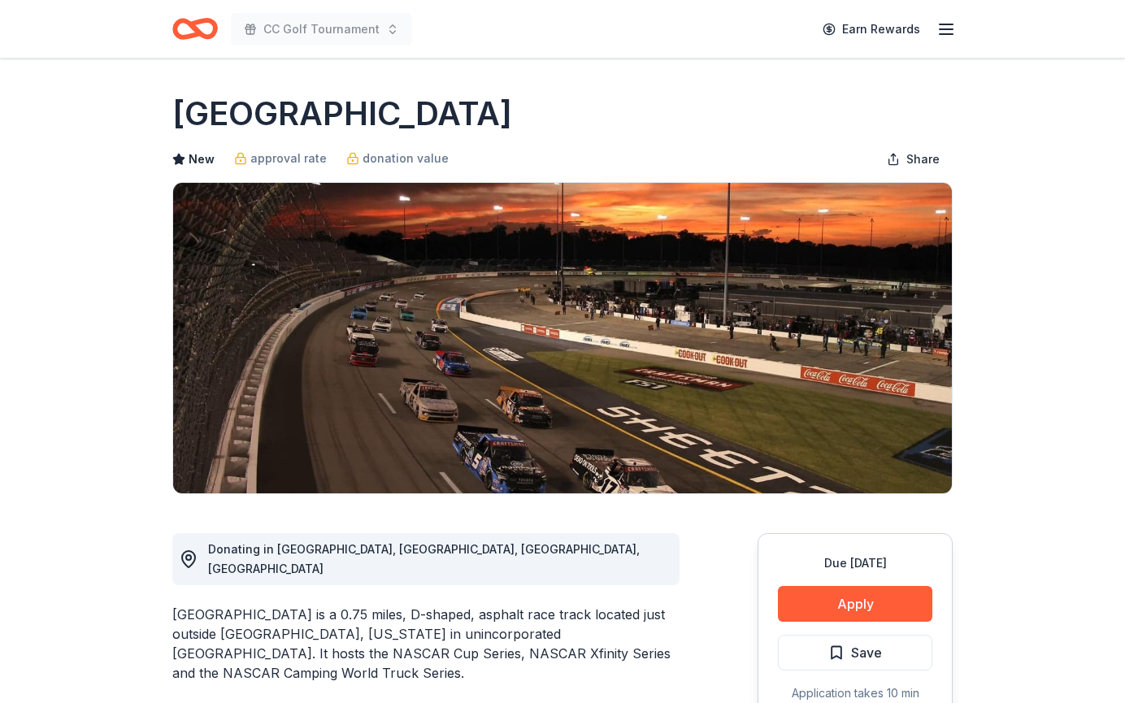
scroll to position [63, 0]
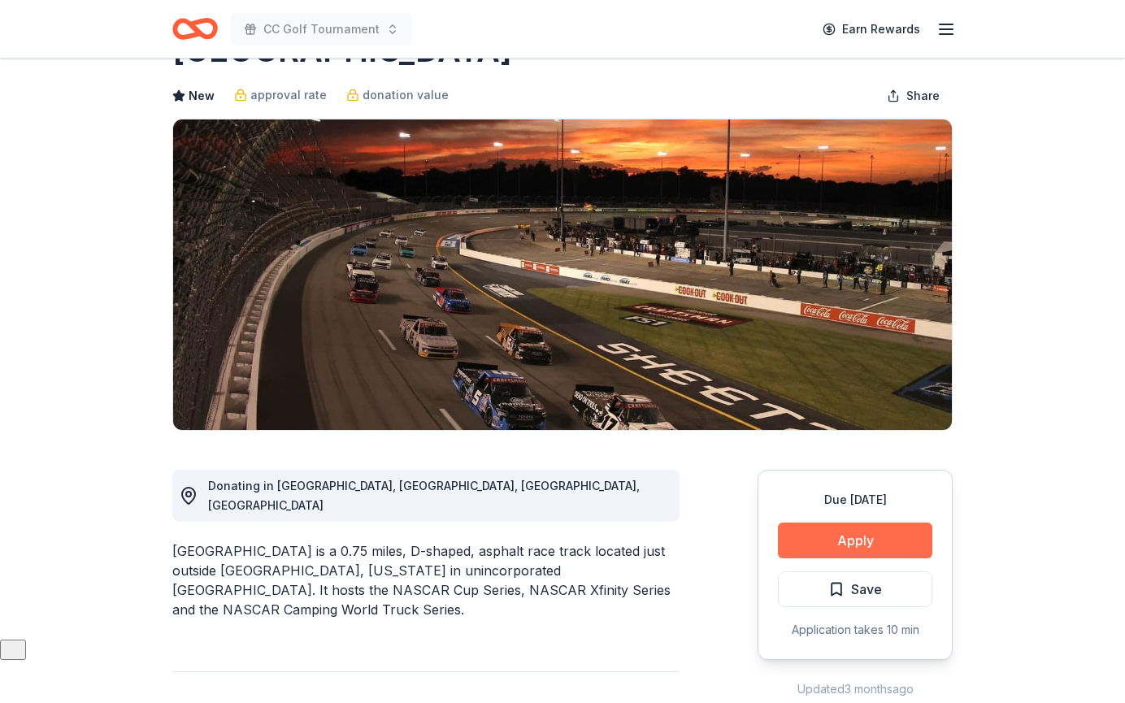
click at [857, 545] on button "Apply" at bounding box center [855, 541] width 154 height 36
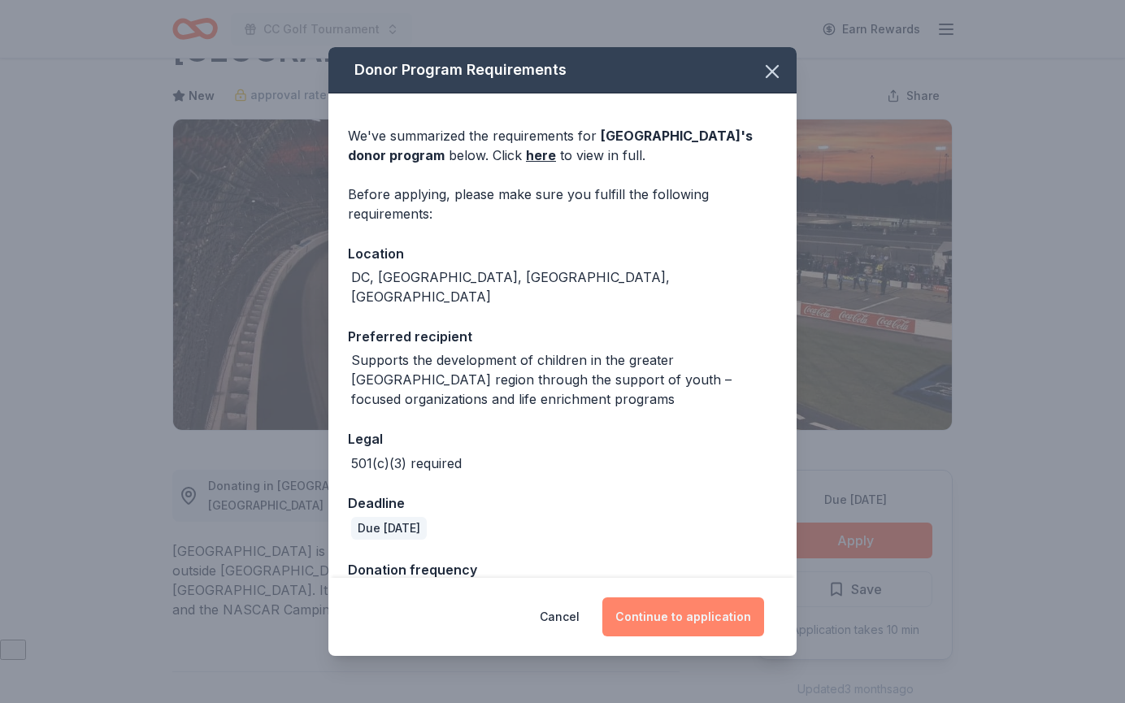
click at [679, 632] on button "Continue to application" at bounding box center [683, 616] width 162 height 39
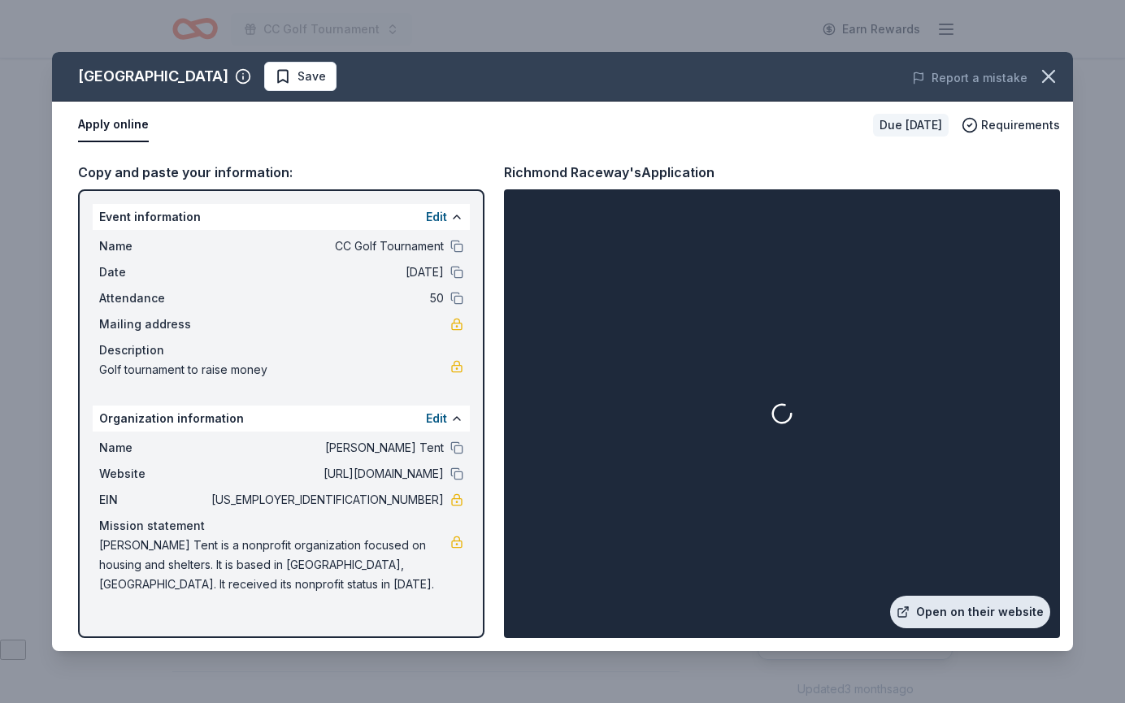
click at [950, 604] on link "Open on their website" at bounding box center [970, 612] width 160 height 33
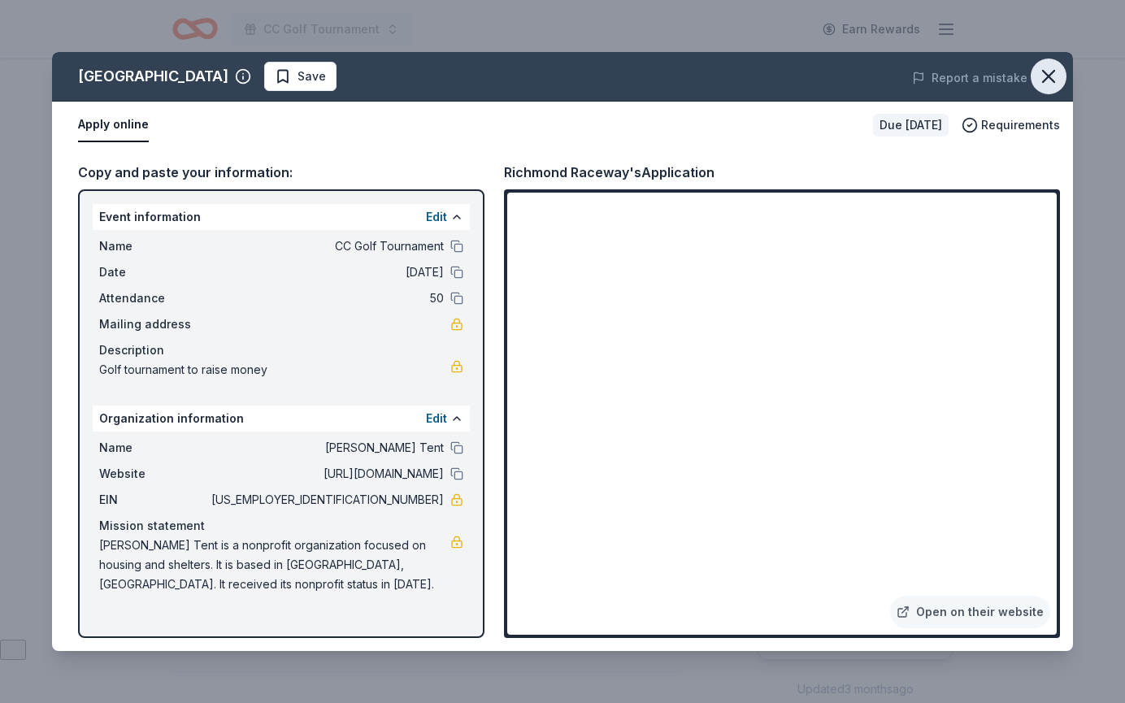
click at [1049, 69] on icon "button" at bounding box center [1048, 76] width 23 height 23
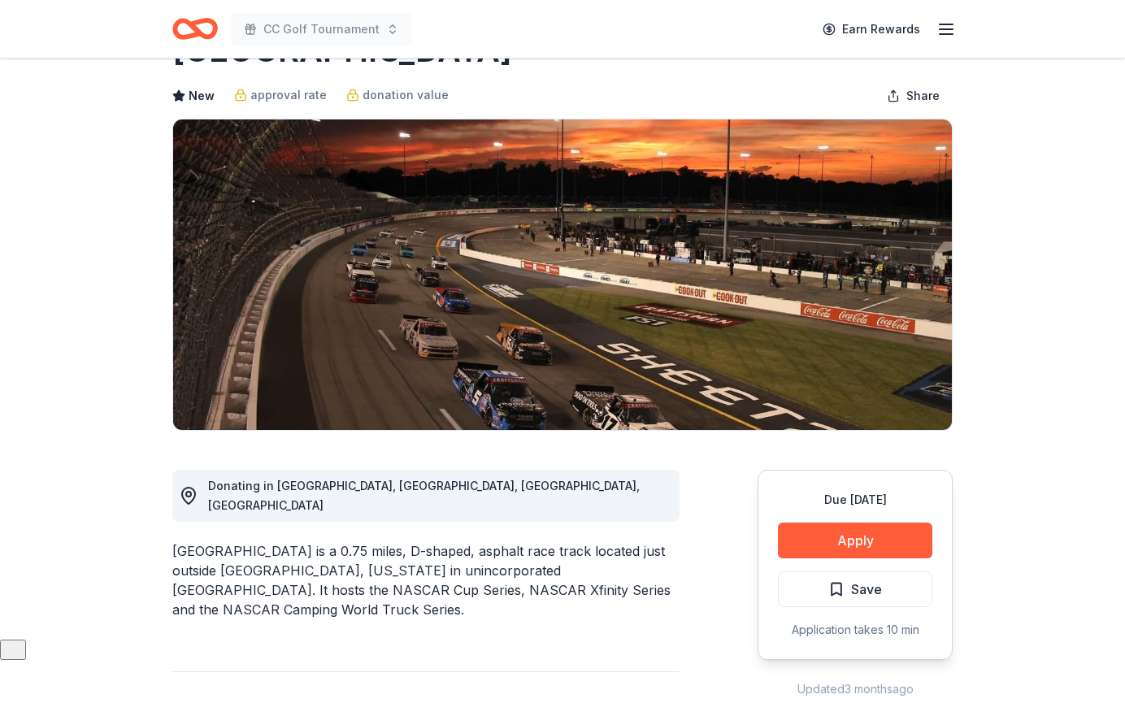
scroll to position [107, 0]
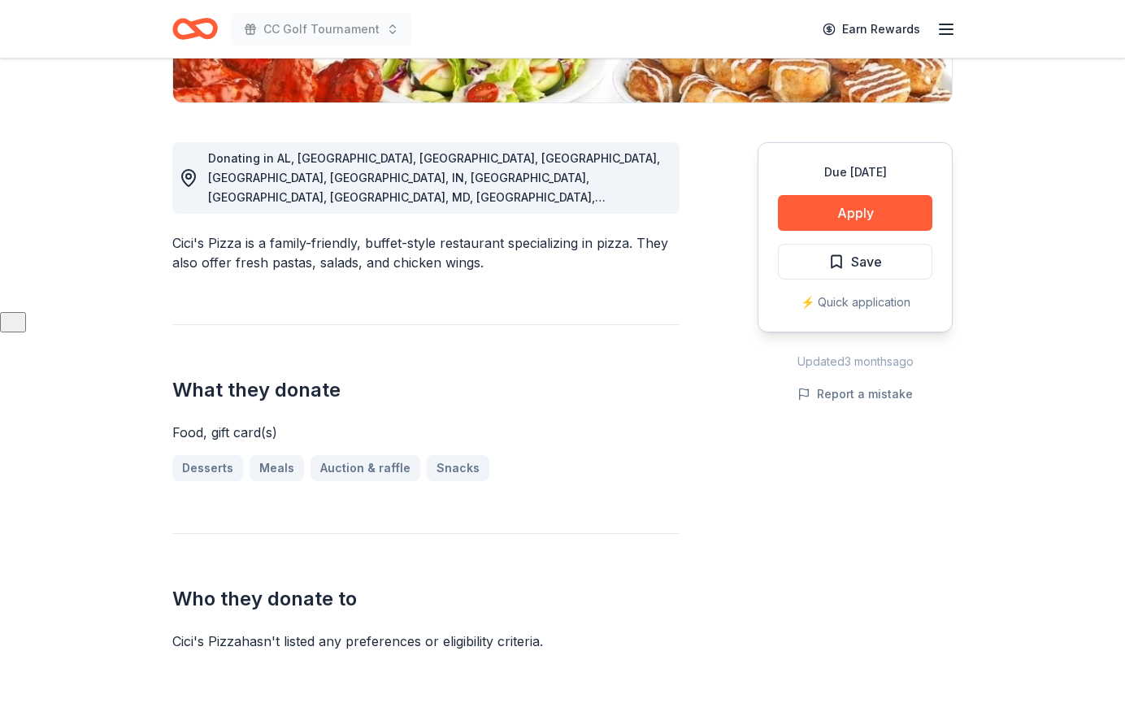
scroll to position [388, 0]
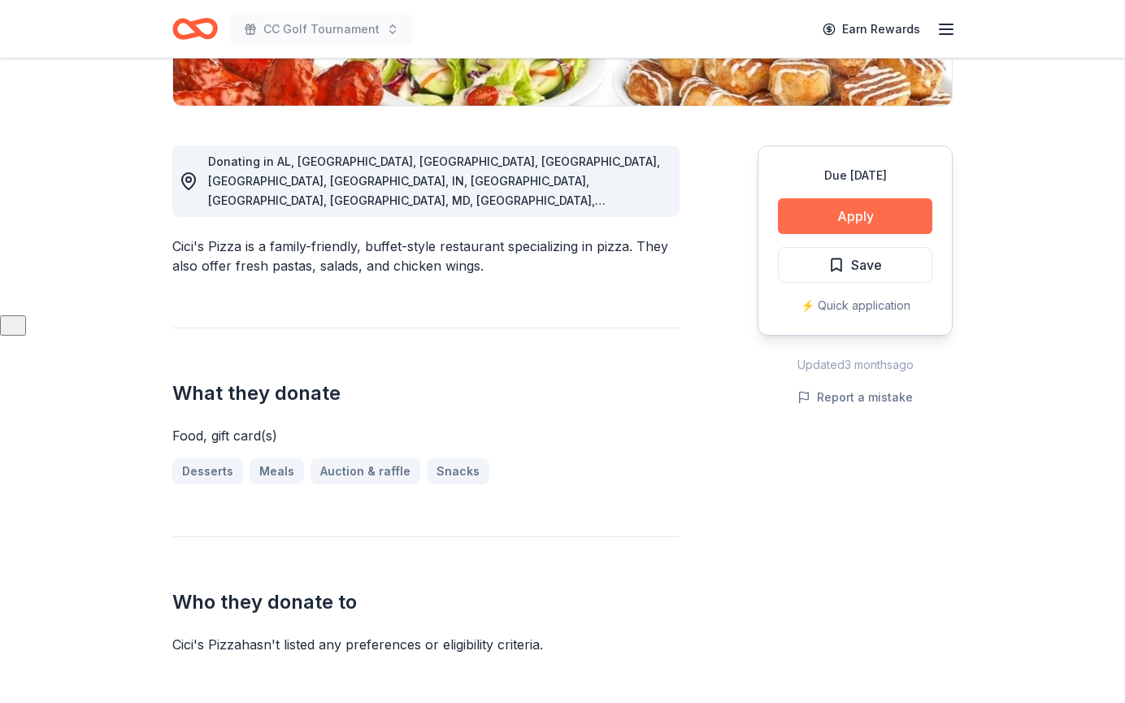
click at [857, 219] on button "Apply" at bounding box center [855, 216] width 154 height 36
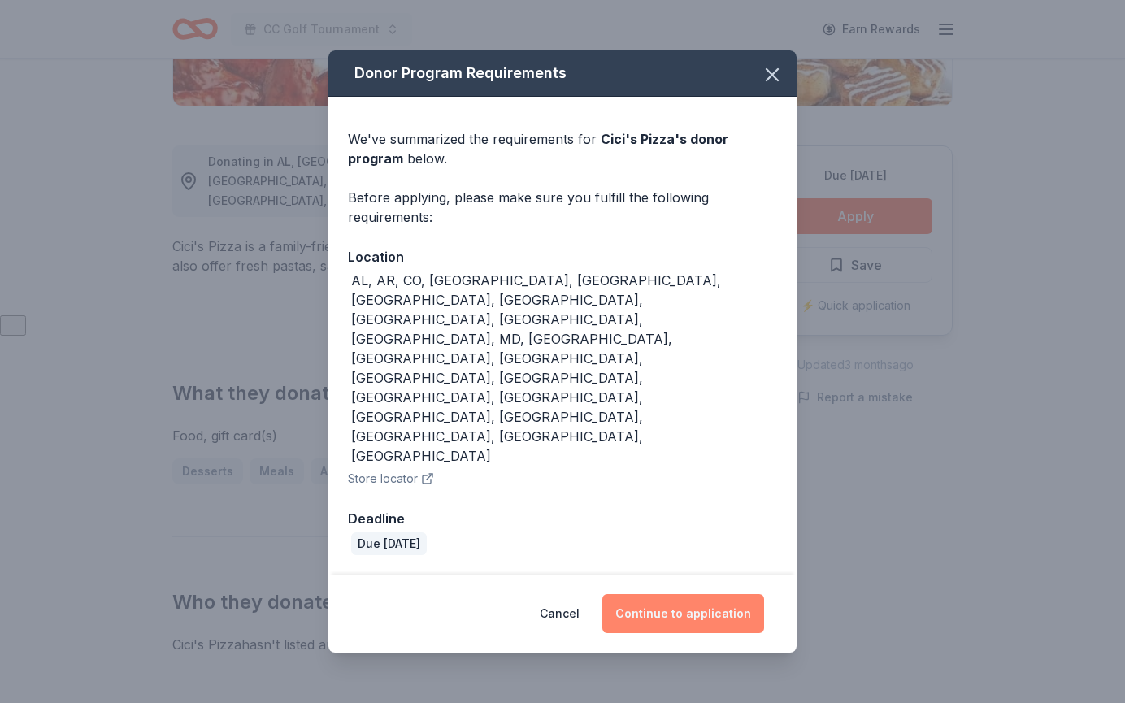
click at [710, 594] on button "Continue to application" at bounding box center [683, 613] width 162 height 39
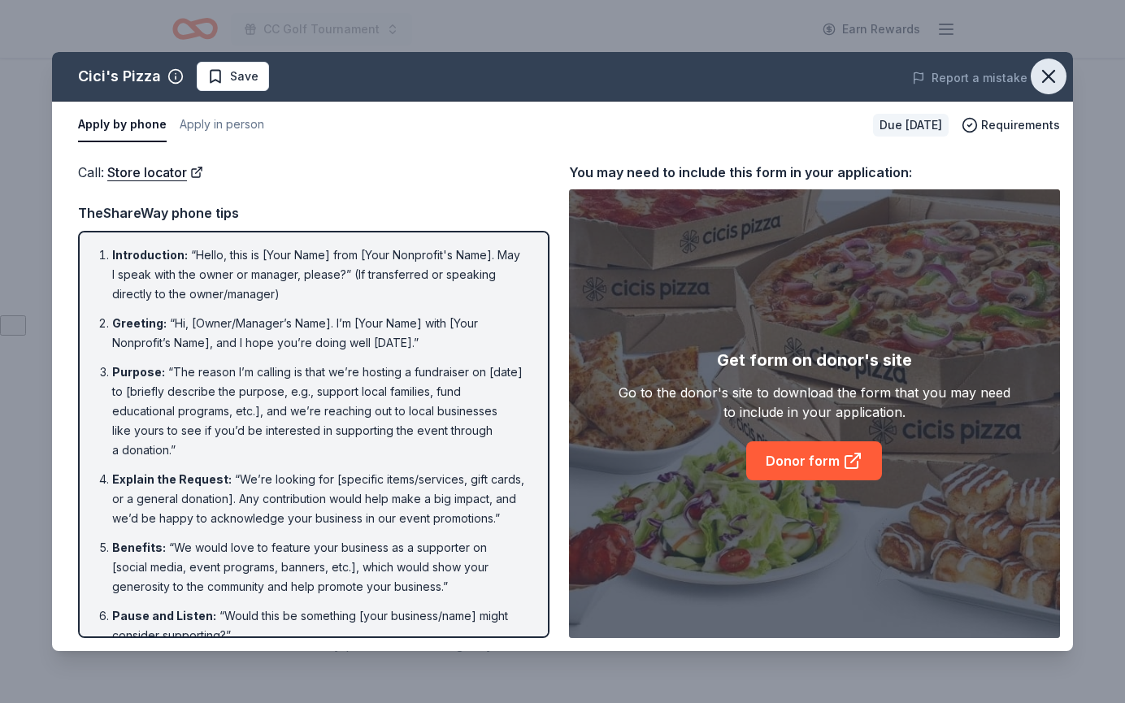
click at [1050, 72] on icon "button" at bounding box center [1048, 76] width 11 height 11
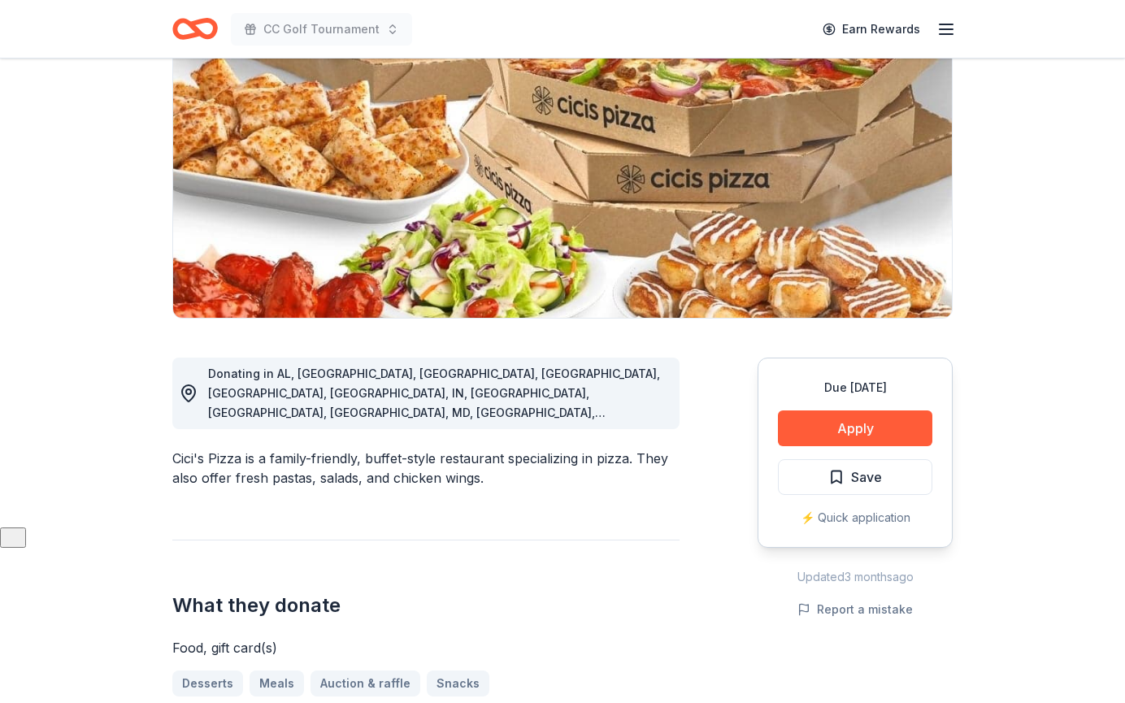
scroll to position [122, 0]
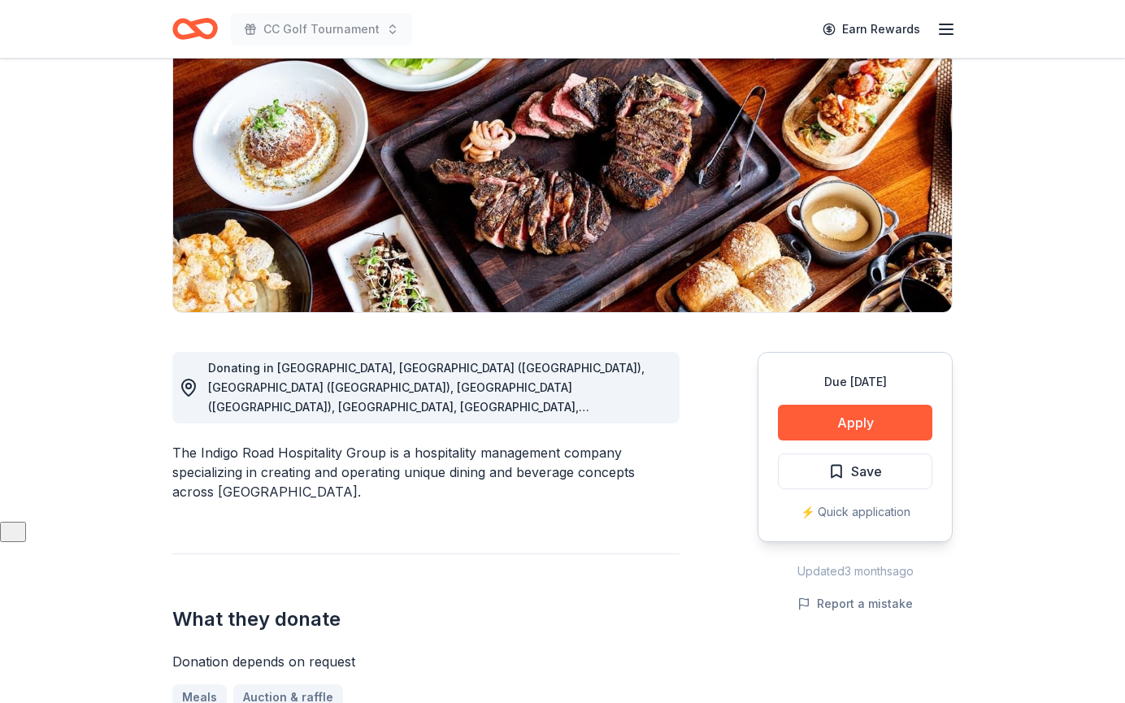
scroll to position [180, 0]
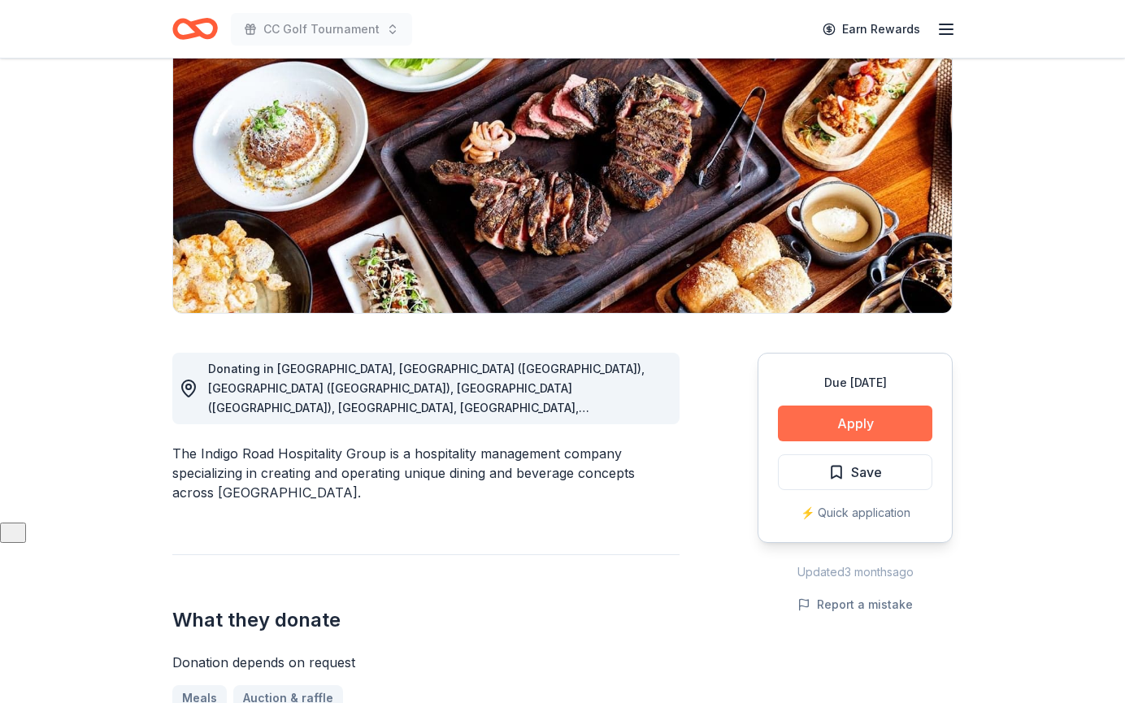
click at [829, 416] on button "Apply" at bounding box center [855, 424] width 154 height 36
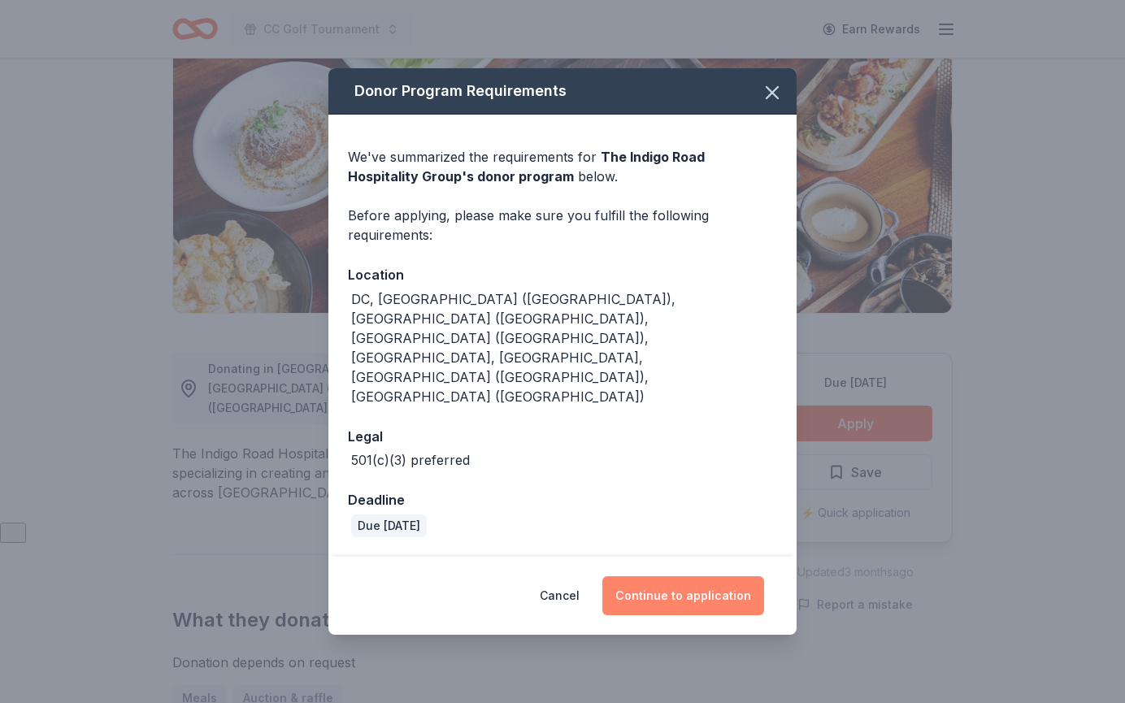
click at [693, 576] on button "Continue to application" at bounding box center [683, 595] width 162 height 39
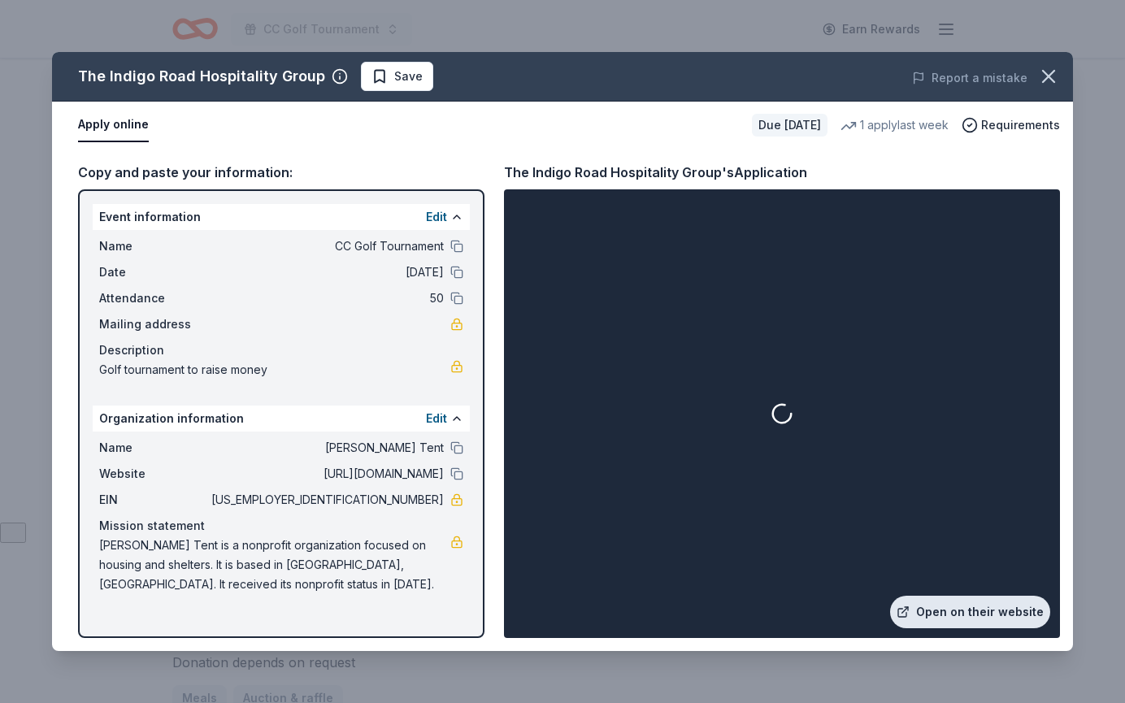
click at [983, 601] on link "Open on their website" at bounding box center [970, 612] width 160 height 33
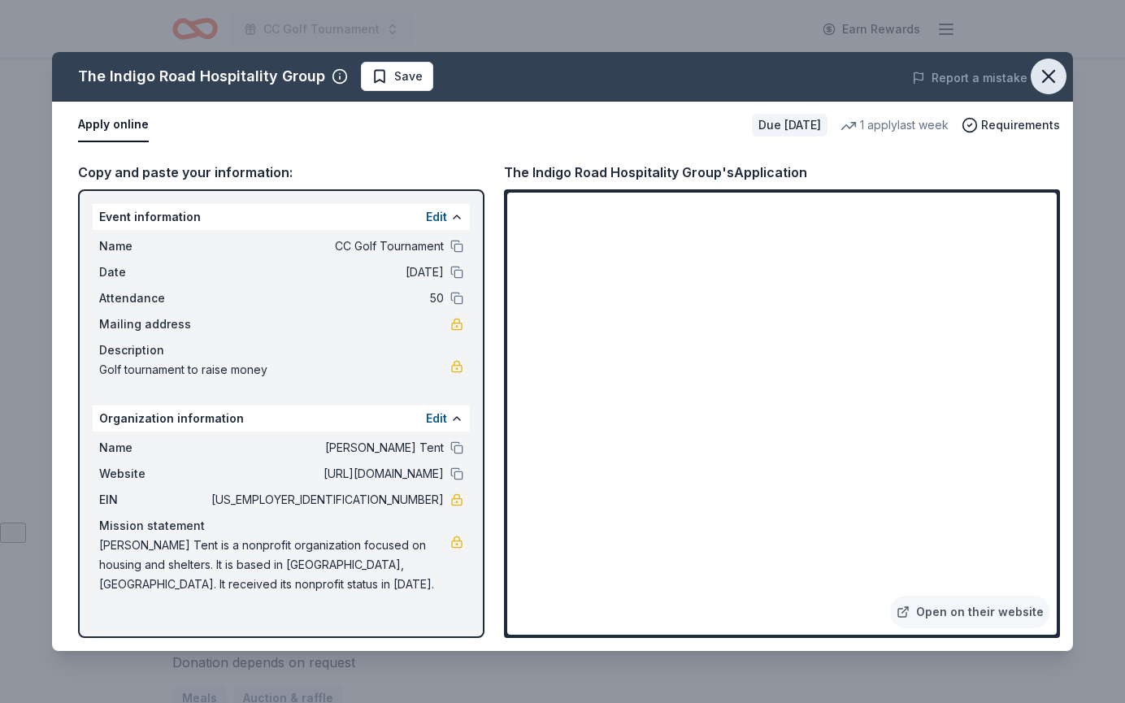
click at [1049, 77] on icon "button" at bounding box center [1048, 76] width 11 height 11
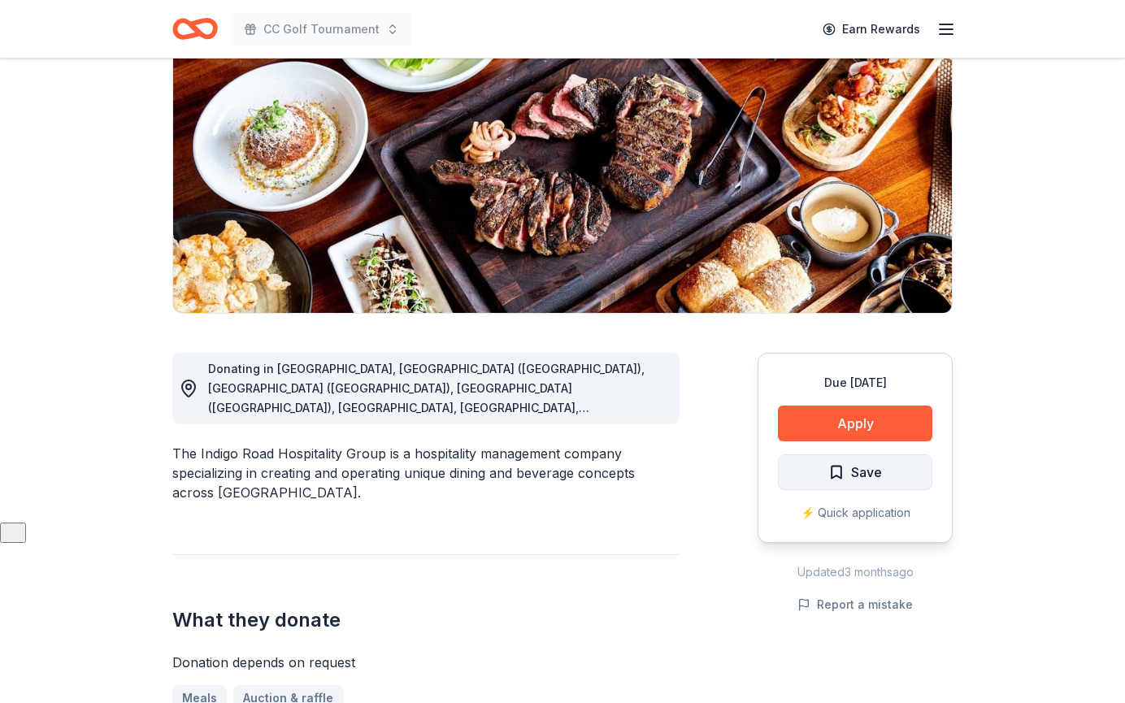
click at [845, 478] on span "Save" at bounding box center [855, 472] width 54 height 21
